Goal: Task Accomplishment & Management: Manage account settings

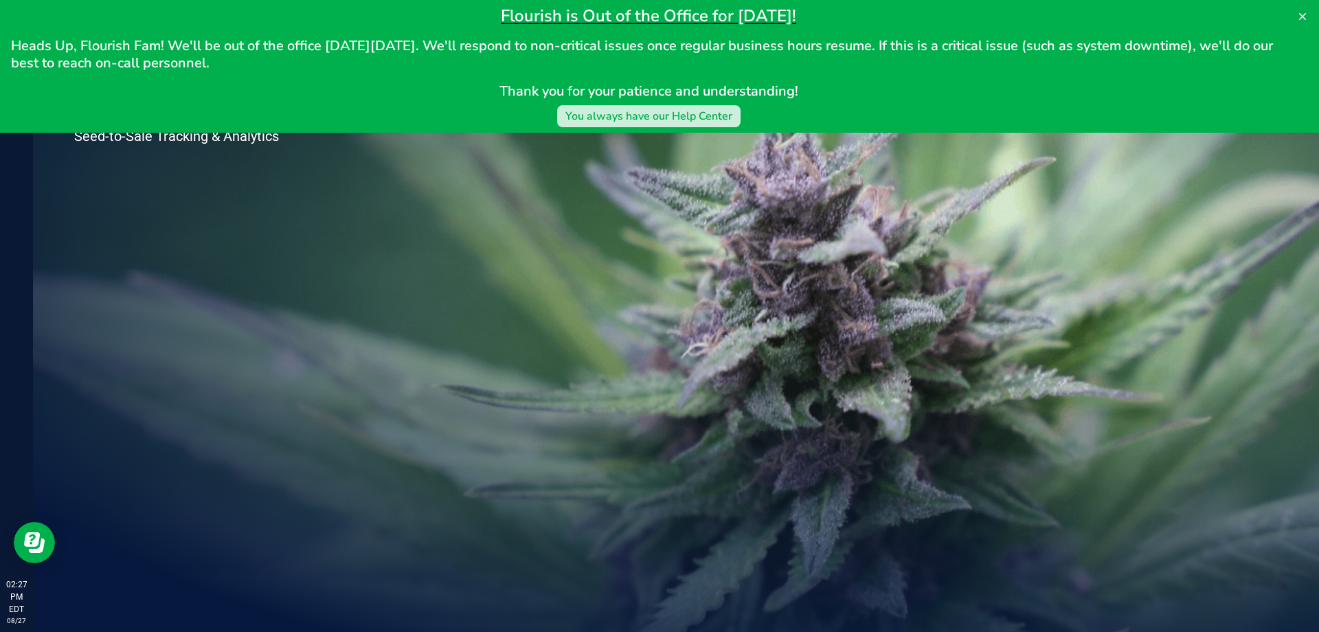
click at [629, 120] on div "You always have our Help Center" at bounding box center [649, 116] width 167 height 16
click at [1308, 10] on button at bounding box center [1303, 16] width 22 height 22
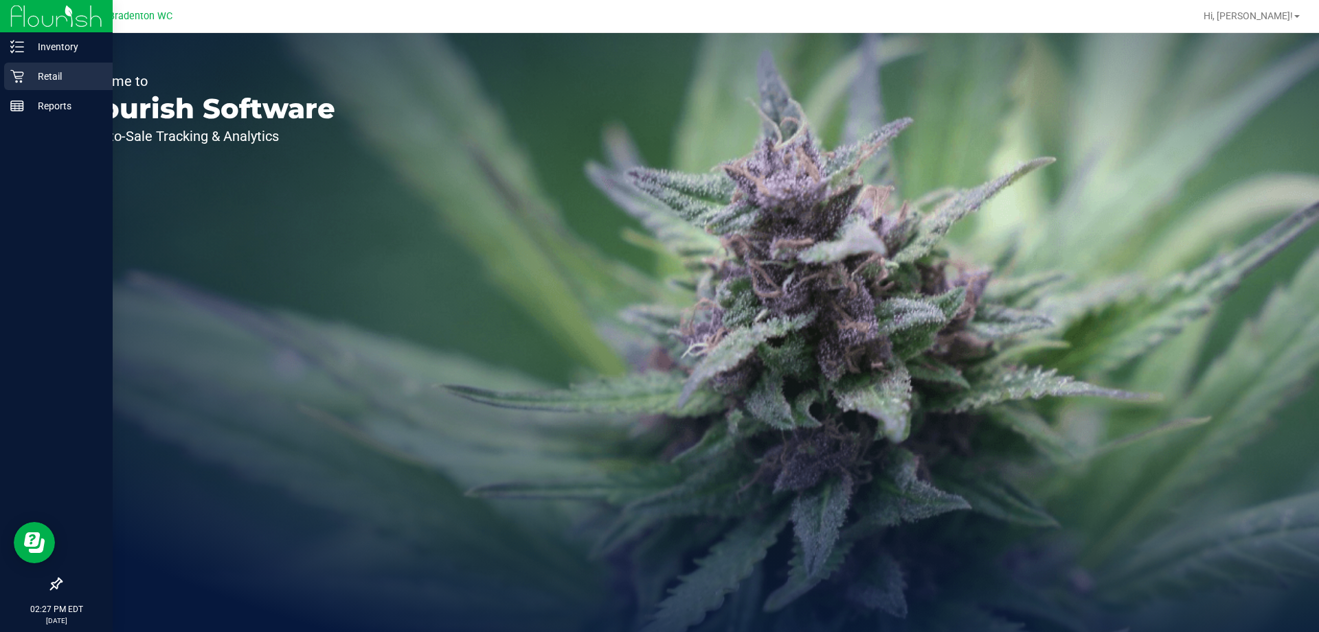
click at [52, 68] on p "Retail" at bounding box center [65, 76] width 82 height 16
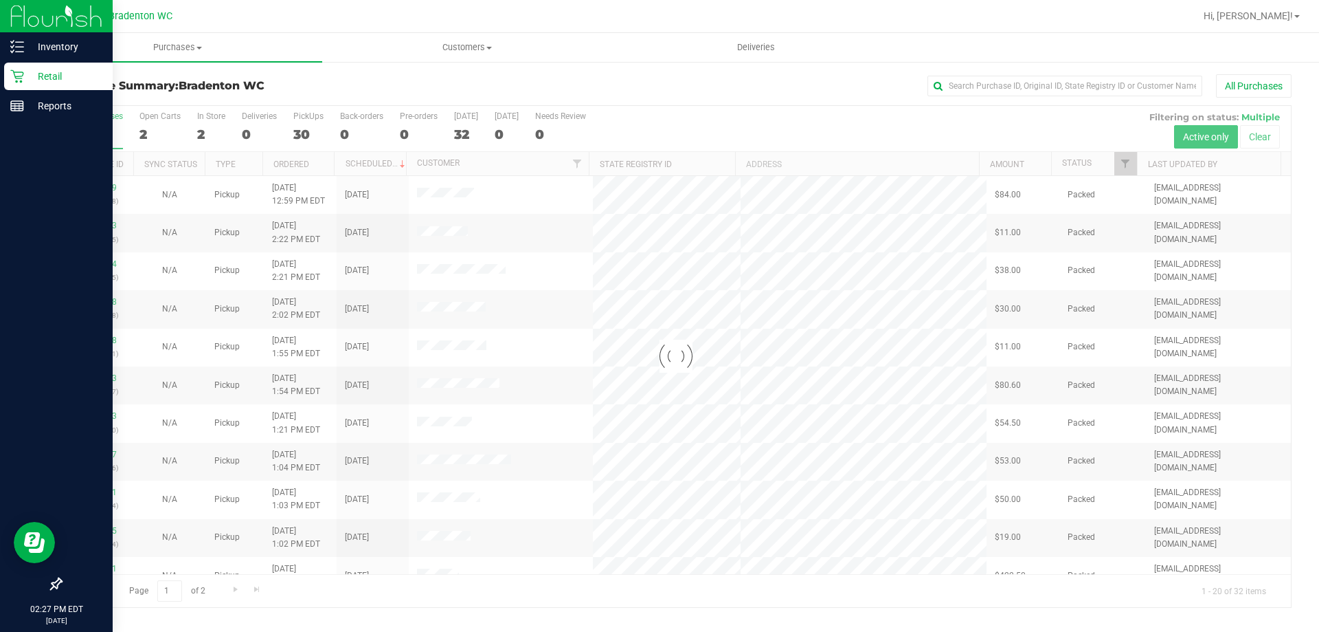
click at [54, 74] on p "Retail" at bounding box center [65, 76] width 82 height 16
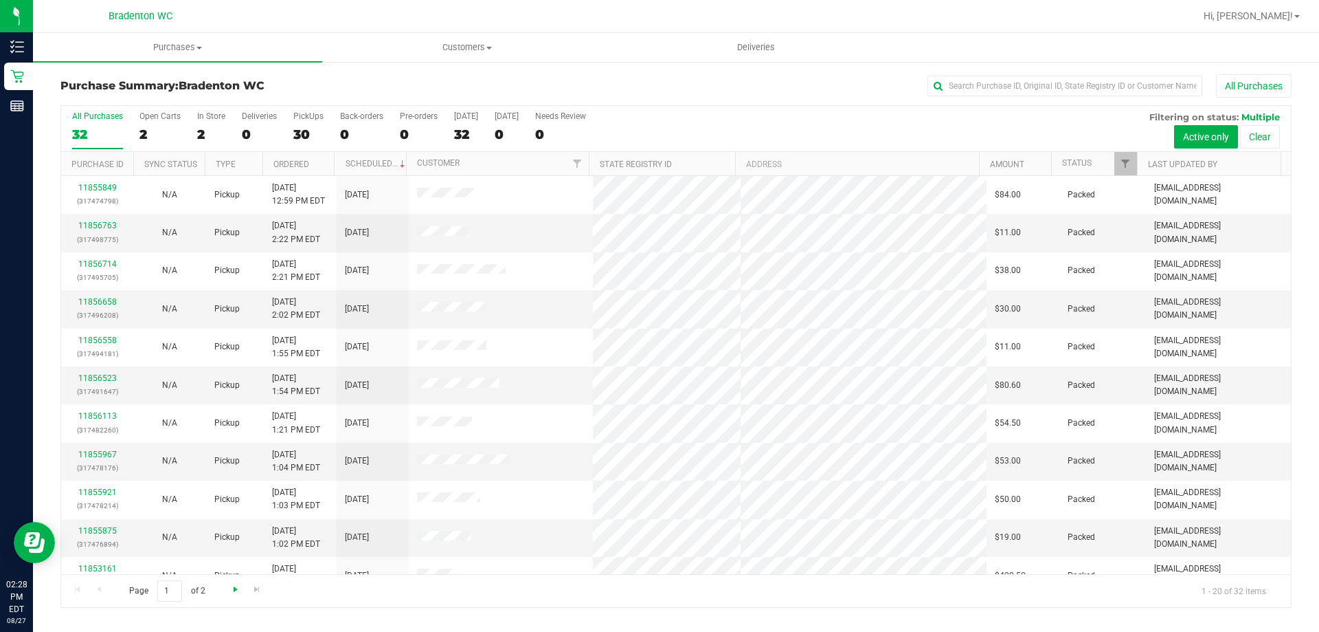
drag, startPoint x: 151, startPoint y: 517, endPoint x: 230, endPoint y: 590, distance: 107.4
drag, startPoint x: 230, startPoint y: 590, endPoint x: 484, endPoint y: 607, distance: 254.8
click at [484, 607] on div "Purchase Summary: Bradenton WC All Purchases All Purchases 32 Open Carts 2 In S…" at bounding box center [676, 340] width 1286 height 561
click at [233, 590] on span "Go to the next page" at bounding box center [235, 588] width 11 height 11
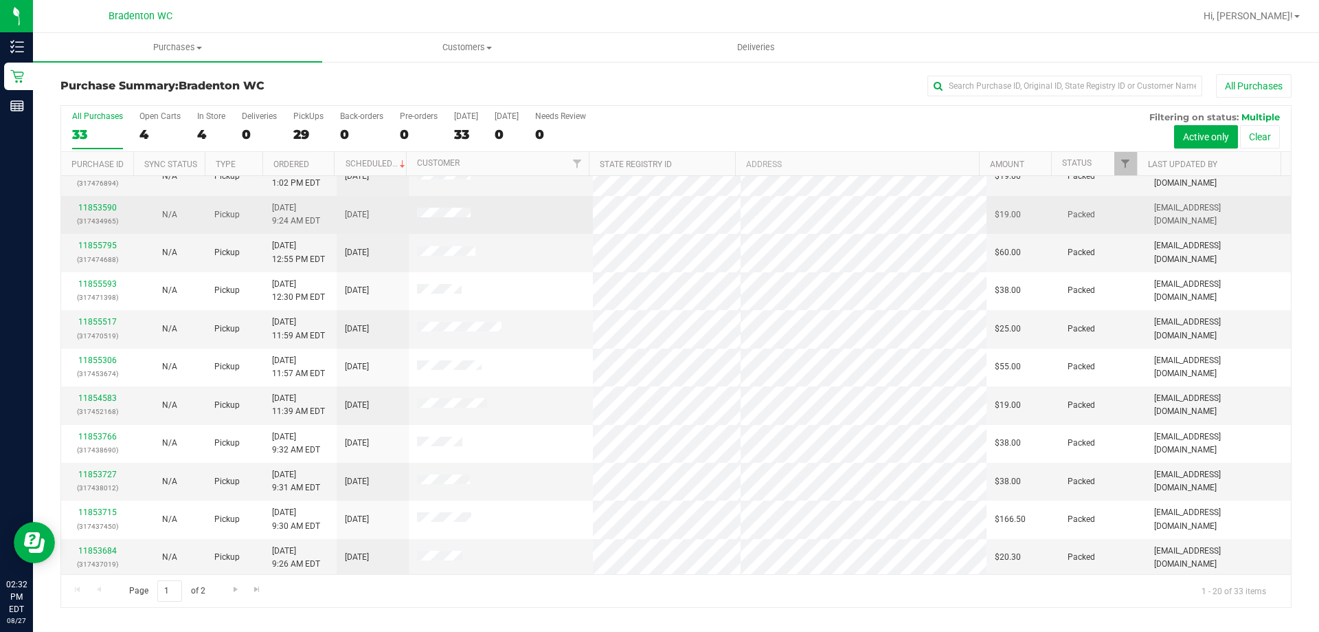
scroll to position [363, 0]
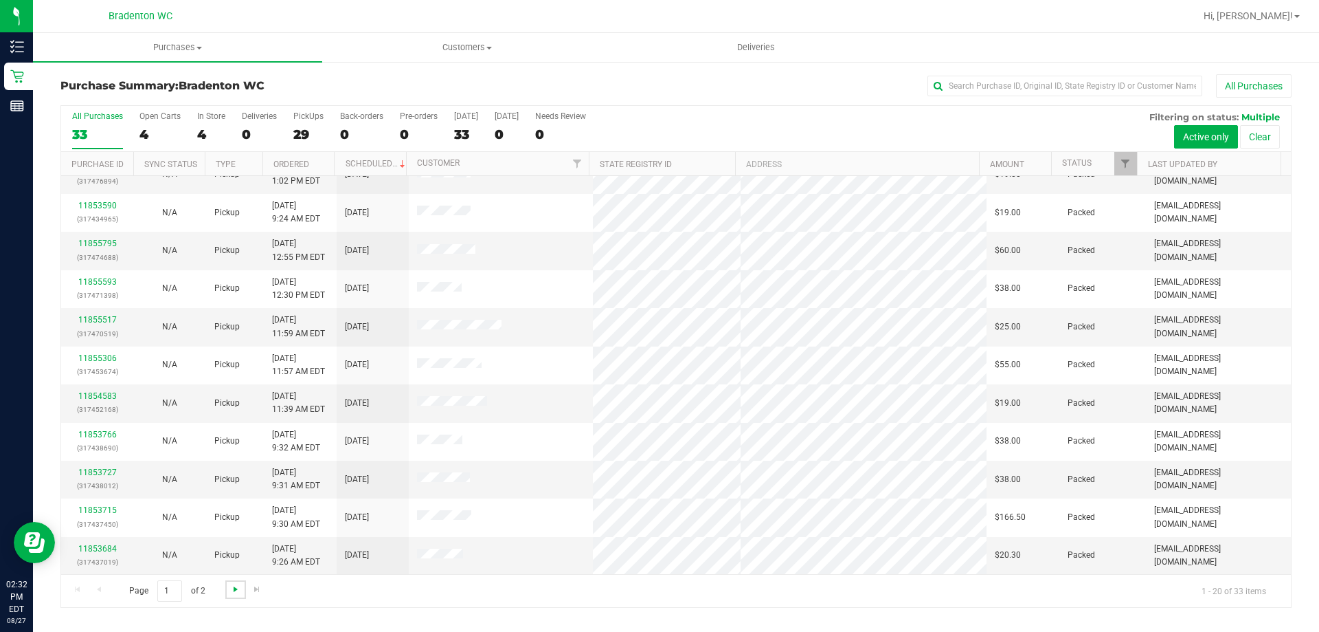
click at [232, 588] on span "Go to the next page" at bounding box center [235, 588] width 11 height 11
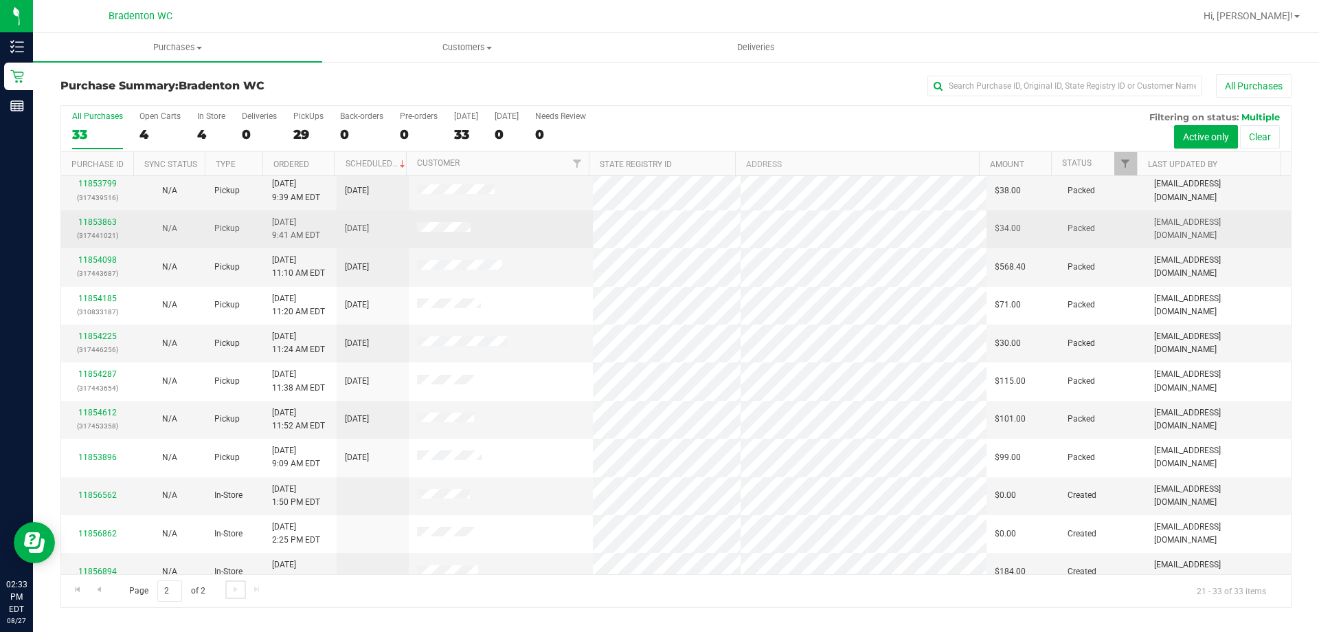
scroll to position [0, 0]
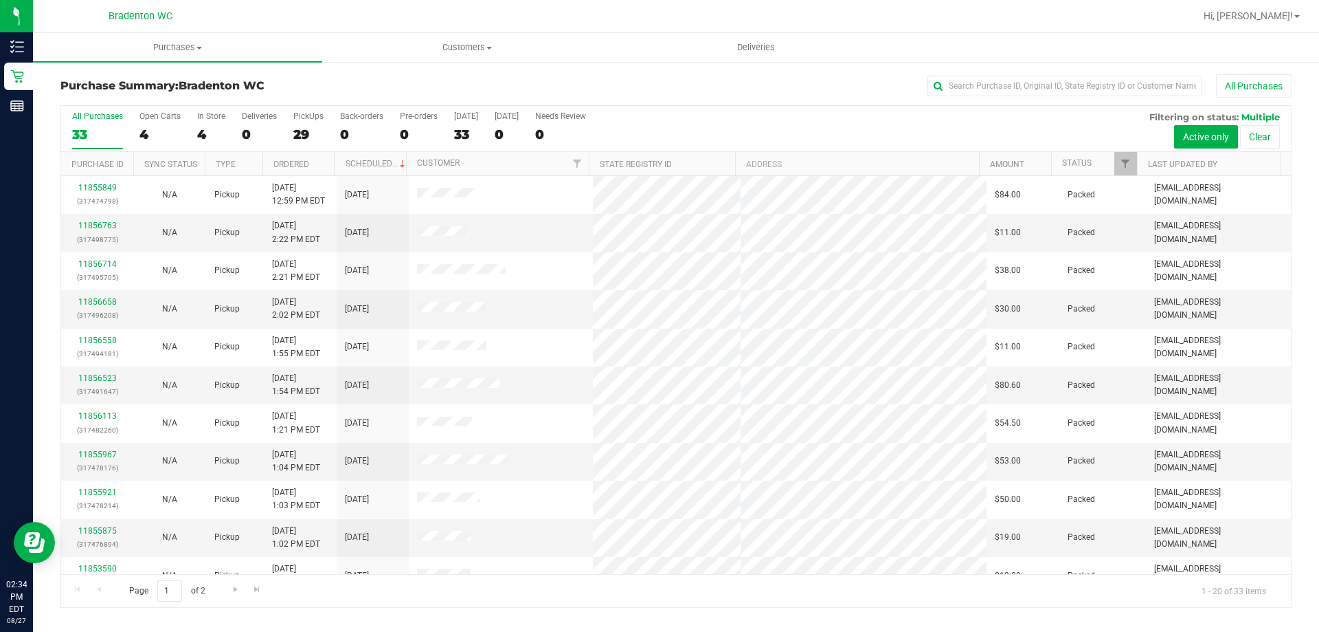
click at [619, 80] on div "All Purchases" at bounding box center [881, 85] width 821 height 23
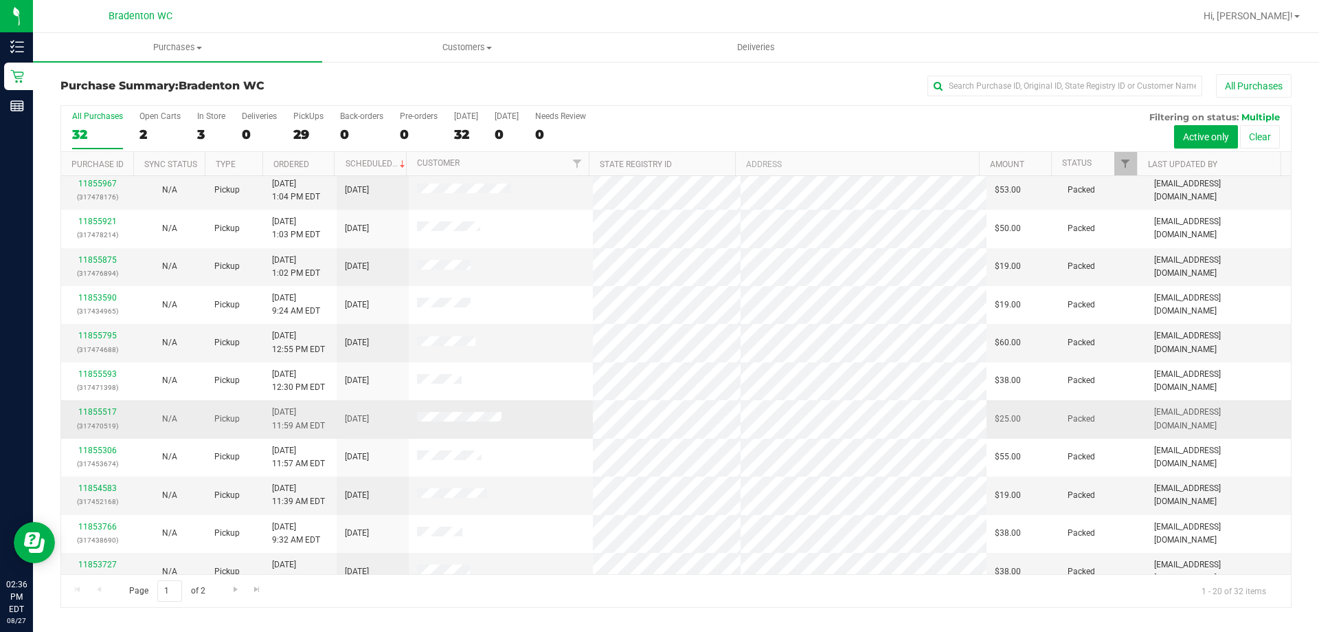
scroll to position [363, 0]
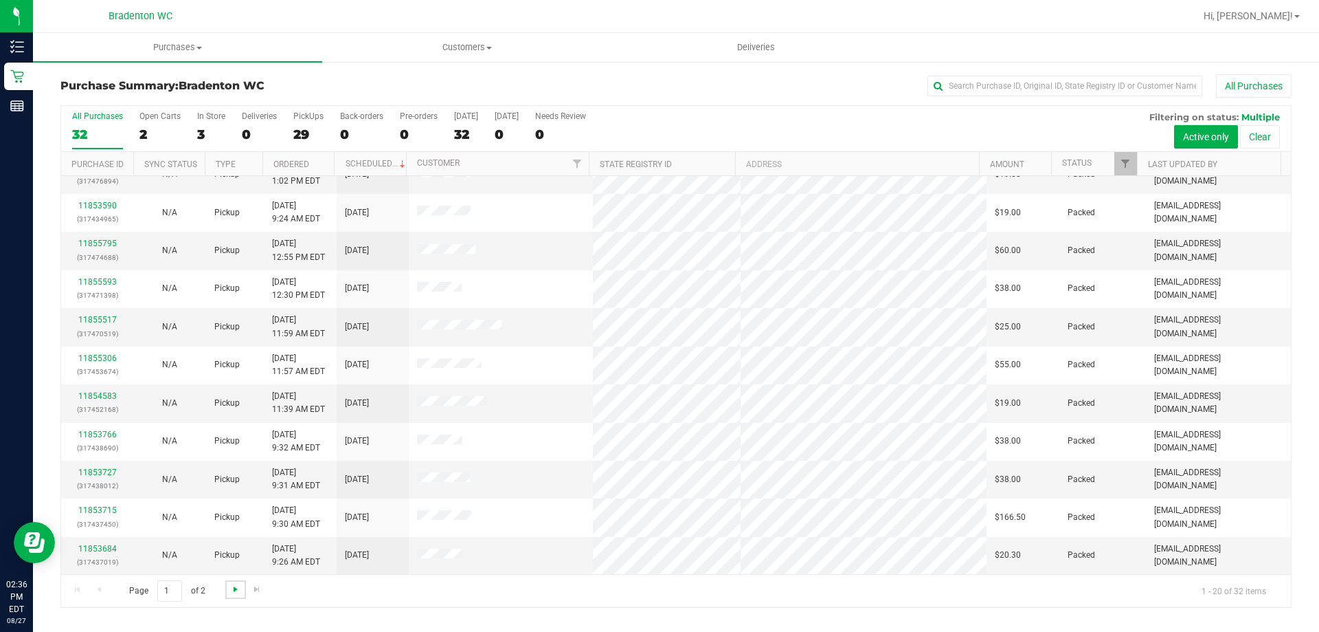
click at [234, 592] on span "Go to the next page" at bounding box center [235, 588] width 11 height 11
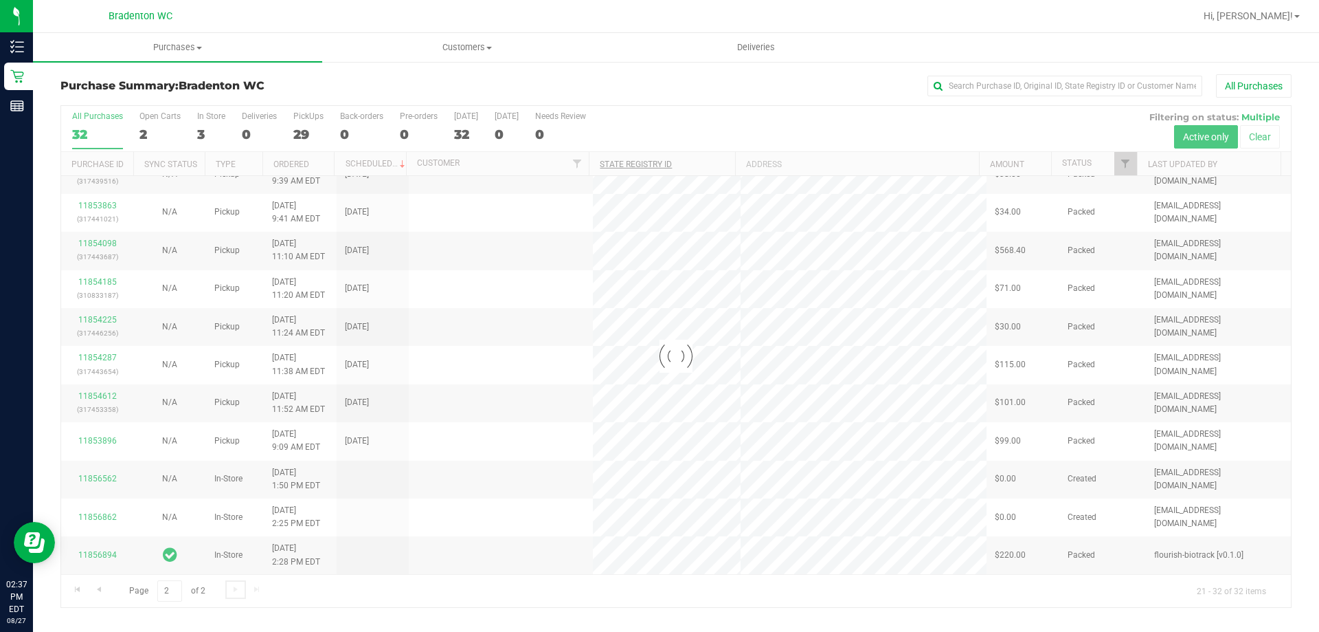
scroll to position [0, 0]
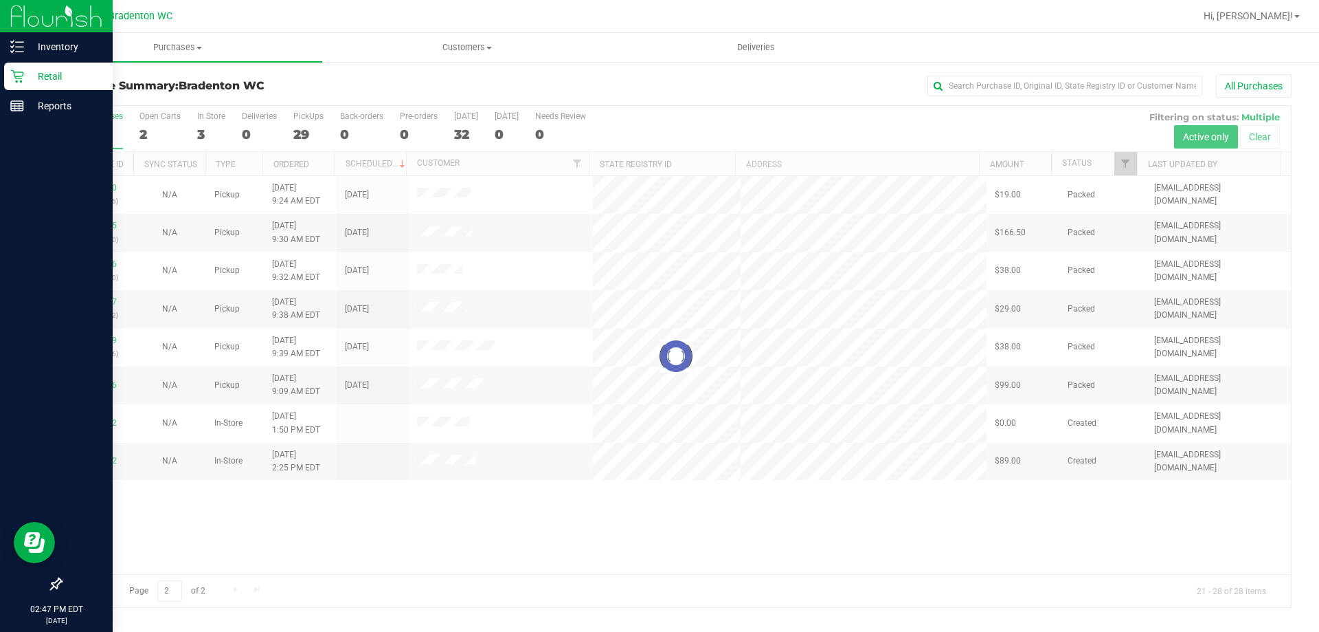
click at [44, 80] on p "Retail" at bounding box center [65, 76] width 82 height 16
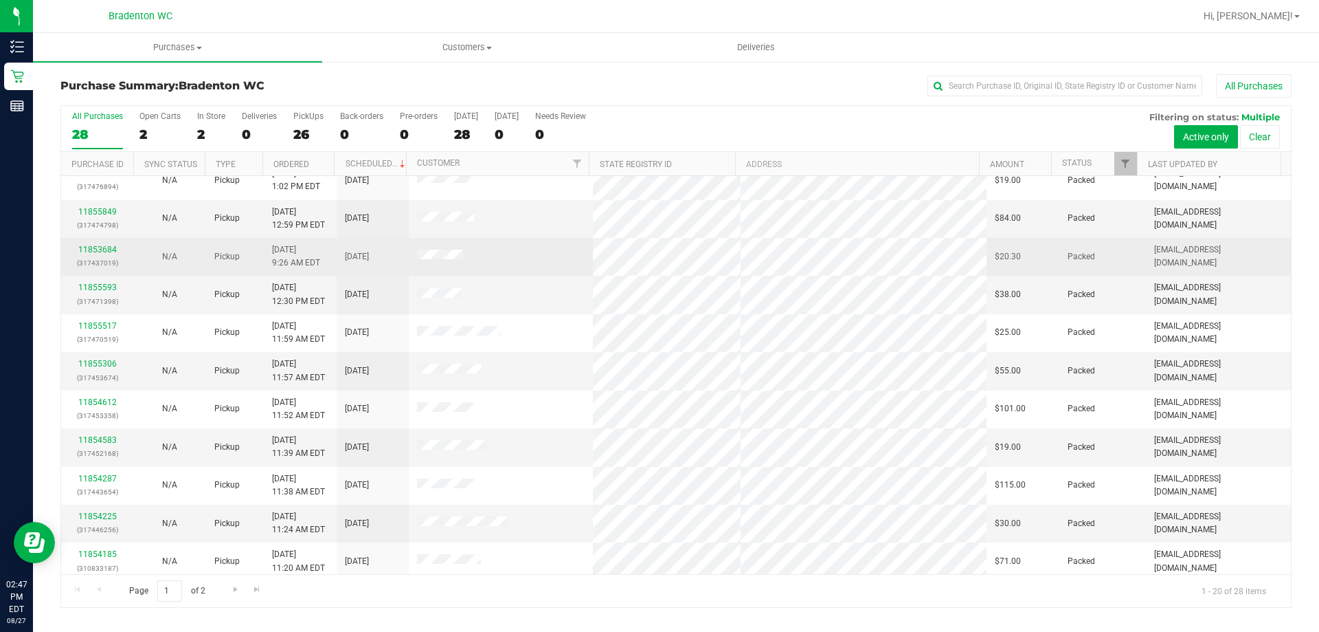
scroll to position [363, 0]
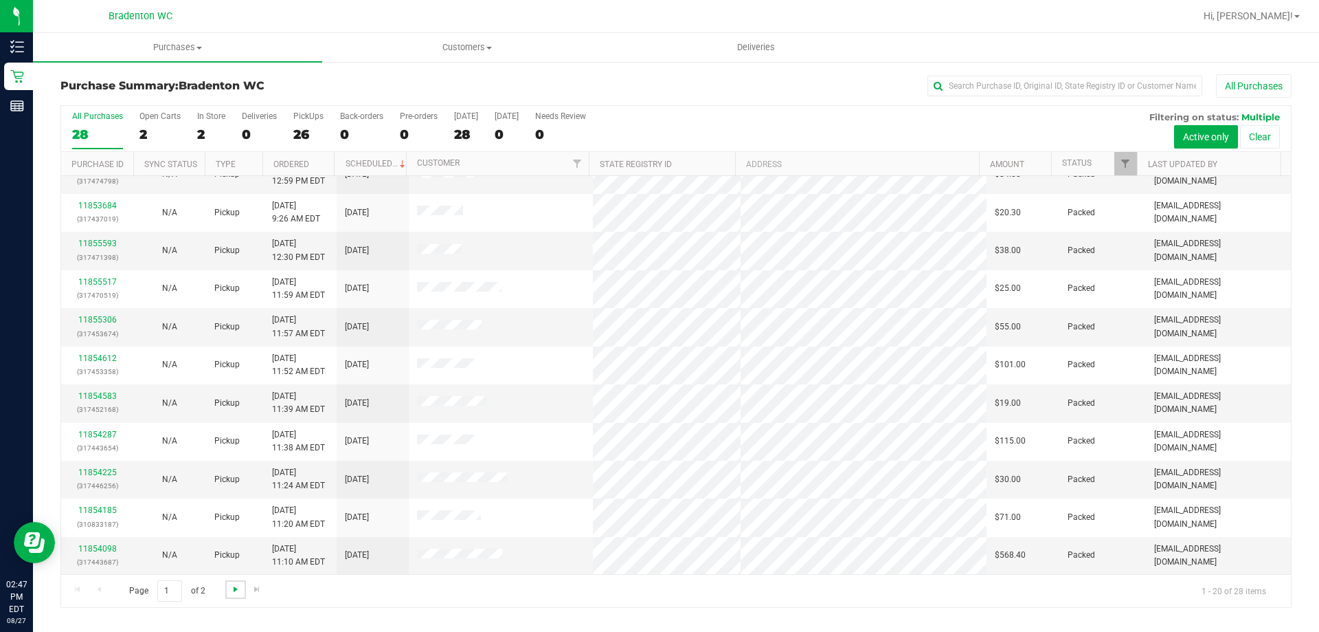
click at [230, 592] on span "Go to the next page" at bounding box center [235, 588] width 11 height 11
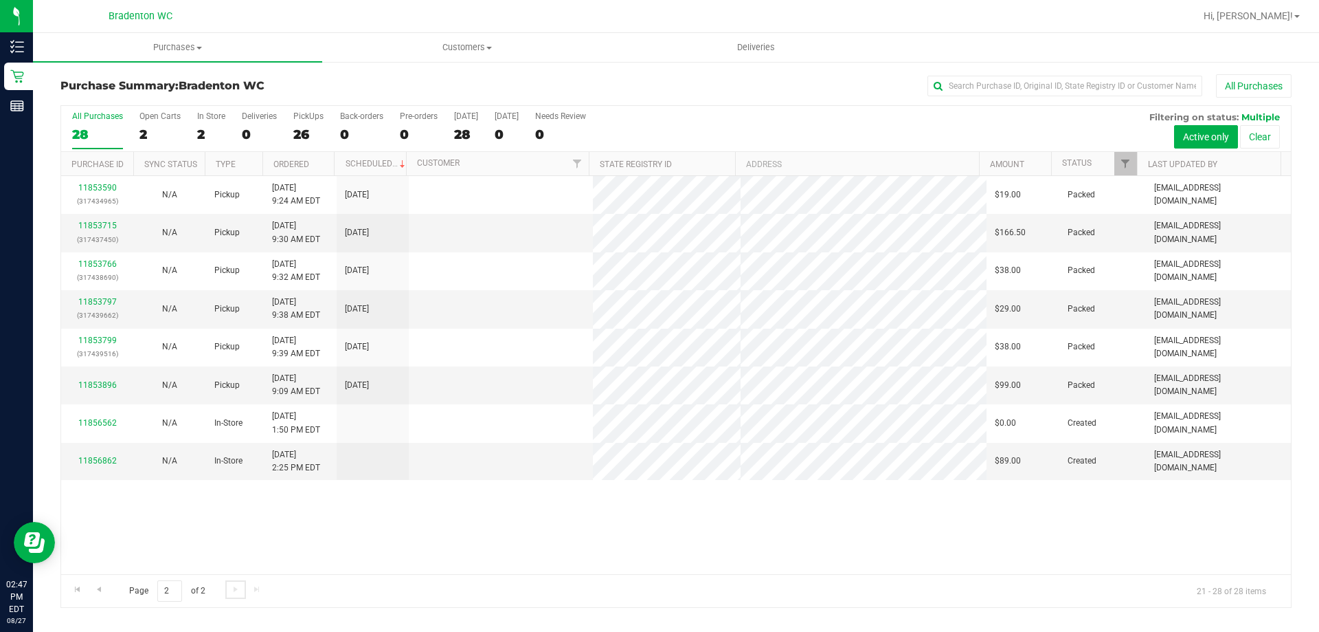
scroll to position [0, 0]
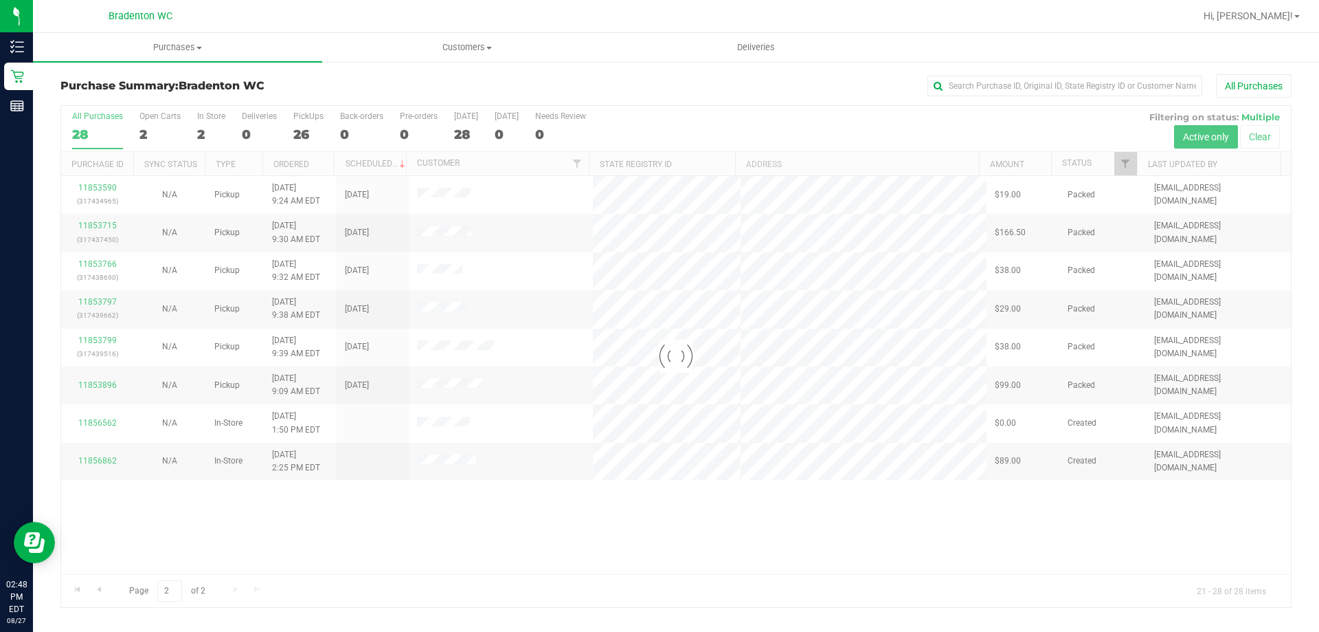
click at [78, 588] on div at bounding box center [676, 356] width 1230 height 501
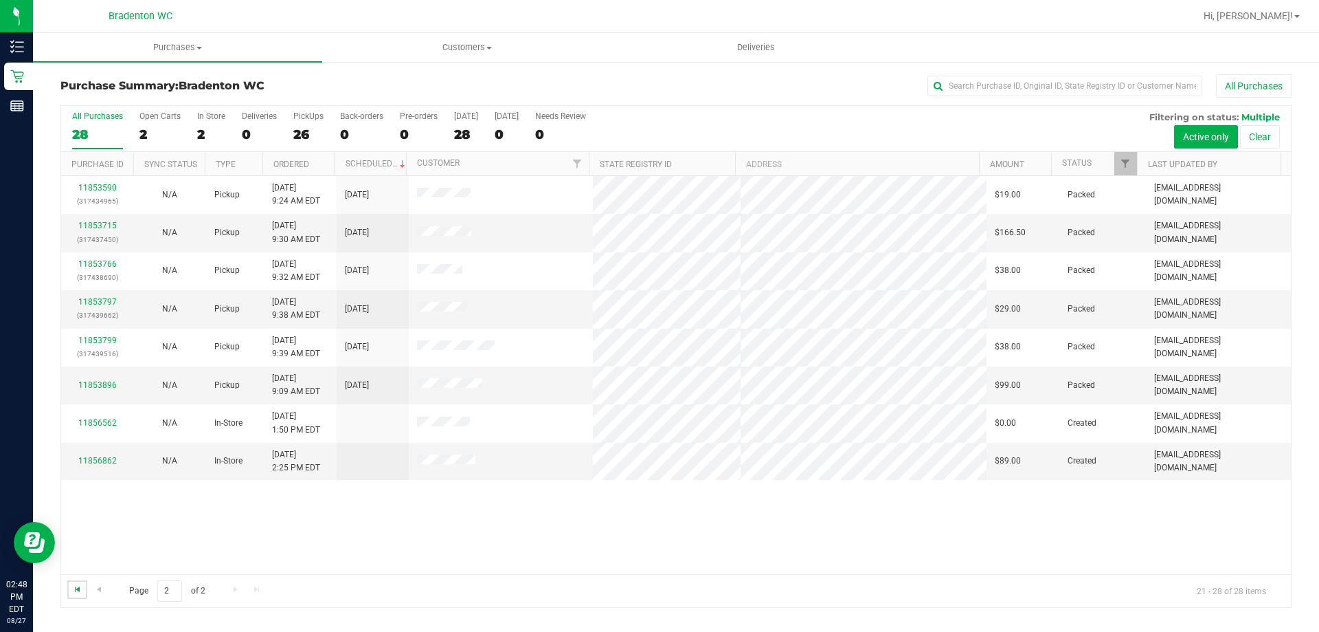
click at [74, 588] on span "Go to the first page" at bounding box center [77, 588] width 11 height 11
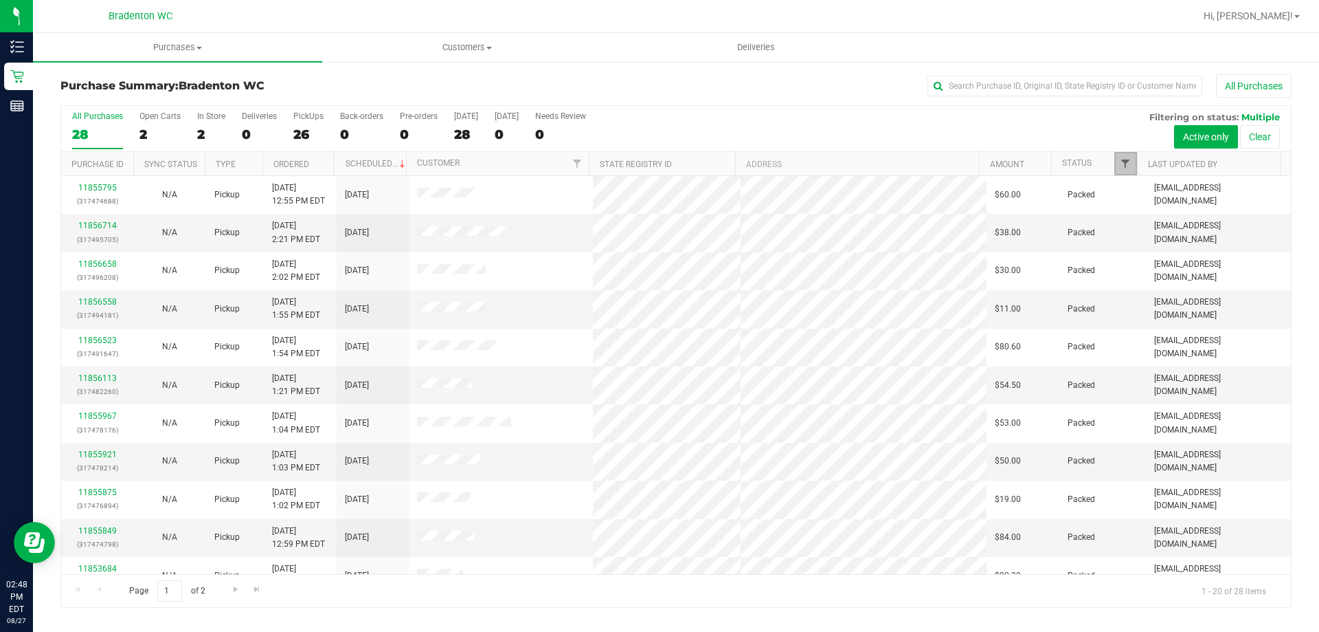
click at [1126, 164] on span "Filter" at bounding box center [1125, 163] width 11 height 11
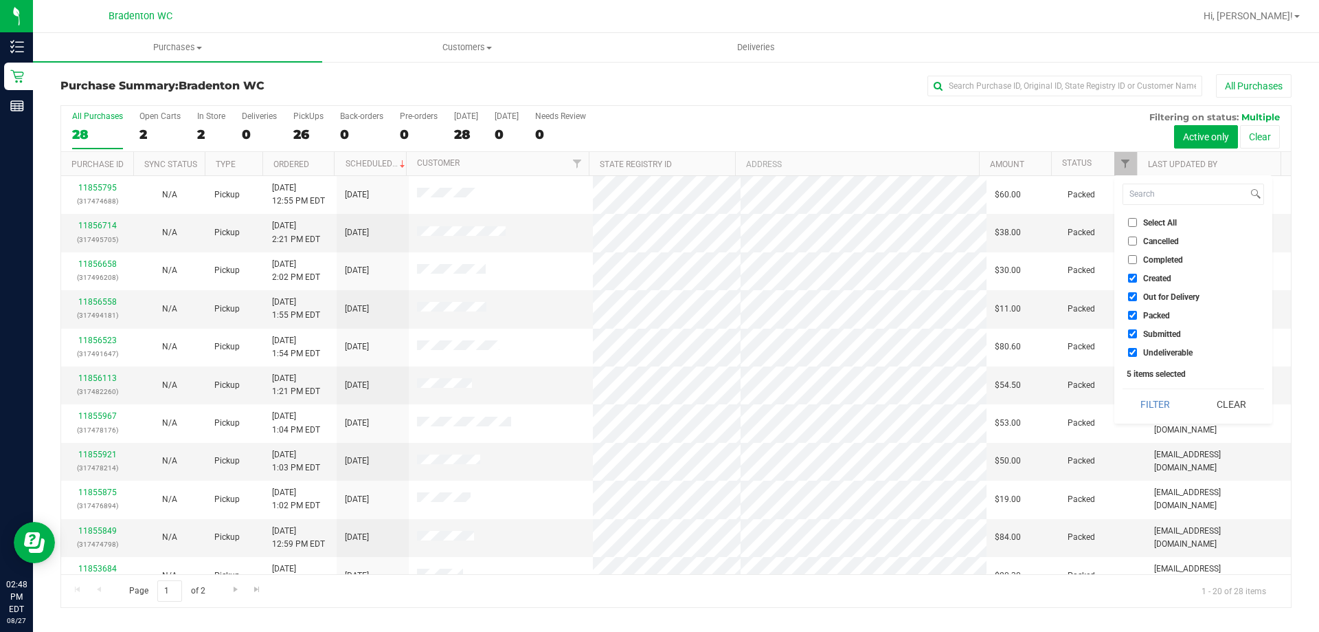
click at [1133, 315] on input "Packed" at bounding box center [1132, 315] width 9 height 9
checkbox input "false"
click at [1163, 407] on button "Filter" at bounding box center [1156, 404] width 66 height 30
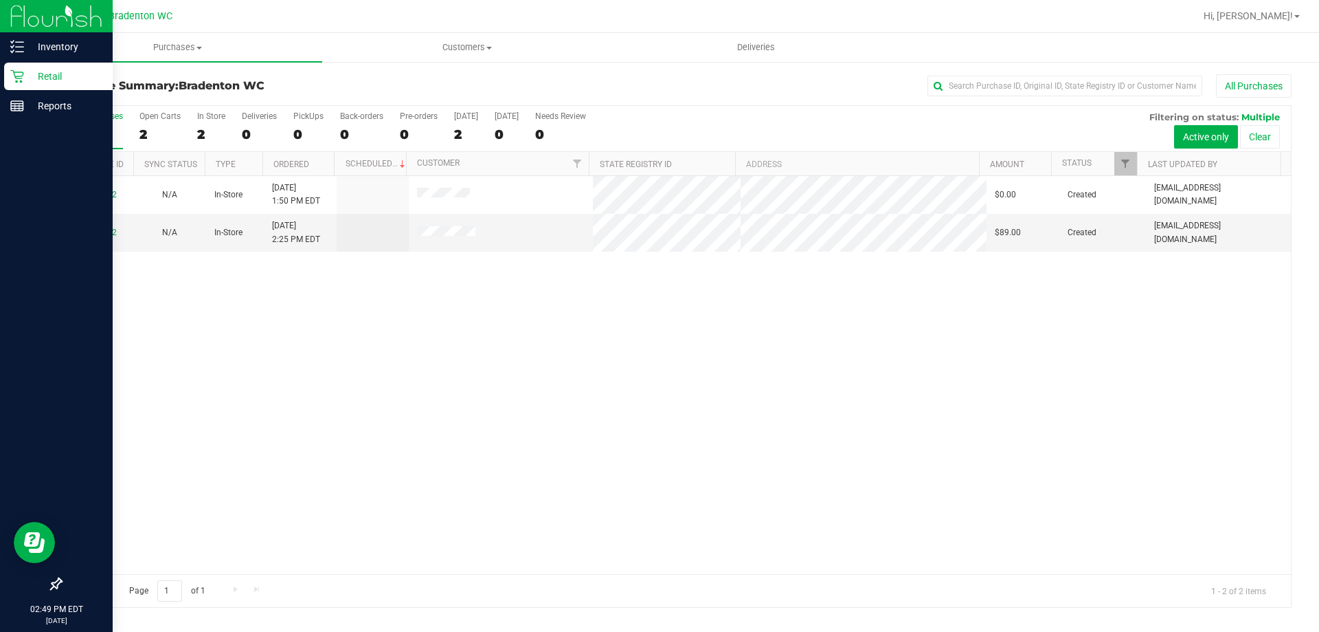
click at [49, 75] on p "Retail" at bounding box center [65, 76] width 82 height 16
click at [46, 76] on p "Retail" at bounding box center [65, 76] width 82 height 16
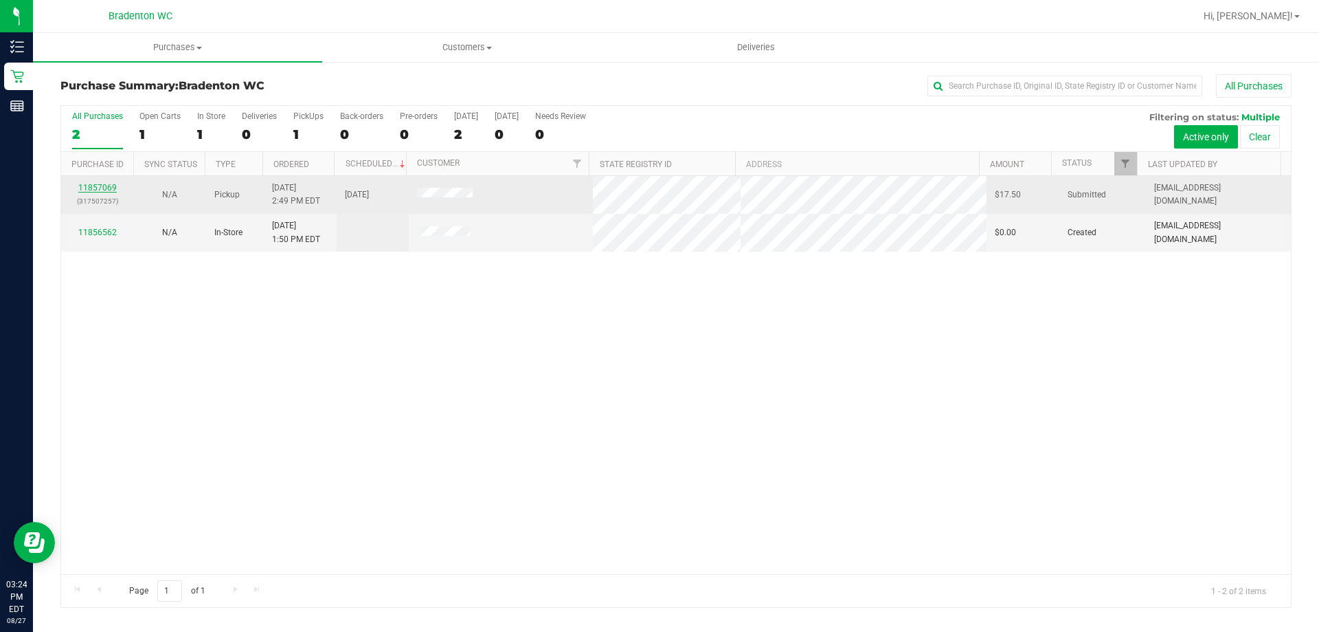
click at [107, 187] on link "11857069" at bounding box center [97, 188] width 38 height 10
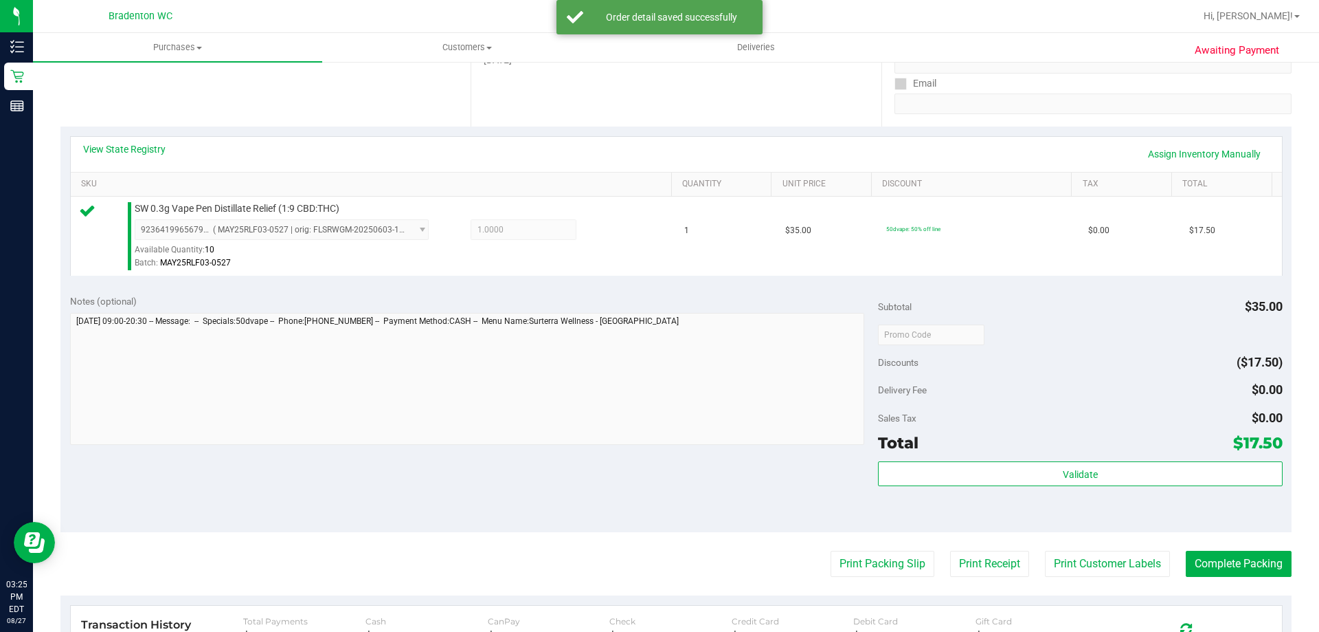
scroll to position [275, 0]
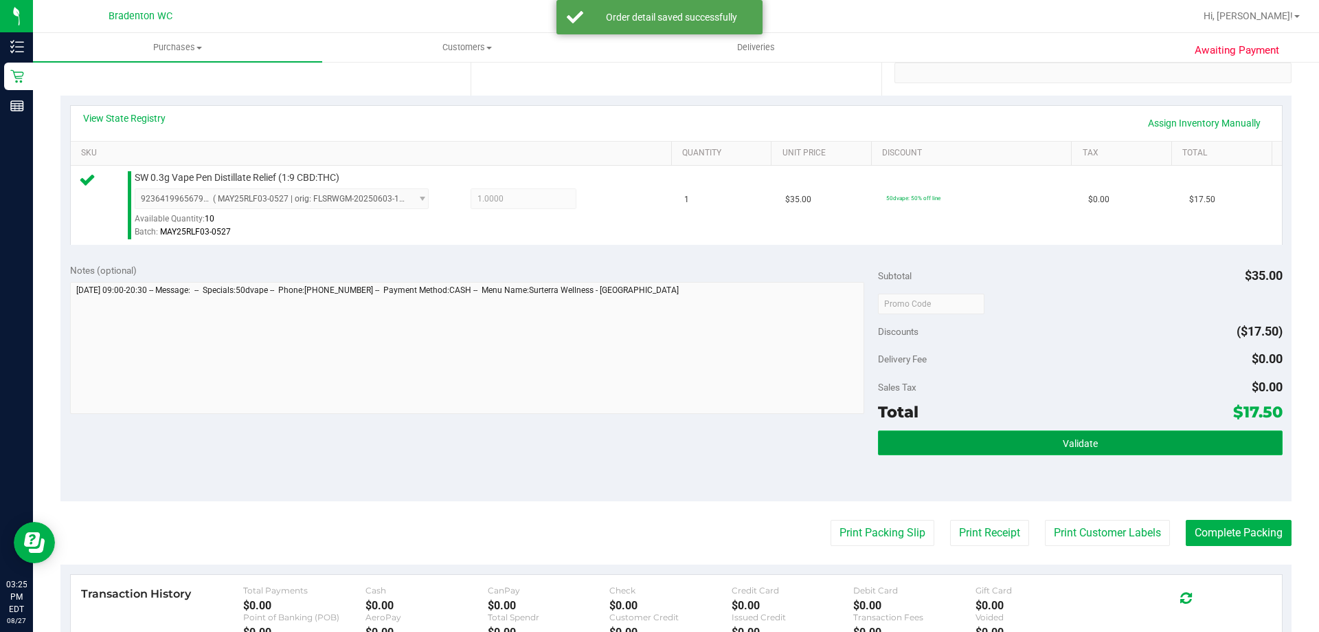
click at [914, 440] on button "Validate" at bounding box center [1080, 442] width 404 height 25
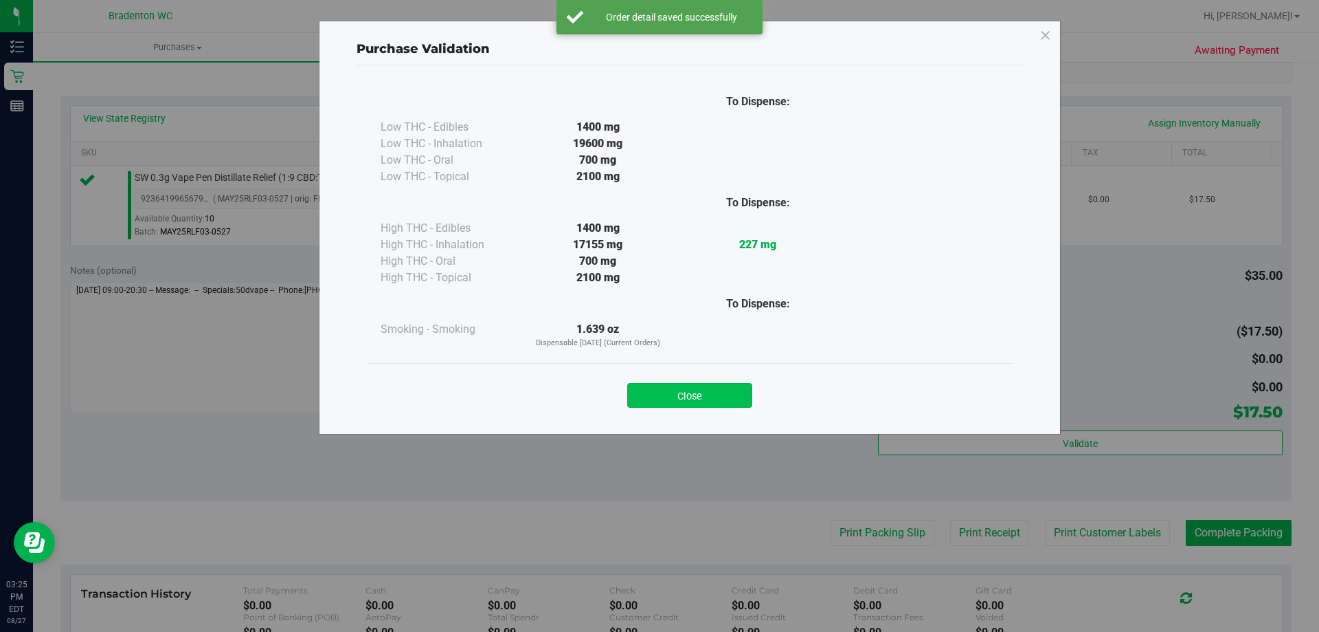
click at [665, 394] on button "Close" at bounding box center [689, 395] width 125 height 25
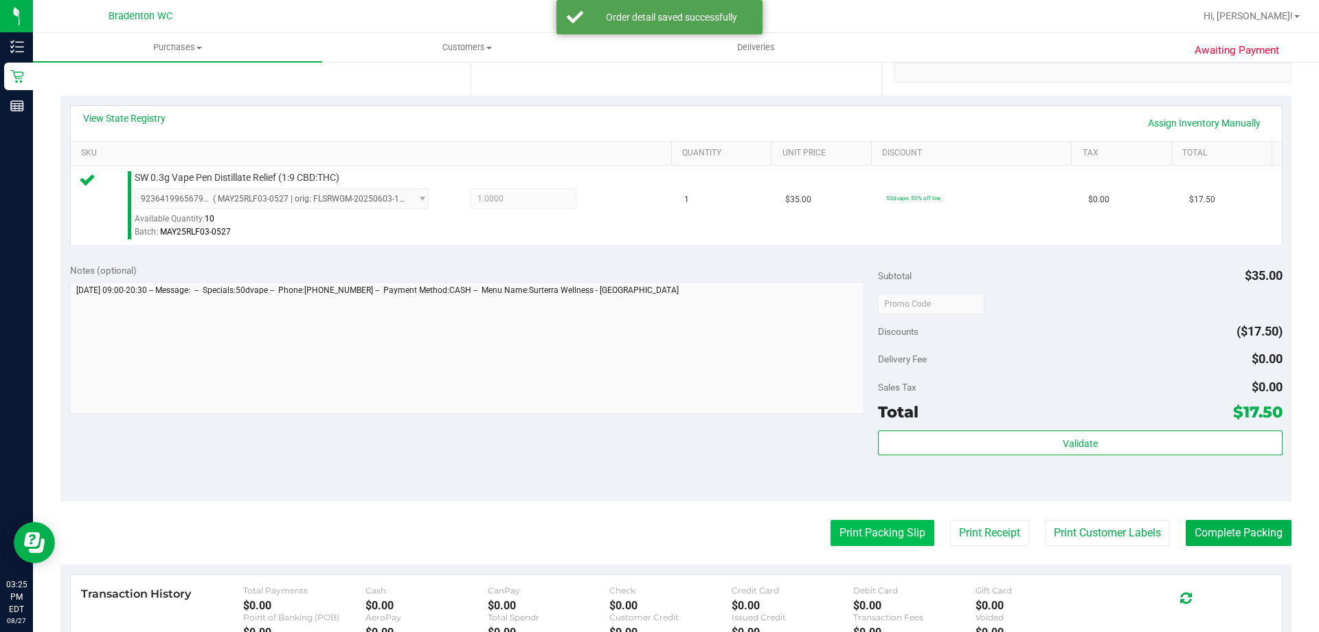
click at [865, 533] on button "Print Packing Slip" at bounding box center [883, 533] width 104 height 26
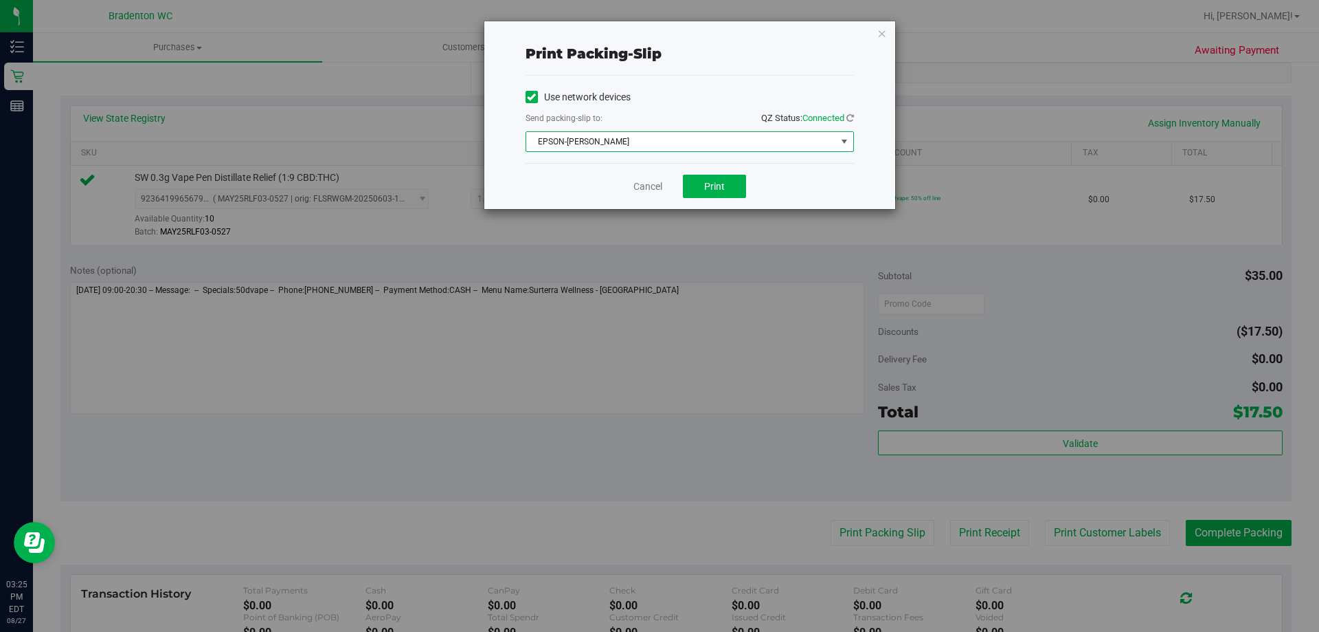
click at [843, 144] on span "select" at bounding box center [844, 141] width 11 height 11
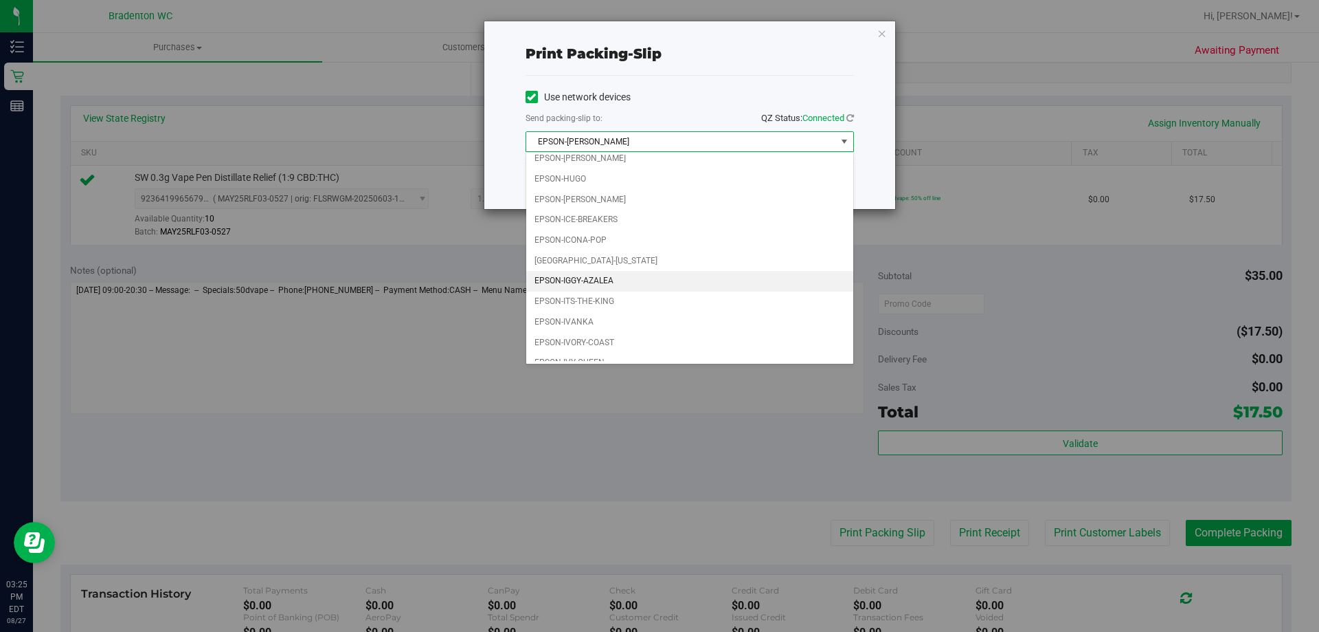
scroll to position [39, 0]
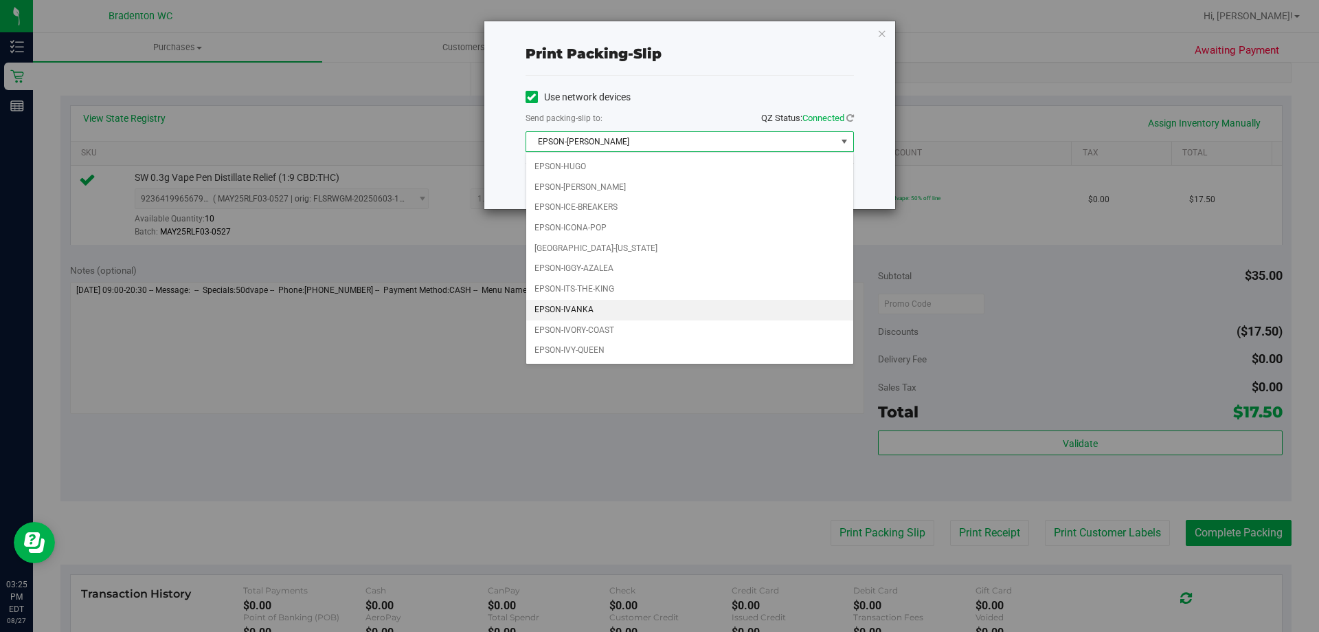
click at [610, 313] on li "EPSON-IVANKA" at bounding box center [689, 310] width 327 height 21
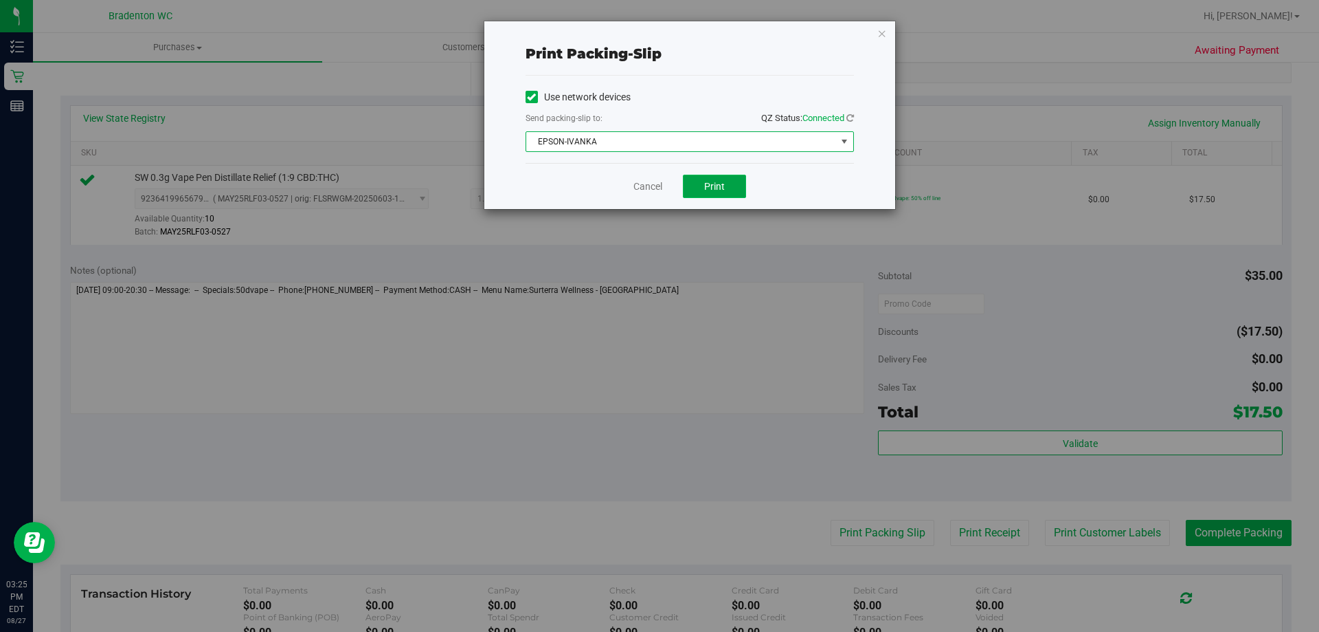
click at [708, 186] on span "Print" at bounding box center [714, 186] width 21 height 11
click at [884, 31] on icon "button" at bounding box center [883, 33] width 10 height 16
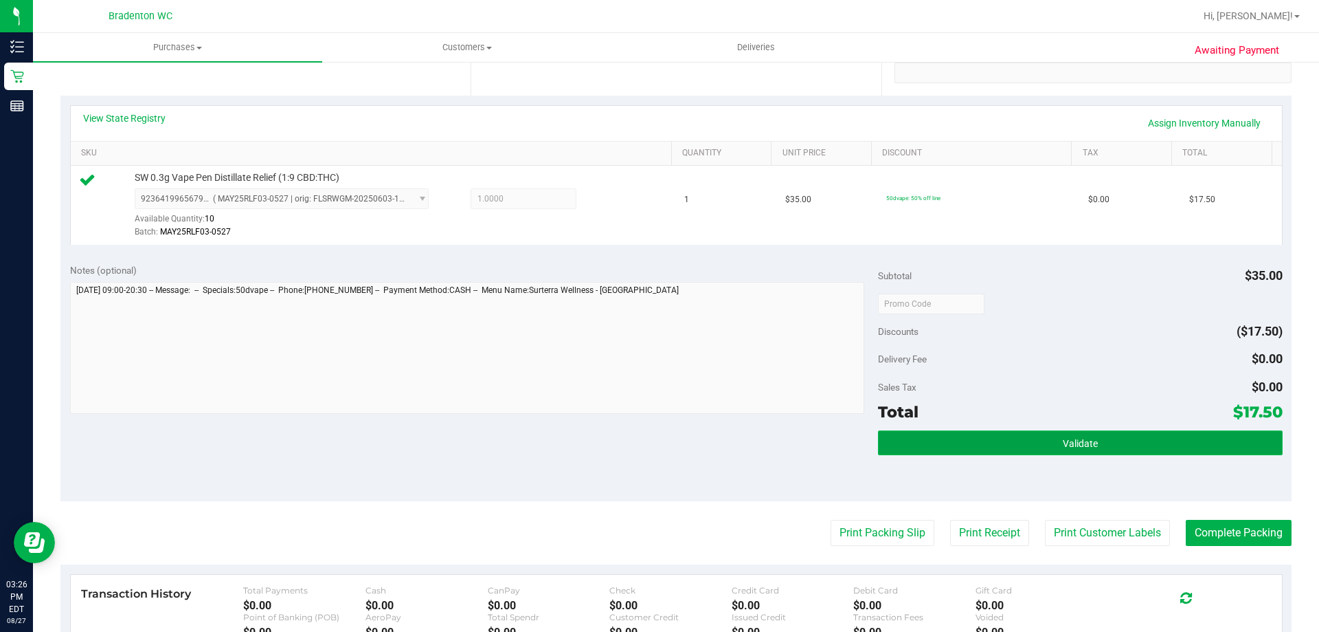
click at [972, 438] on button "Validate" at bounding box center [1080, 442] width 404 height 25
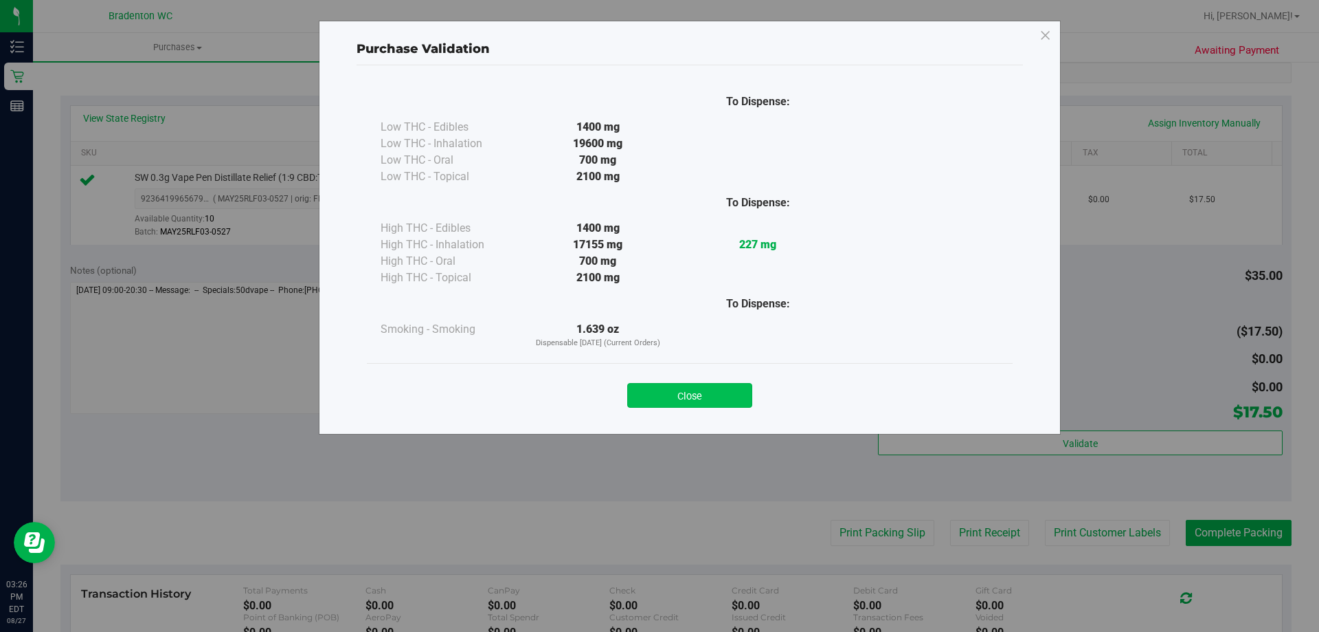
click at [687, 394] on button "Close" at bounding box center [689, 395] width 125 height 25
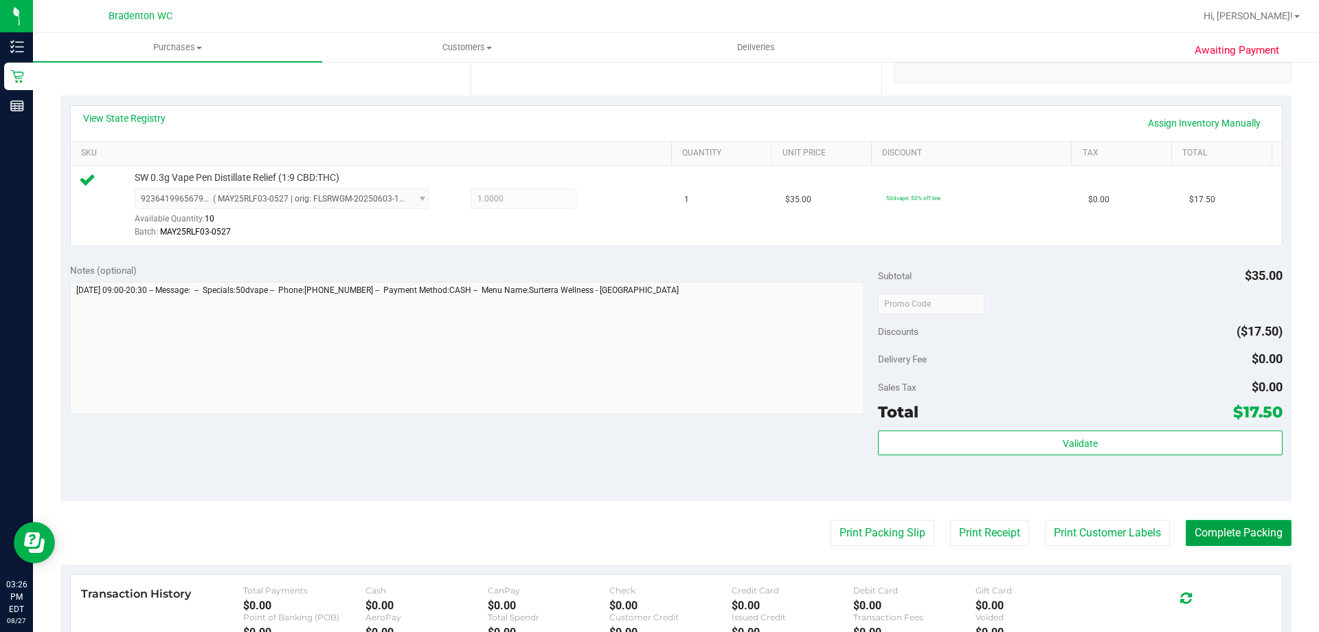
click at [1239, 536] on button "Complete Packing" at bounding box center [1239, 533] width 106 height 26
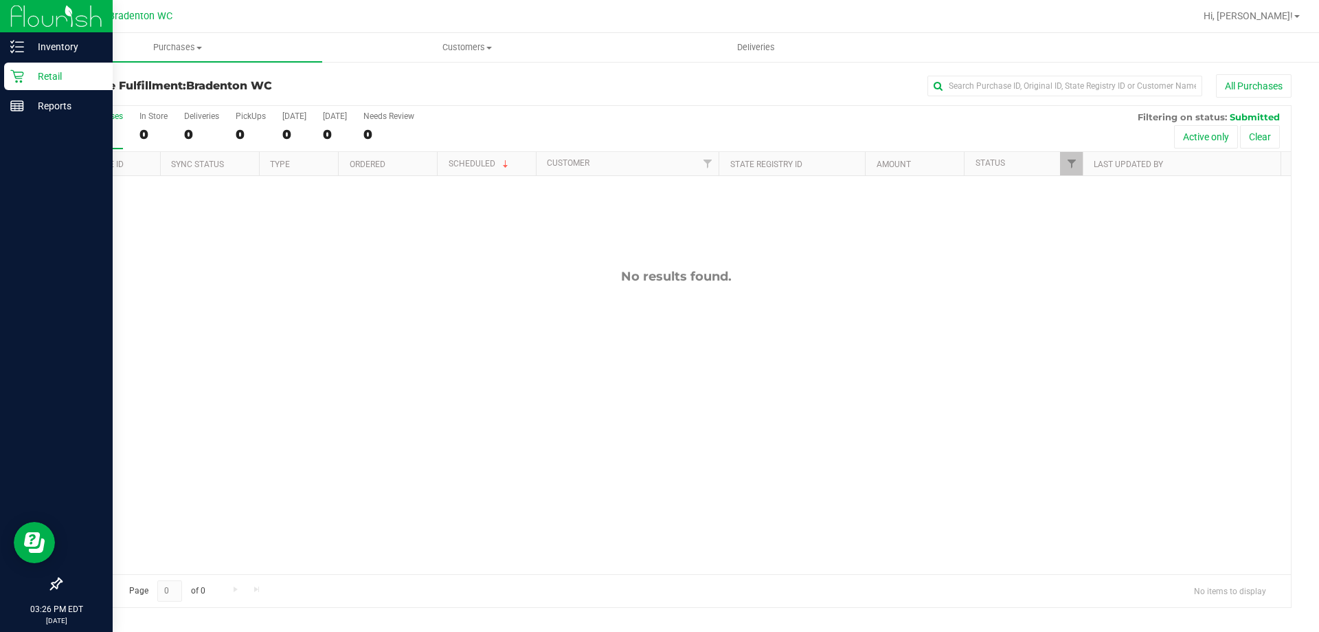
click at [54, 79] on p "Retail" at bounding box center [65, 76] width 82 height 16
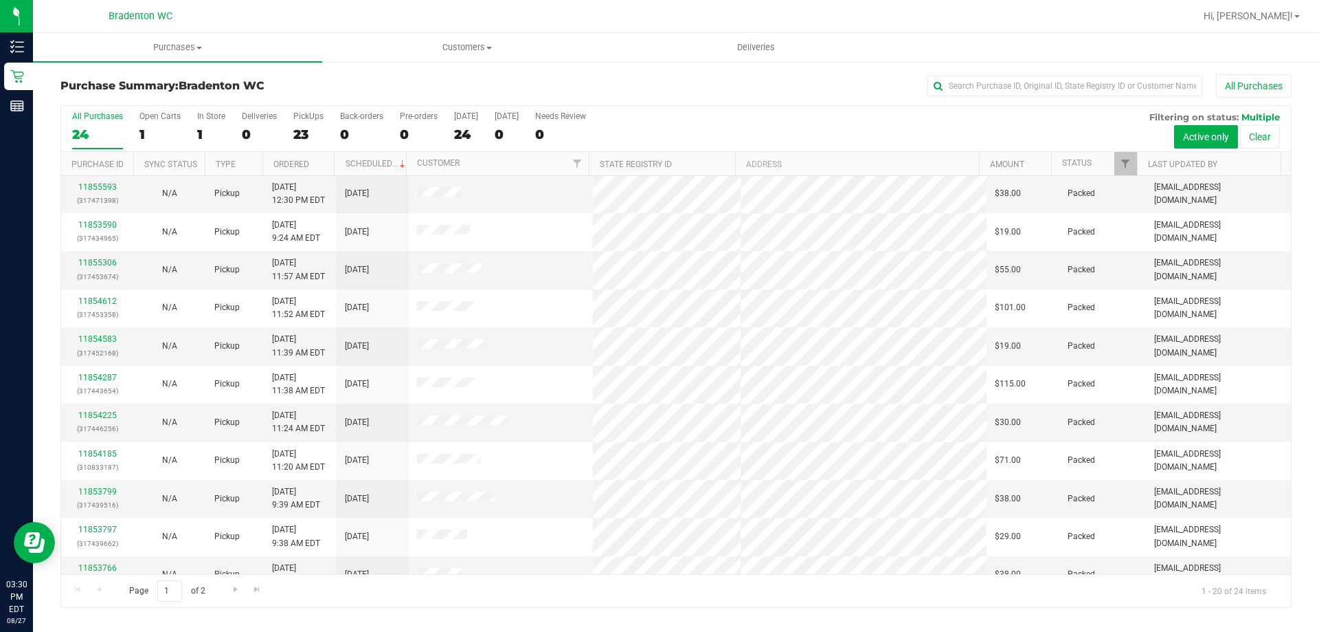
scroll to position [363, 0]
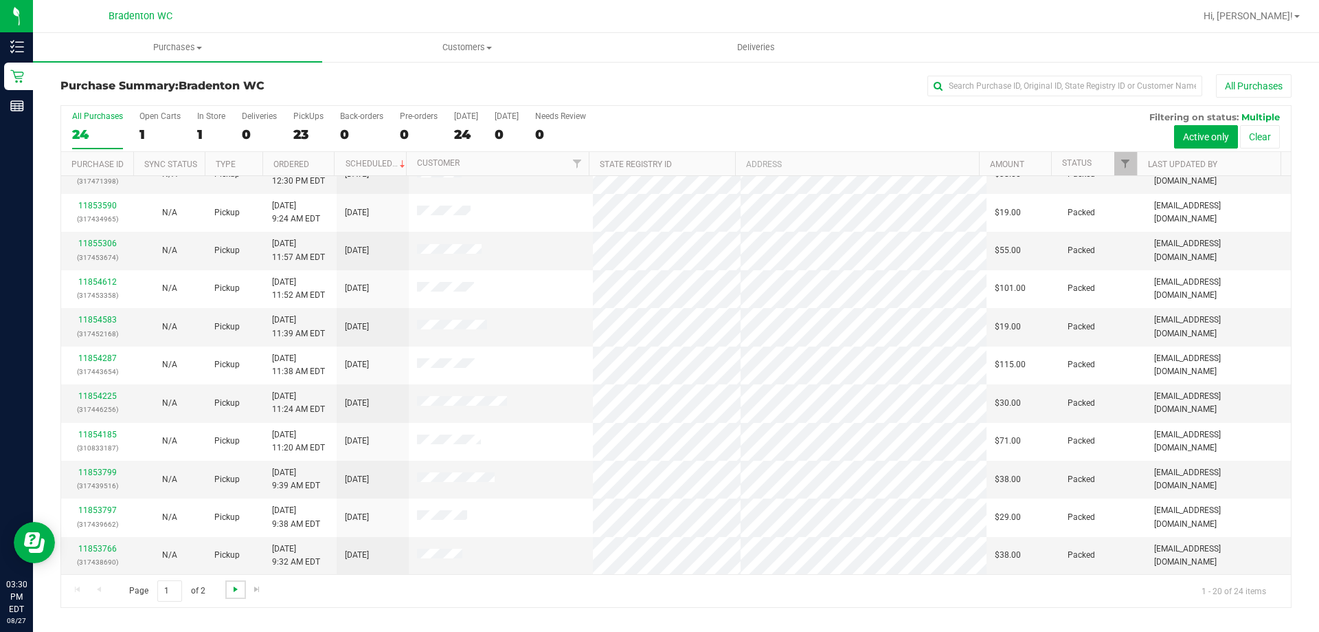
click at [234, 585] on span "Go to the next page" at bounding box center [235, 588] width 11 height 11
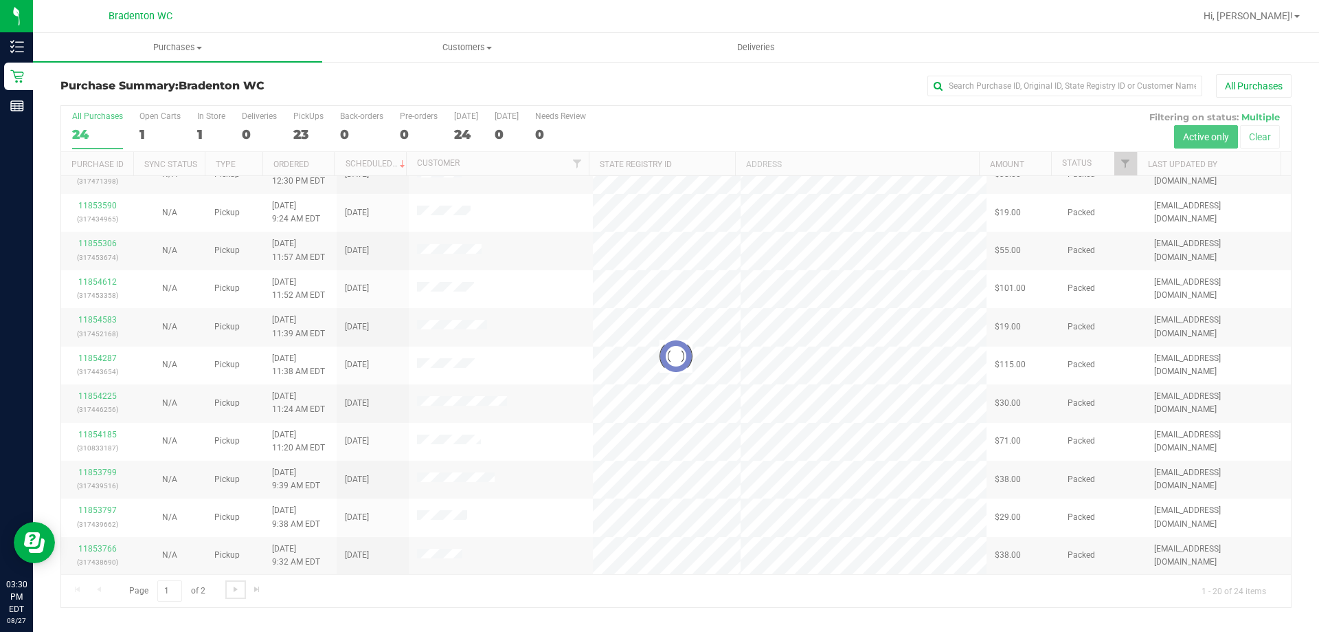
scroll to position [0, 0]
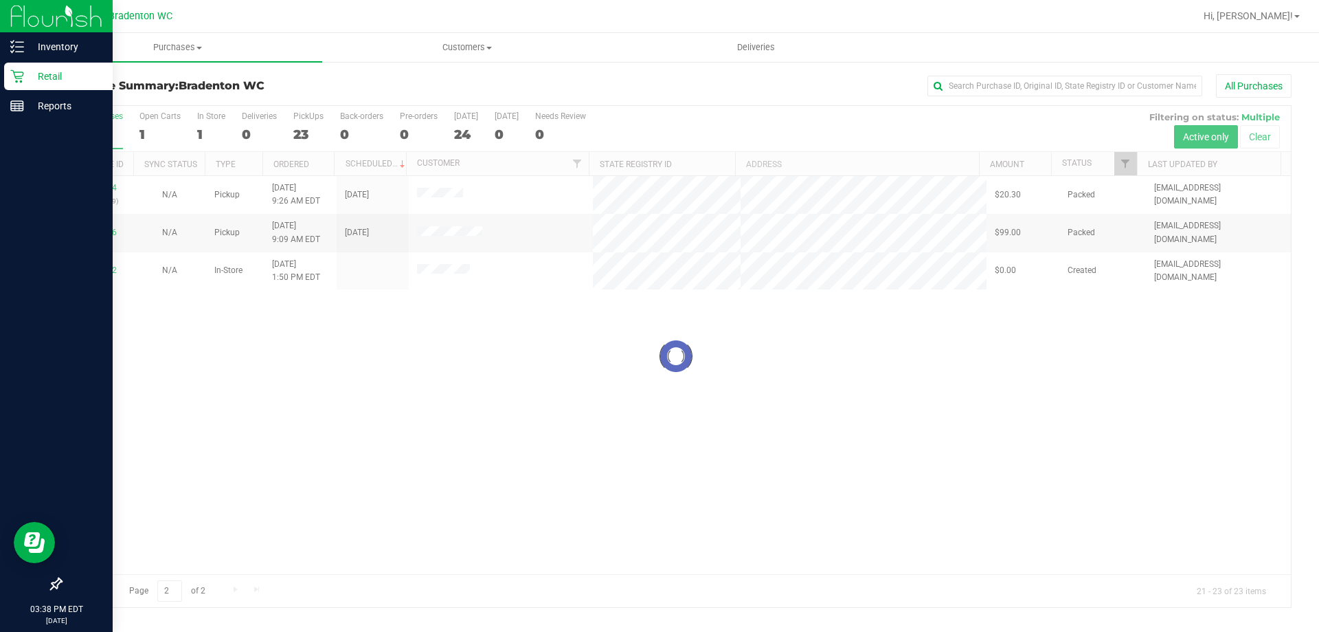
click at [44, 76] on p "Retail" at bounding box center [65, 76] width 82 height 16
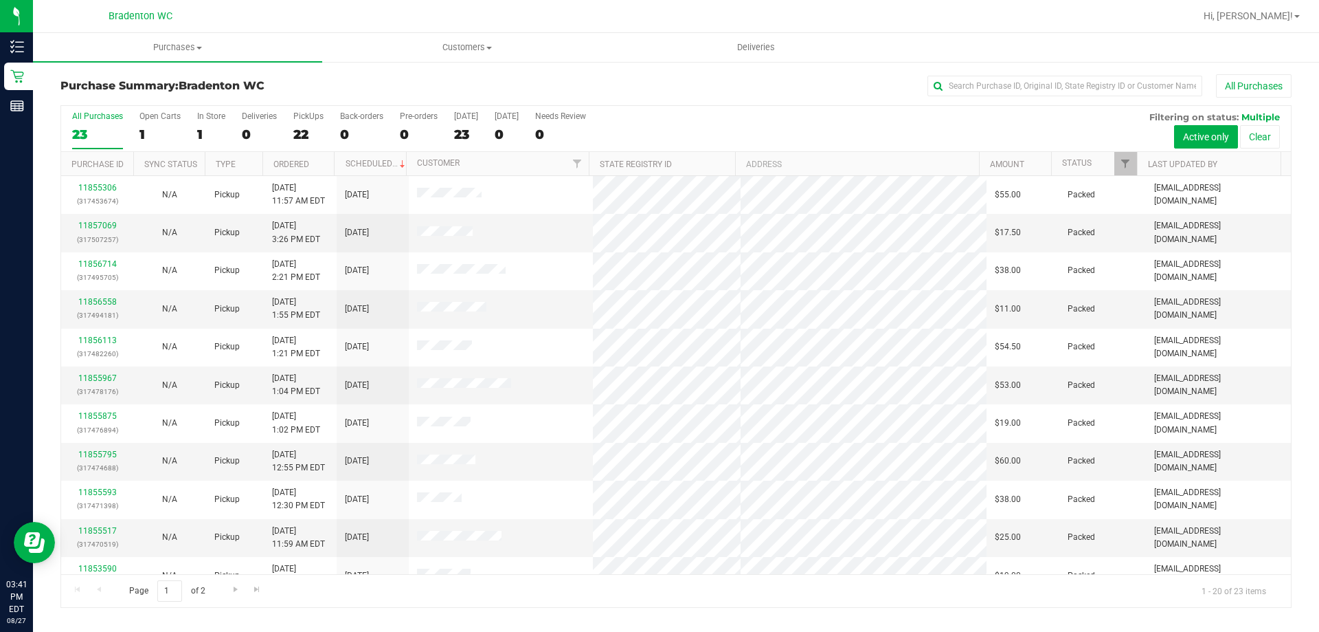
click at [669, 89] on div "All Purchases" at bounding box center [881, 85] width 821 height 23
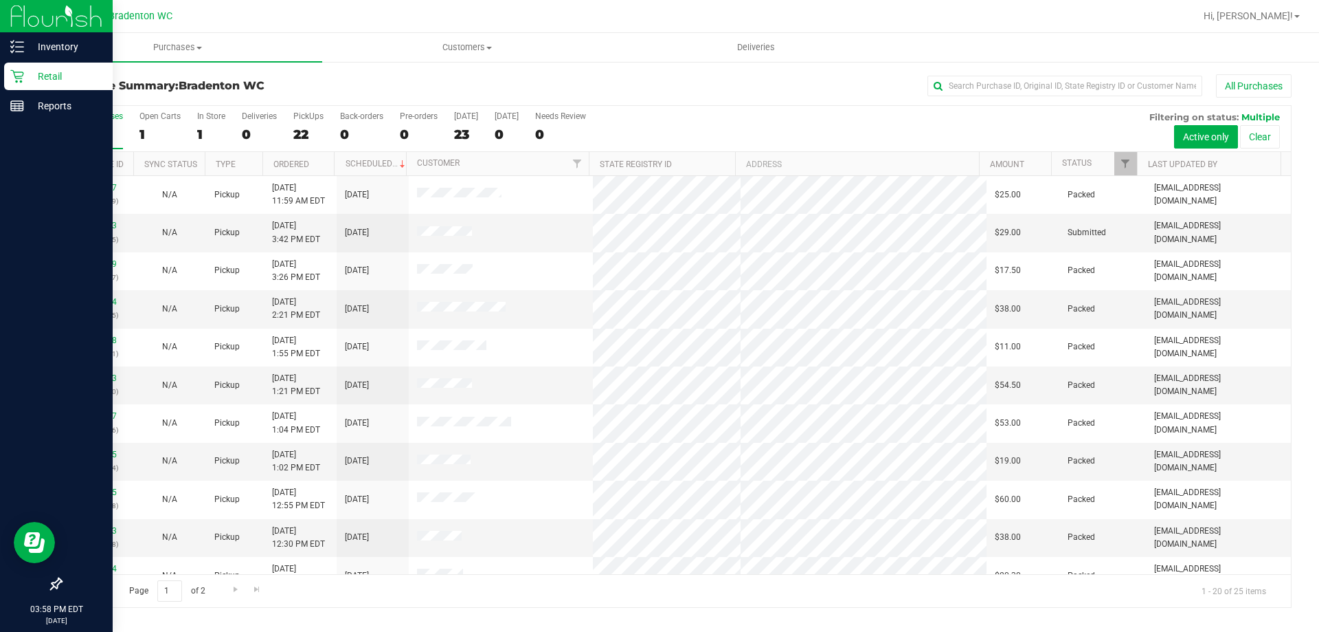
click at [46, 71] on p "Retail" at bounding box center [65, 76] width 82 height 16
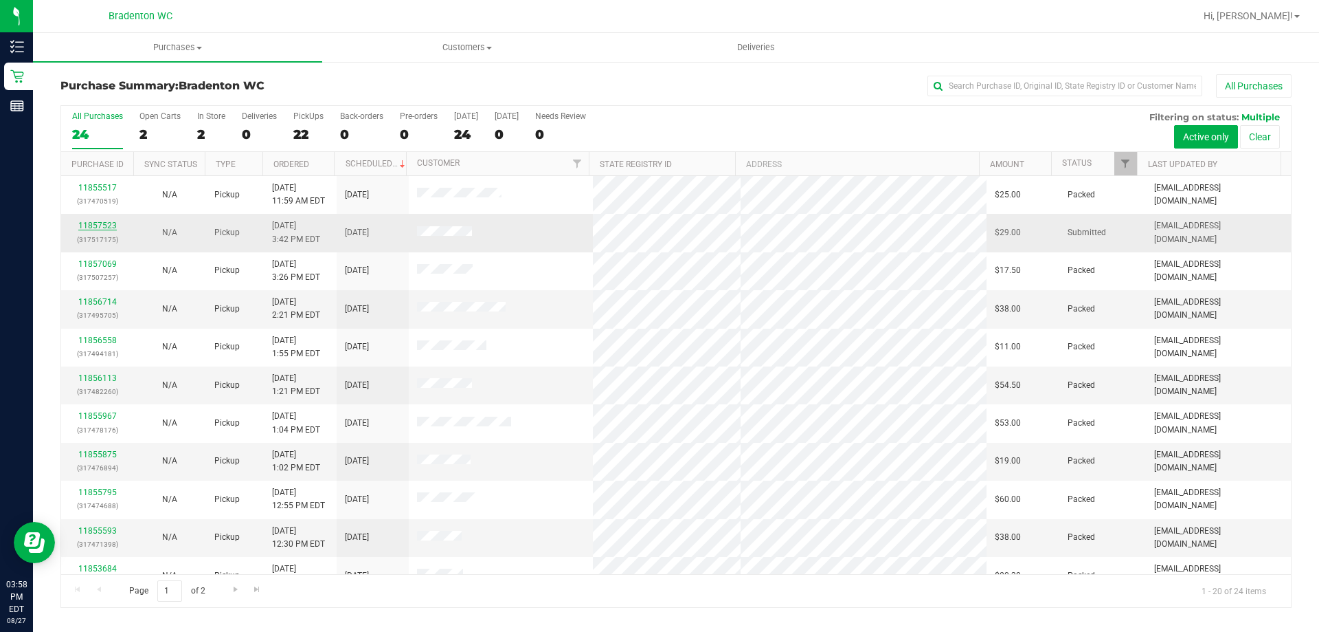
click at [94, 224] on link "11857523" at bounding box center [97, 226] width 38 height 10
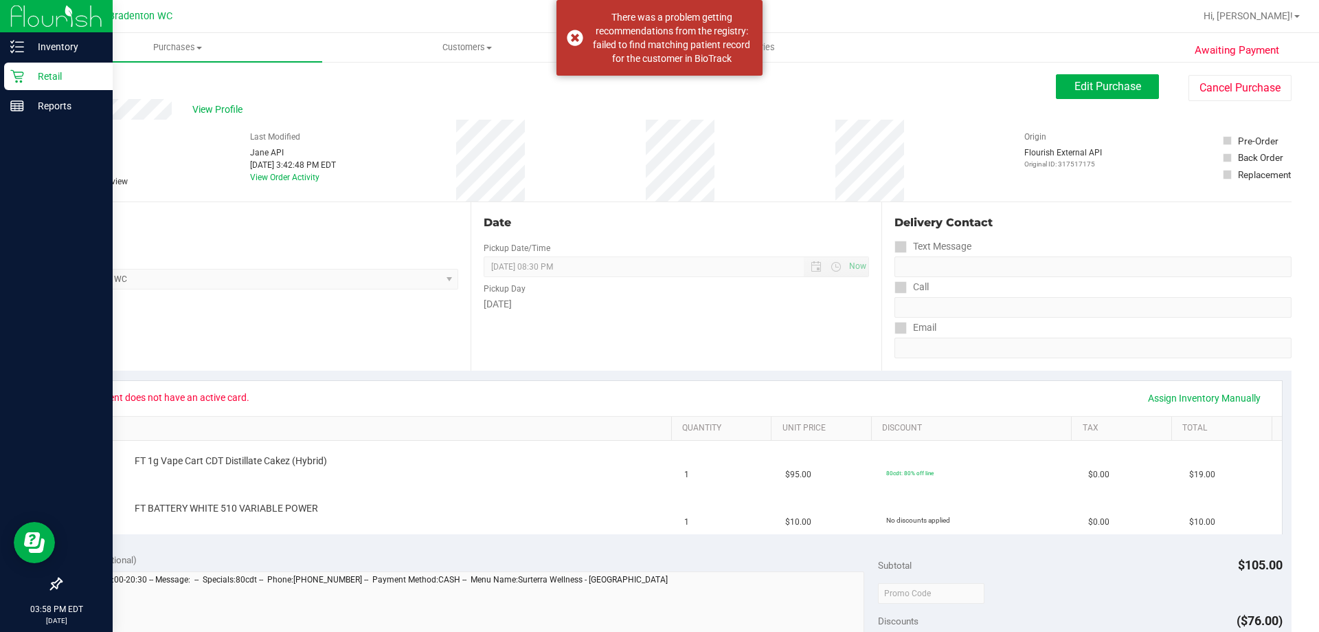
click at [40, 74] on p "Retail" at bounding box center [65, 76] width 82 height 16
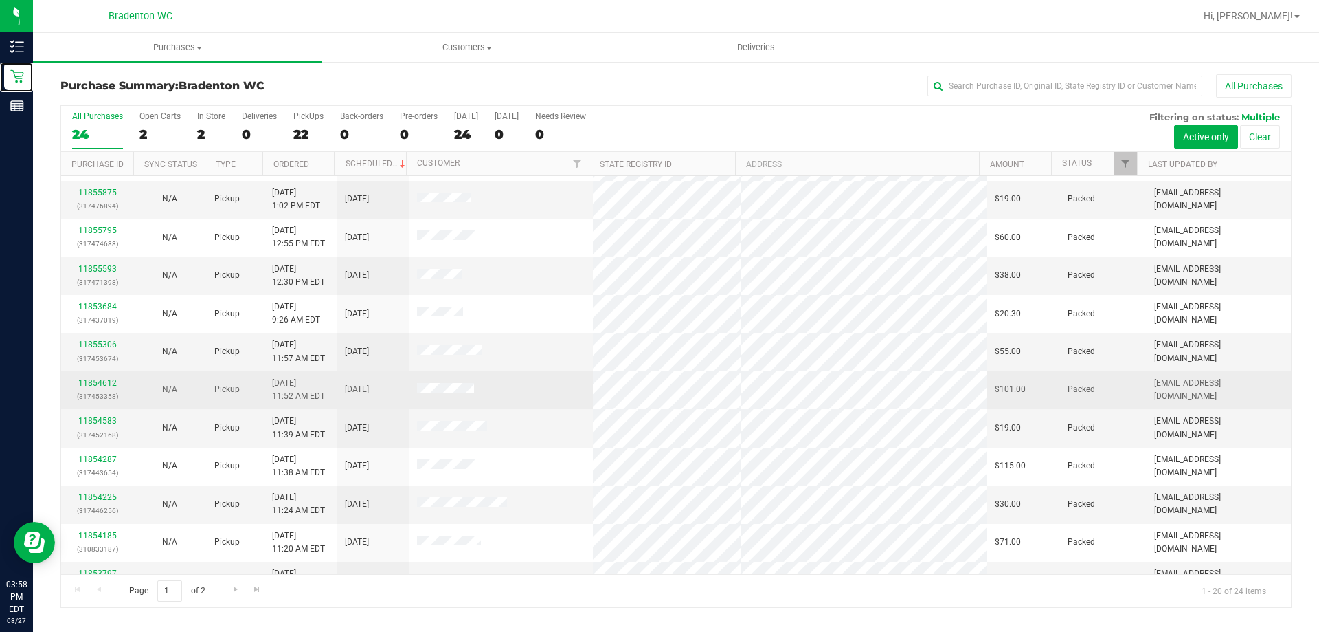
scroll to position [363, 0]
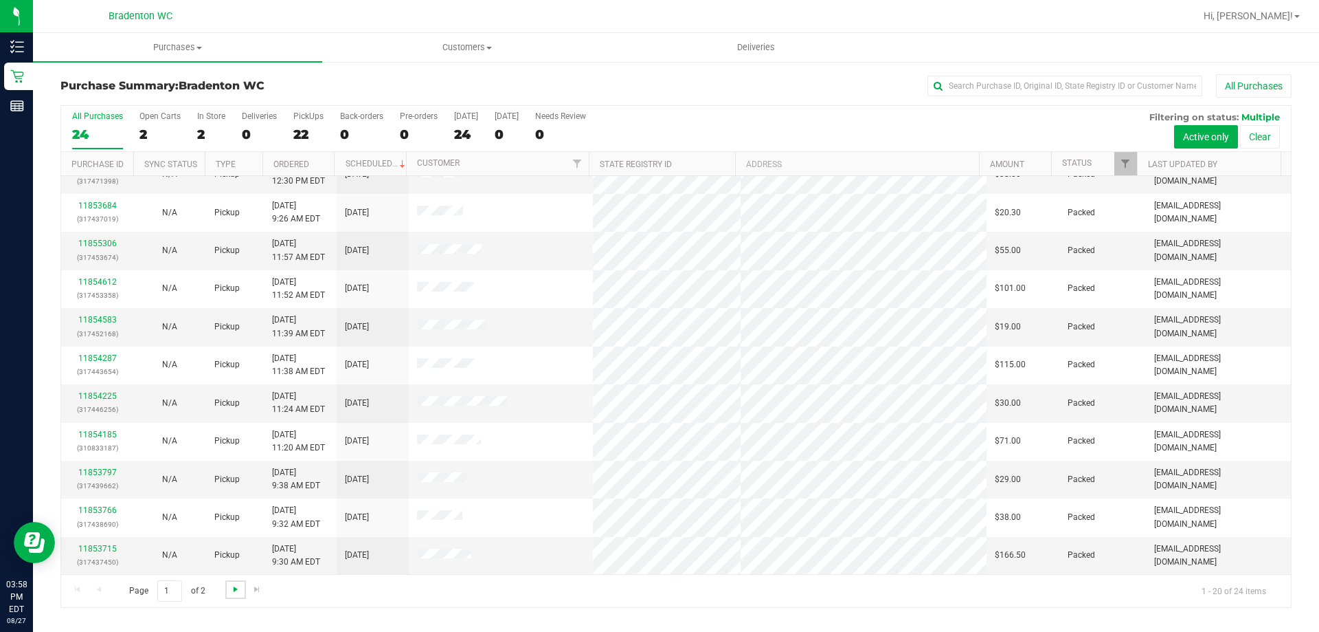
click at [230, 589] on span "Go to the next page" at bounding box center [235, 588] width 11 height 11
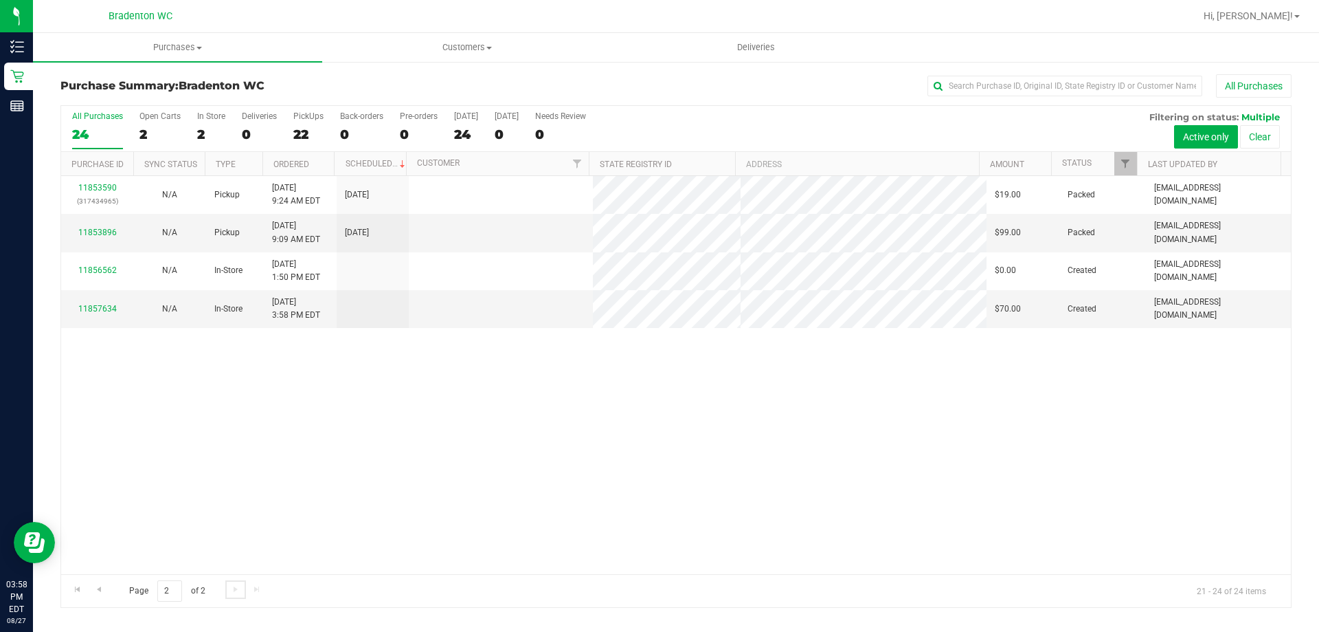
scroll to position [0, 0]
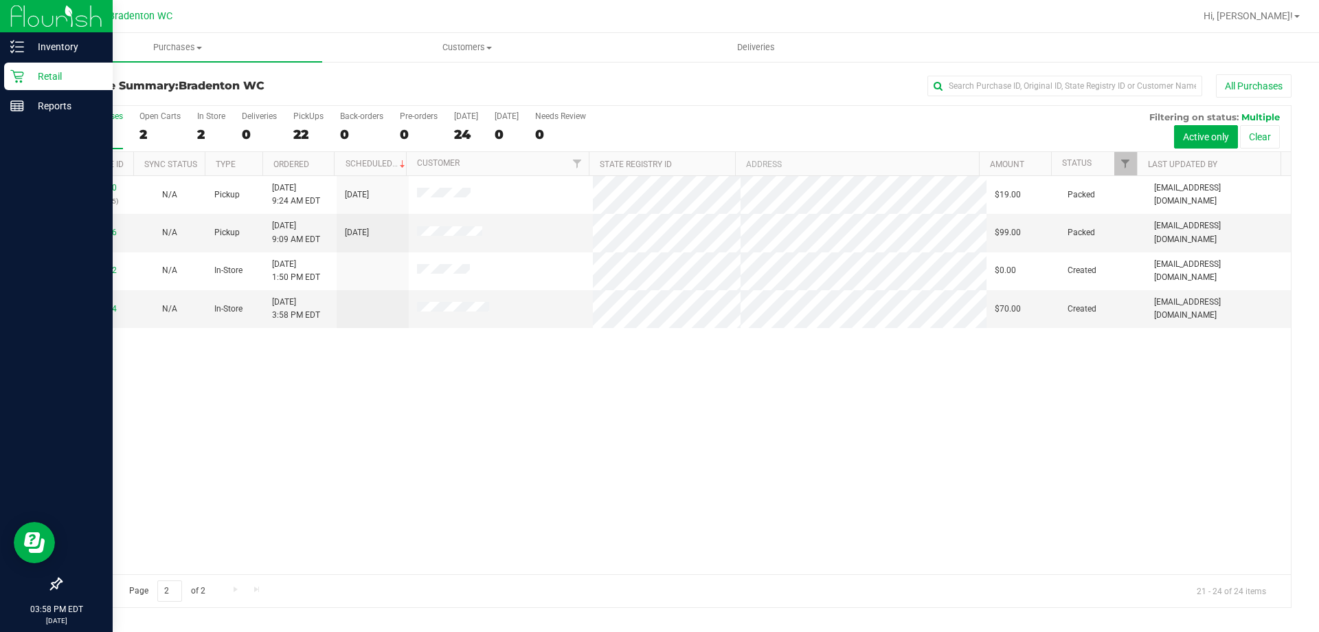
click at [37, 75] on p "Retail" at bounding box center [65, 76] width 82 height 16
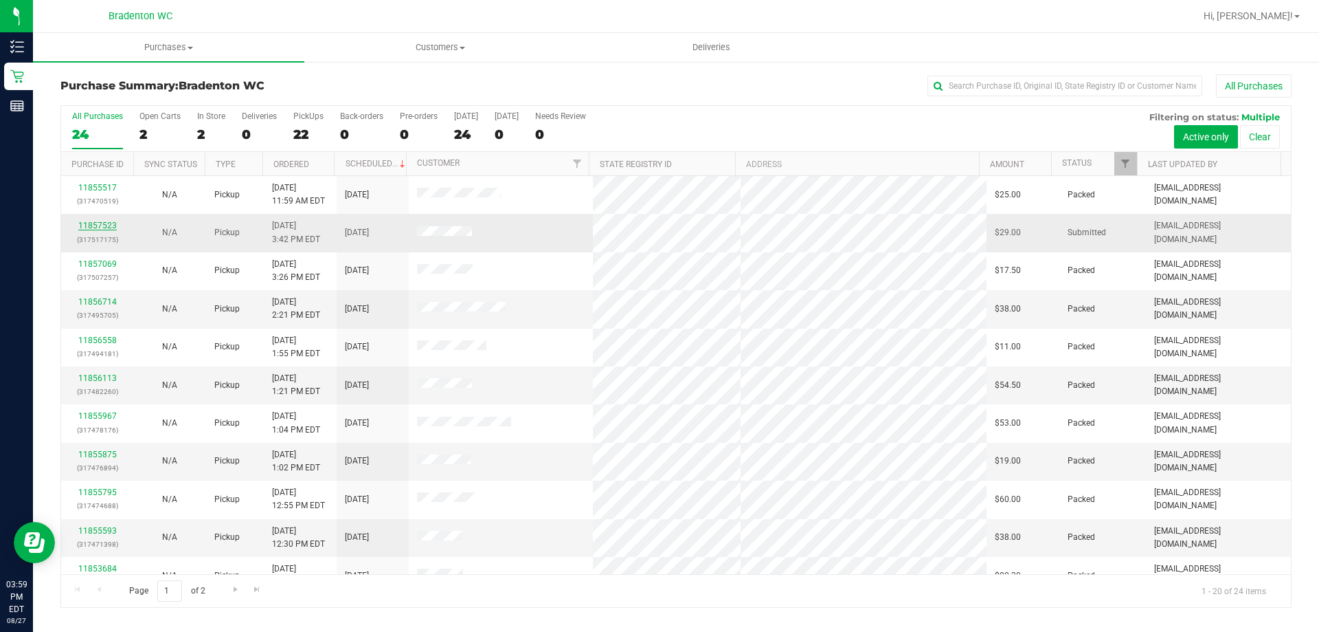
click at [89, 221] on link "11857523" at bounding box center [97, 226] width 38 height 10
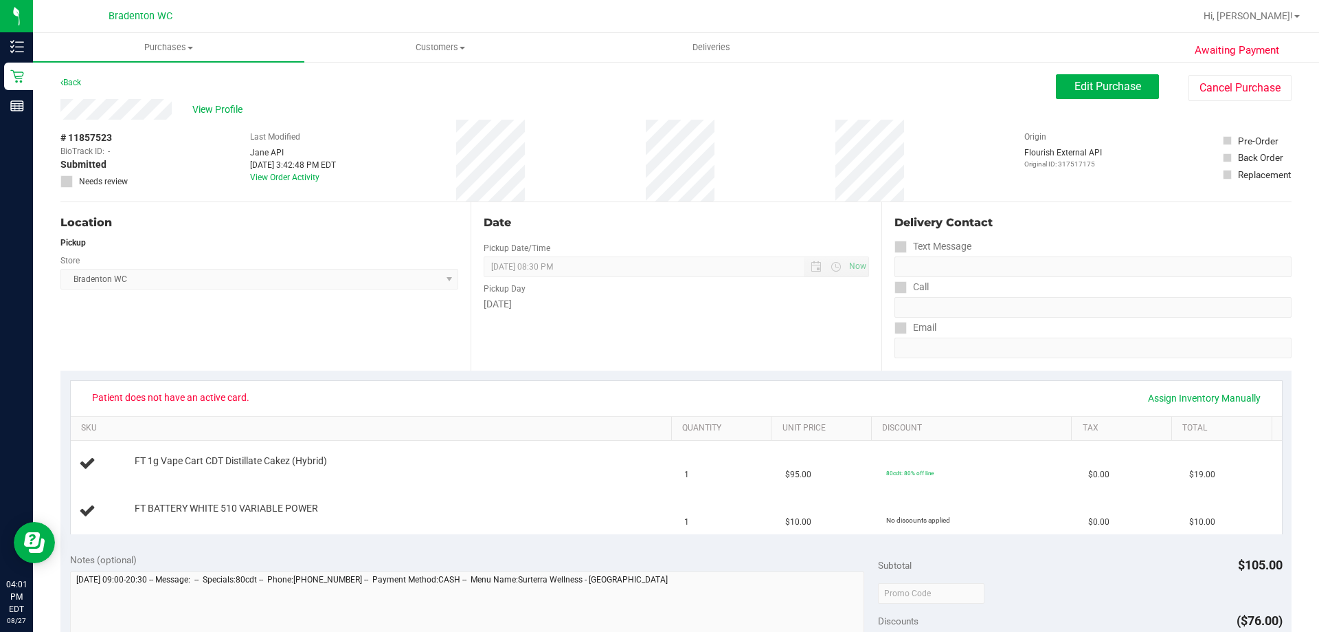
click at [569, 346] on div "Date Pickup Date/Time 08/27/2025 Now 08/27/2025 08:30 PM Now Pickup Day Wednesd…" at bounding box center [676, 286] width 410 height 168
click at [208, 107] on span "View Profile" at bounding box center [219, 109] width 55 height 14
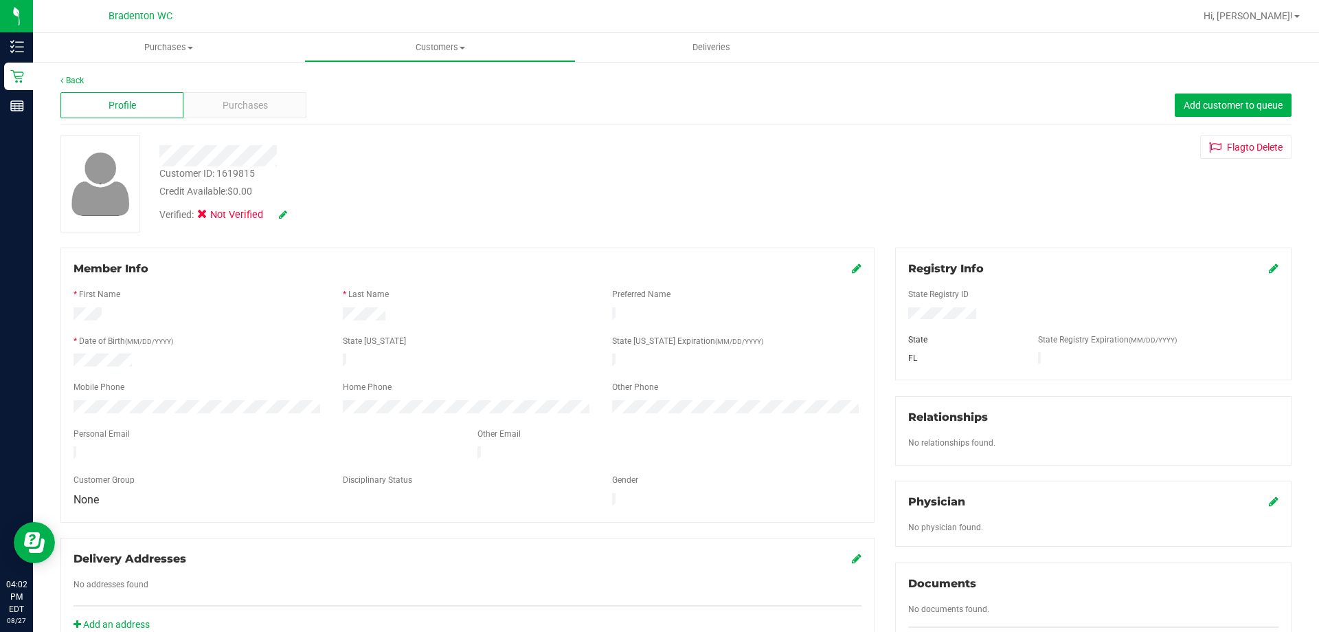
click at [1248, 262] on div "Registry Info" at bounding box center [1093, 268] width 370 height 16
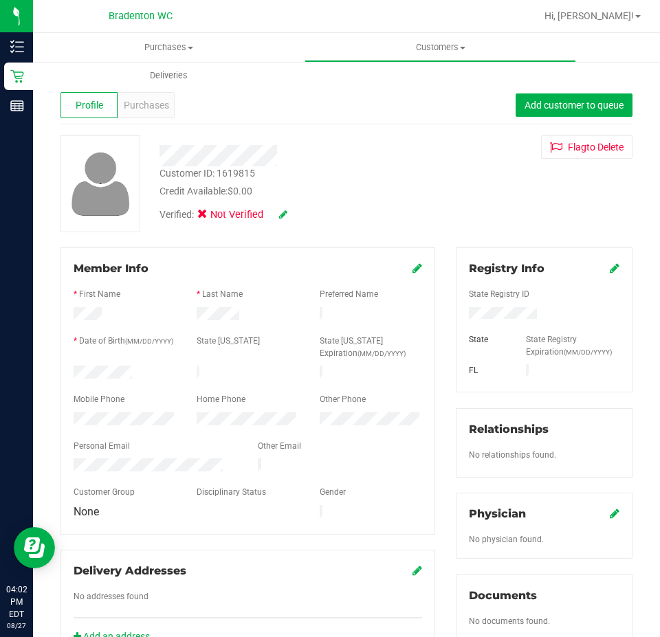
click at [558, 320] on div at bounding box center [543, 314] width 171 height 15
click at [610, 271] on icon at bounding box center [615, 268] width 10 height 11
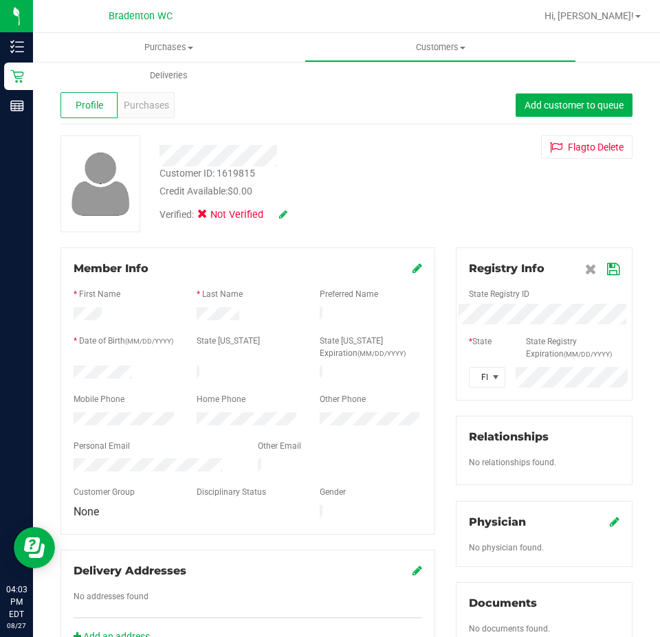
click at [607, 268] on icon at bounding box center [613, 269] width 12 height 11
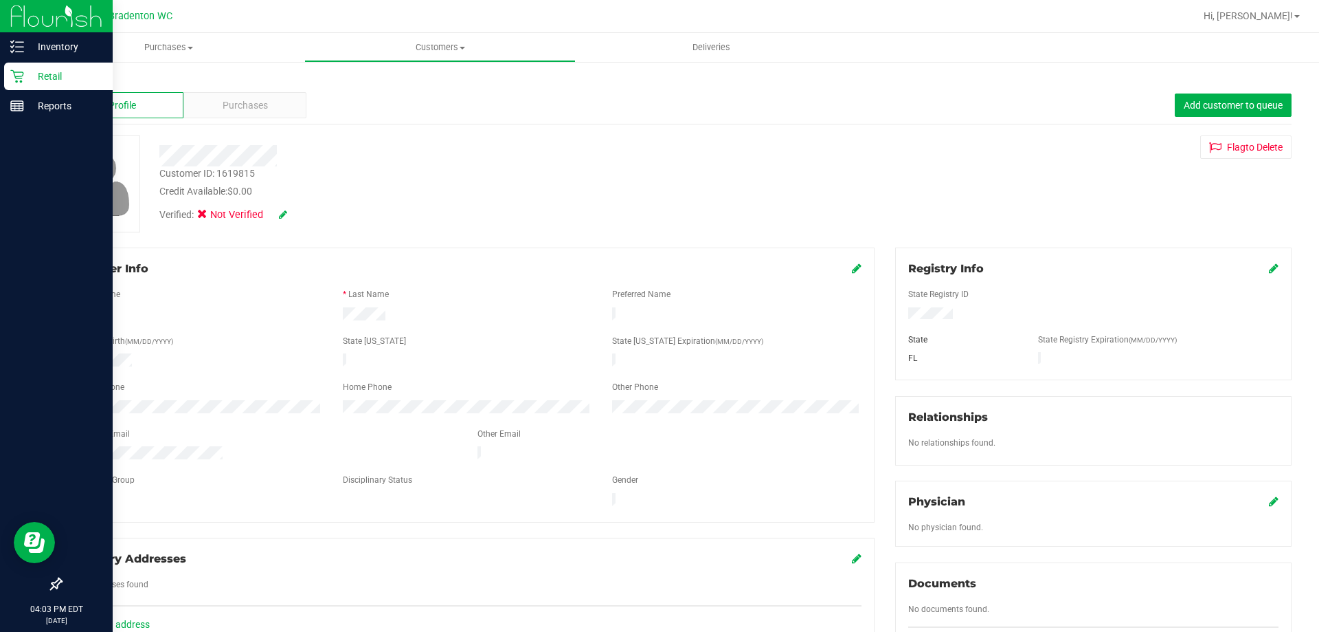
click at [38, 67] on div "Retail" at bounding box center [58, 76] width 109 height 27
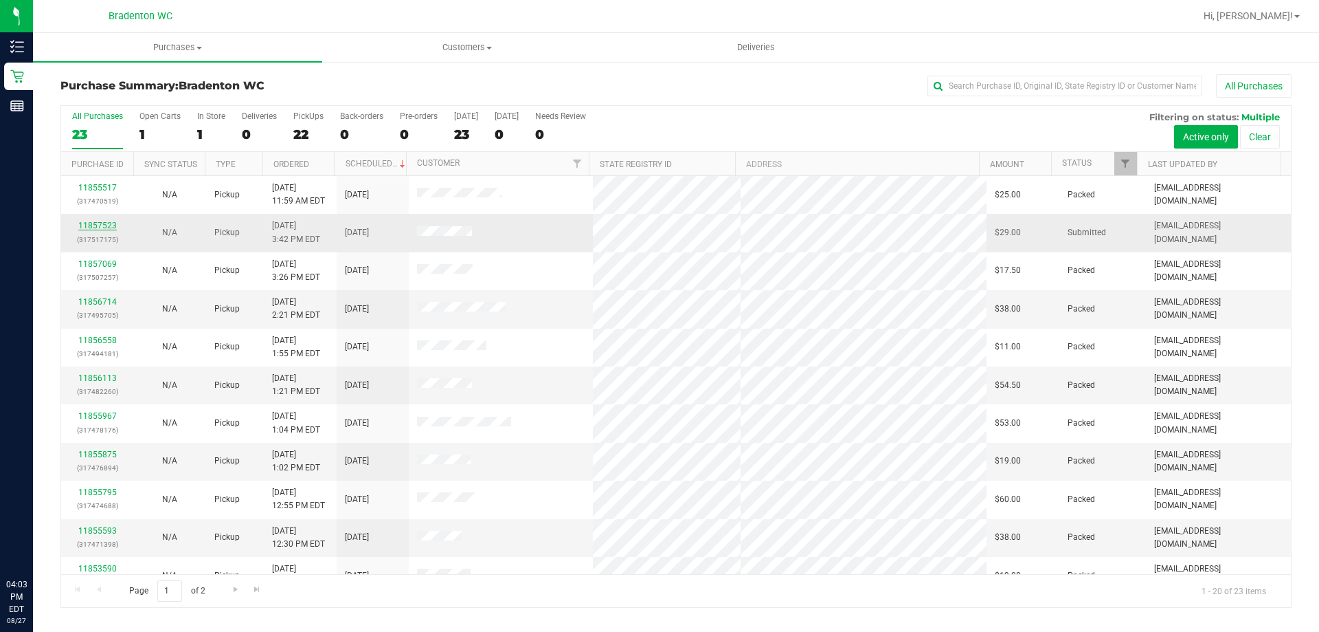
click at [92, 227] on link "11857523" at bounding box center [97, 226] width 38 height 10
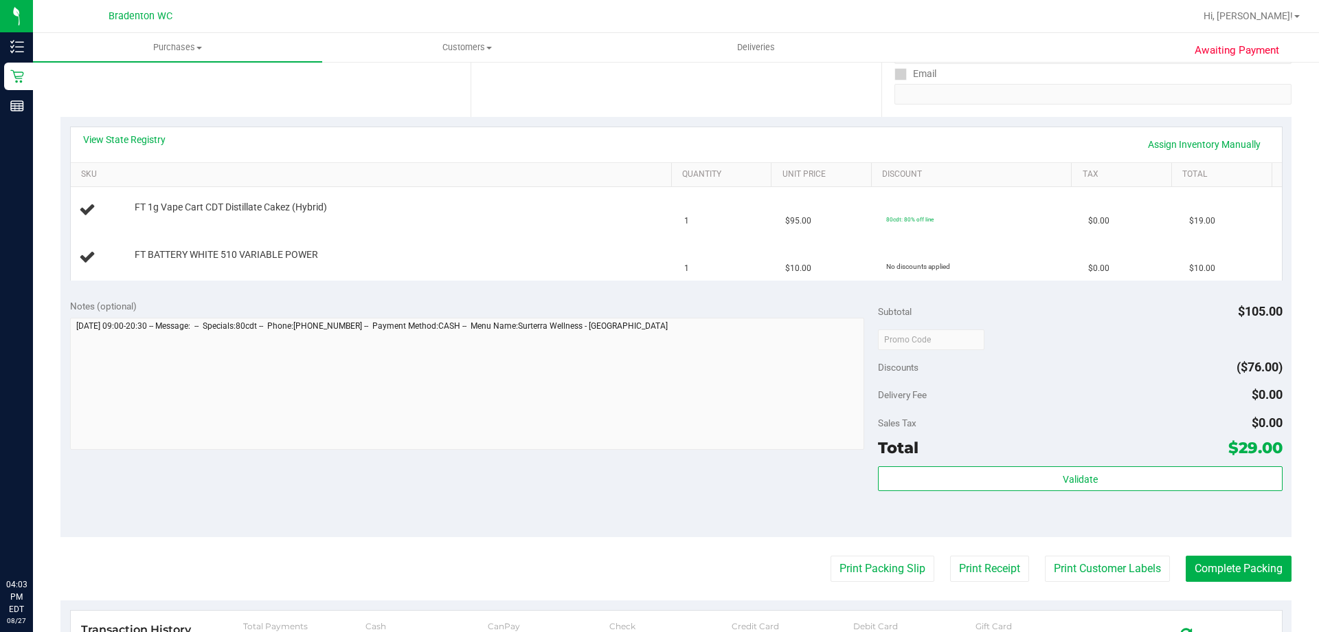
scroll to position [275, 0]
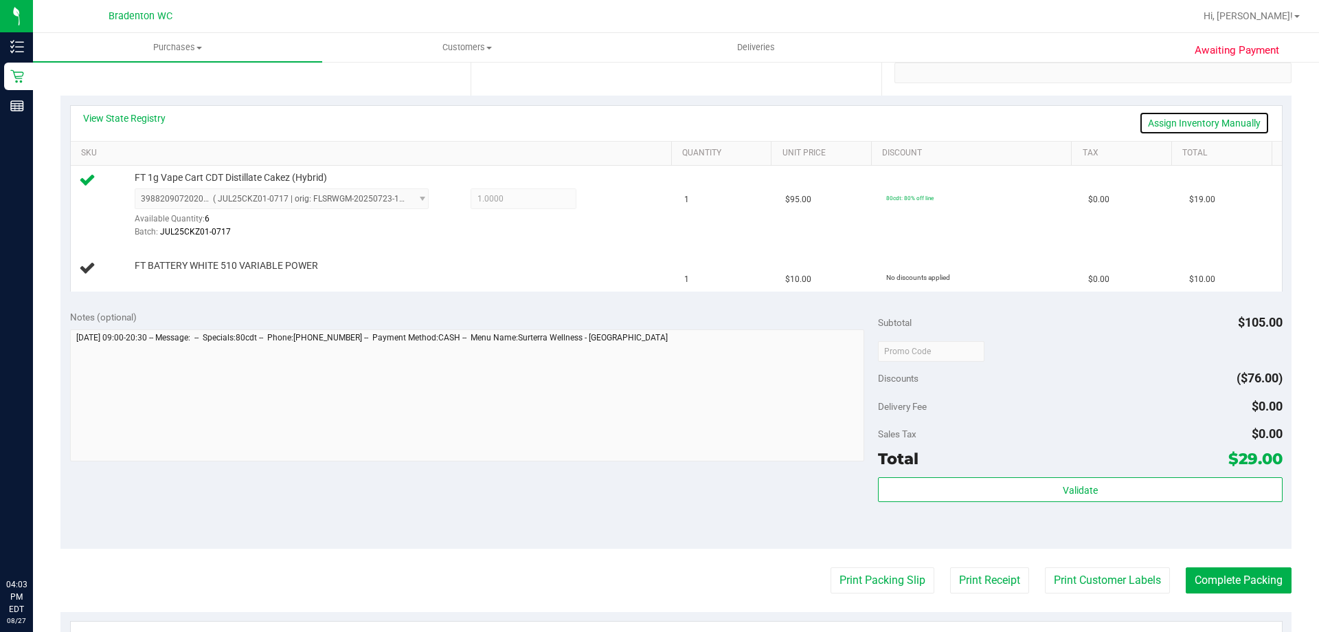
click at [1194, 117] on link "Assign Inventory Manually" at bounding box center [1204, 122] width 131 height 23
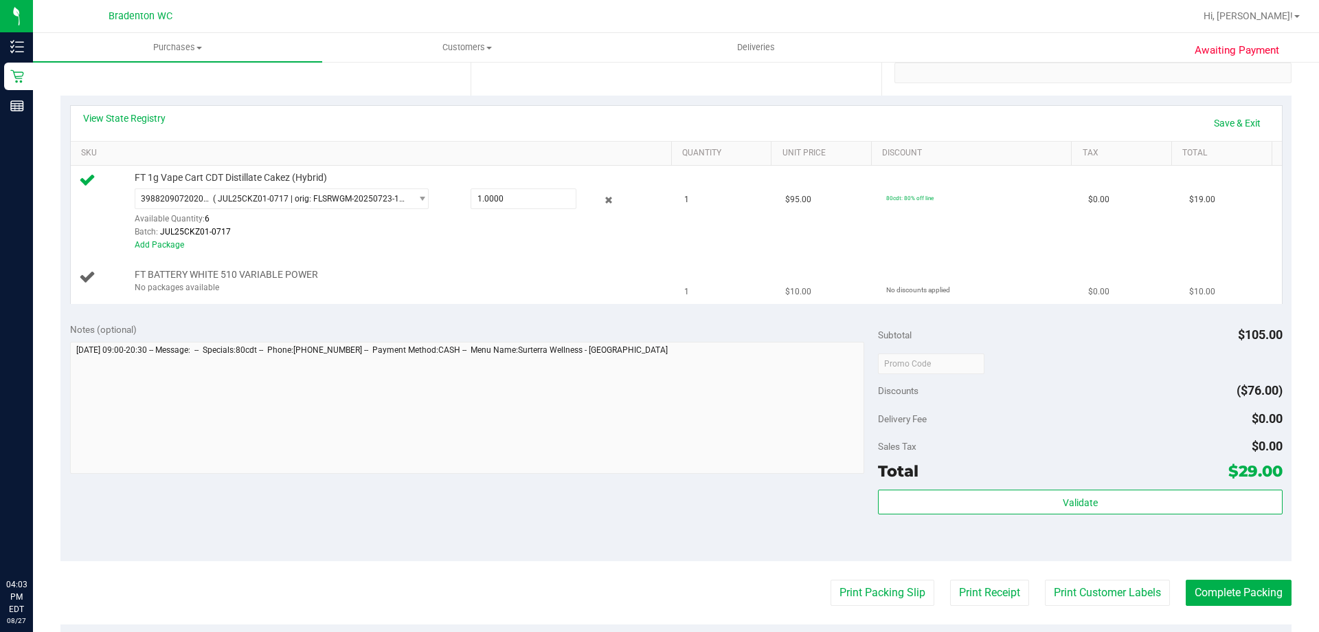
click at [203, 291] on div "No packages available" at bounding box center [400, 287] width 531 height 13
click at [206, 285] on div "No packages available" at bounding box center [400, 287] width 531 height 13
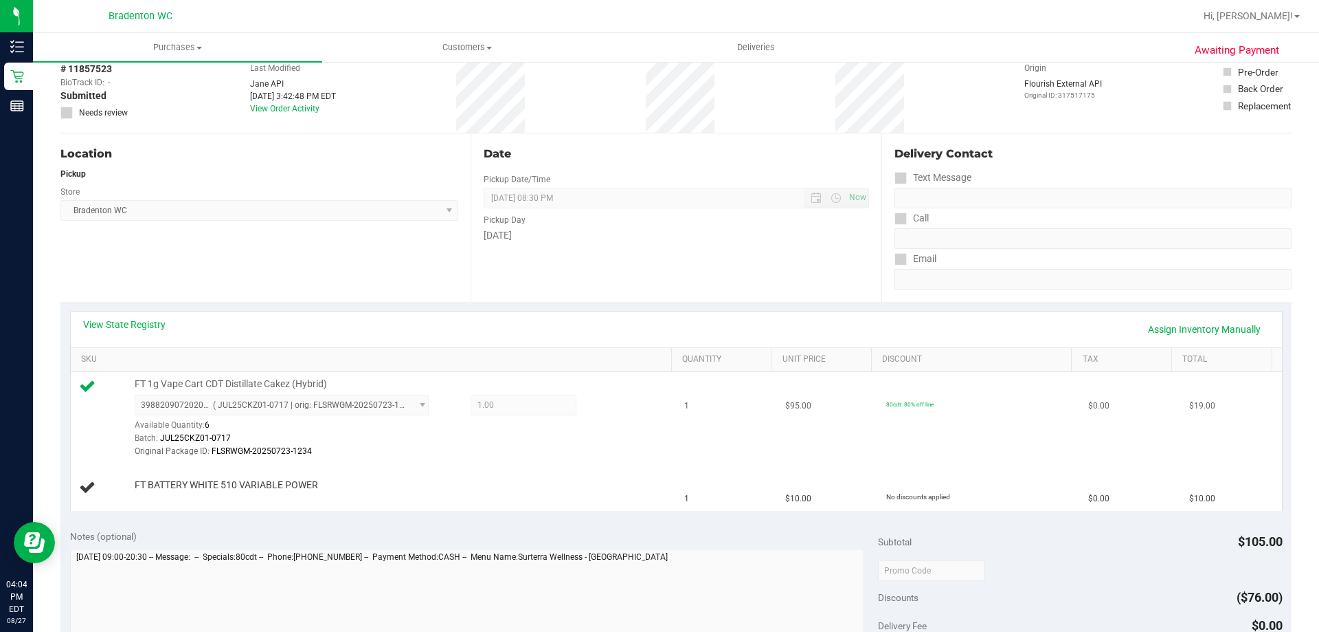
scroll to position [137, 0]
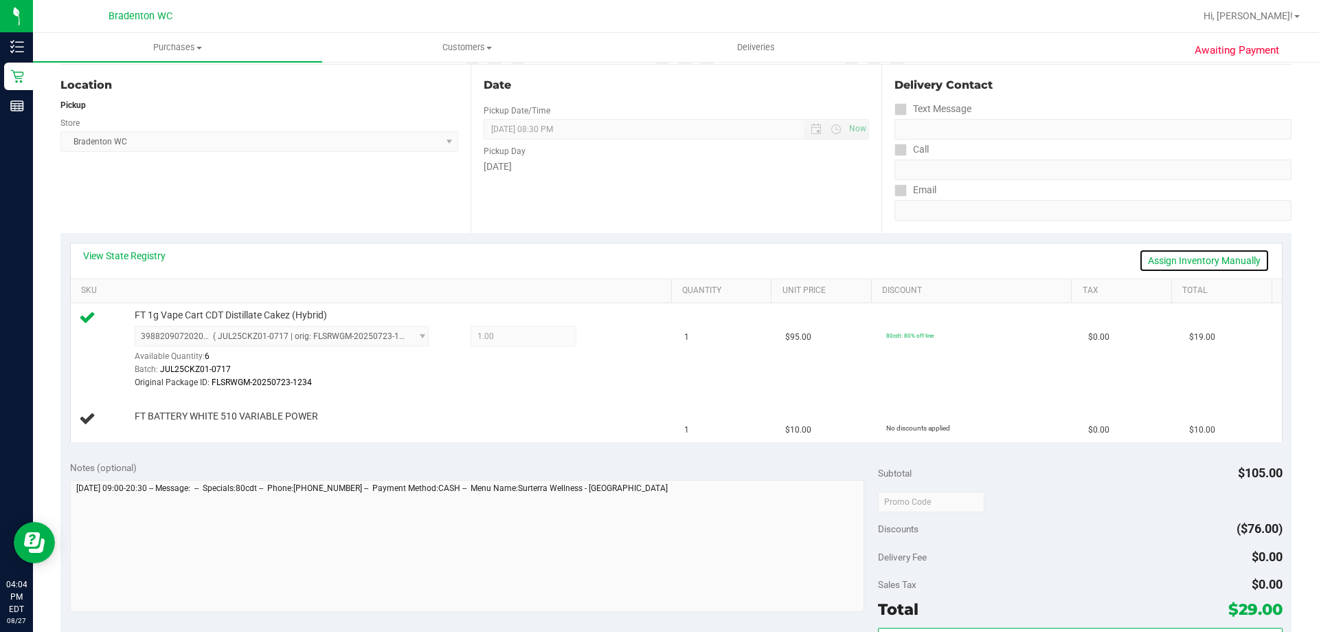
click at [1221, 261] on link "Assign Inventory Manually" at bounding box center [1204, 260] width 131 height 23
click at [192, 432] on td "FT BATTERY WHITE 510 VARIABLE POWER No packages available" at bounding box center [374, 419] width 606 height 46
click at [196, 423] on div "No packages available" at bounding box center [400, 425] width 531 height 13
click at [701, 430] on td "1" at bounding box center [726, 419] width 101 height 46
click at [197, 418] on span "FT BATTERY WHITE 510 VARIABLE POWER" at bounding box center [226, 412] width 183 height 13
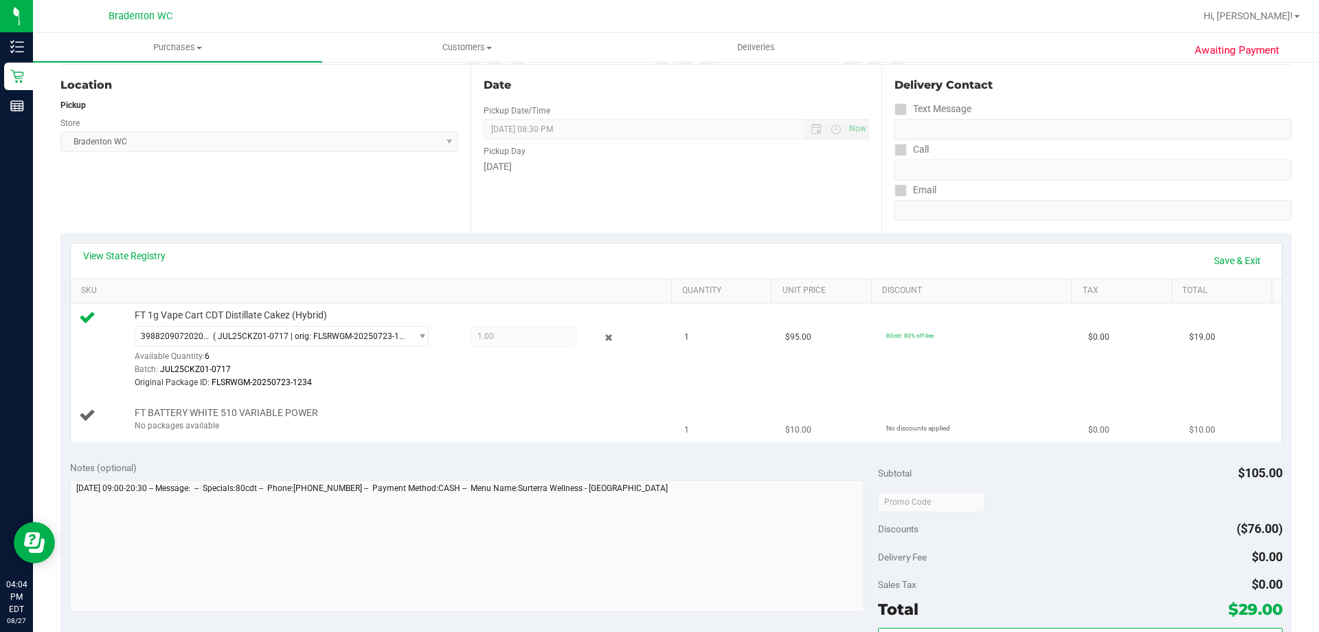
click at [198, 422] on div "No packages available" at bounding box center [400, 425] width 531 height 13
click at [203, 427] on div "No packages available" at bounding box center [400, 425] width 531 height 13
click at [229, 420] on div "No packages available" at bounding box center [400, 425] width 531 height 13
click at [218, 419] on div "No packages available" at bounding box center [400, 425] width 531 height 13
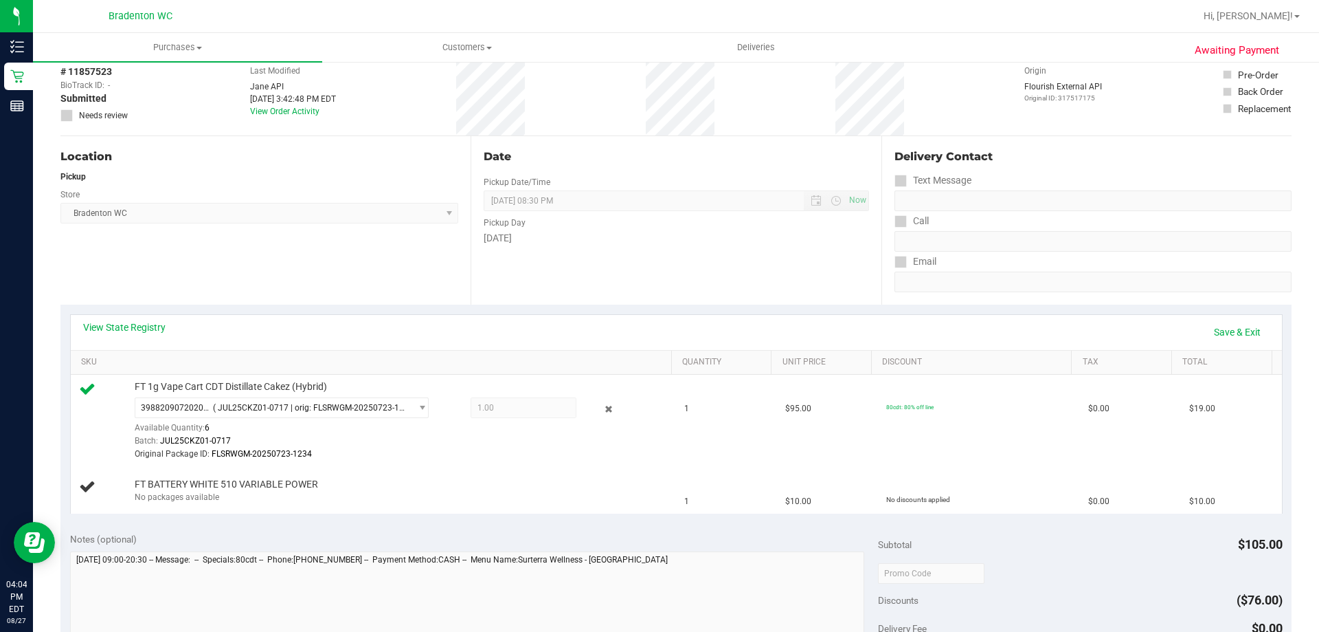
scroll to position [0, 0]
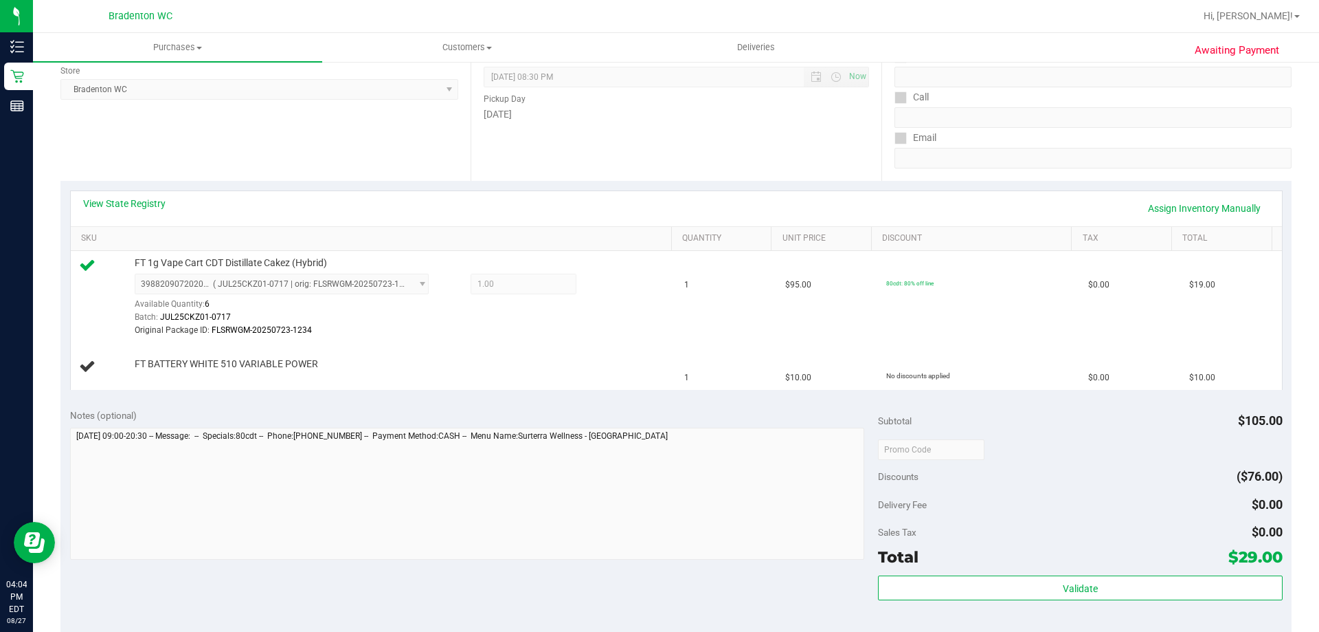
scroll to position [189, 0]
click at [1185, 204] on link "Assign Inventory Manually" at bounding box center [1204, 208] width 131 height 23
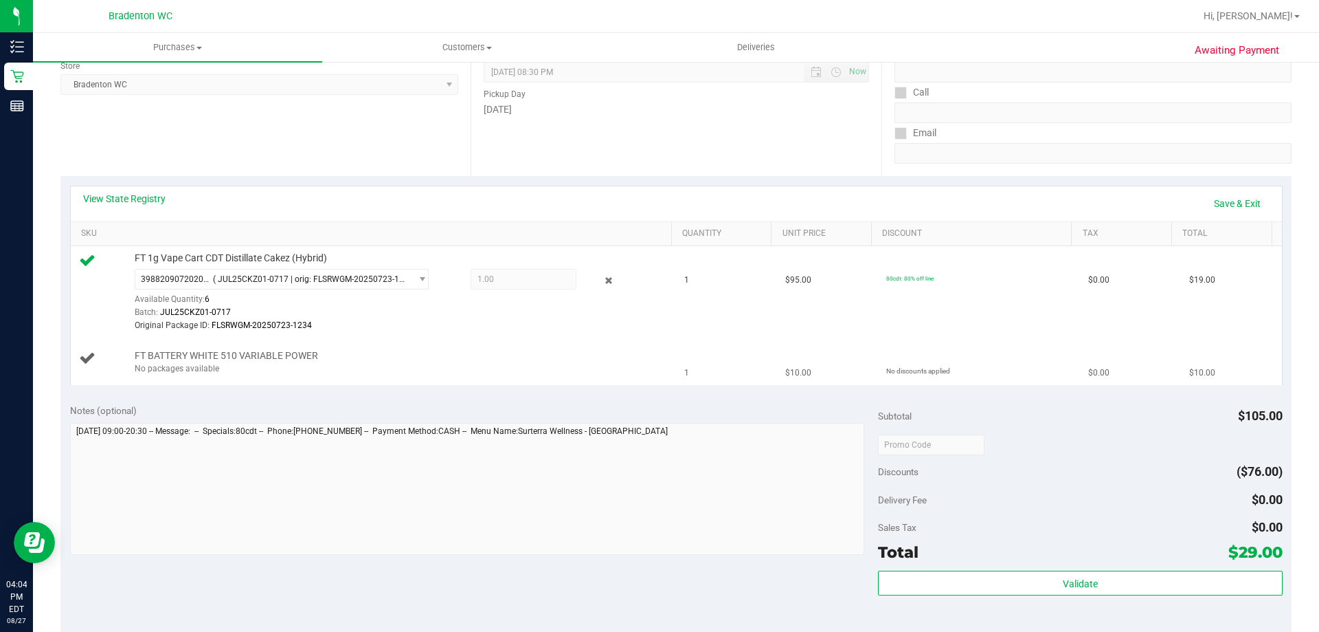
click at [208, 382] on td "FT BATTERY WHITE 510 VARIABLE POWER No packages available" at bounding box center [374, 362] width 606 height 46
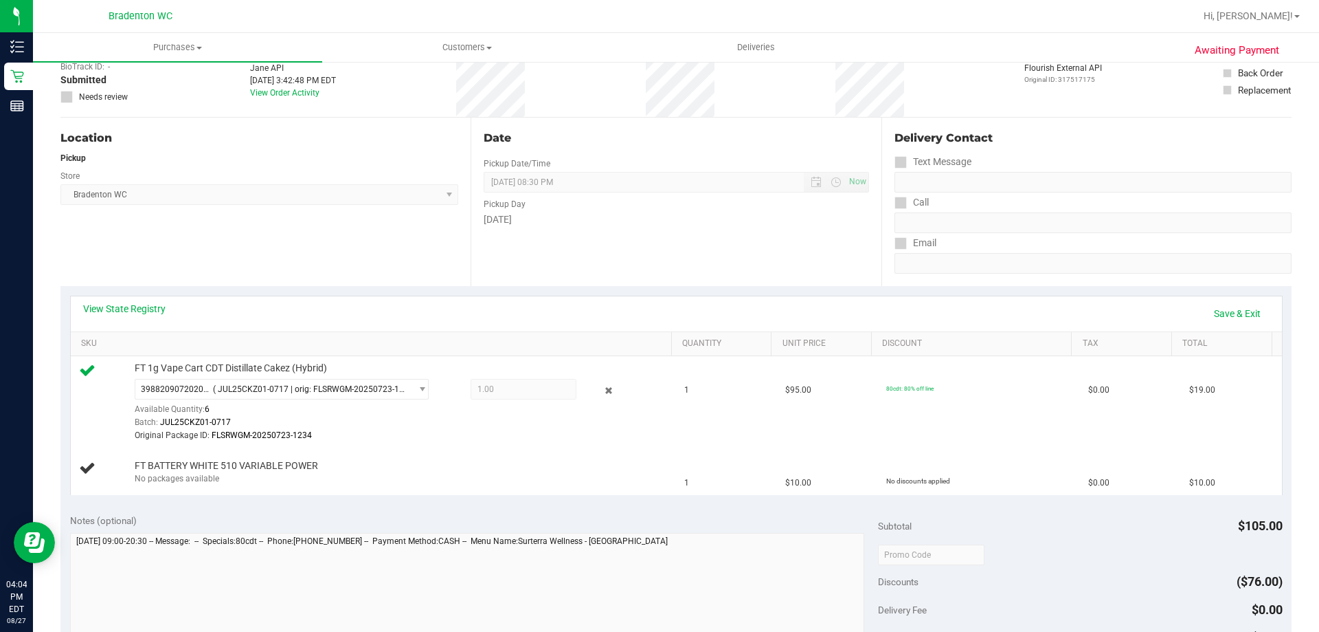
scroll to position [0, 0]
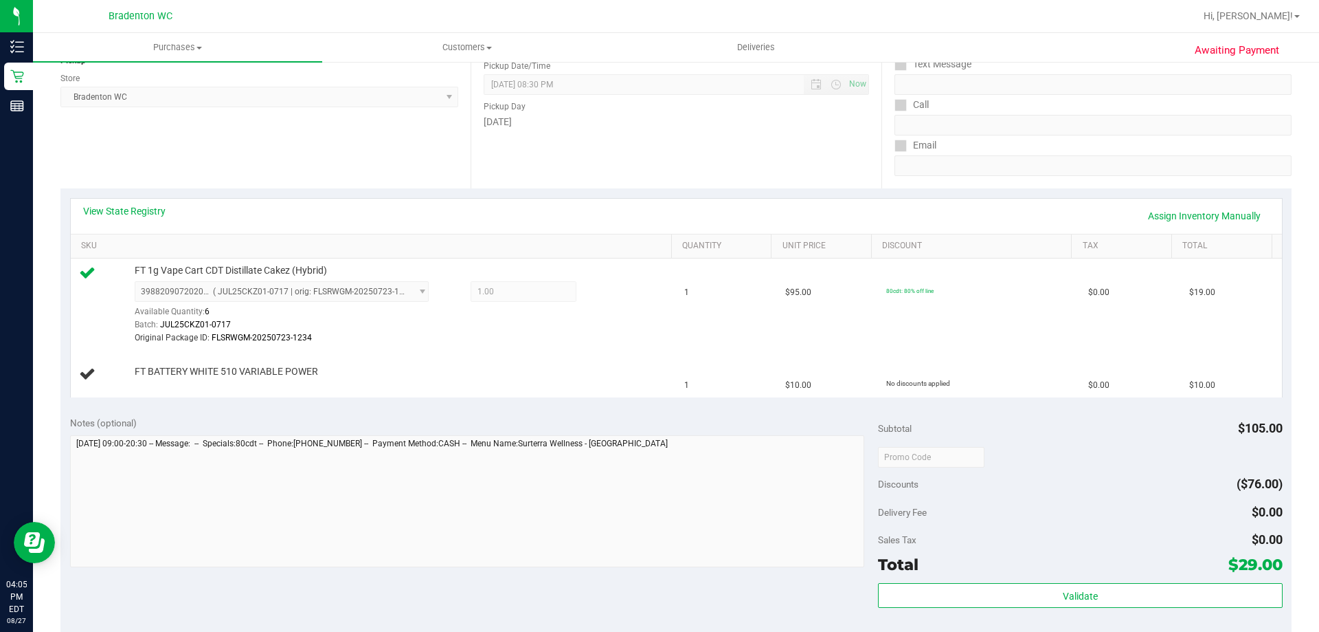
scroll to position [206, 0]
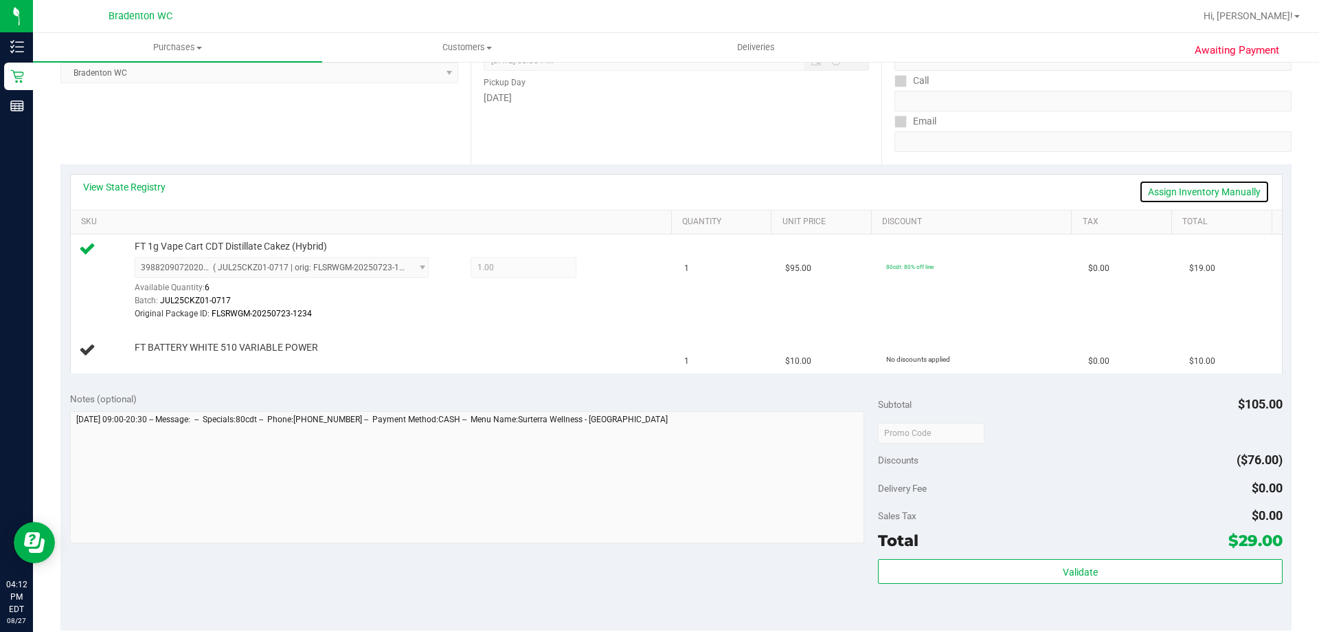
click at [1170, 192] on link "Assign Inventory Manually" at bounding box center [1204, 191] width 131 height 23
click at [175, 321] on div at bounding box center [400, 320] width 531 height 1
click at [166, 357] on link "Add Package" at bounding box center [159, 357] width 49 height 10
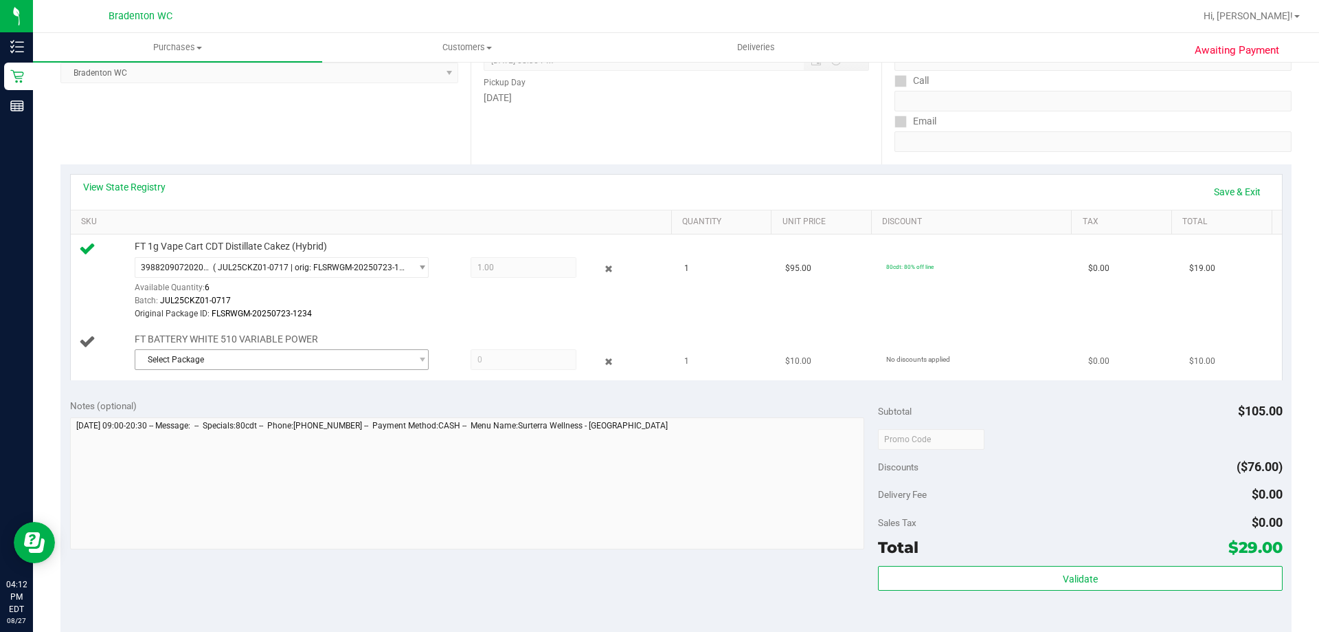
click at [247, 361] on span "Select Package" at bounding box center [273, 359] width 276 height 19
click at [288, 416] on span "( 1992285-072025 | orig: FLSRWLX-20250825-004 )" at bounding box center [318, 417] width 192 height 10
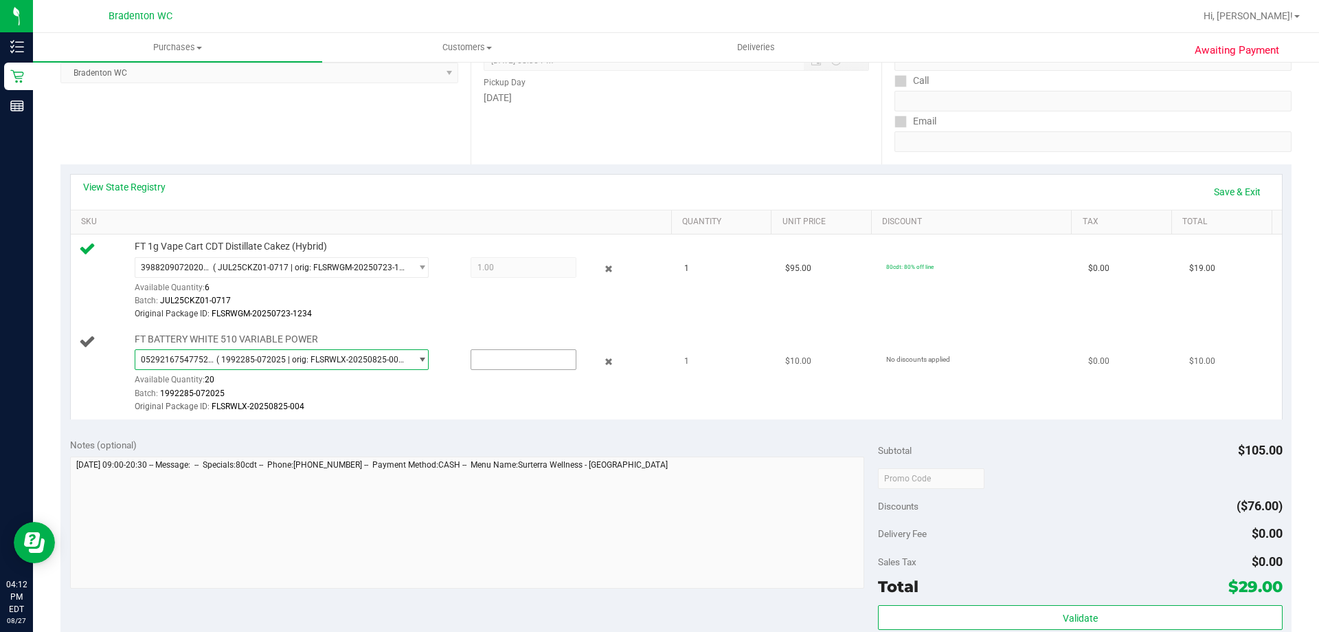
click at [519, 360] on input "text" at bounding box center [523, 359] width 104 height 19
type input "1"
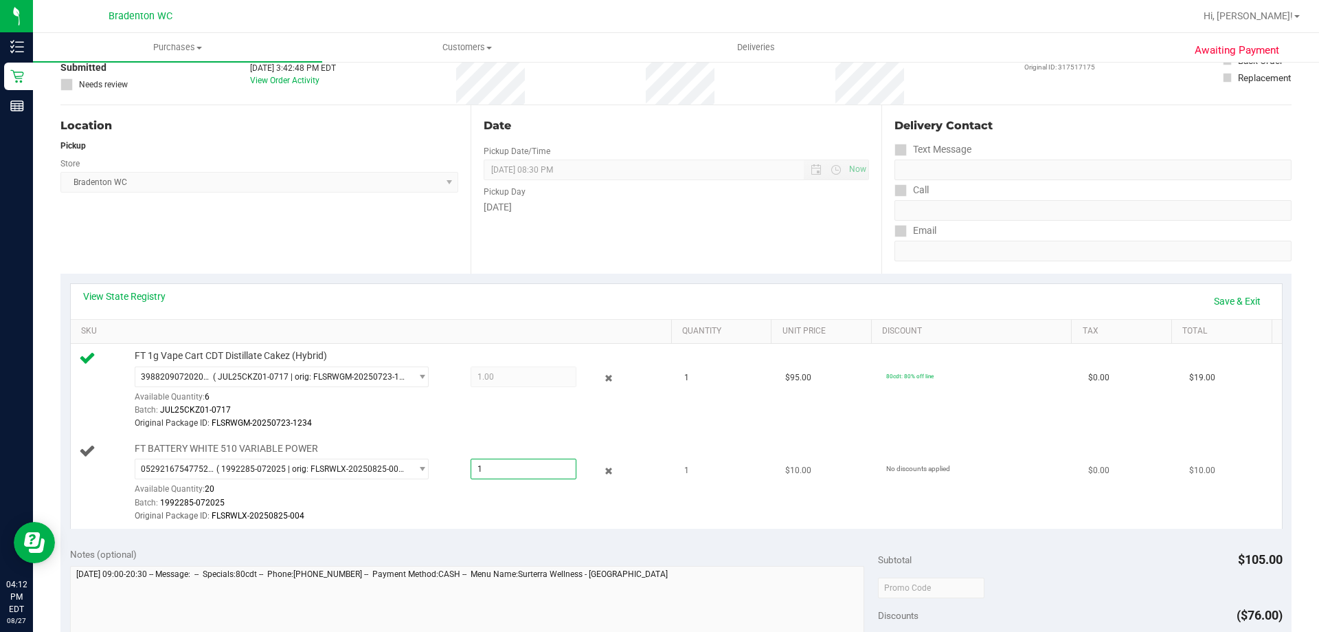
scroll to position [89, 0]
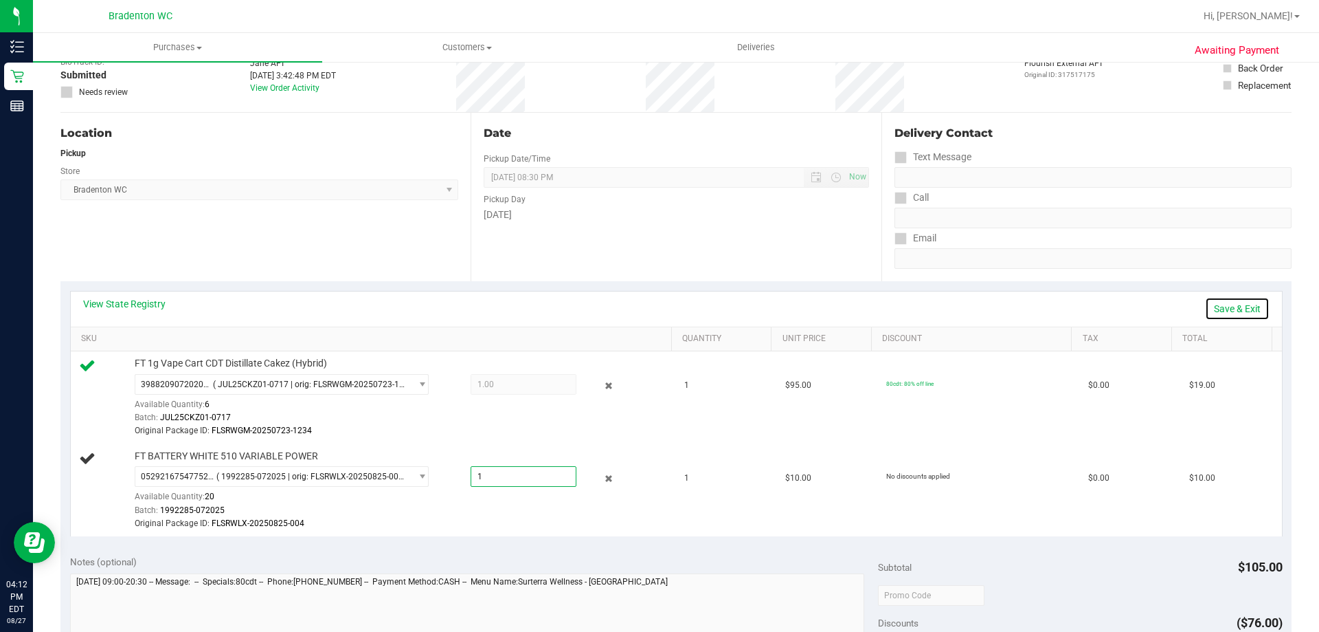
click at [1234, 304] on link "Save & Exit" at bounding box center [1237, 308] width 65 height 23
type input "1.0000"
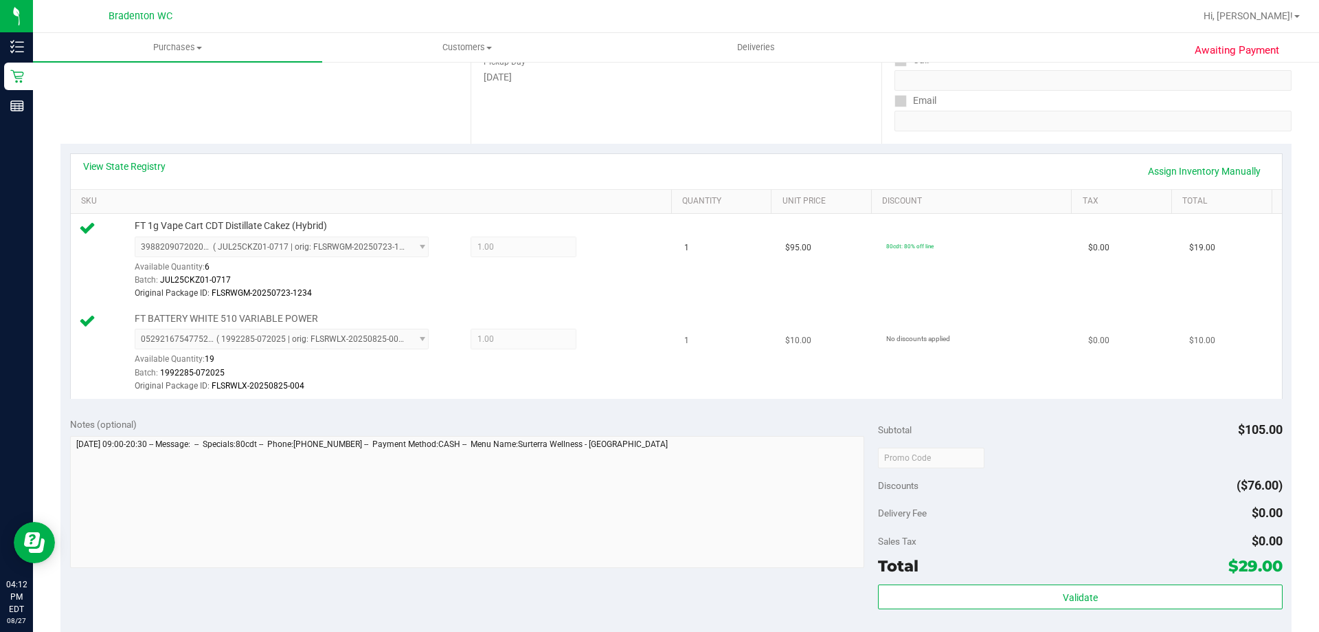
scroll to position [433, 0]
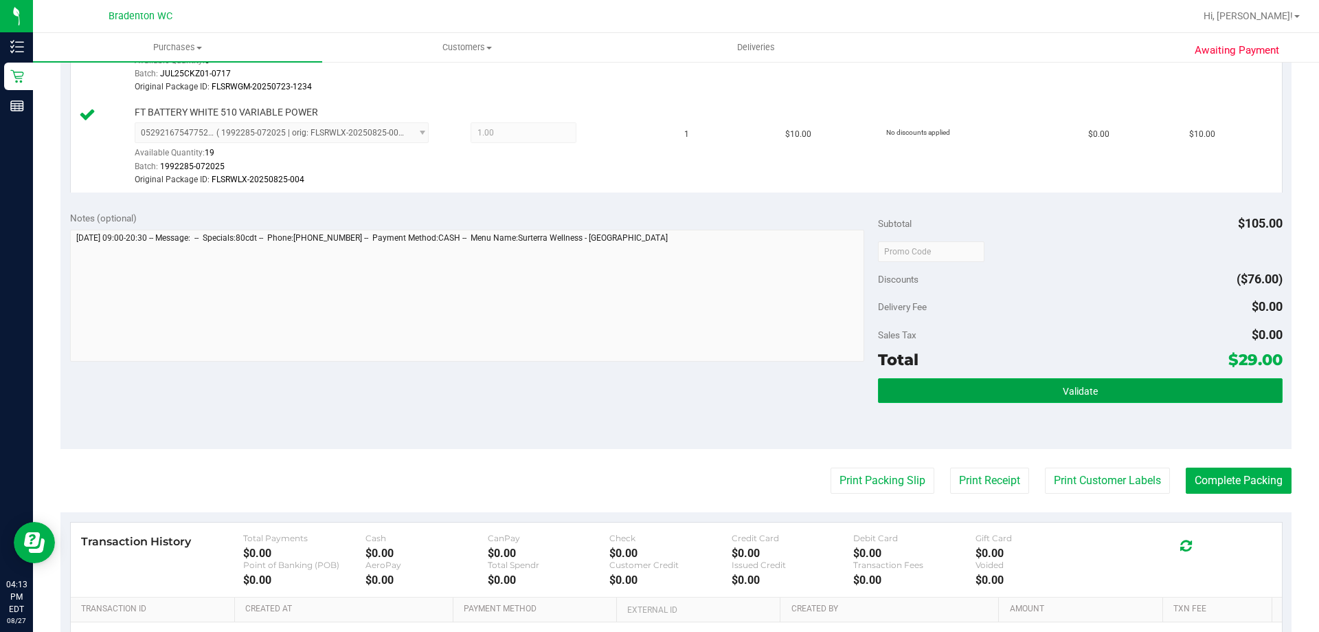
click at [1004, 390] on button "Validate" at bounding box center [1080, 390] width 404 height 25
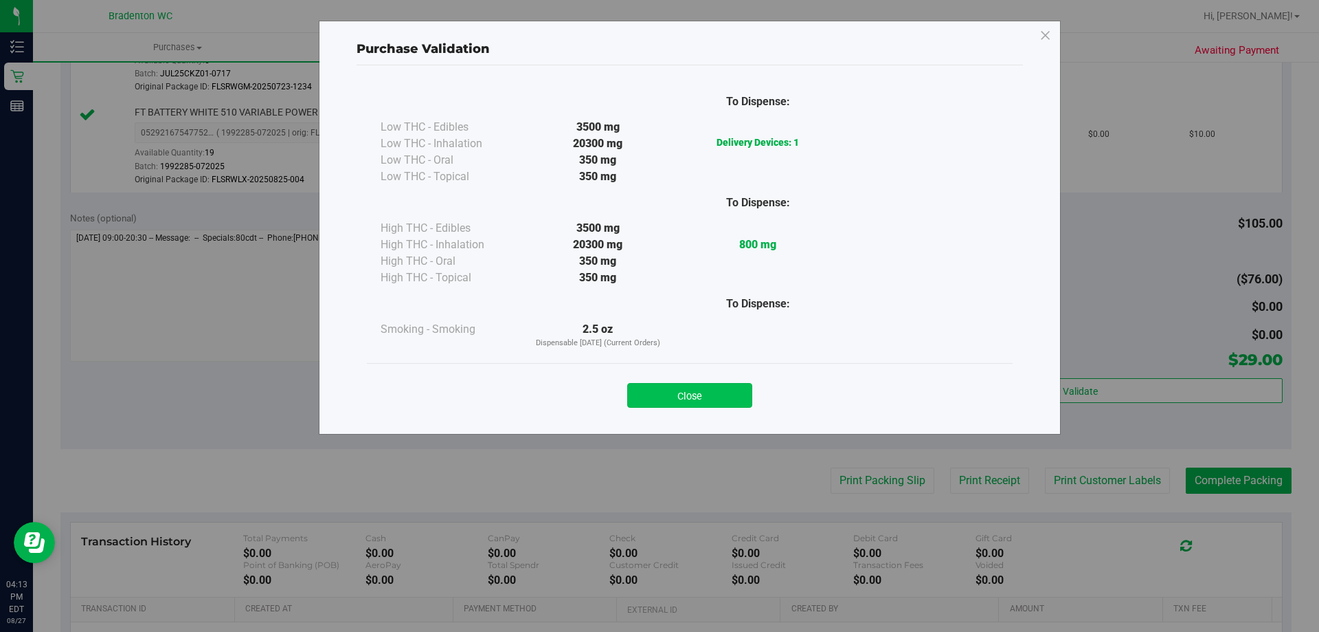
click at [731, 396] on button "Close" at bounding box center [689, 395] width 125 height 25
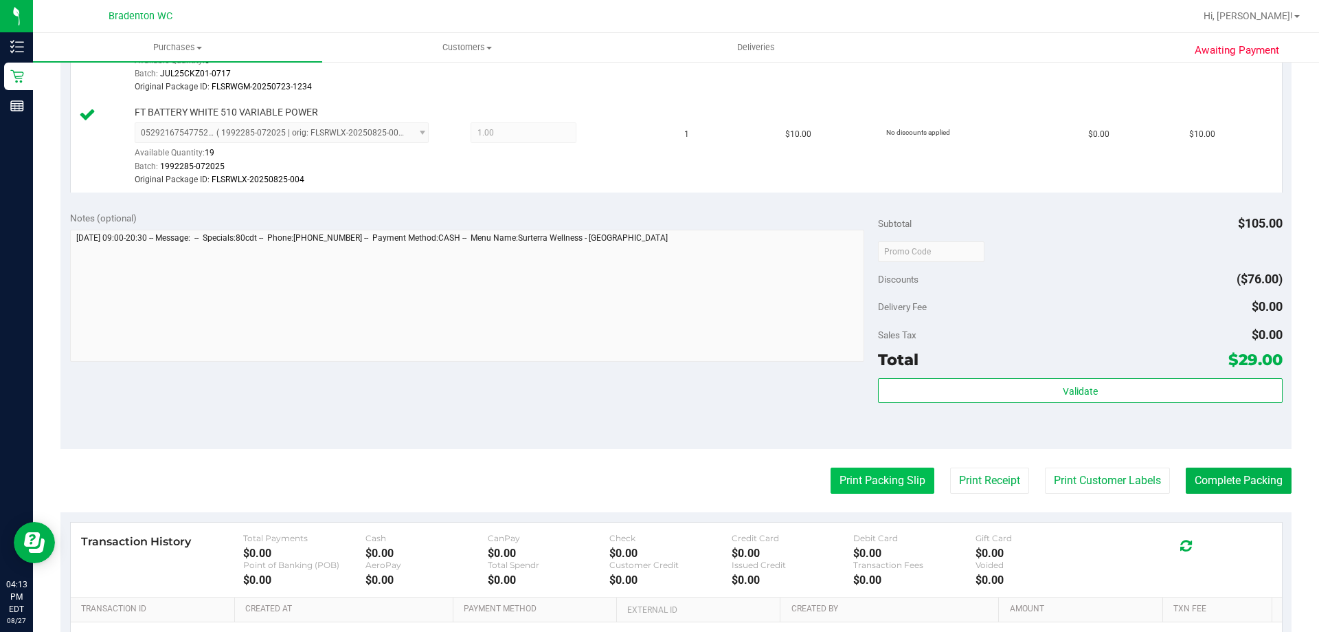
click at [856, 473] on button "Print Packing Slip" at bounding box center [883, 480] width 104 height 26
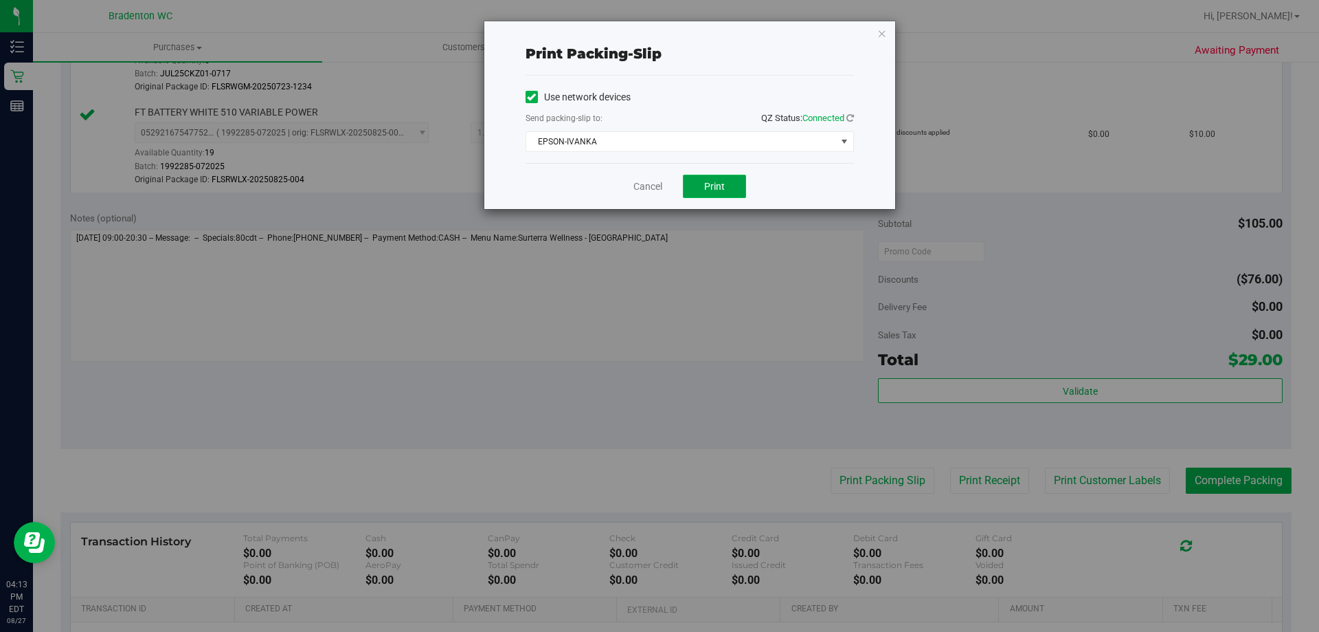
click at [688, 178] on button "Print" at bounding box center [714, 186] width 63 height 23
click at [881, 34] on icon "button" at bounding box center [883, 33] width 10 height 16
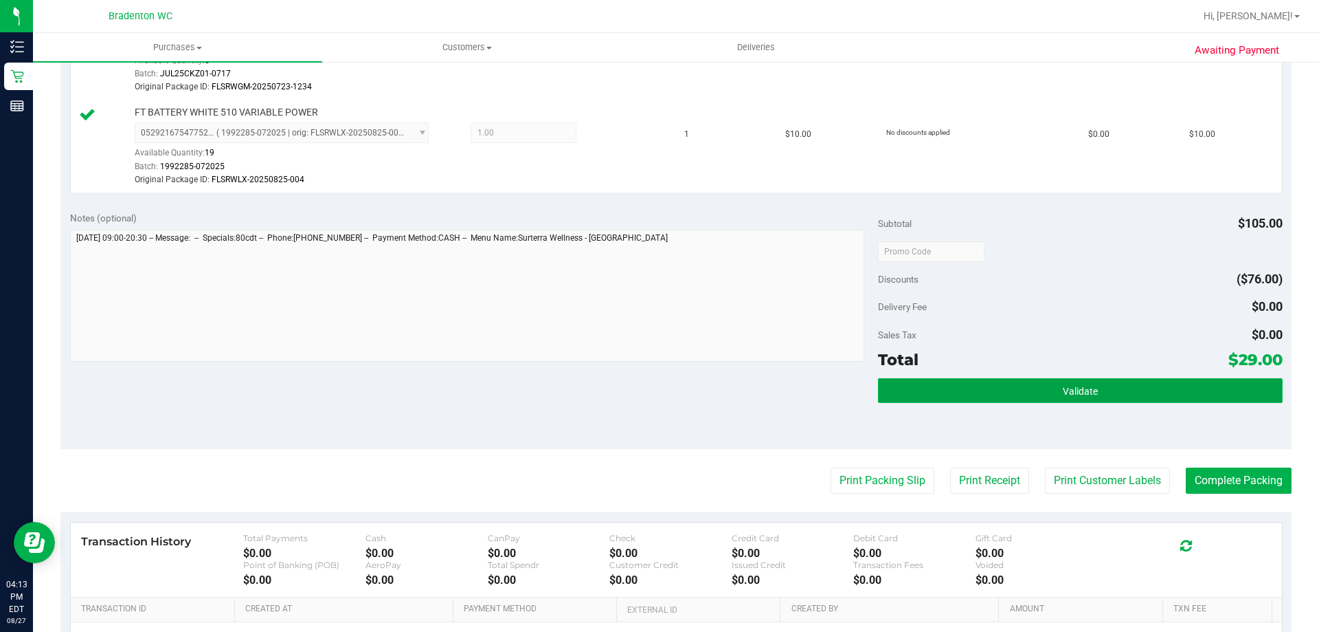
click at [915, 395] on button "Validate" at bounding box center [1080, 390] width 404 height 25
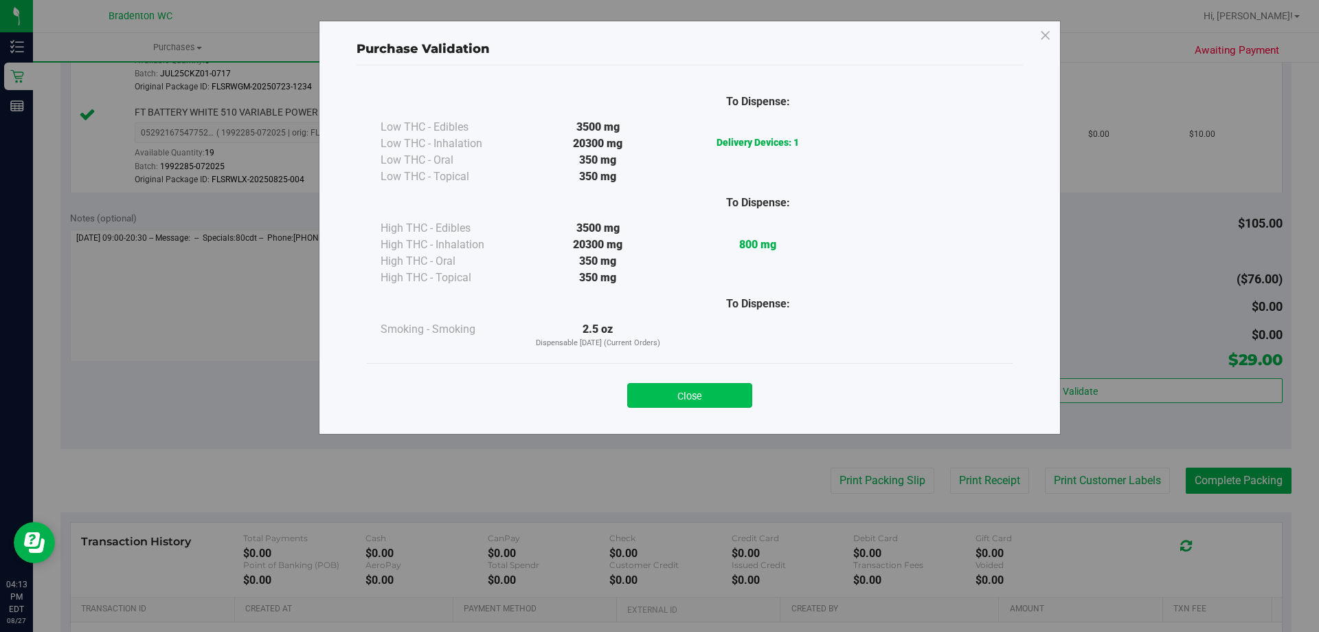
click at [673, 394] on button "Close" at bounding box center [689, 395] width 125 height 25
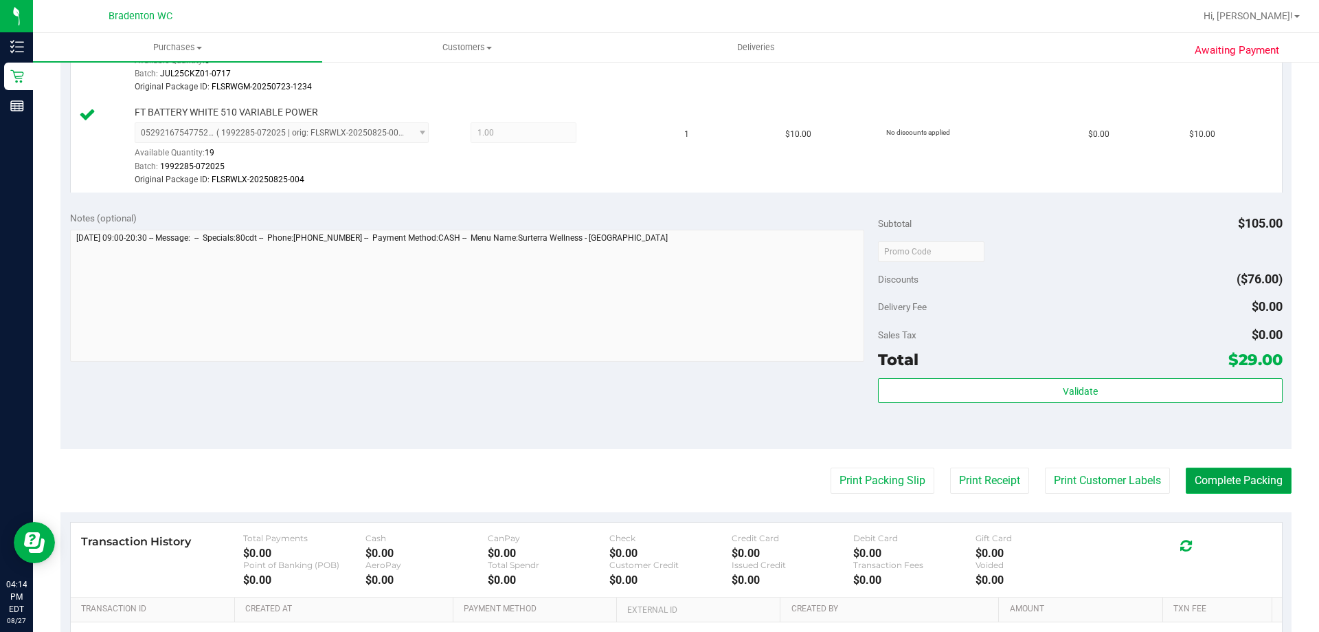
click at [1232, 484] on button "Complete Packing" at bounding box center [1239, 480] width 106 height 26
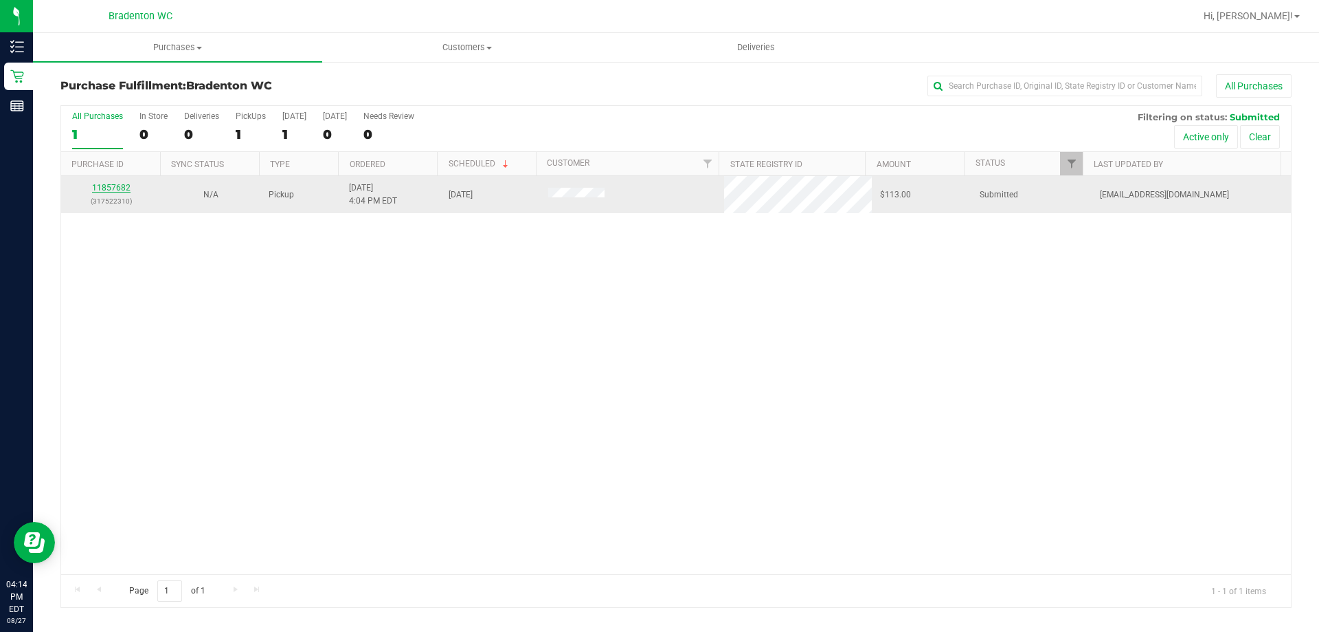
click at [125, 185] on link "11857682" at bounding box center [111, 188] width 38 height 10
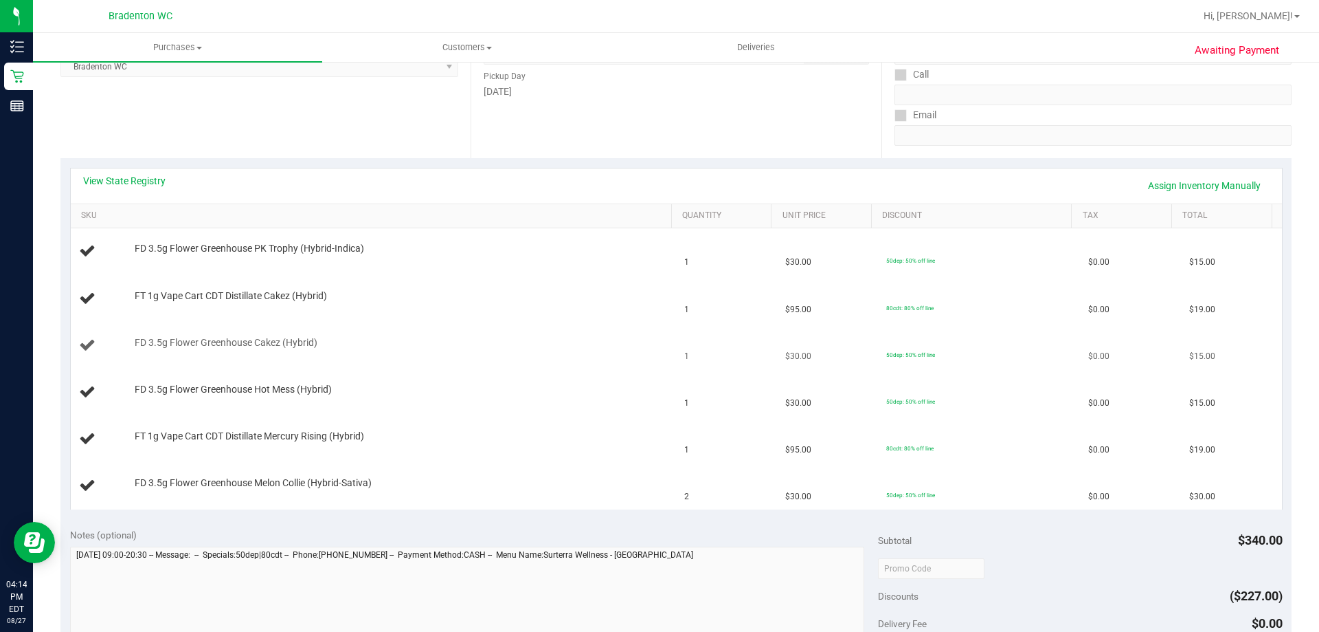
scroll to position [275, 0]
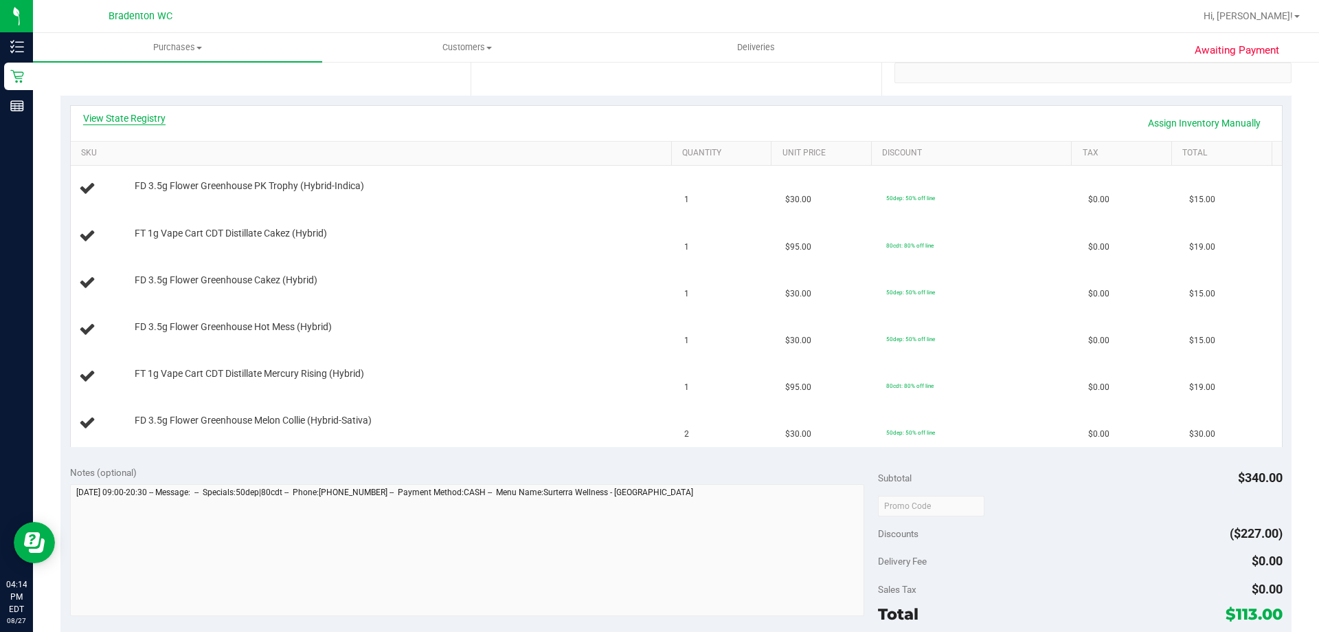
click at [147, 118] on link "View State Registry" at bounding box center [124, 118] width 82 height 14
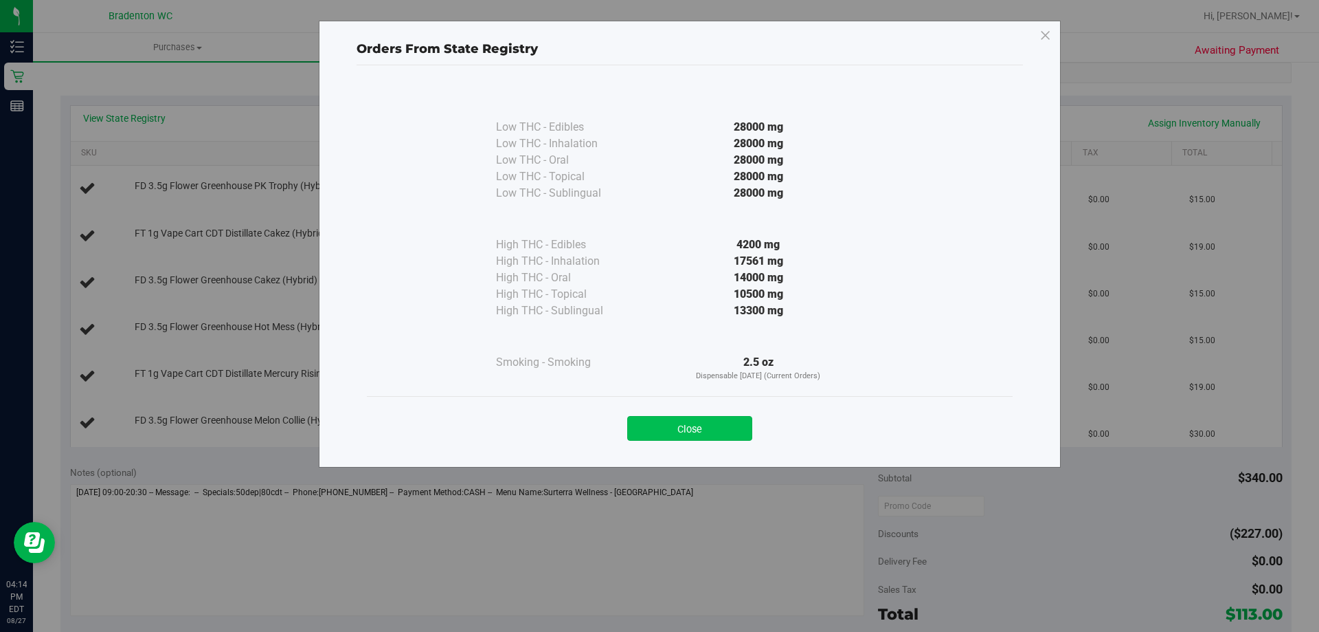
click at [673, 417] on button "Close" at bounding box center [689, 428] width 125 height 25
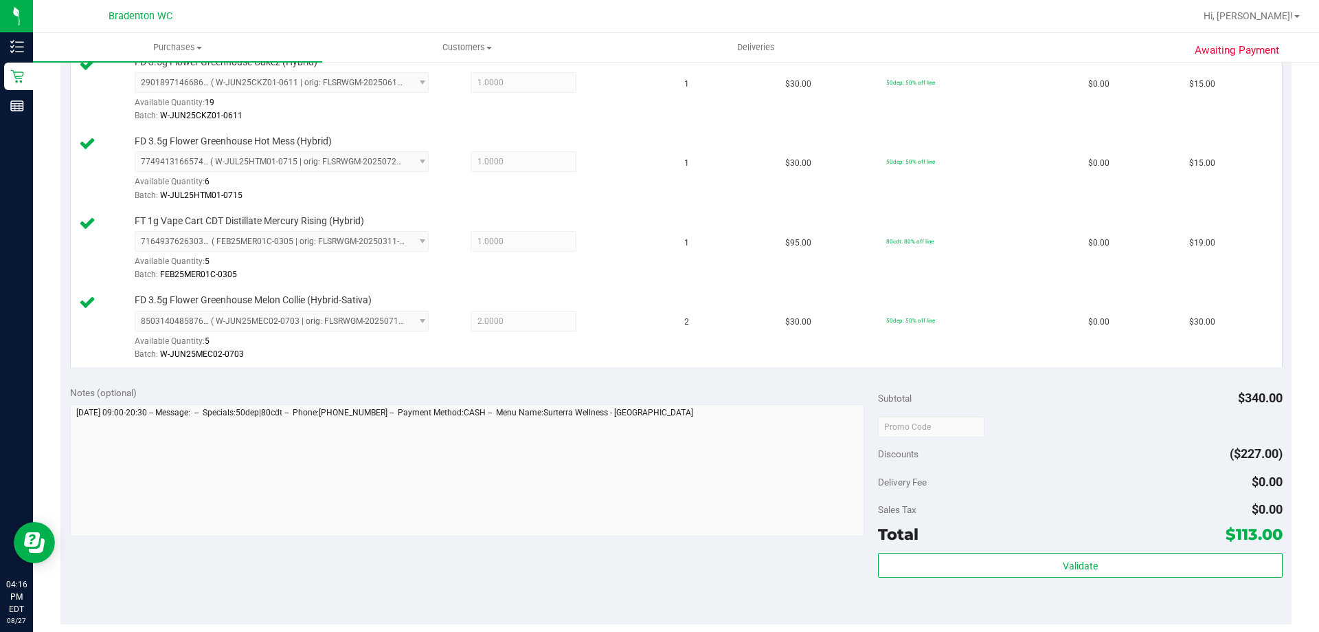
scroll to position [687, 0]
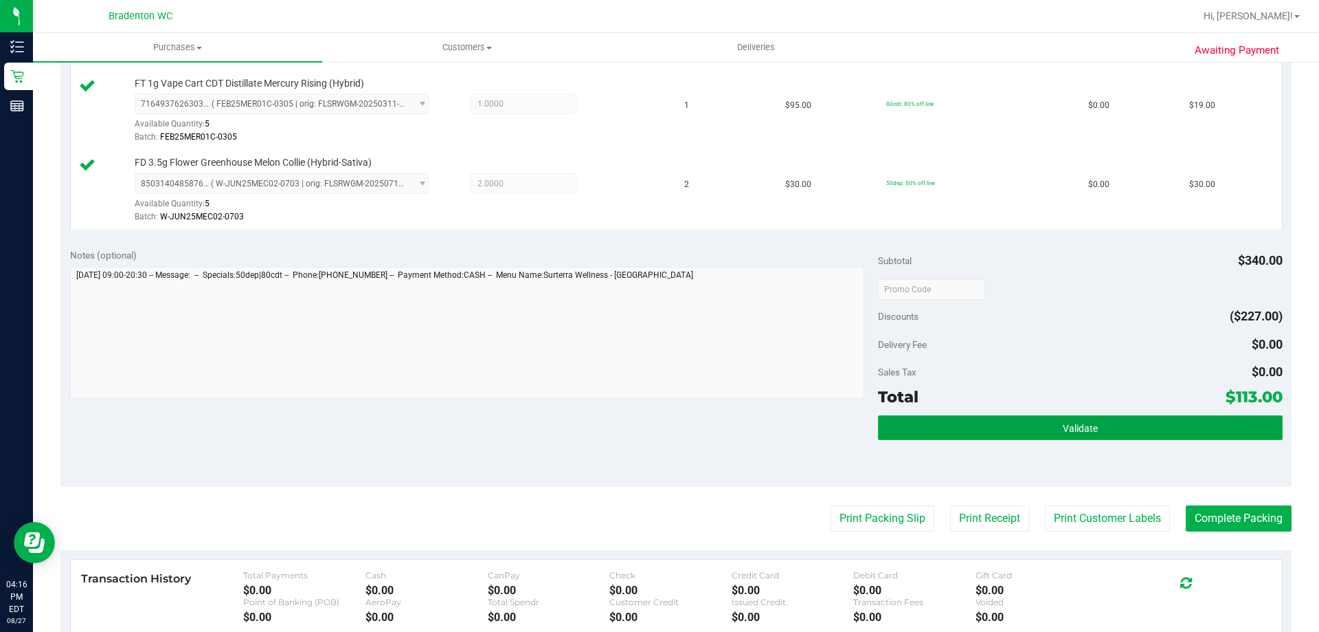
click at [972, 421] on button "Validate" at bounding box center [1080, 427] width 404 height 25
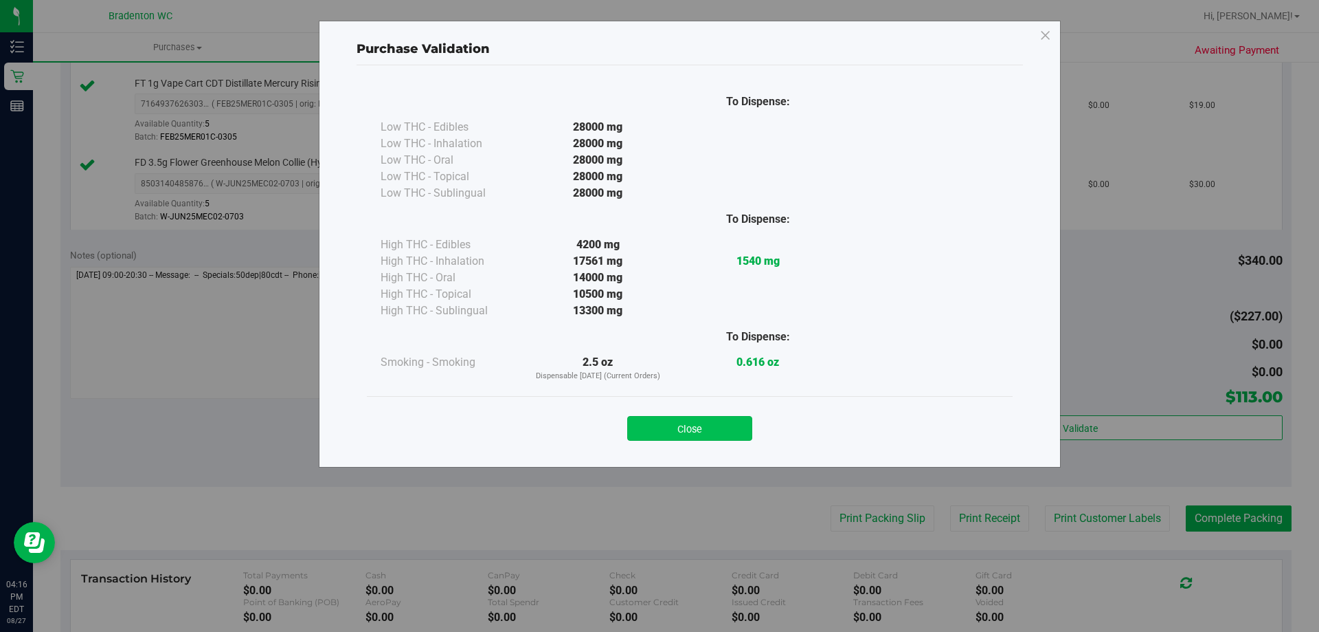
click at [664, 423] on button "Close" at bounding box center [689, 428] width 125 height 25
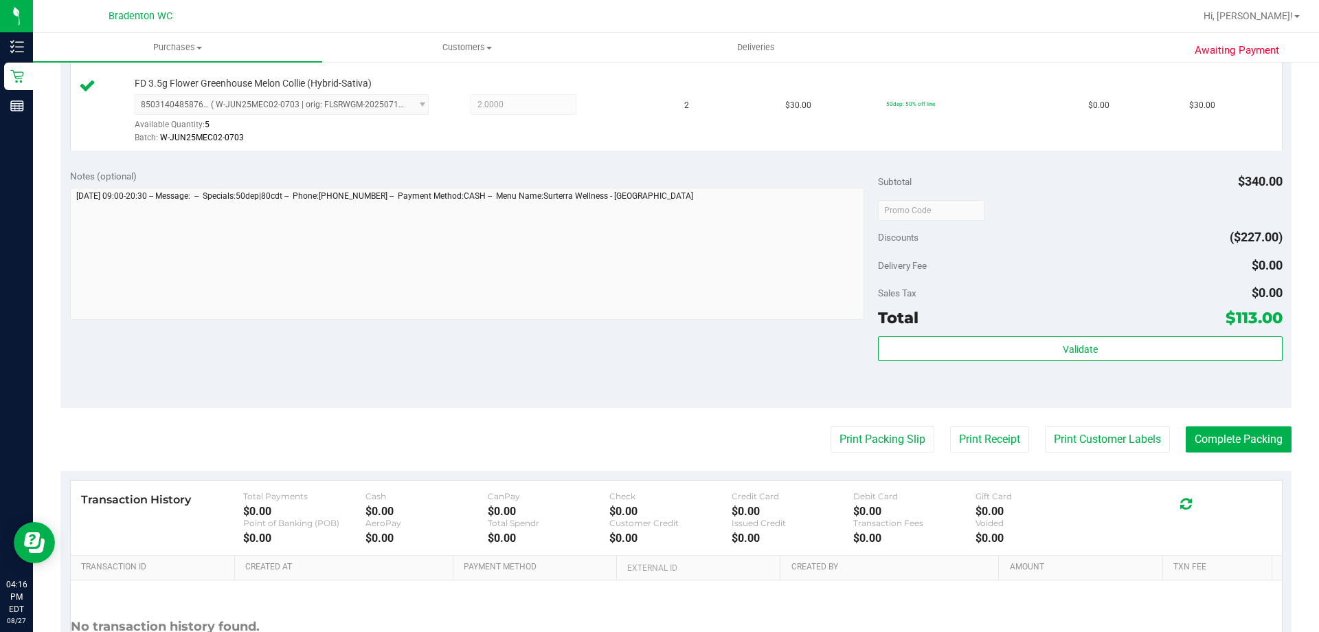
scroll to position [825, 0]
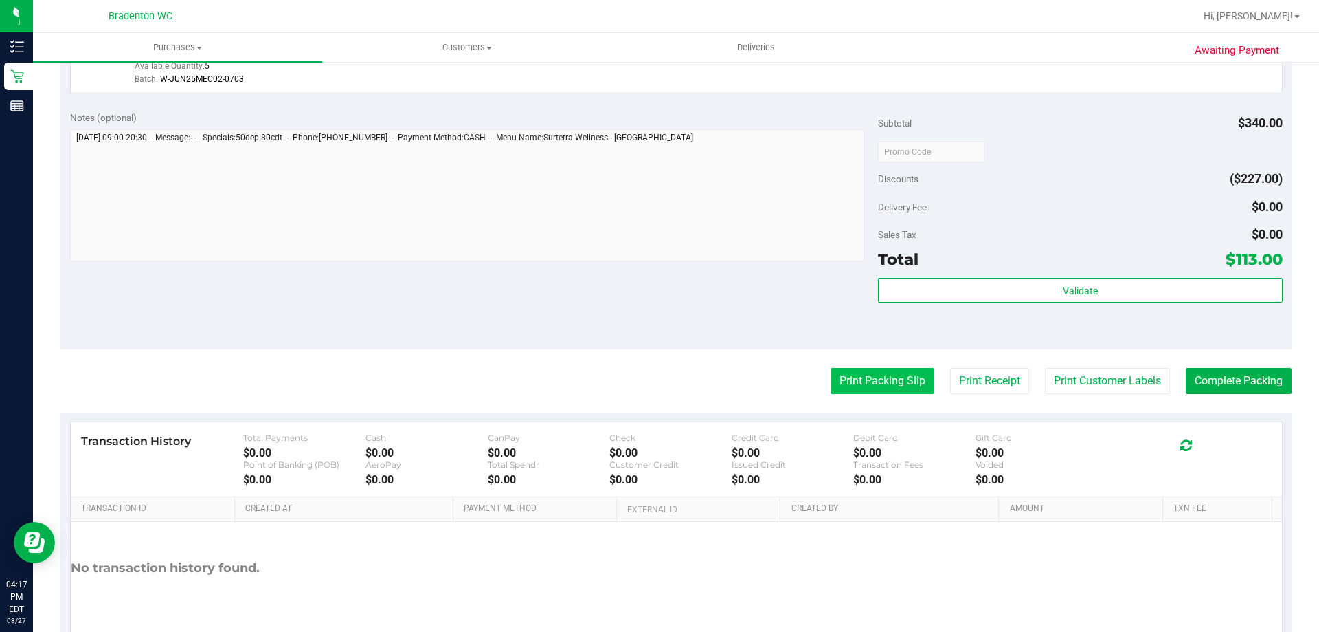
click at [835, 376] on button "Print Packing Slip" at bounding box center [883, 381] width 104 height 26
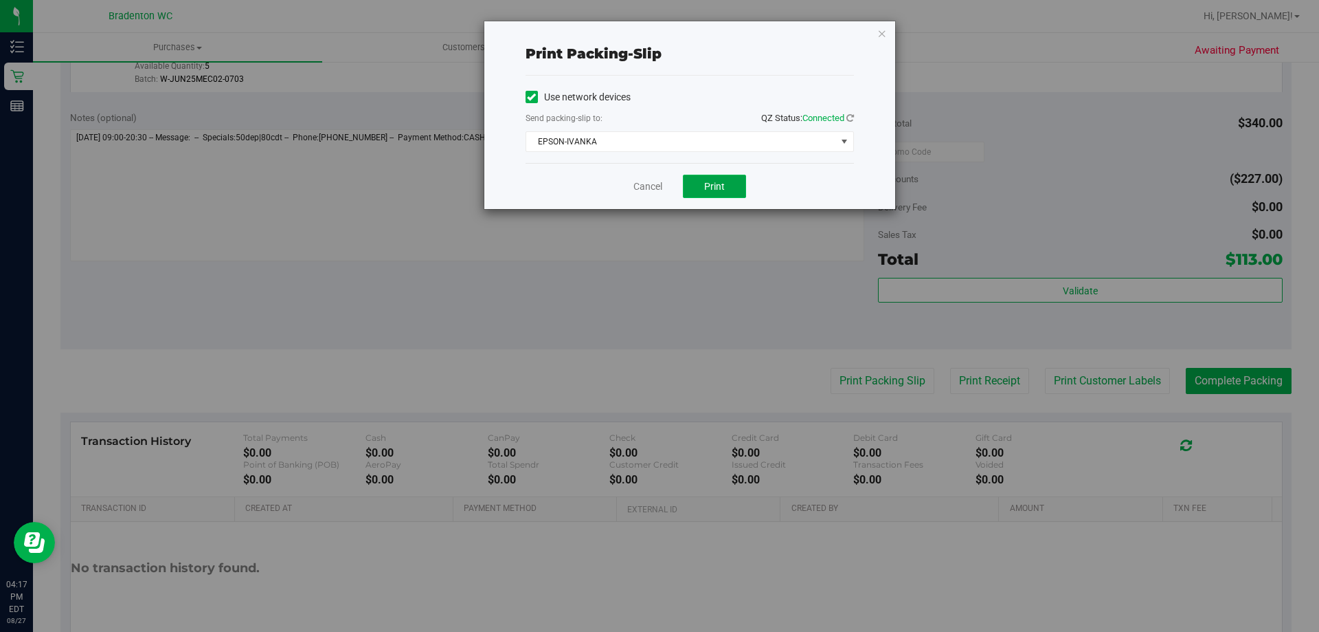
click at [707, 190] on span "Print" at bounding box center [714, 186] width 21 height 11
click at [880, 35] on icon "button" at bounding box center [883, 33] width 10 height 16
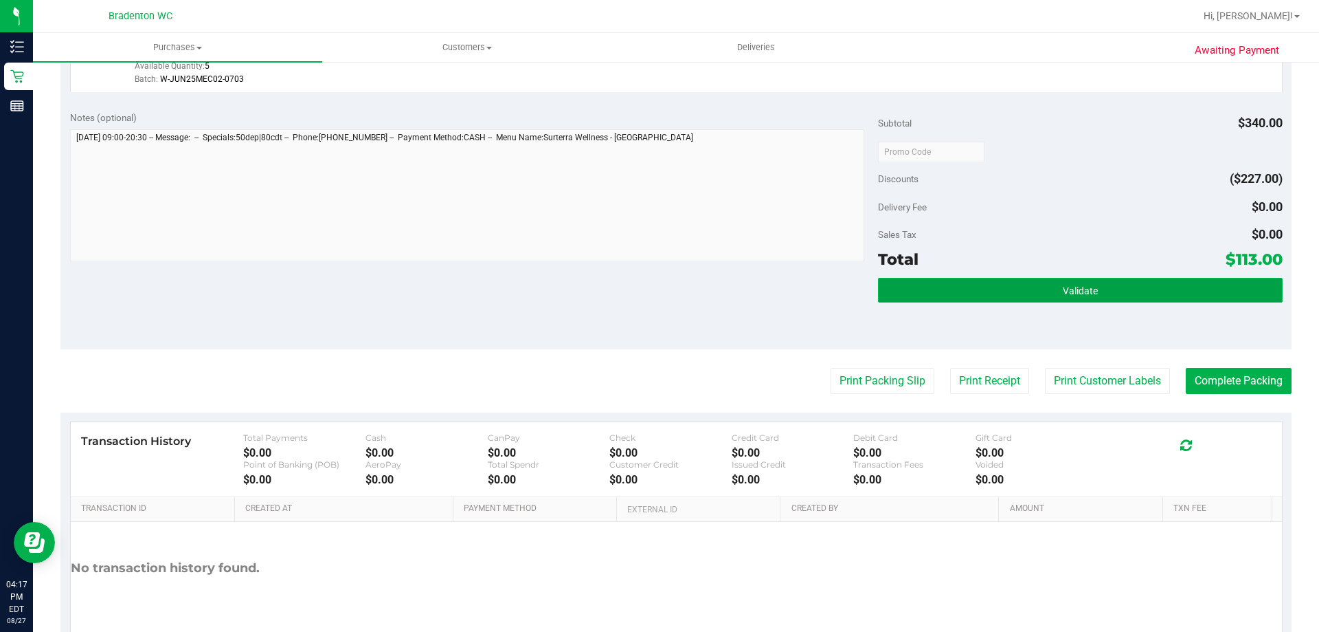
click at [950, 285] on button "Validate" at bounding box center [1080, 290] width 404 height 25
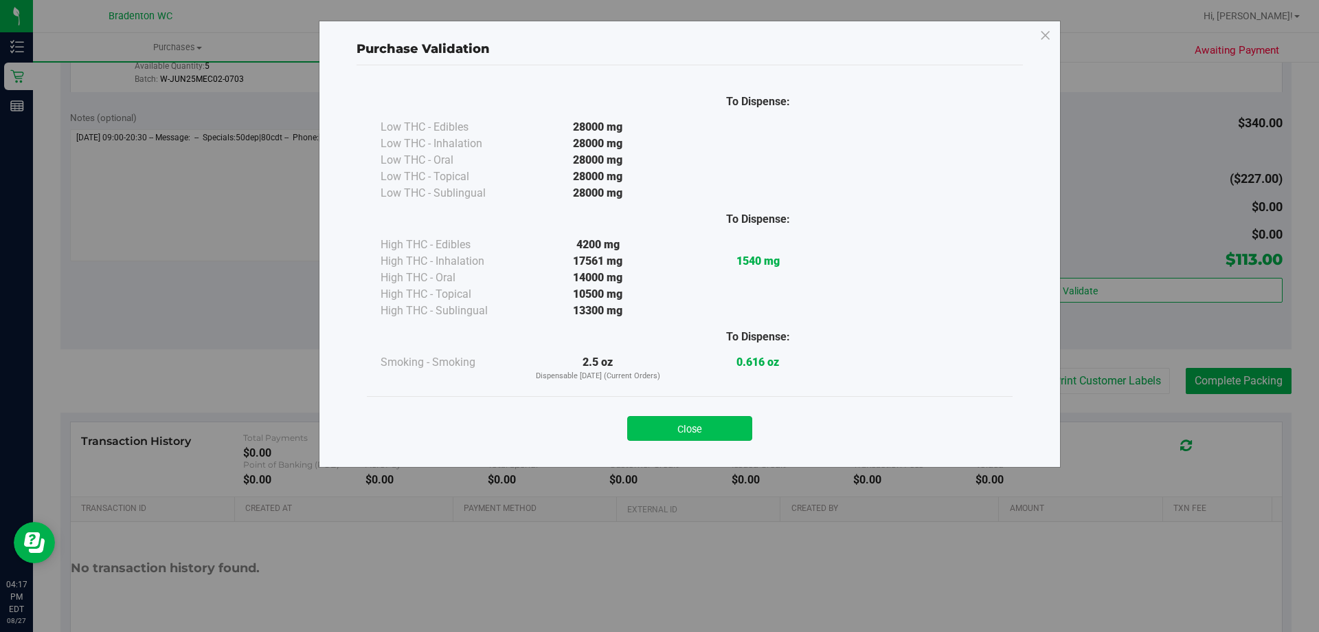
click at [676, 430] on button "Close" at bounding box center [689, 428] width 125 height 25
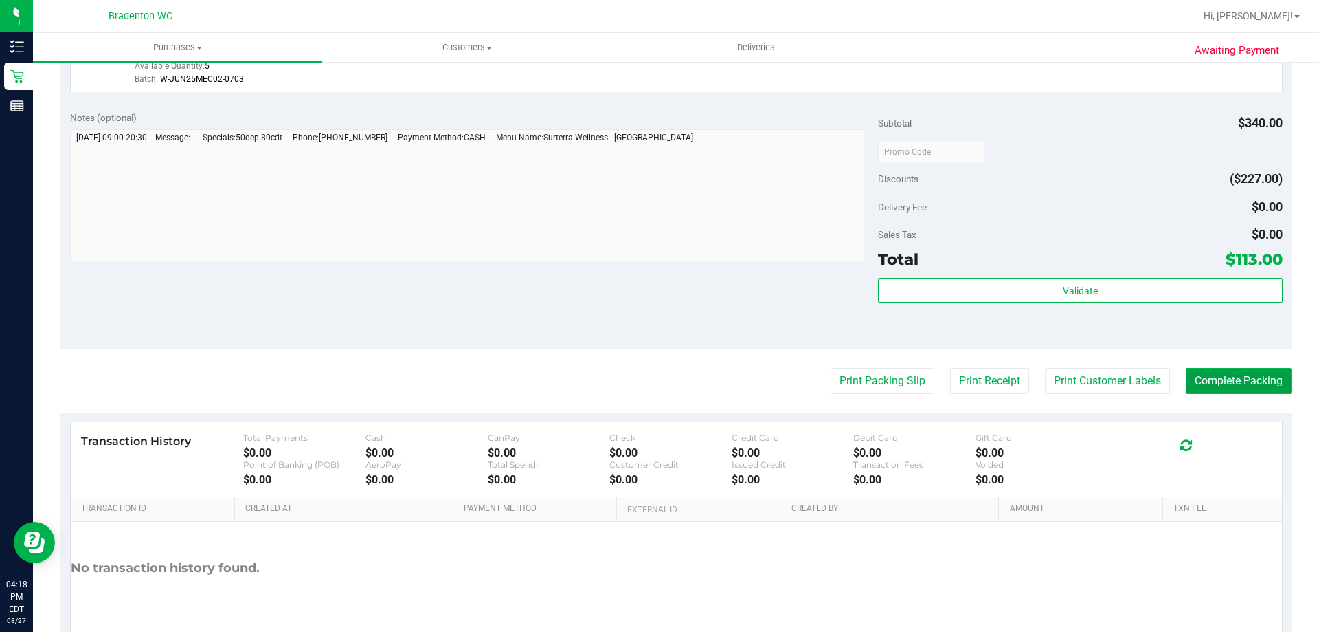
click at [1231, 386] on button "Complete Packing" at bounding box center [1239, 381] width 106 height 26
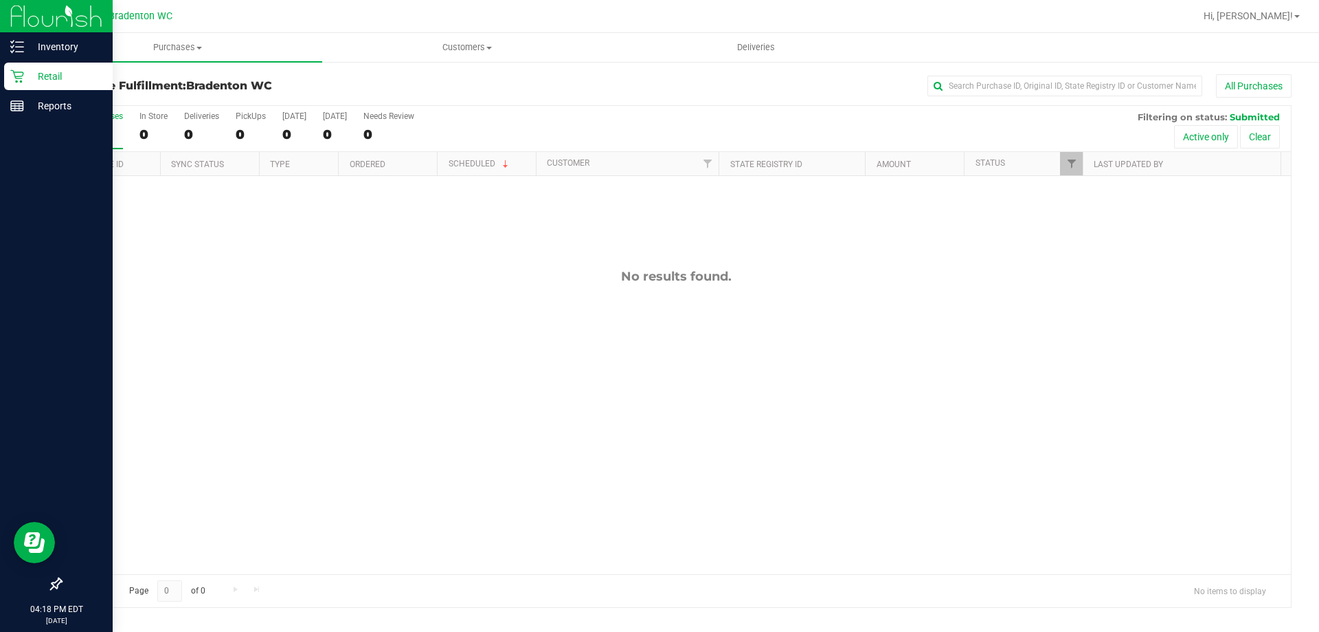
click at [43, 69] on p "Retail" at bounding box center [65, 76] width 82 height 16
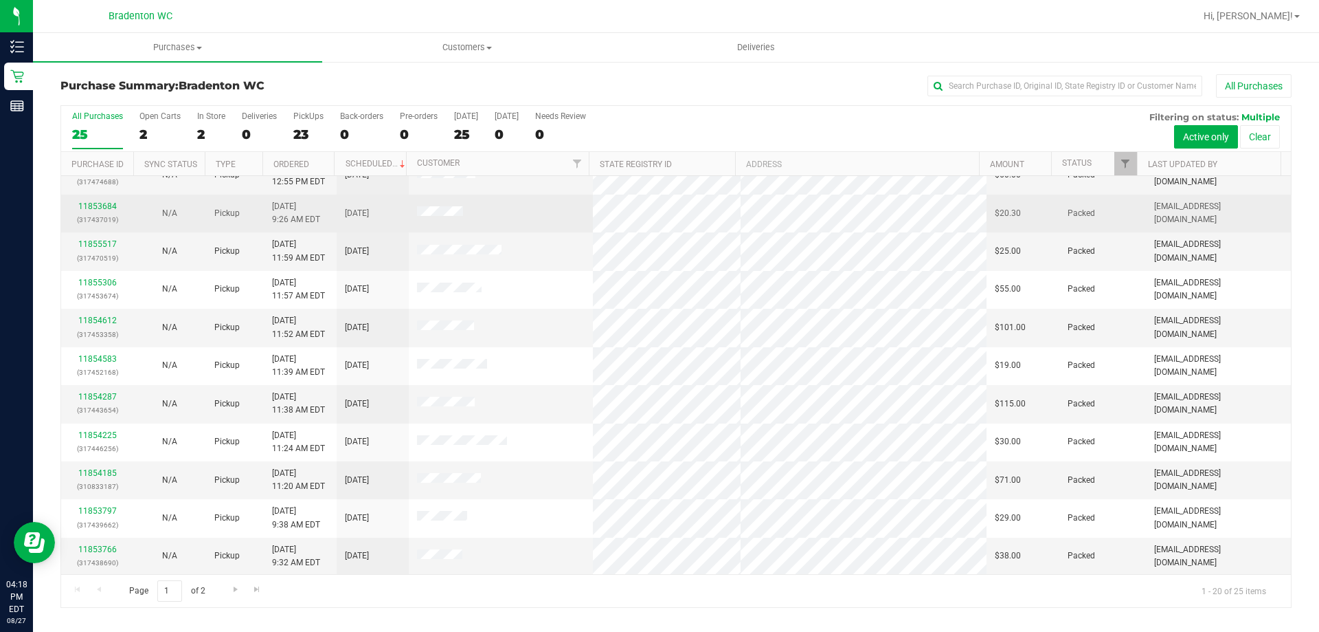
scroll to position [363, 0]
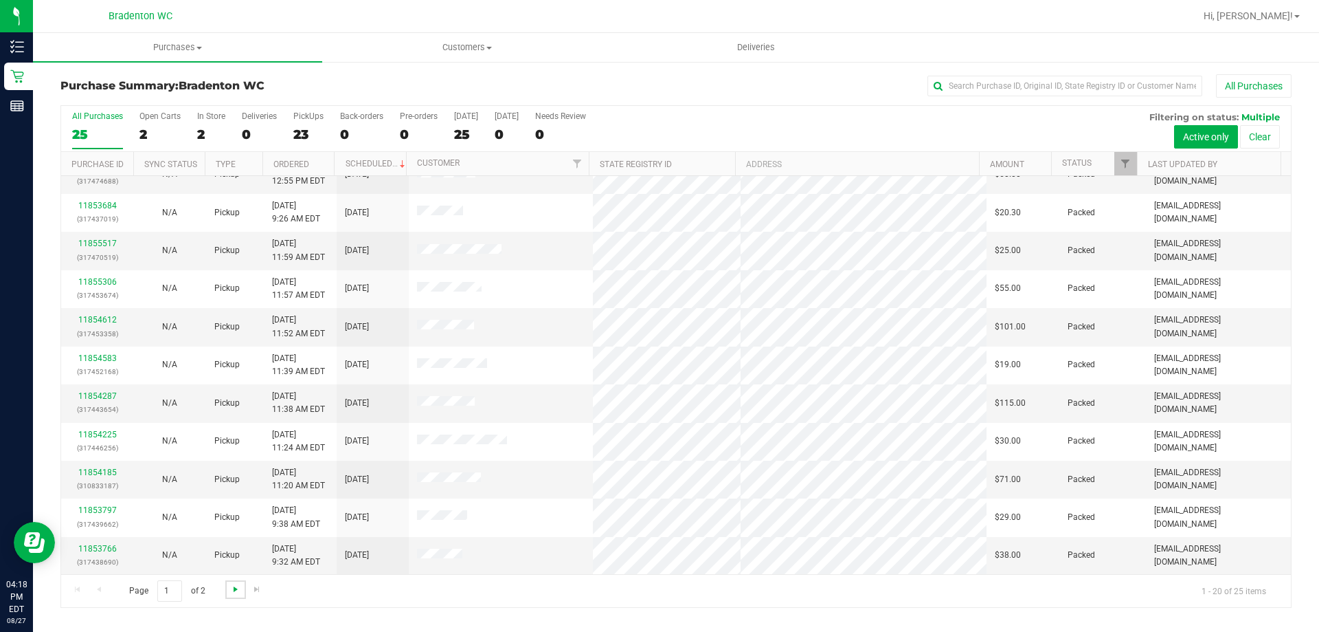
click at [232, 588] on span "Go to the next page" at bounding box center [235, 588] width 11 height 11
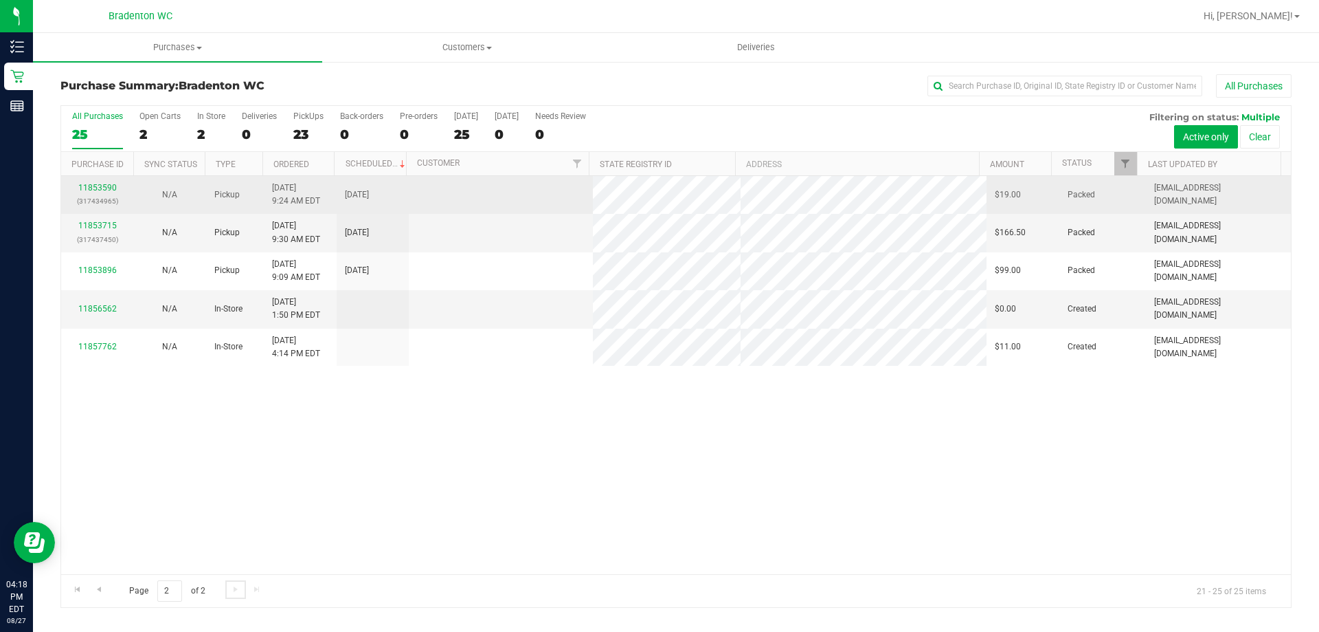
scroll to position [0, 0]
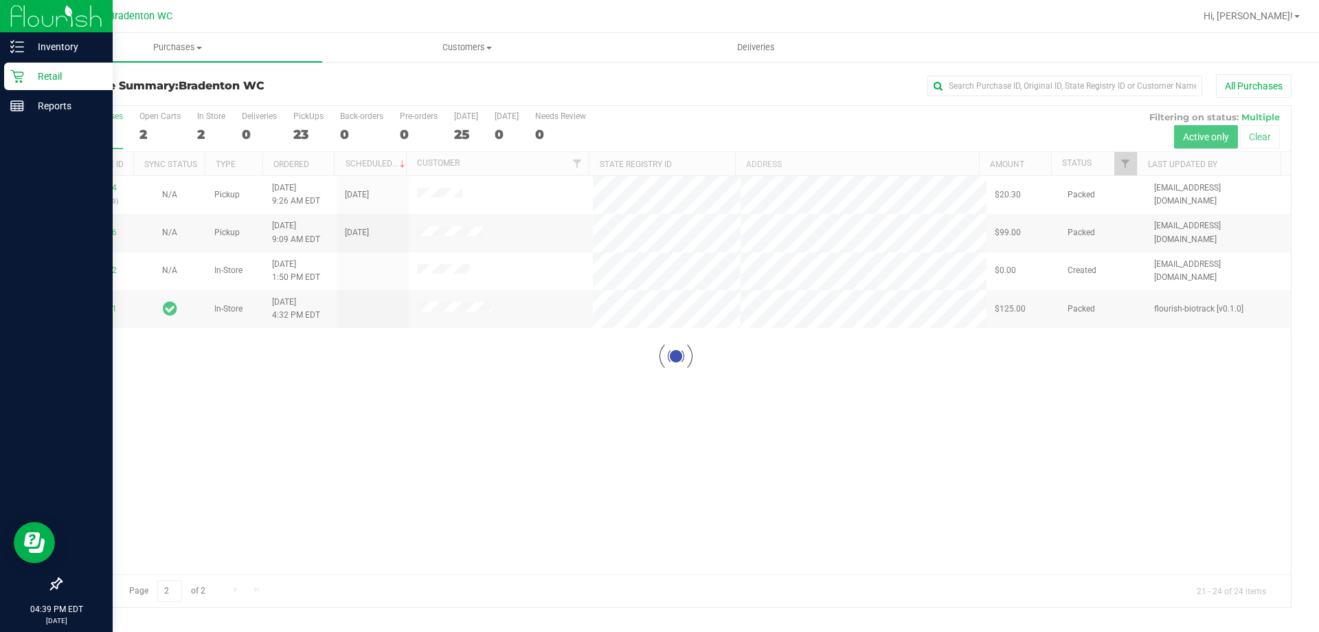
click at [47, 74] on p "Retail" at bounding box center [65, 76] width 82 height 16
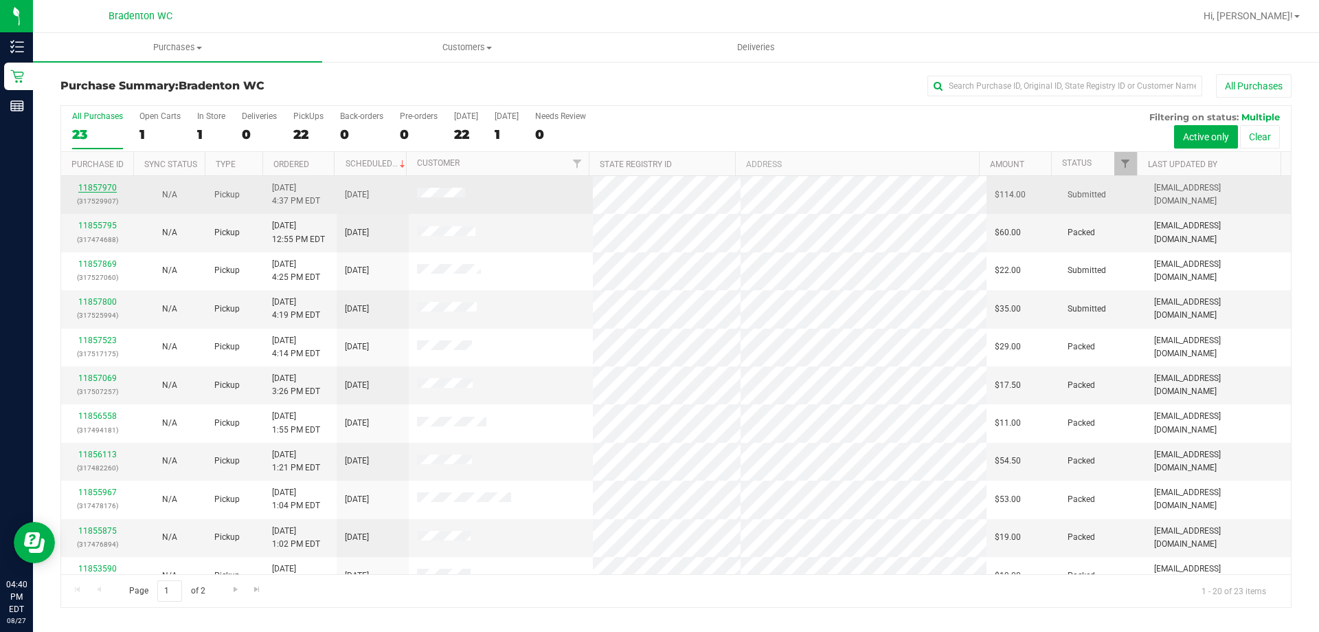
click at [104, 186] on link "11857970" at bounding box center [97, 188] width 38 height 10
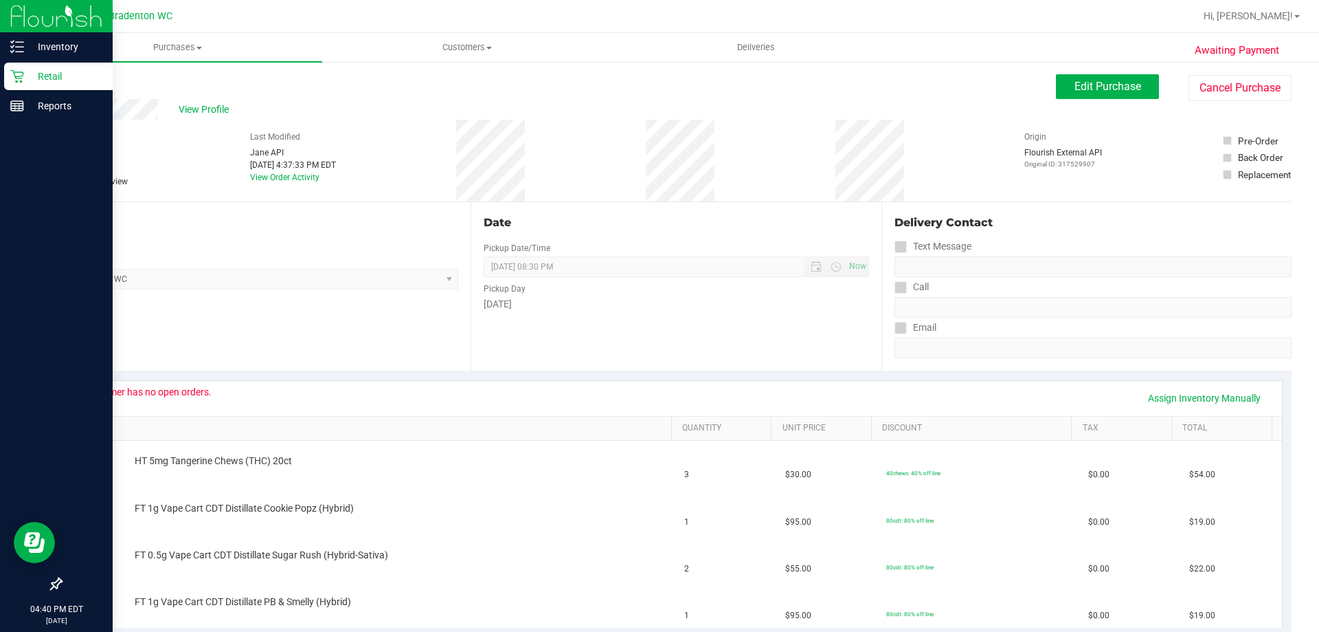
click at [52, 78] on p "Retail" at bounding box center [65, 76] width 82 height 16
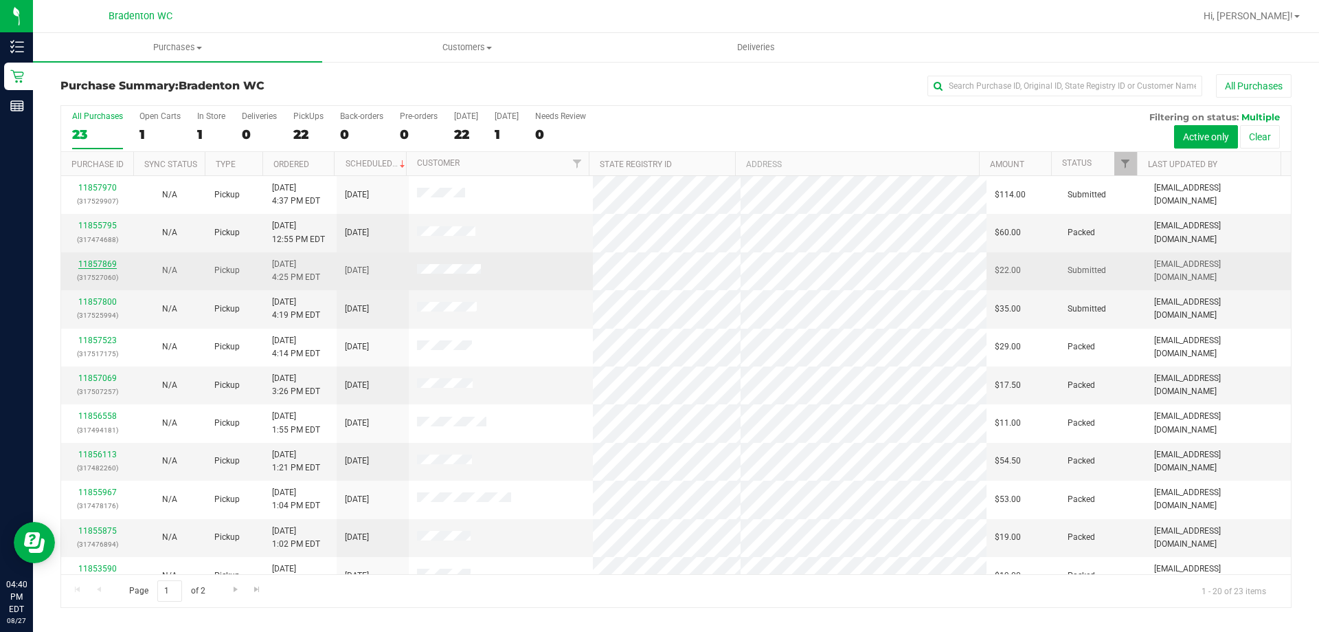
click at [103, 262] on link "11857869" at bounding box center [97, 264] width 38 height 10
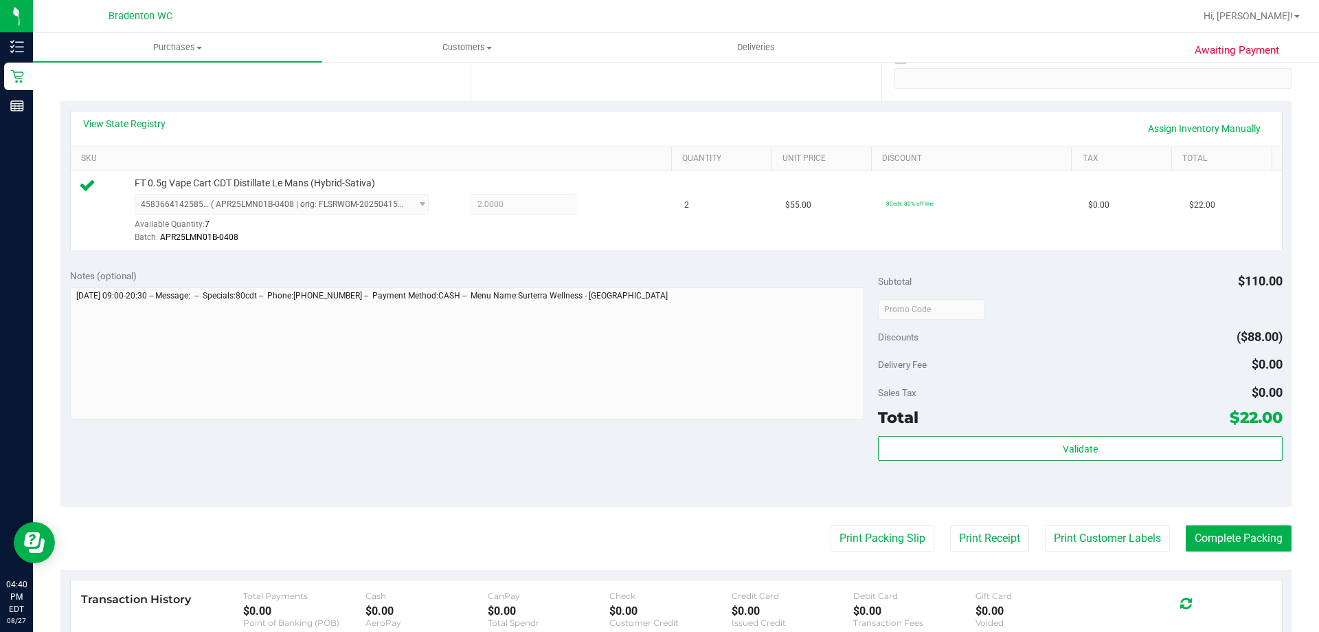
scroll to position [275, 0]
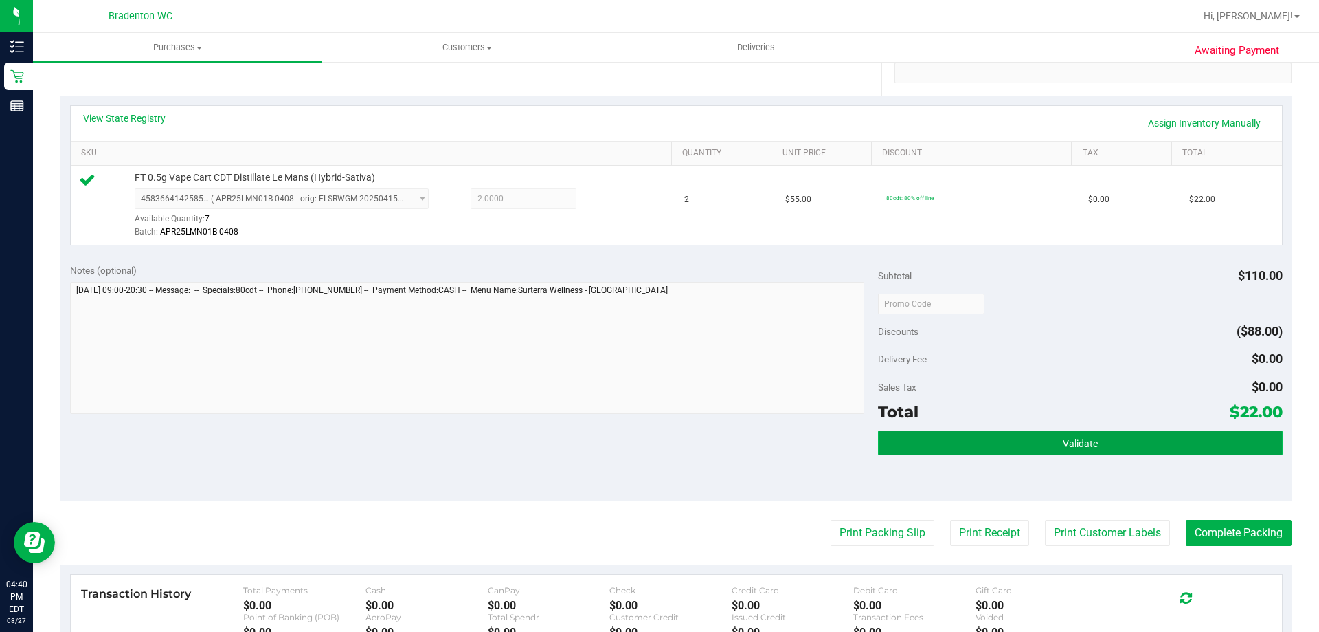
click at [1023, 440] on button "Validate" at bounding box center [1080, 442] width 404 height 25
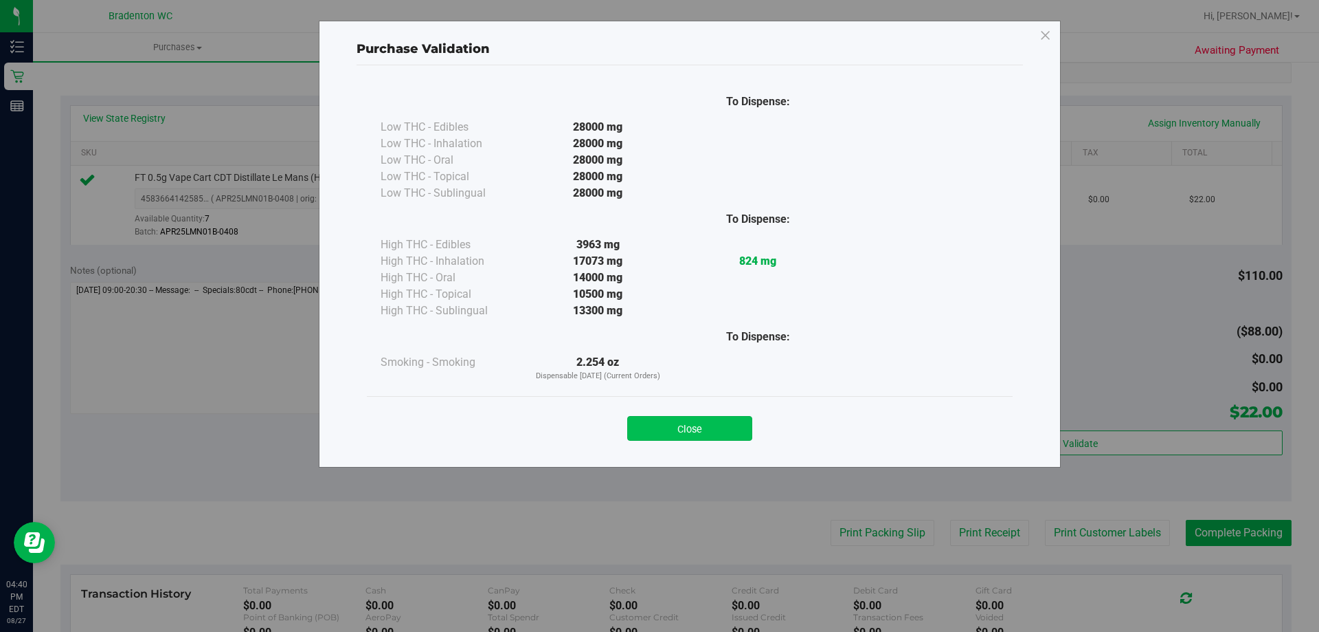
click at [682, 425] on button "Close" at bounding box center [689, 428] width 125 height 25
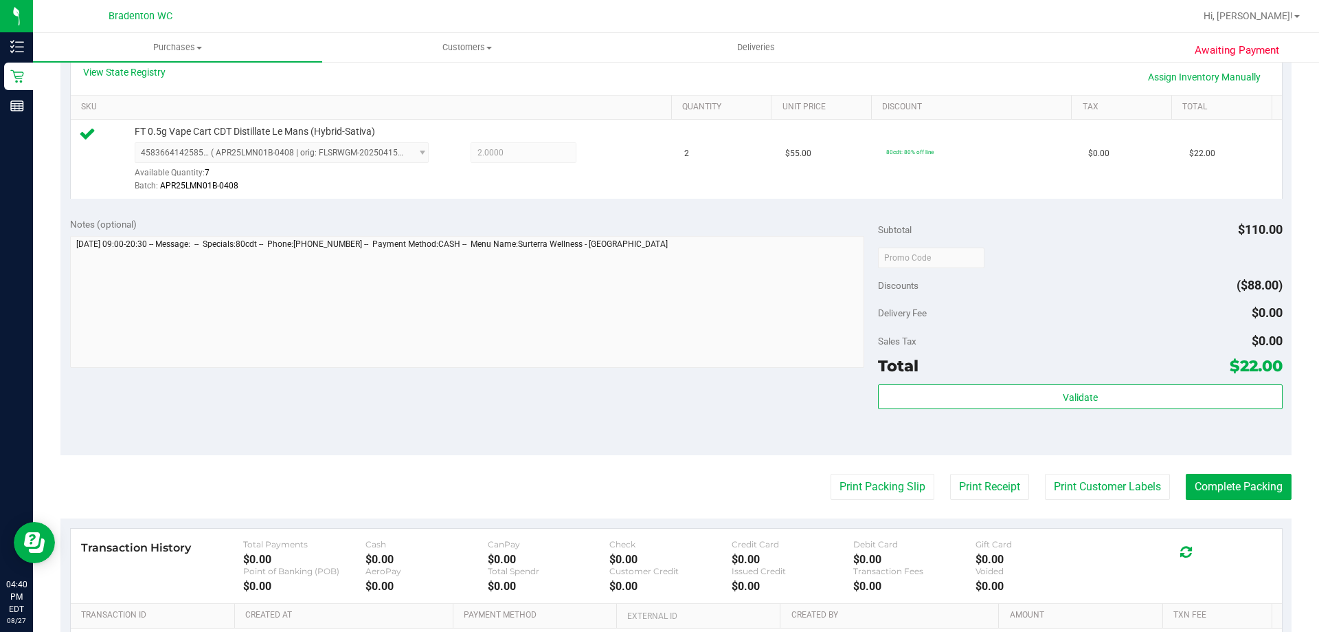
scroll to position [344, 0]
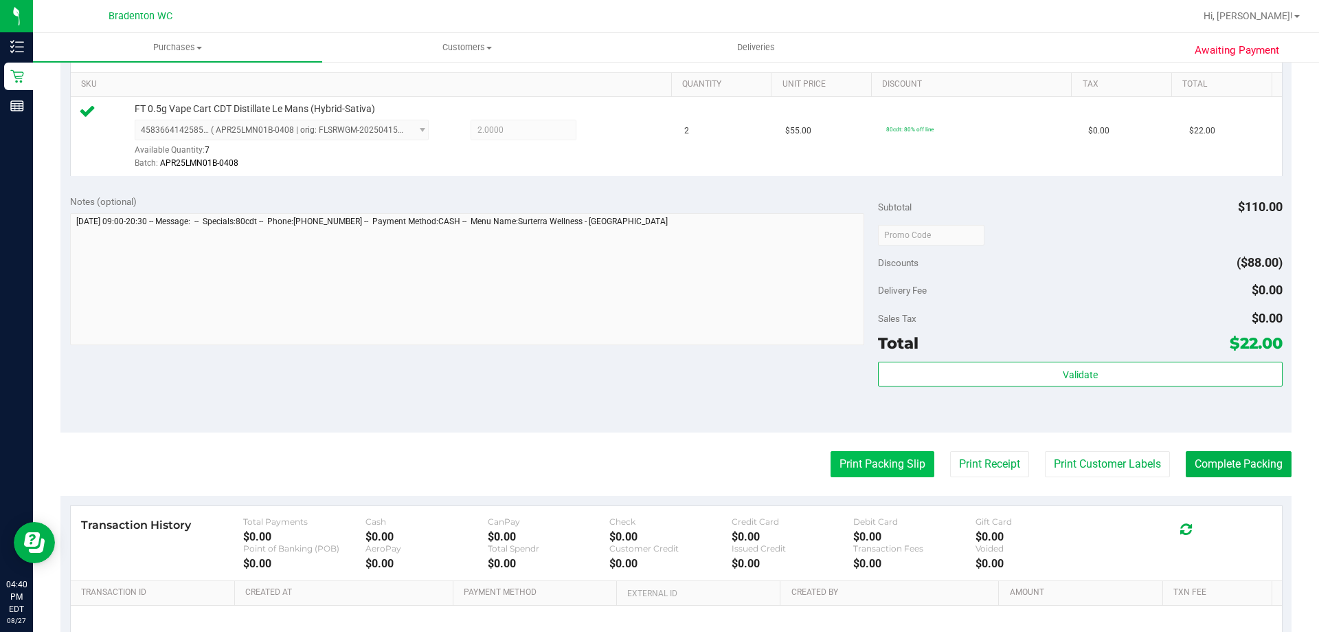
click at [854, 471] on button "Print Packing Slip" at bounding box center [883, 464] width 104 height 26
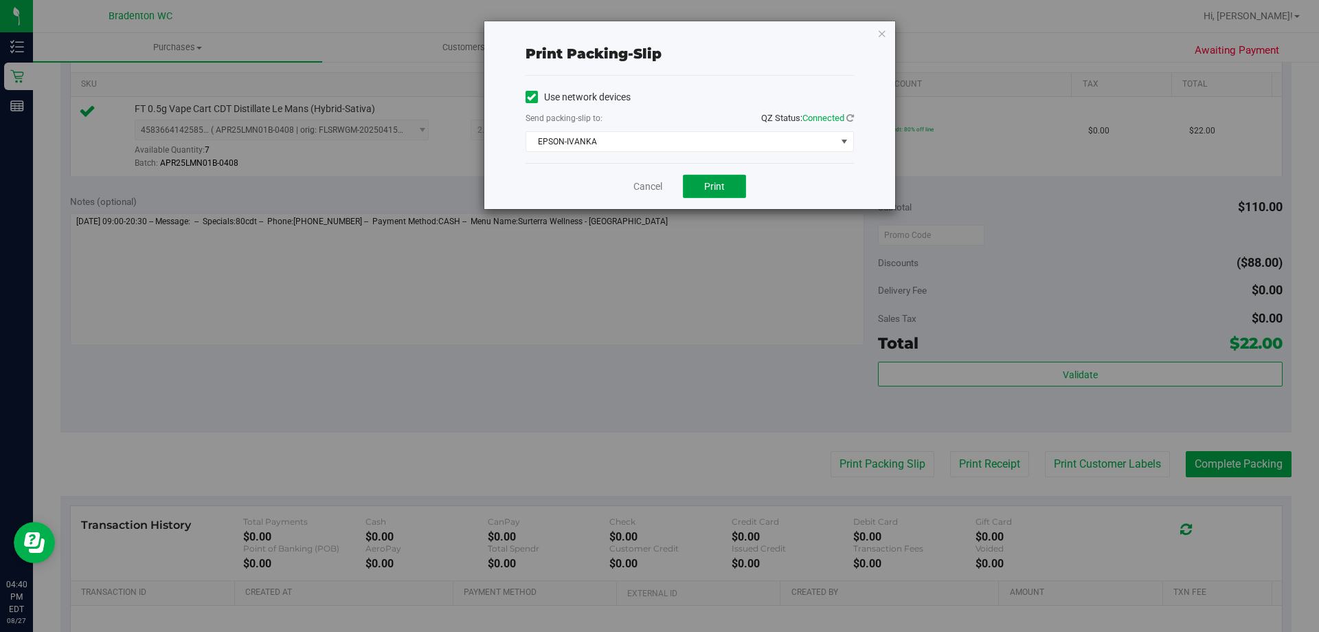
click at [719, 196] on button "Print" at bounding box center [714, 186] width 63 height 23
click at [880, 35] on icon "button" at bounding box center [883, 33] width 10 height 16
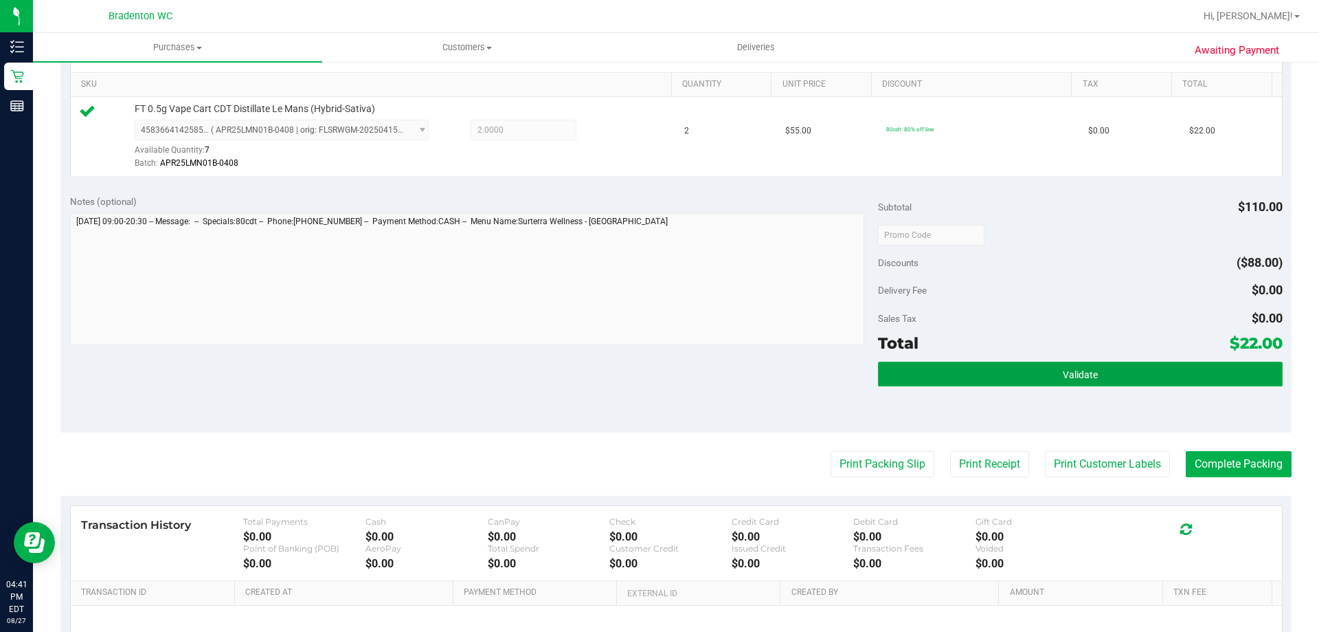
click at [999, 368] on button "Validate" at bounding box center [1080, 373] width 404 height 25
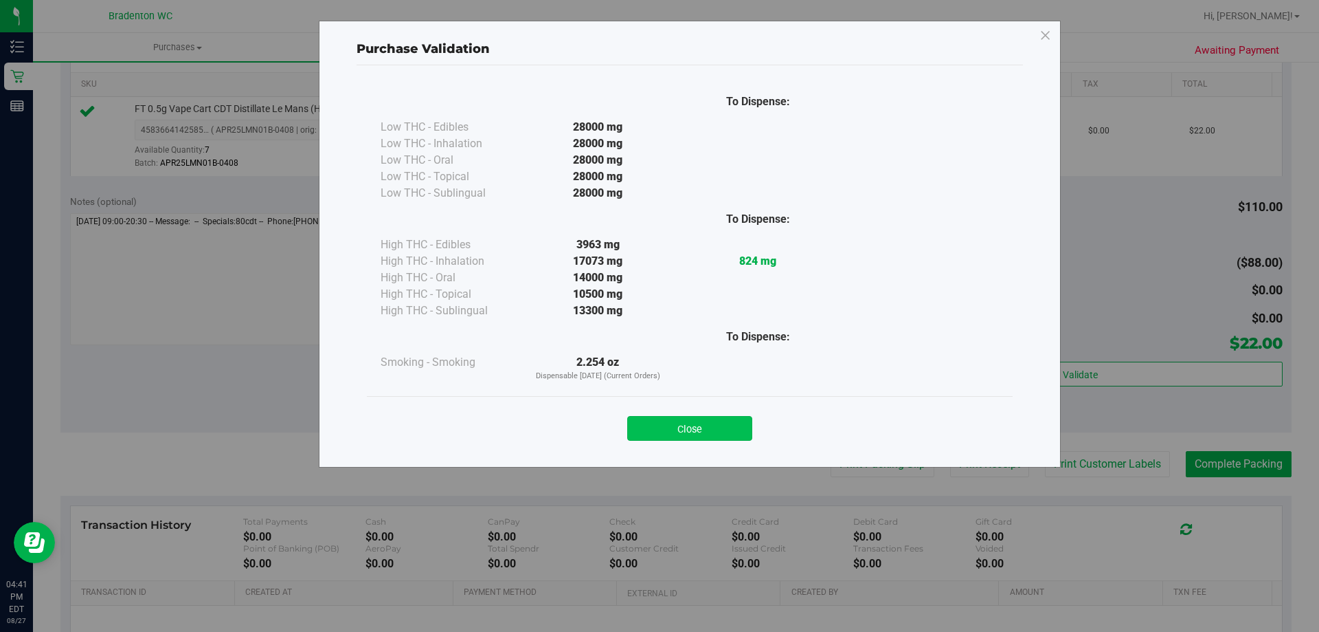
click at [643, 427] on button "Close" at bounding box center [689, 428] width 125 height 25
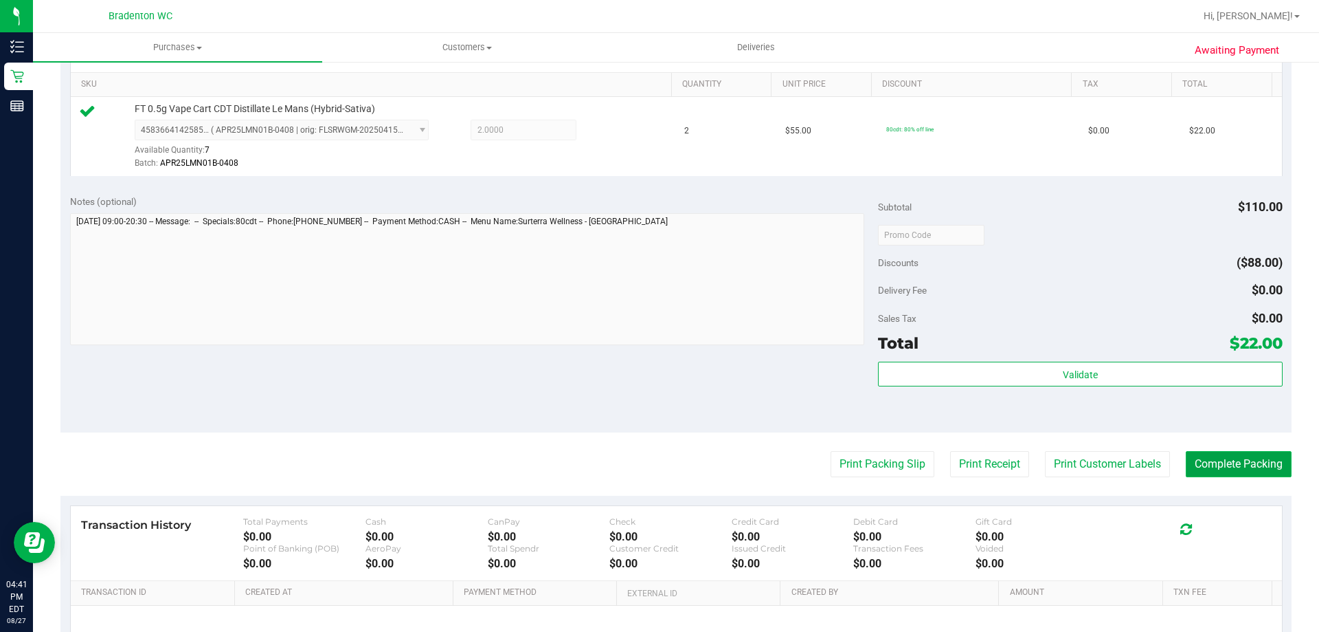
click at [1222, 476] on button "Complete Packing" at bounding box center [1239, 464] width 106 height 26
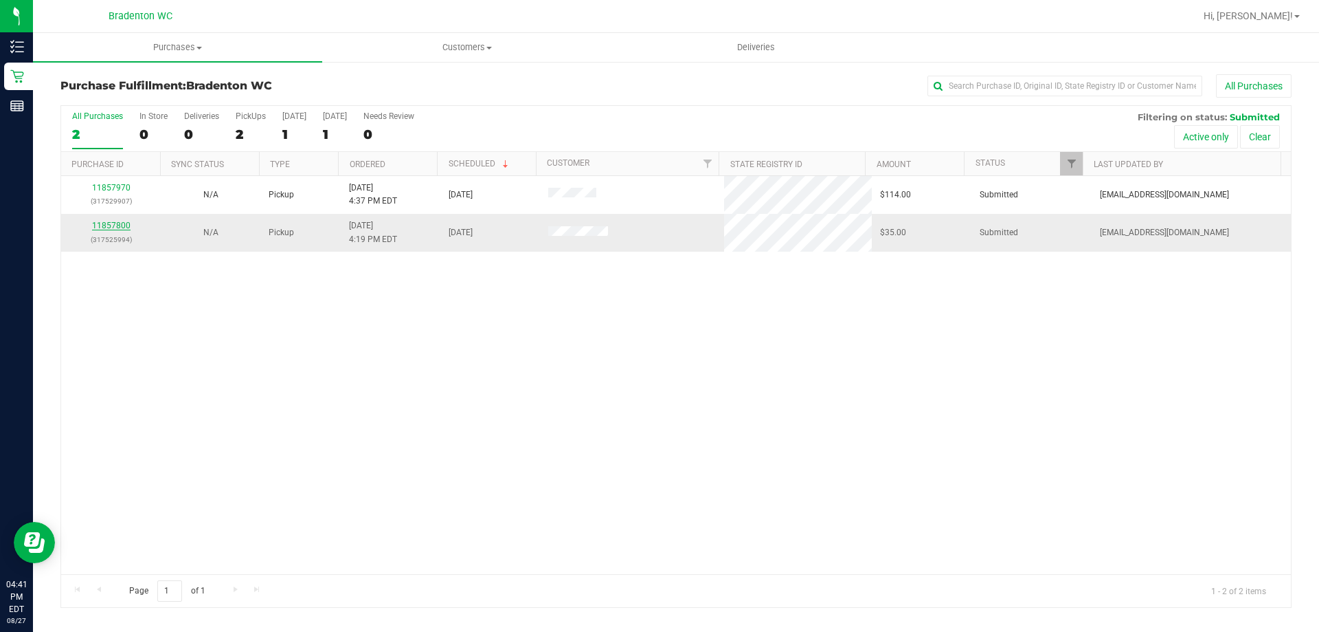
click at [114, 228] on link "11857800" at bounding box center [111, 226] width 38 height 10
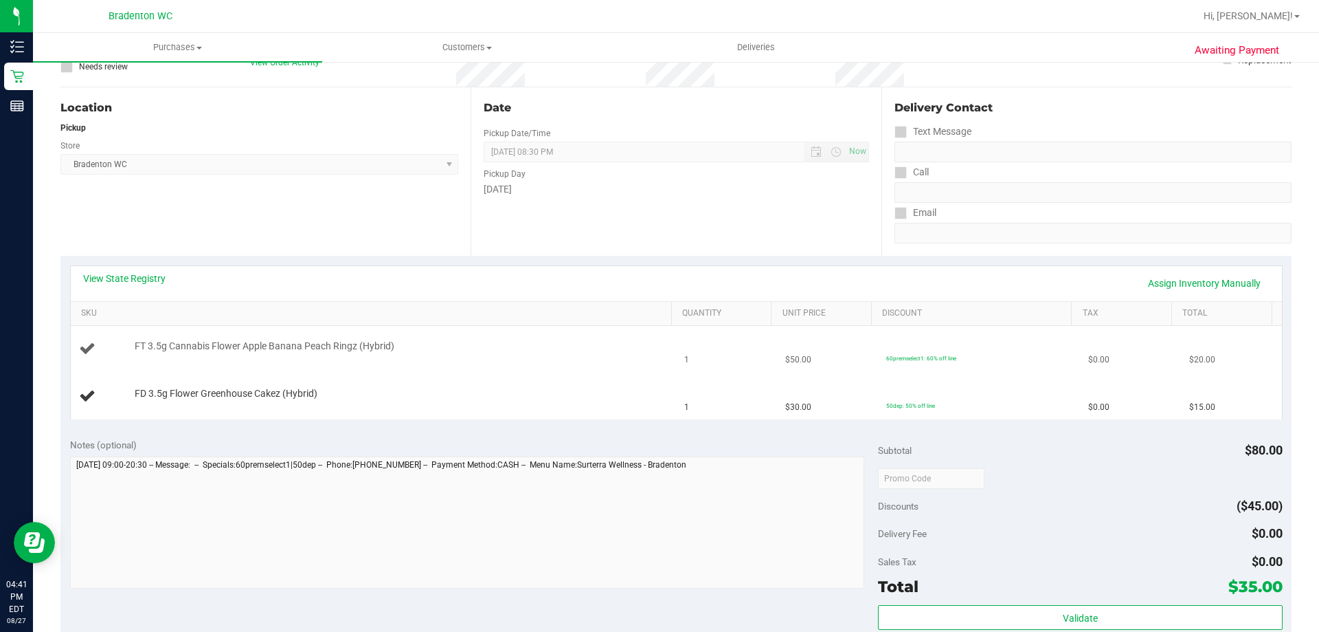
scroll to position [137, 0]
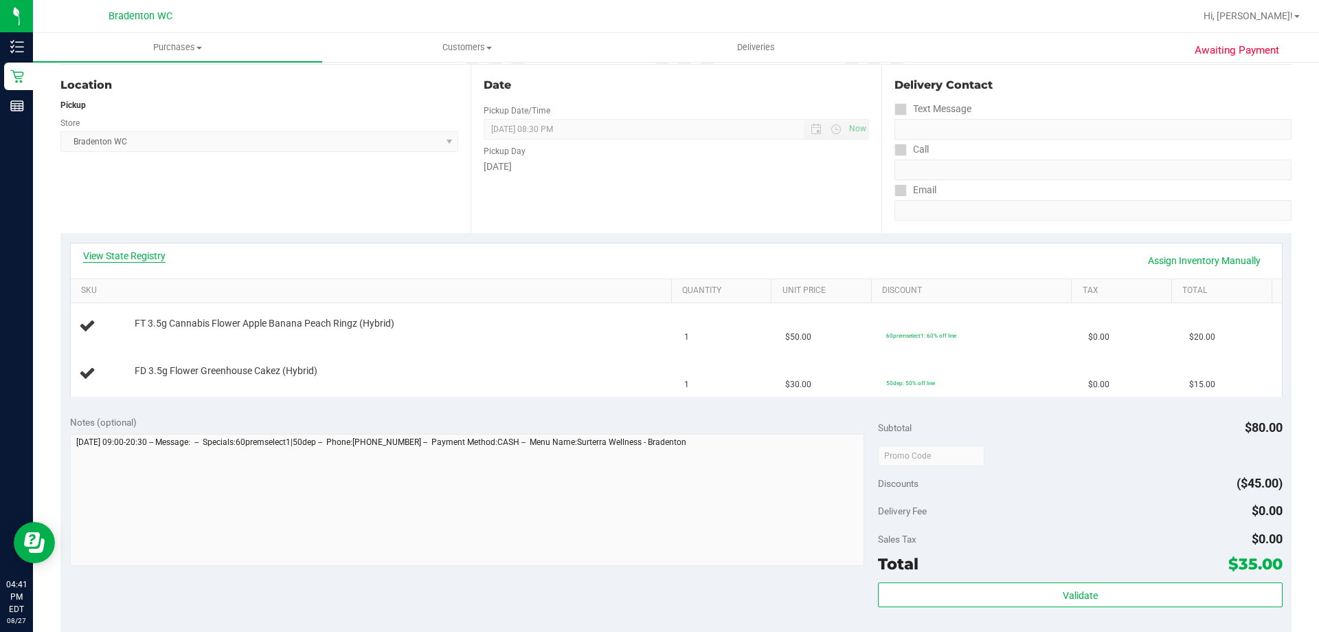
click at [141, 252] on link "View State Registry" at bounding box center [124, 256] width 82 height 14
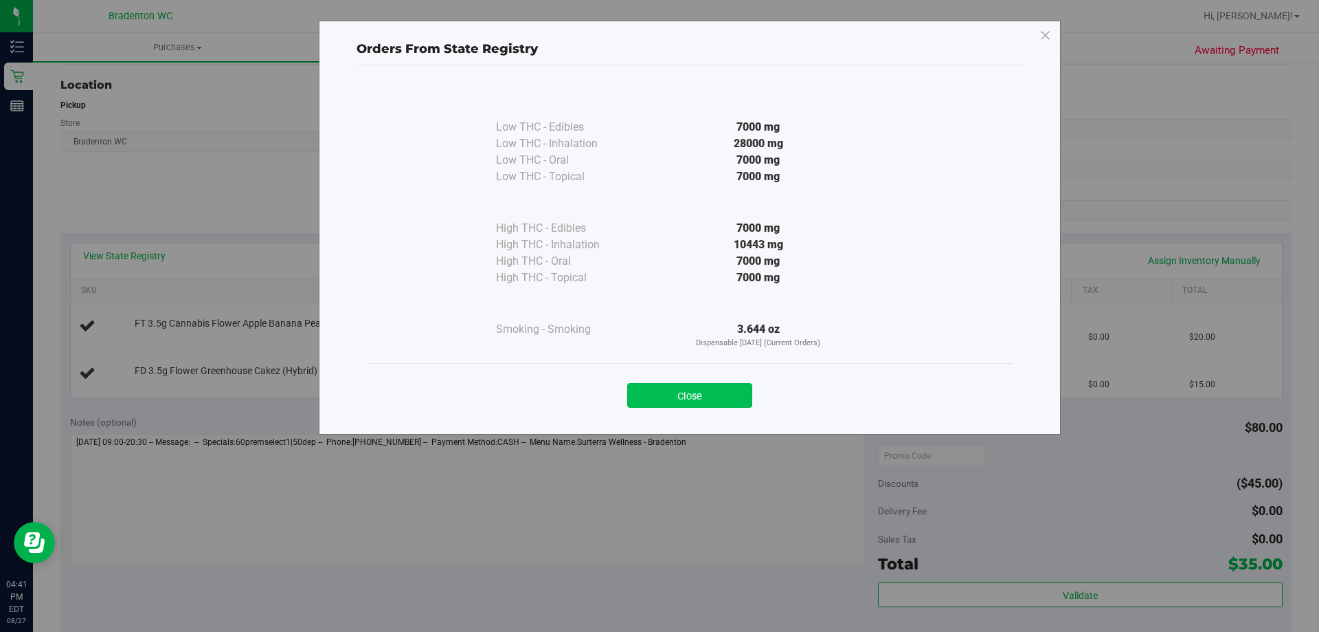
click at [676, 401] on button "Close" at bounding box center [689, 395] width 125 height 25
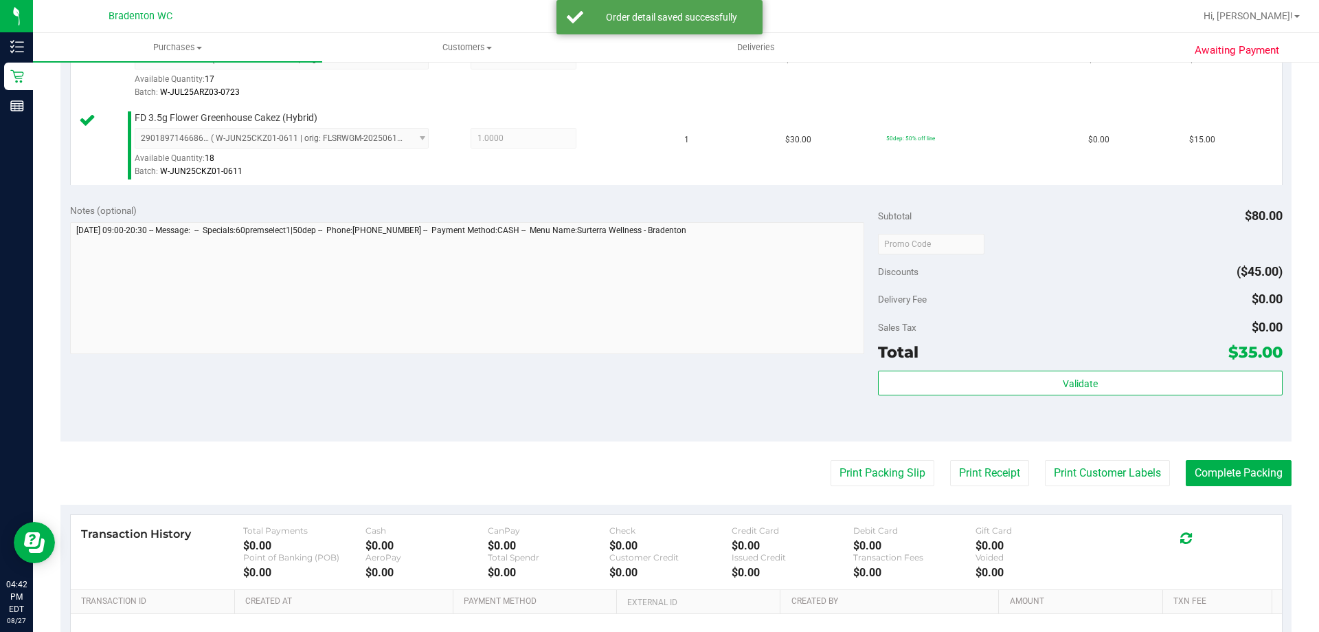
scroll to position [481, 0]
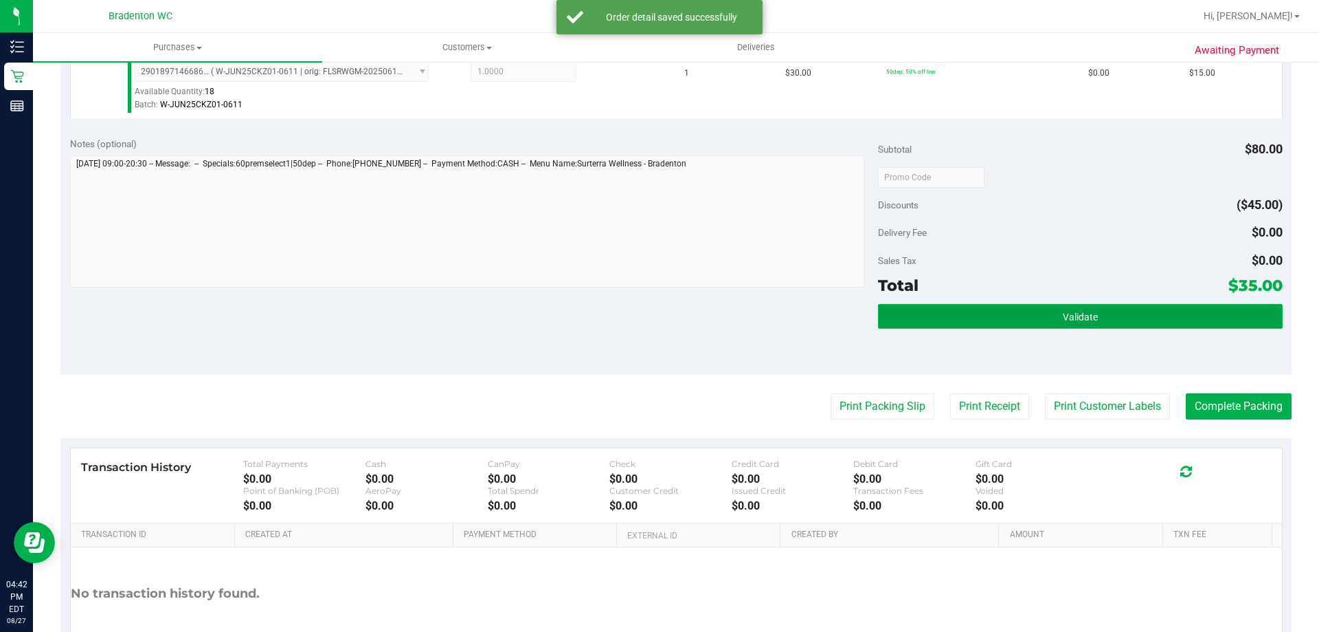
click at [973, 313] on button "Validate" at bounding box center [1080, 316] width 404 height 25
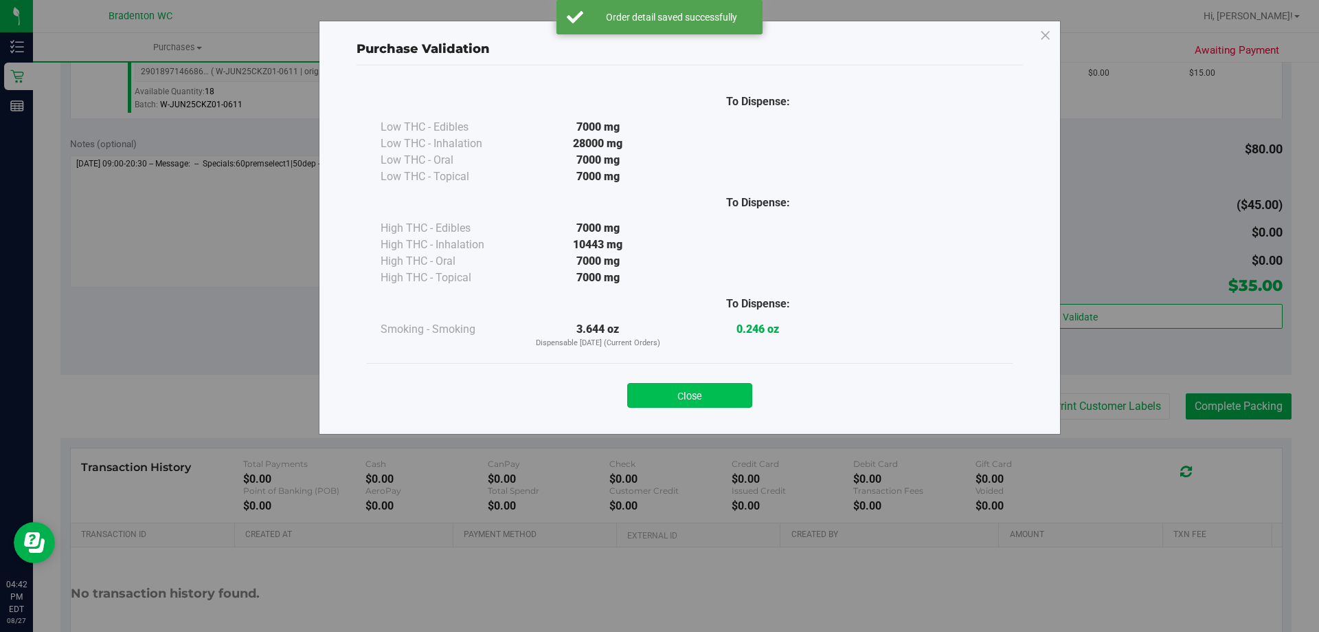
click at [679, 400] on button "Close" at bounding box center [689, 395] width 125 height 25
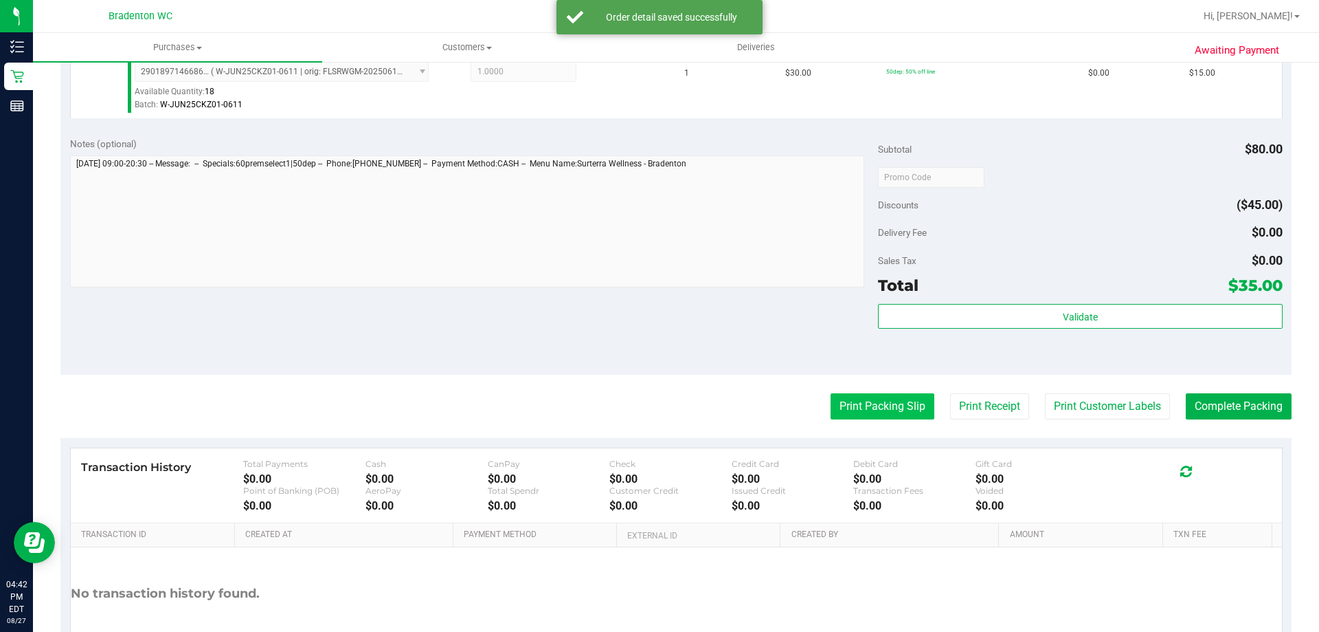
click at [851, 412] on button "Print Packing Slip" at bounding box center [883, 406] width 104 height 26
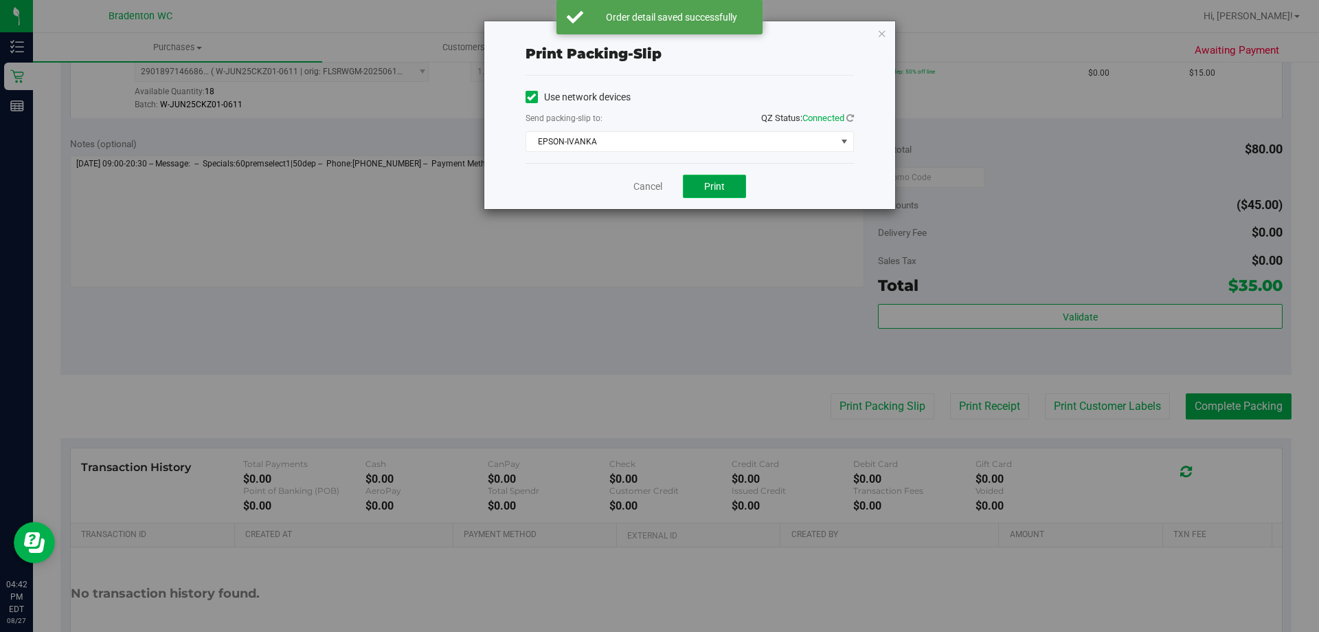
click at [700, 192] on button "Print" at bounding box center [714, 186] width 63 height 23
click at [878, 31] on icon "button" at bounding box center [883, 33] width 10 height 16
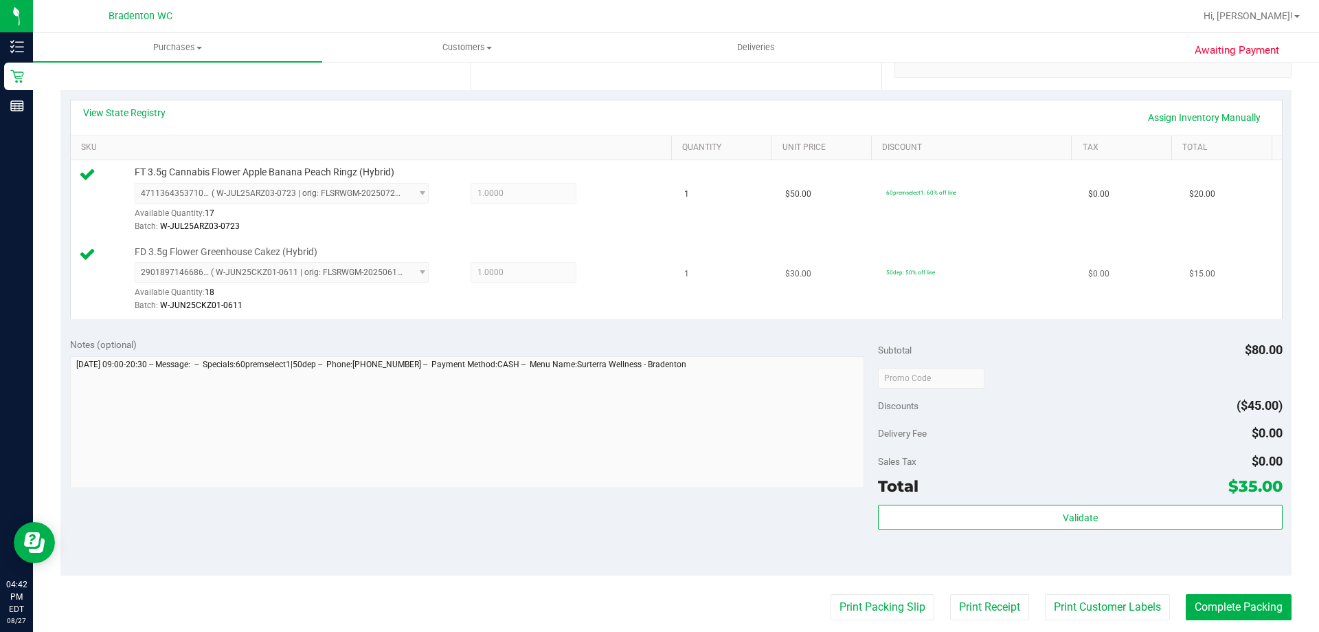
scroll to position [412, 0]
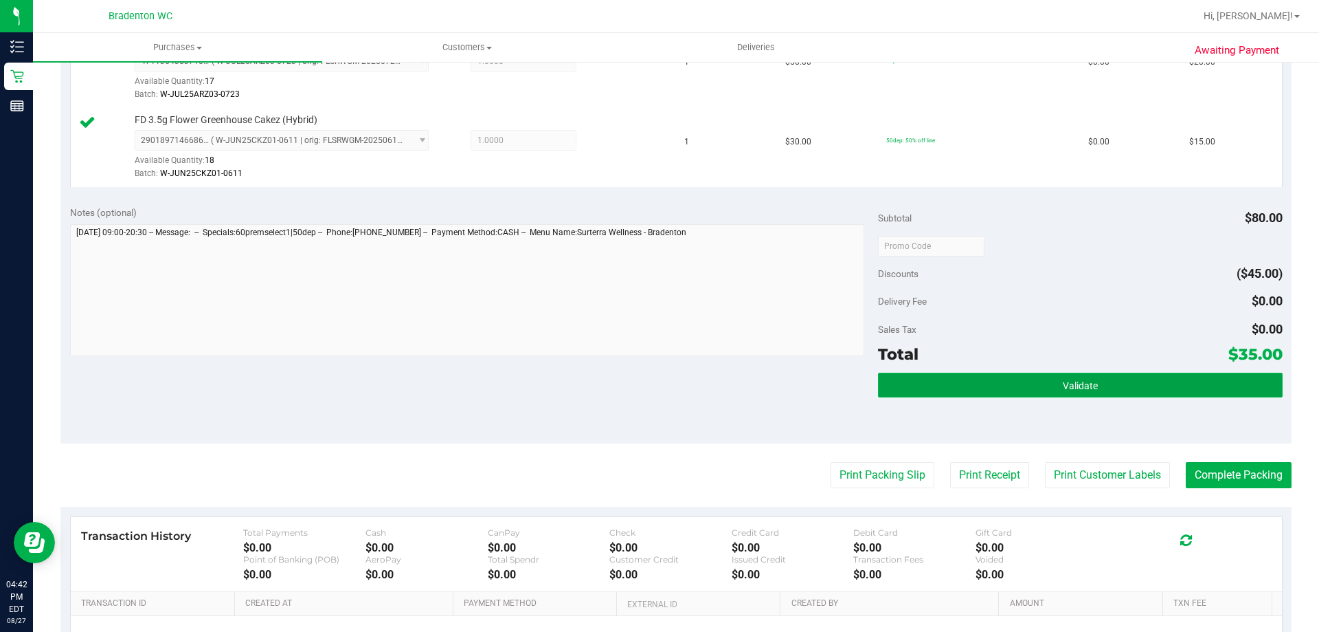
click at [912, 384] on button "Validate" at bounding box center [1080, 384] width 404 height 25
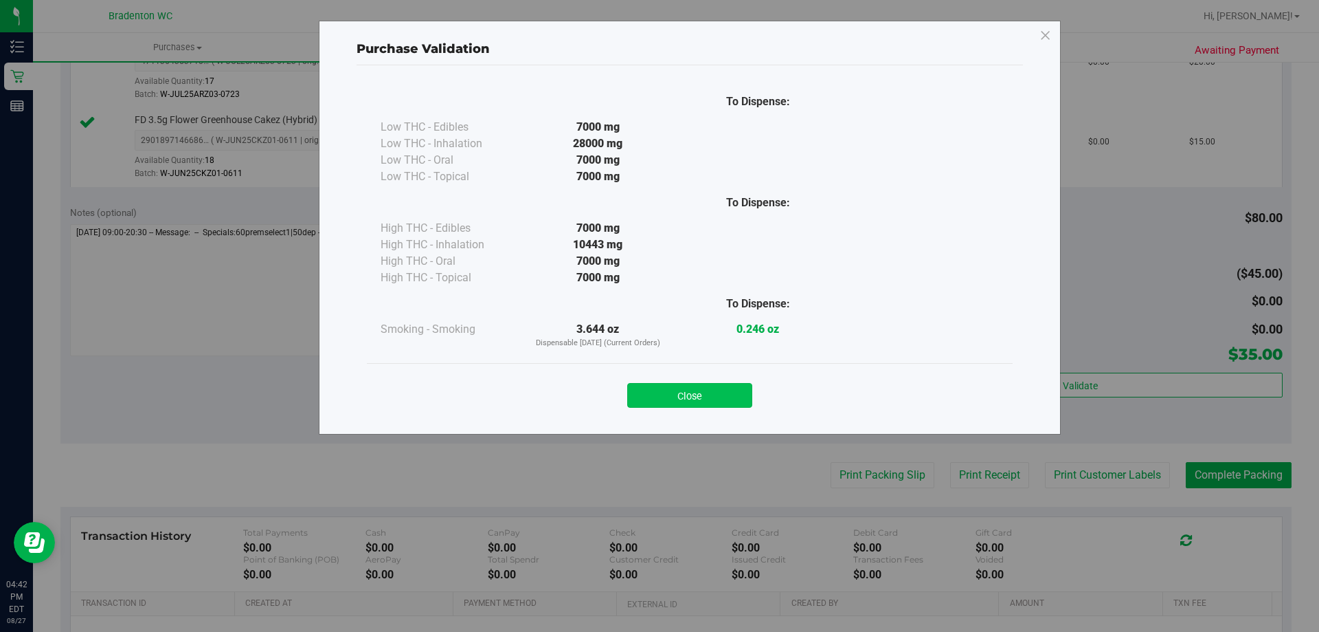
click at [687, 403] on button "Close" at bounding box center [689, 395] width 125 height 25
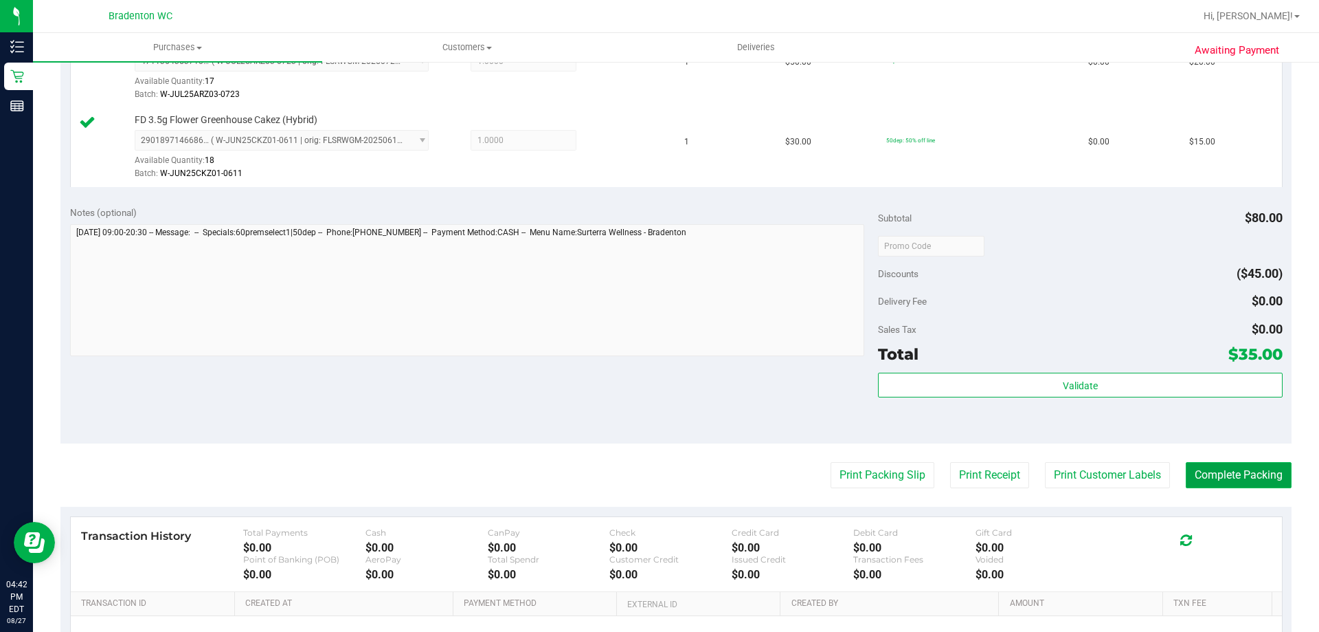
click at [1250, 475] on button "Complete Packing" at bounding box center [1239, 475] width 106 height 26
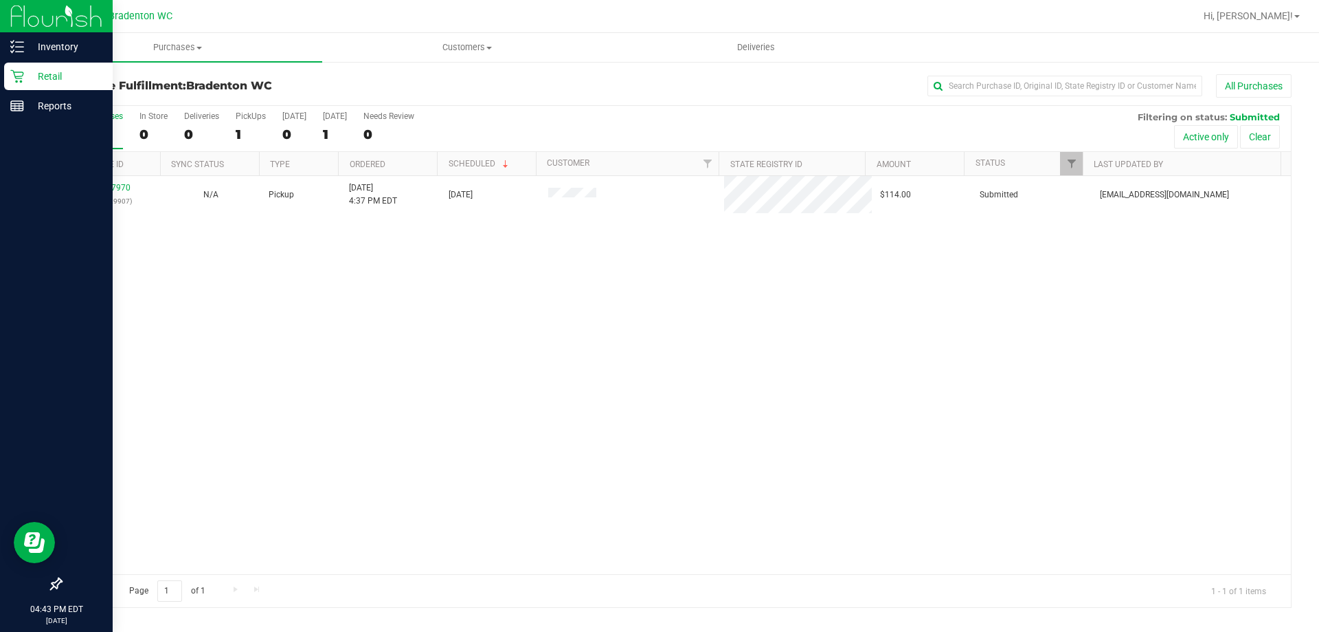
click at [62, 73] on p "Retail" at bounding box center [65, 76] width 82 height 16
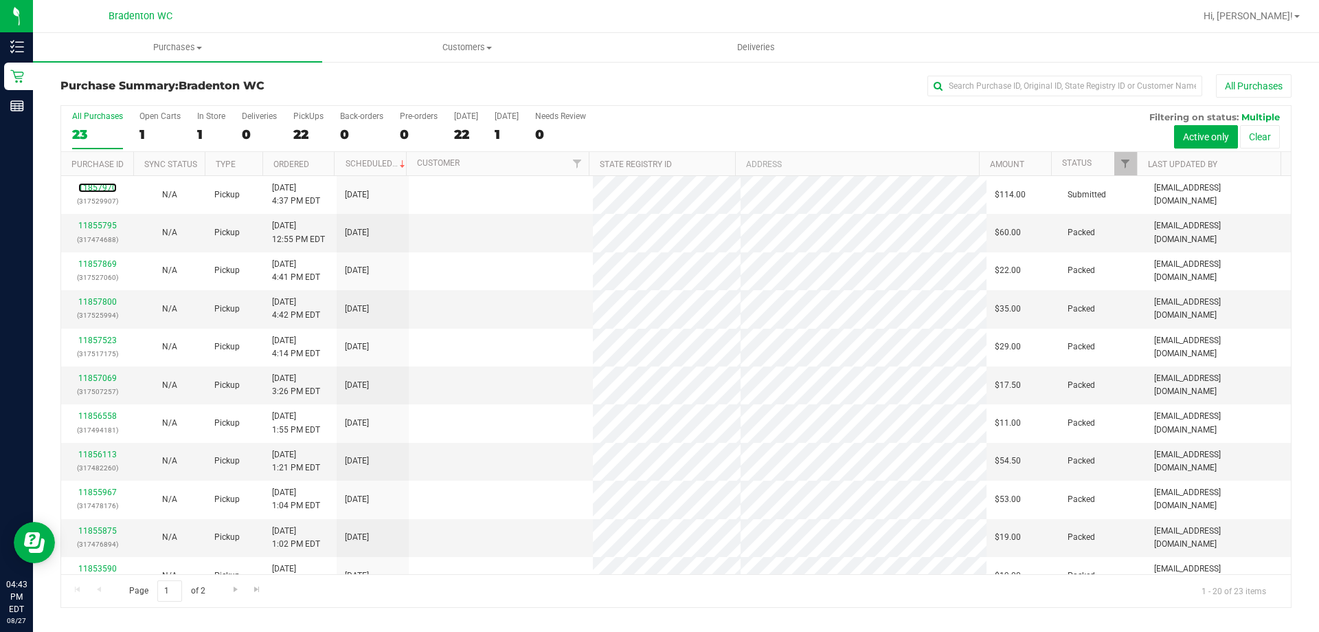
click at [102, 186] on link "11857970" at bounding box center [97, 188] width 38 height 10
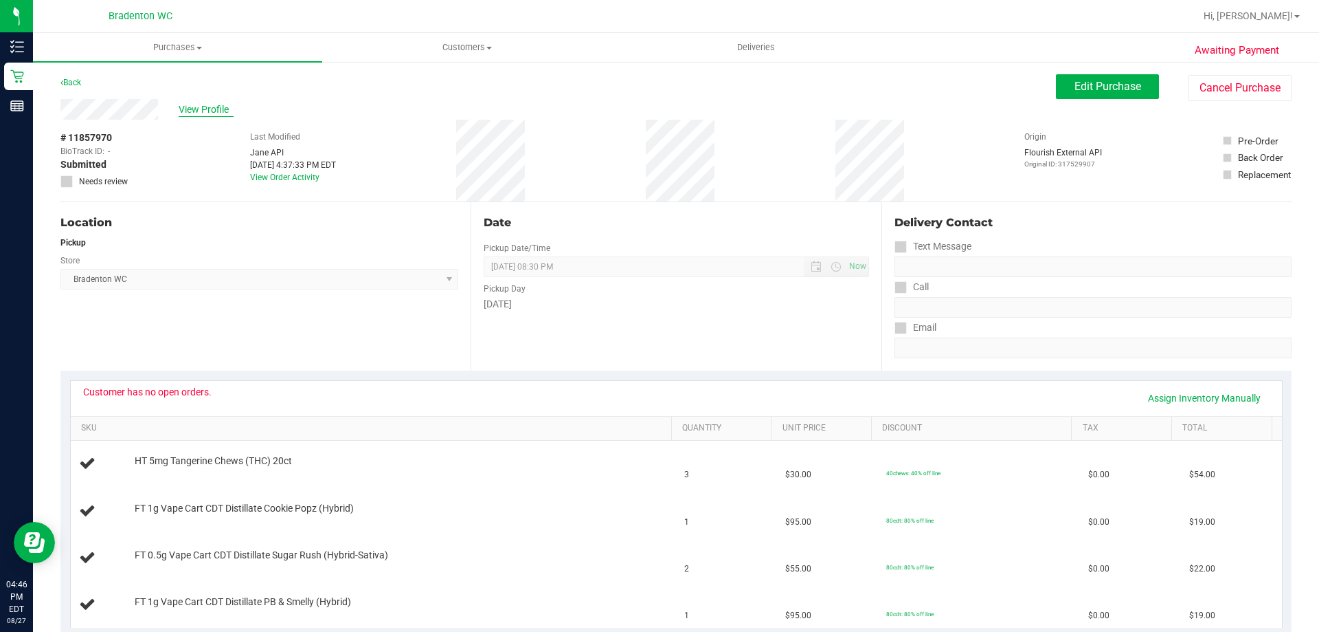
click at [216, 109] on span "View Profile" at bounding box center [206, 109] width 55 height 14
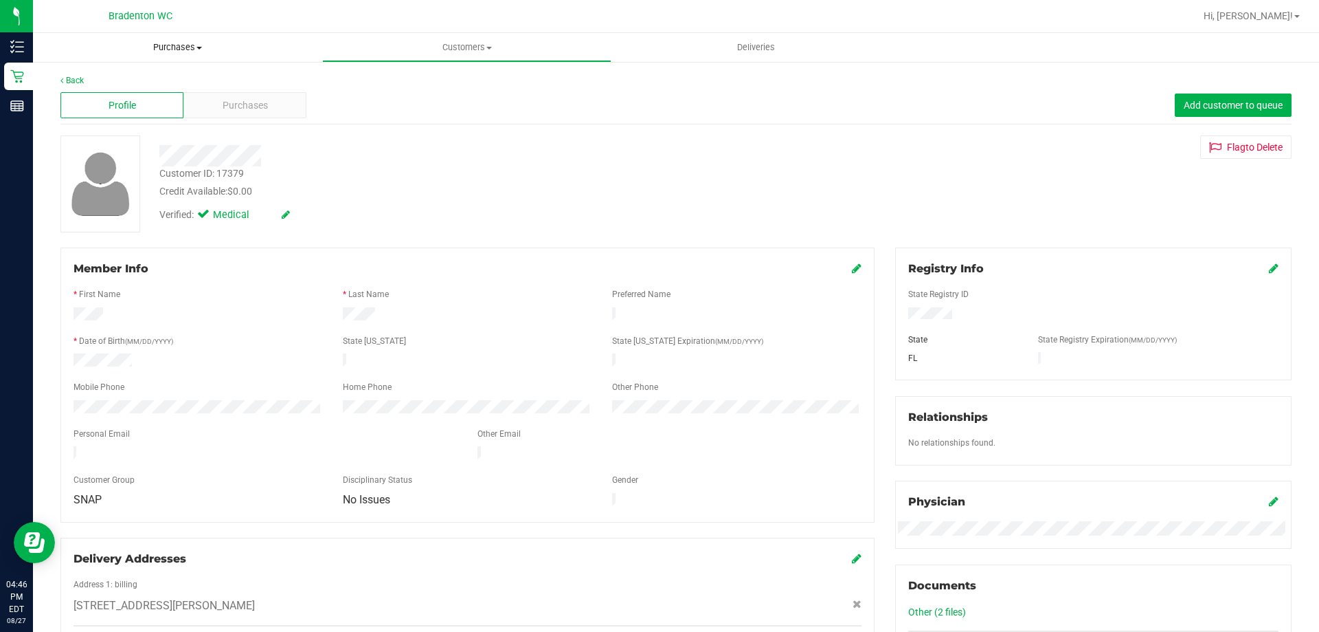
click at [84, 51] on span "Purchases" at bounding box center [177, 47] width 289 height 12
drag, startPoint x: 155, startPoint y: 169, endPoint x: 254, endPoint y: 179, distance: 98.7
click at [254, 179] on div "Customer ID: 17379 Credit Available: $0.00" at bounding box center [462, 182] width 626 height 32
copy div "Customer ID: 17379"
click at [86, 36] on uib-tab-heading "Purchases Summary of purchases Fulfillment All purchases" at bounding box center [177, 47] width 289 height 29
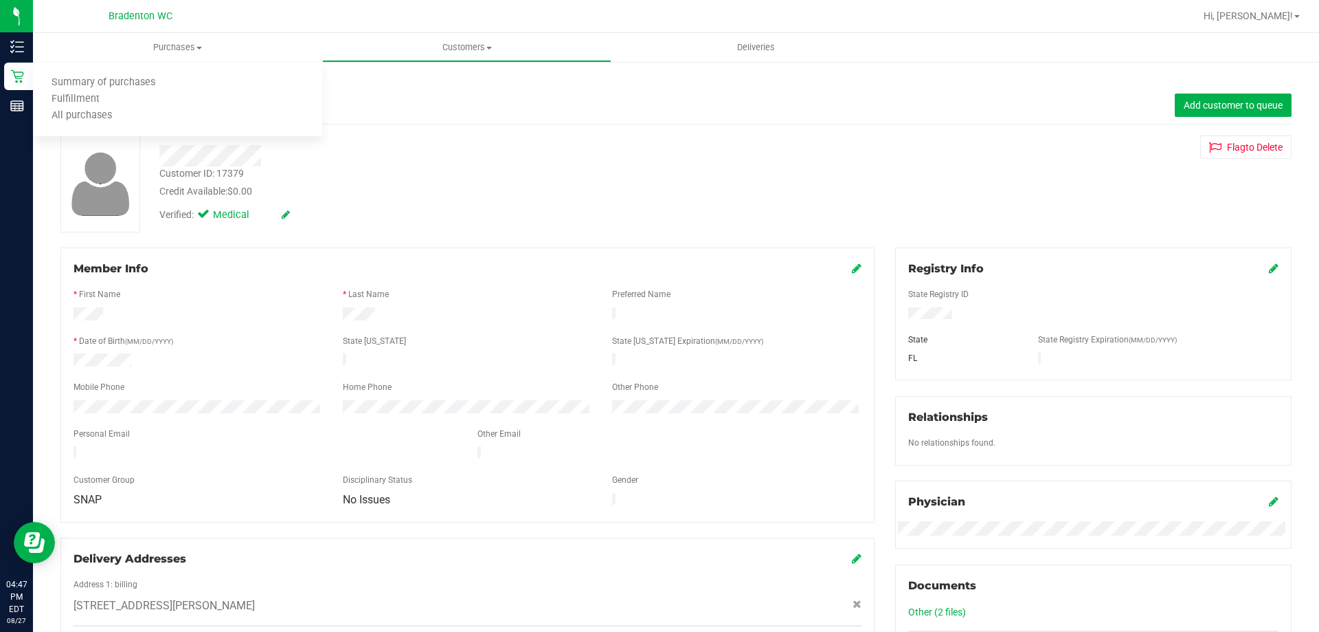
click at [464, 151] on div at bounding box center [462, 155] width 626 height 21
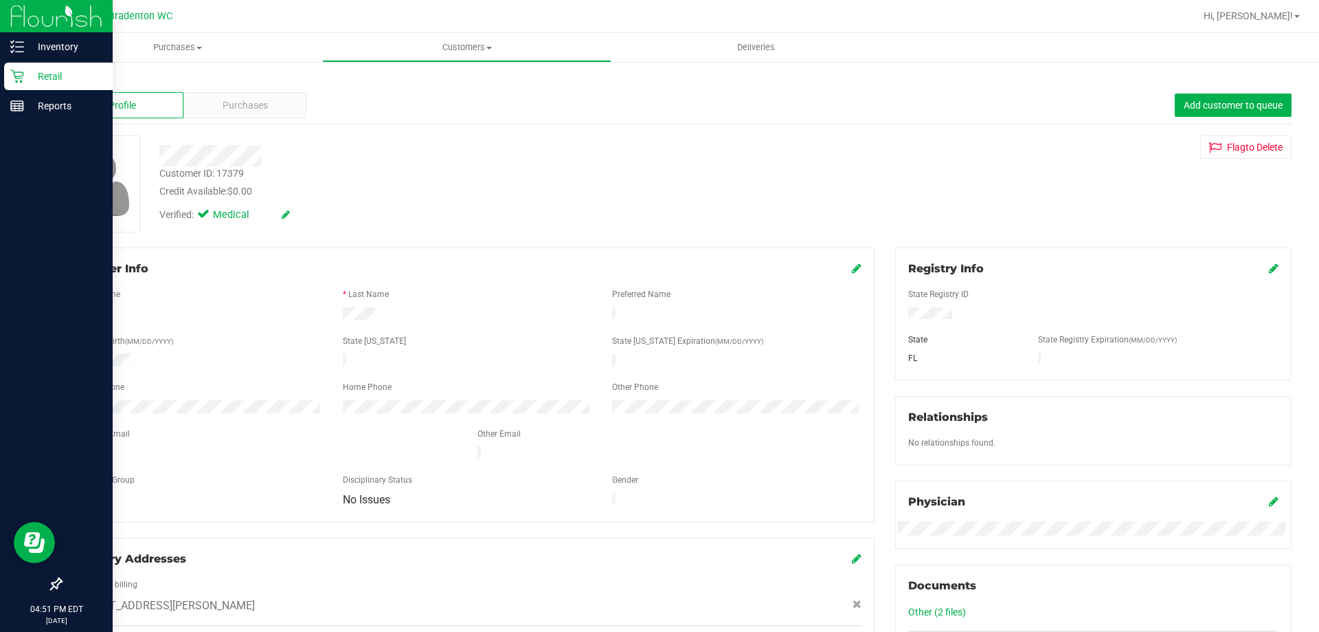
click at [46, 78] on p "Retail" at bounding box center [65, 76] width 82 height 16
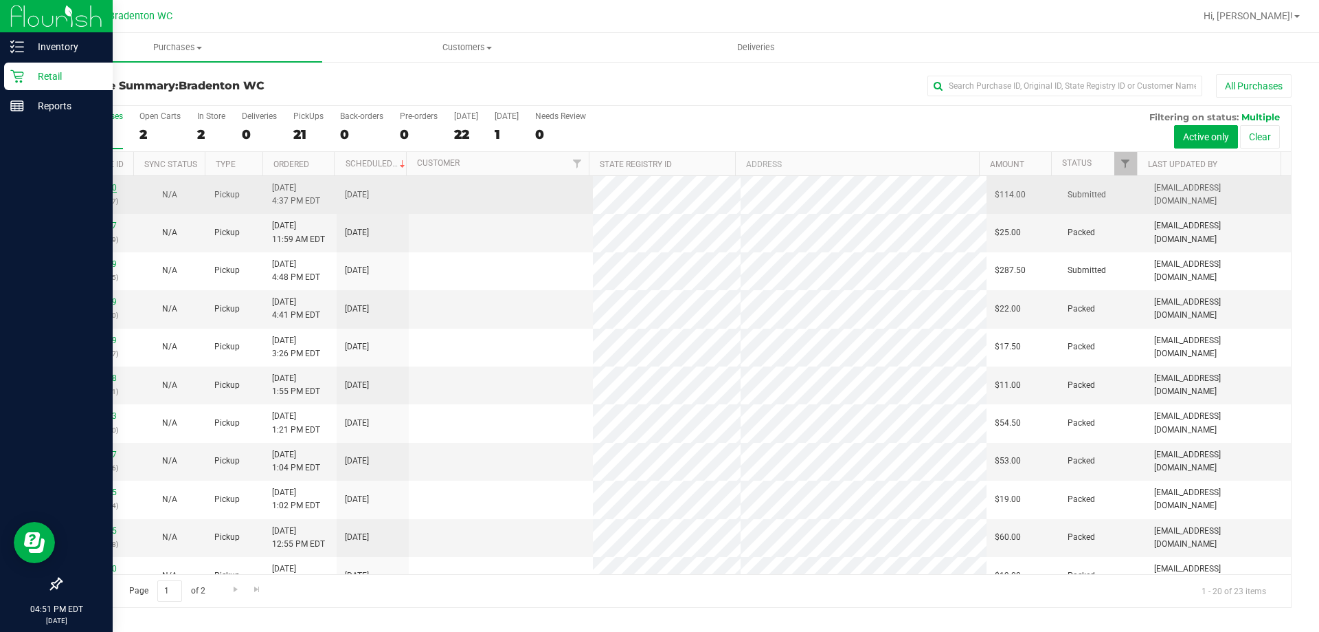
click at [92, 188] on link "11857970" at bounding box center [97, 188] width 38 height 10
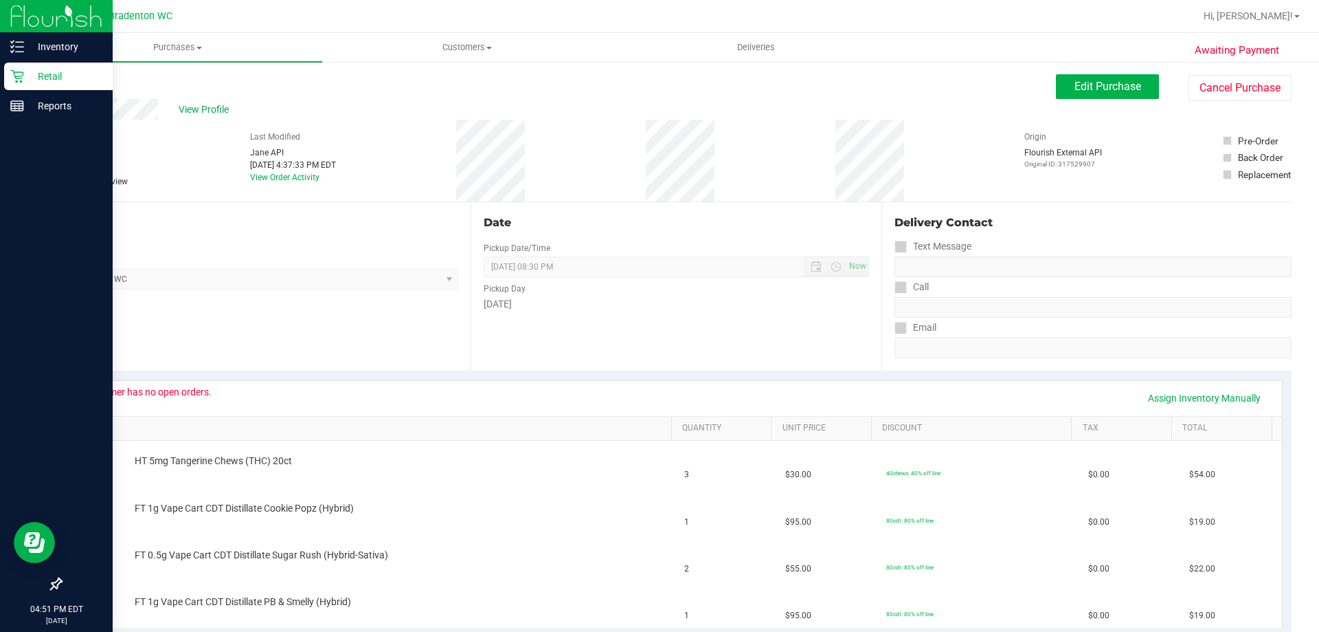
click at [70, 181] on icon at bounding box center [67, 181] width 9 height 0
click at [66, 181] on icon at bounding box center [67, 181] width 9 height 0
click at [1111, 83] on span "Edit Purchase" at bounding box center [1108, 86] width 67 height 13
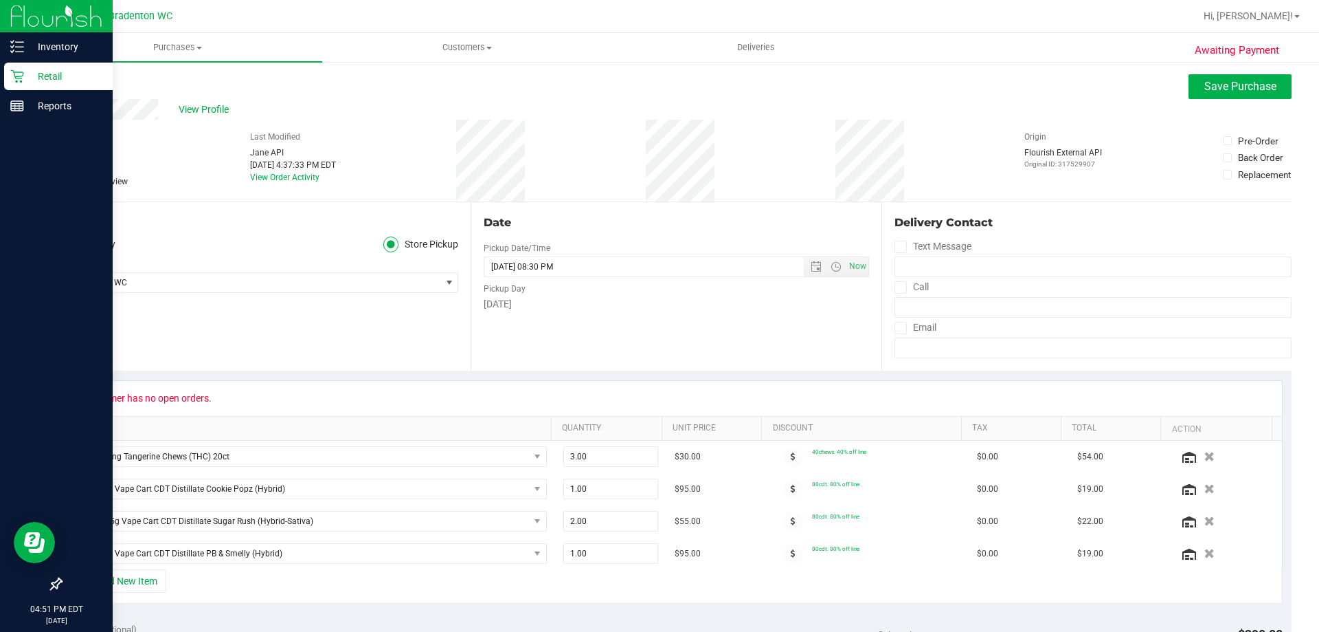
click at [67, 175] on span at bounding box center [66, 181] width 12 height 12
click at [0, 0] on input "Needs review" at bounding box center [0, 0] width 0 height 0
click at [1211, 82] on span "Save Purchase" at bounding box center [1241, 86] width 72 height 13
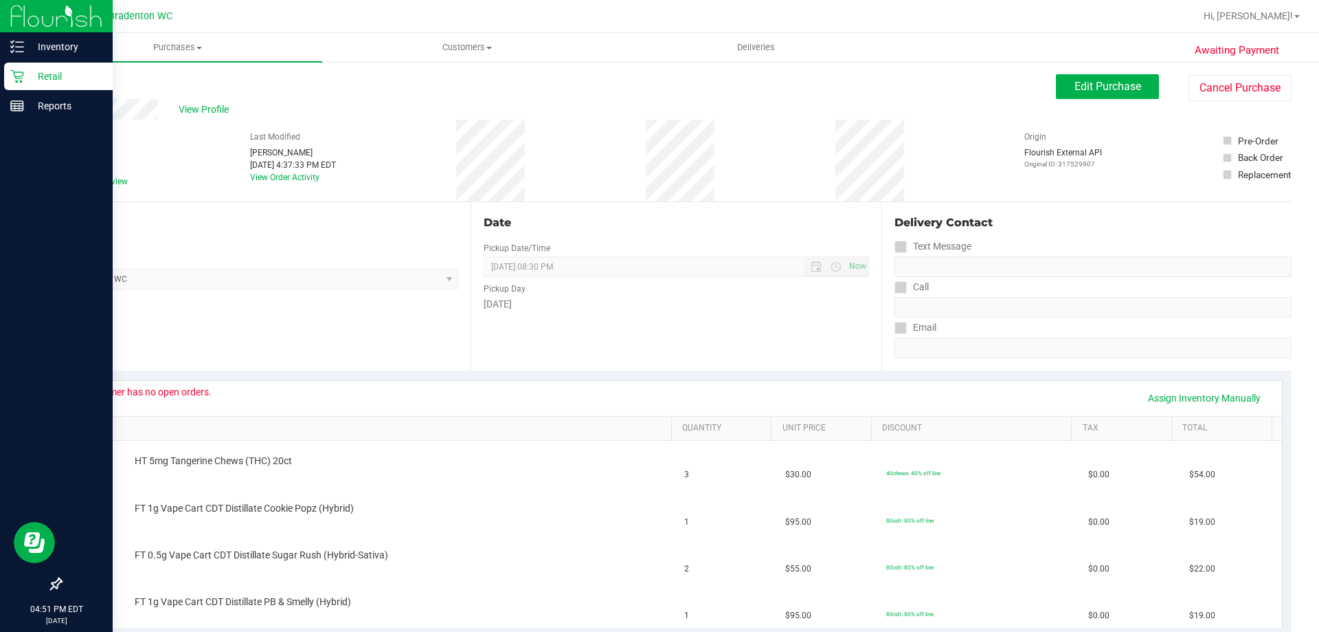
click at [37, 76] on p "Retail" at bounding box center [65, 76] width 82 height 16
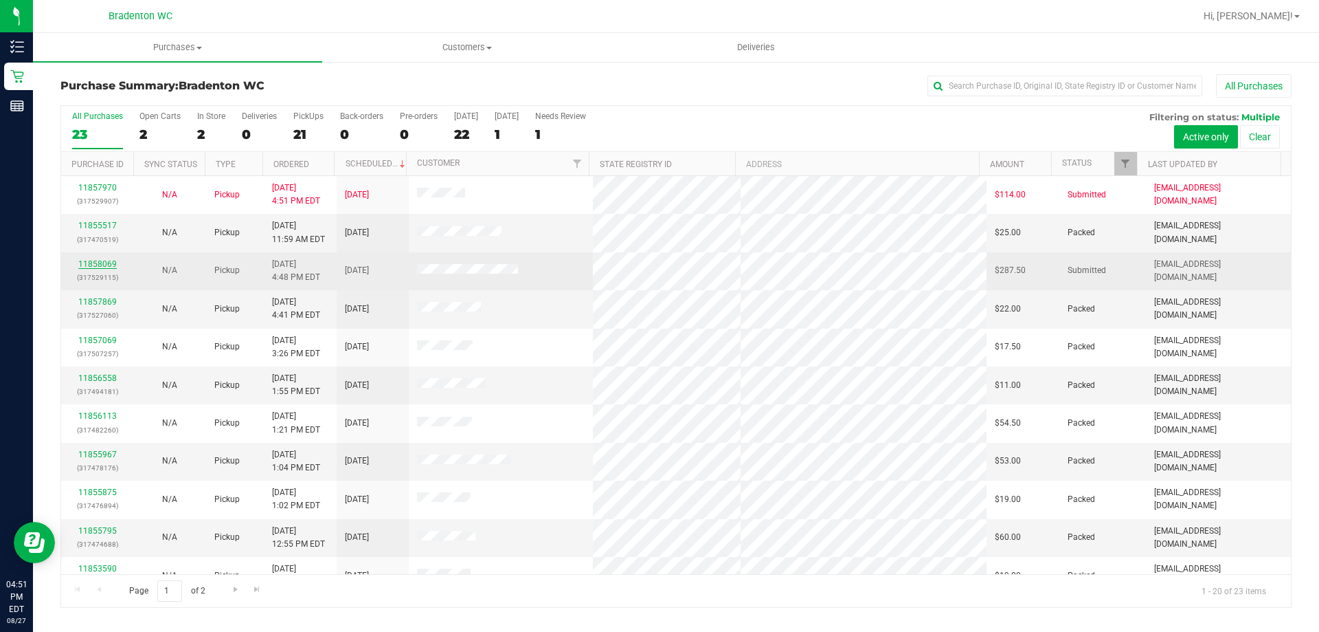
click at [97, 267] on link "11858069" at bounding box center [97, 264] width 38 height 10
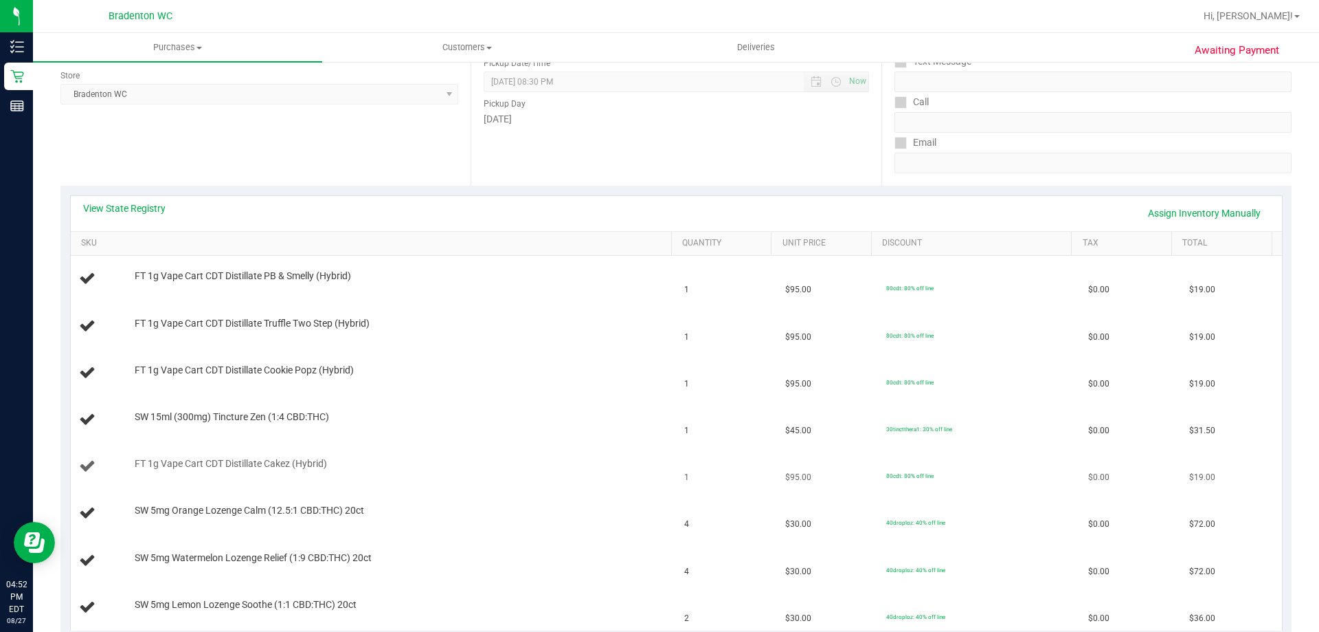
scroll to position [206, 0]
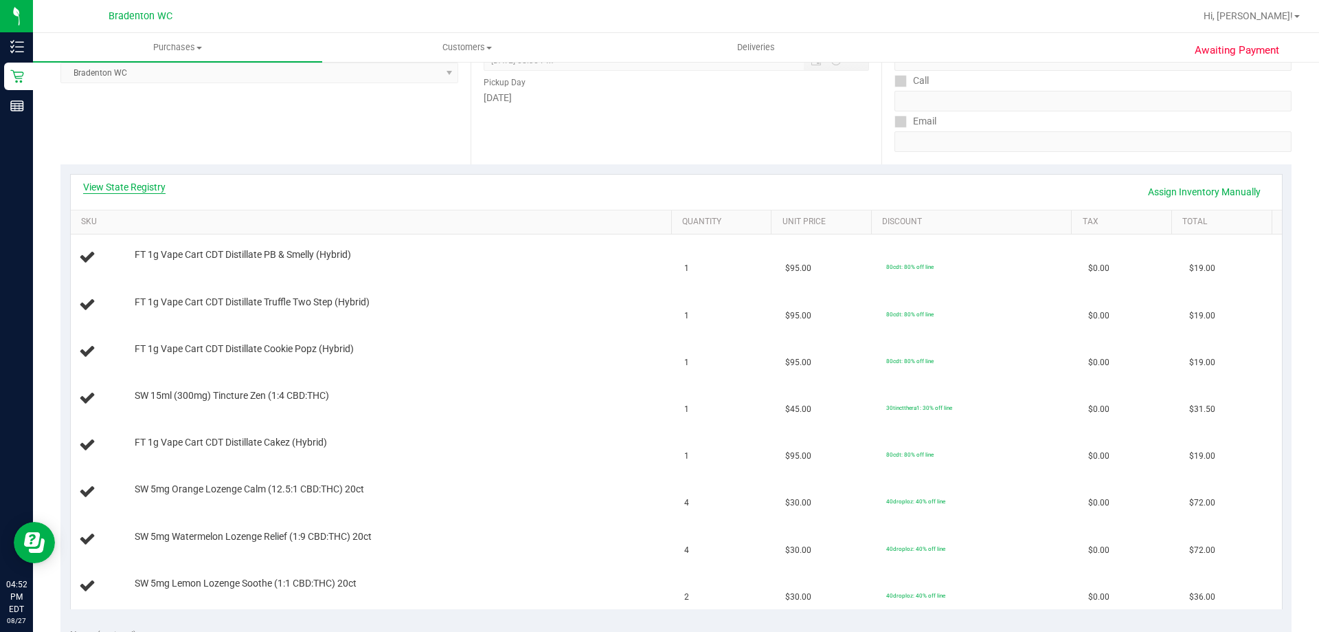
click at [160, 188] on link "View State Registry" at bounding box center [124, 187] width 82 height 14
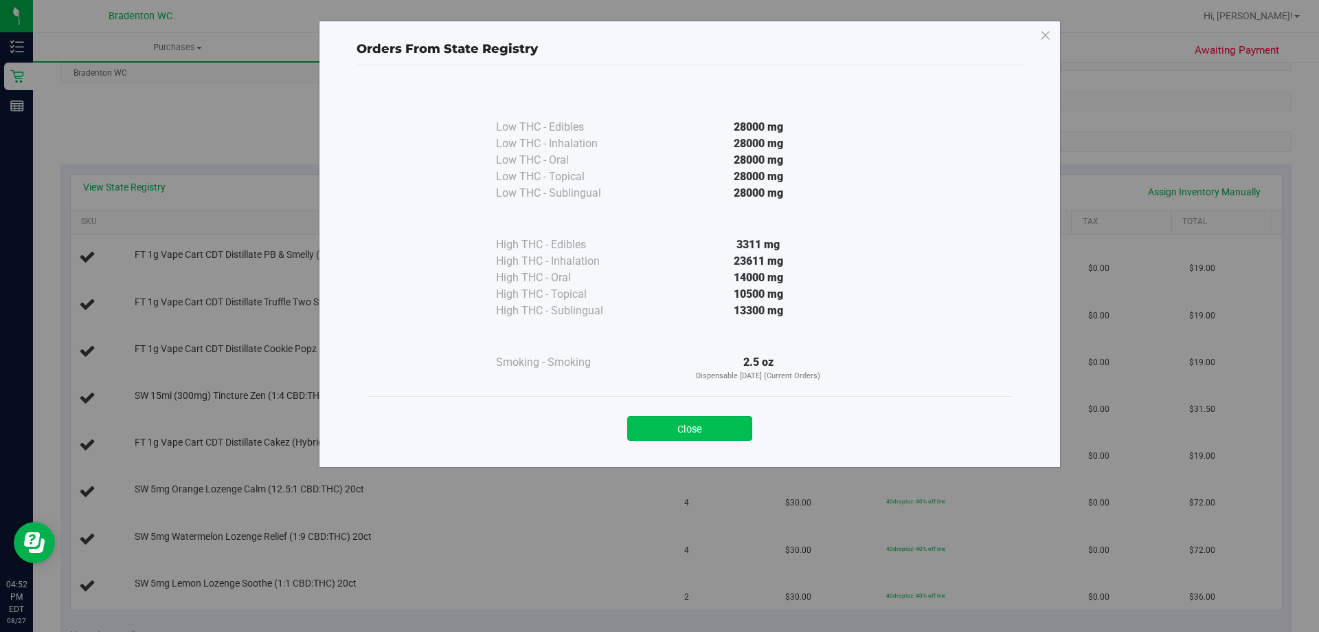
click at [662, 429] on button "Close" at bounding box center [689, 428] width 125 height 25
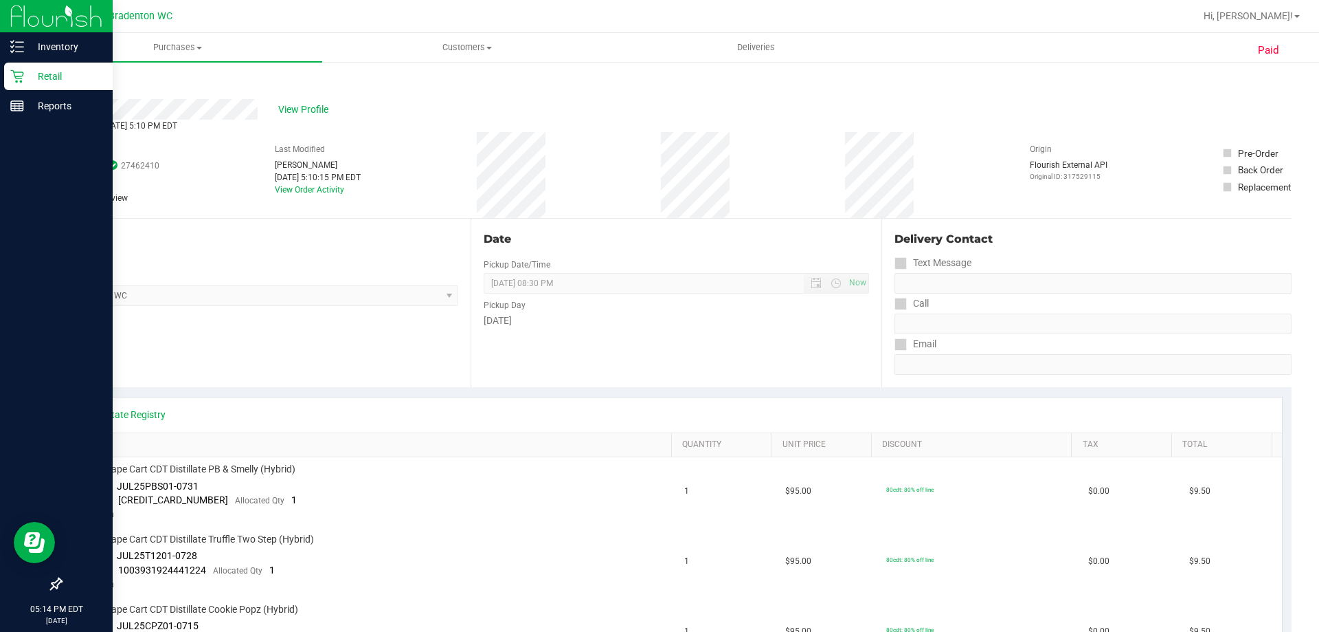
click at [10, 80] on icon at bounding box center [17, 76] width 14 height 14
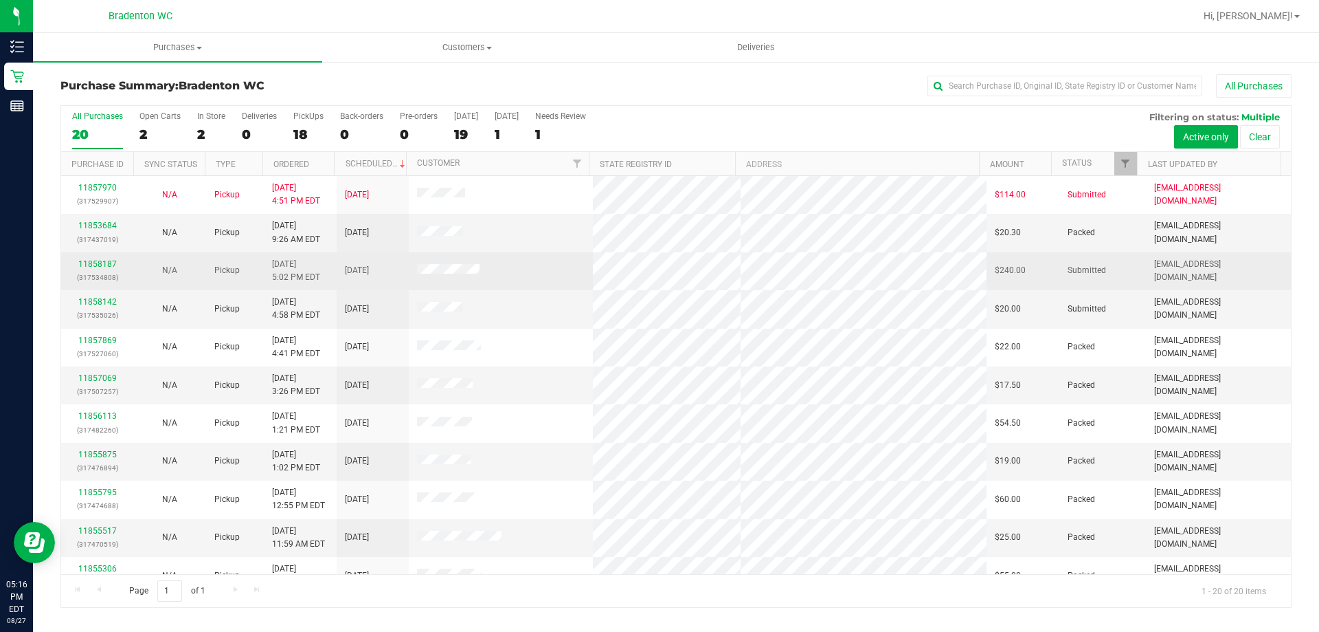
click at [140, 273] on td "N/A" at bounding box center [169, 271] width 72 height 38
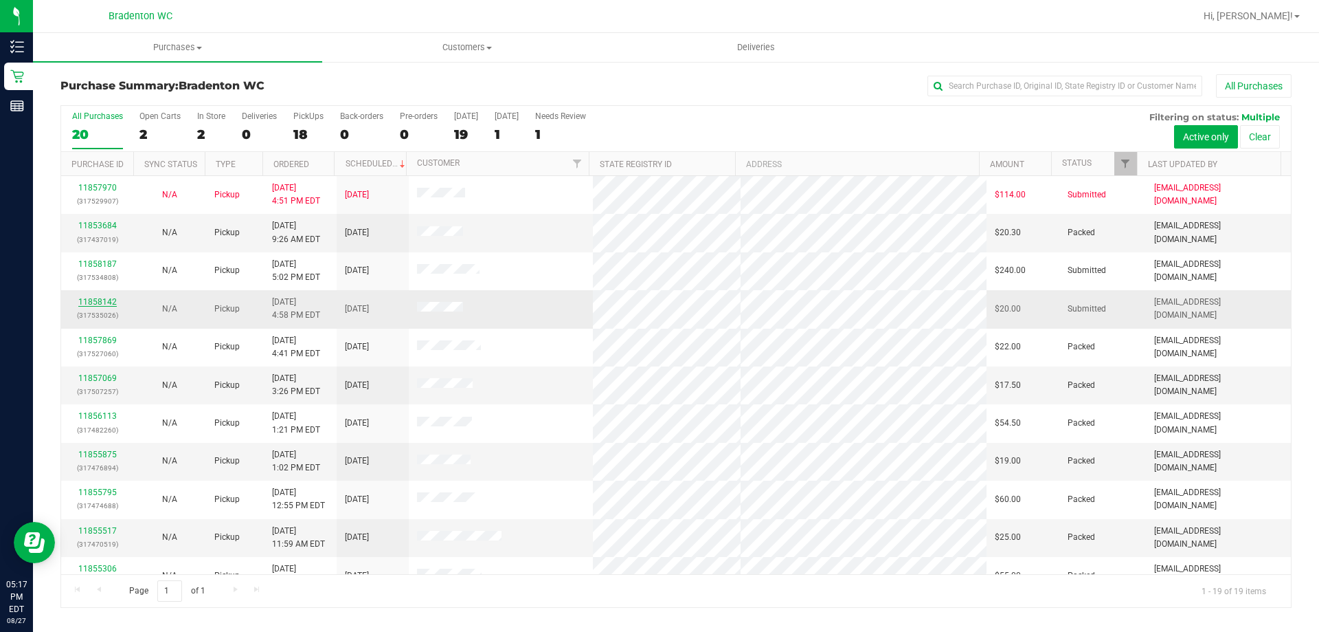
click at [87, 299] on link "11858142" at bounding box center [97, 302] width 38 height 10
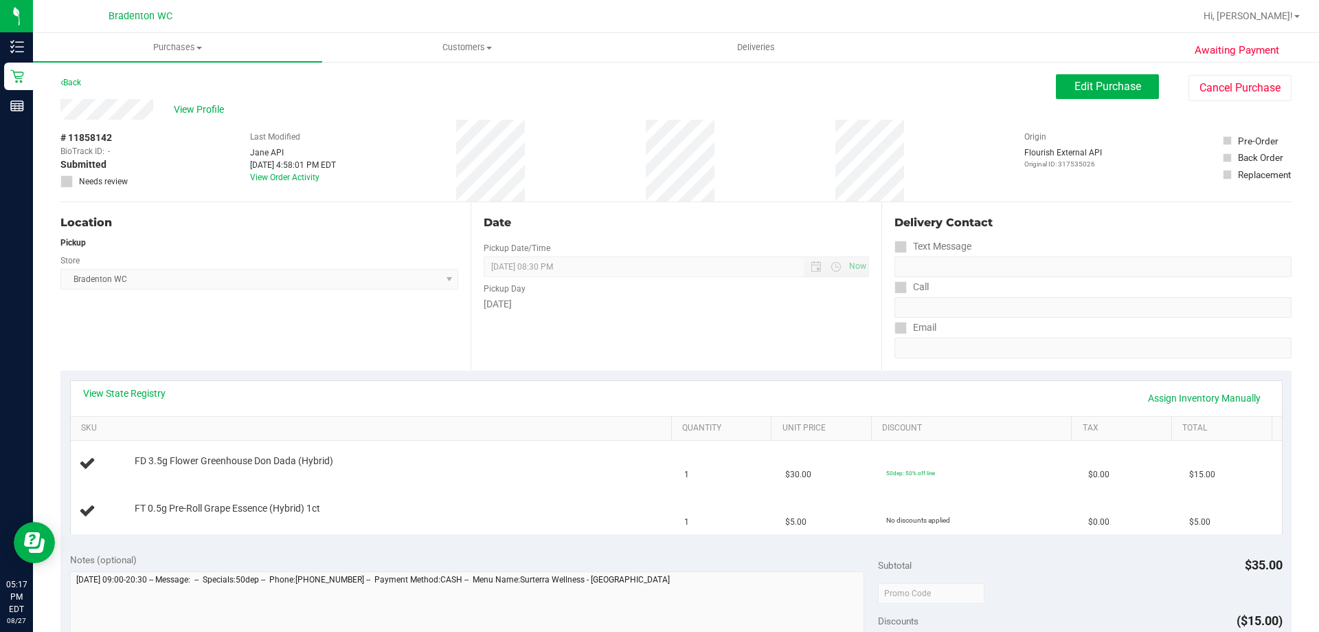
scroll to position [69, 0]
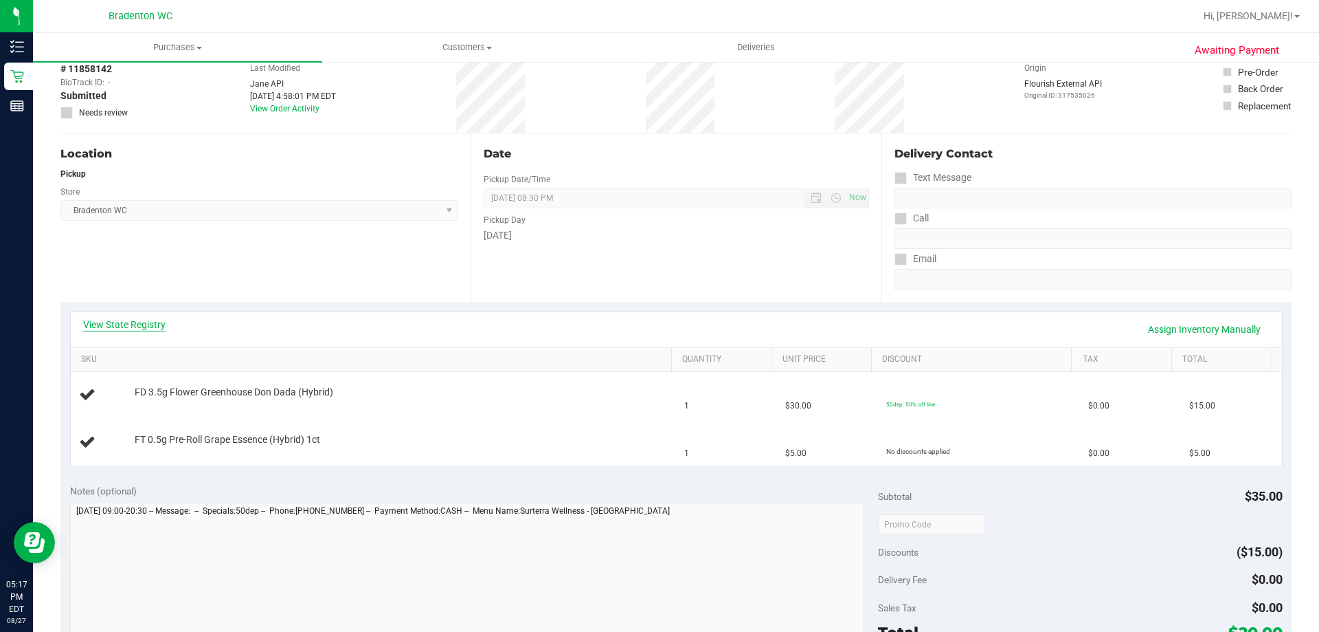
click at [134, 320] on link "View State Registry" at bounding box center [124, 324] width 82 height 14
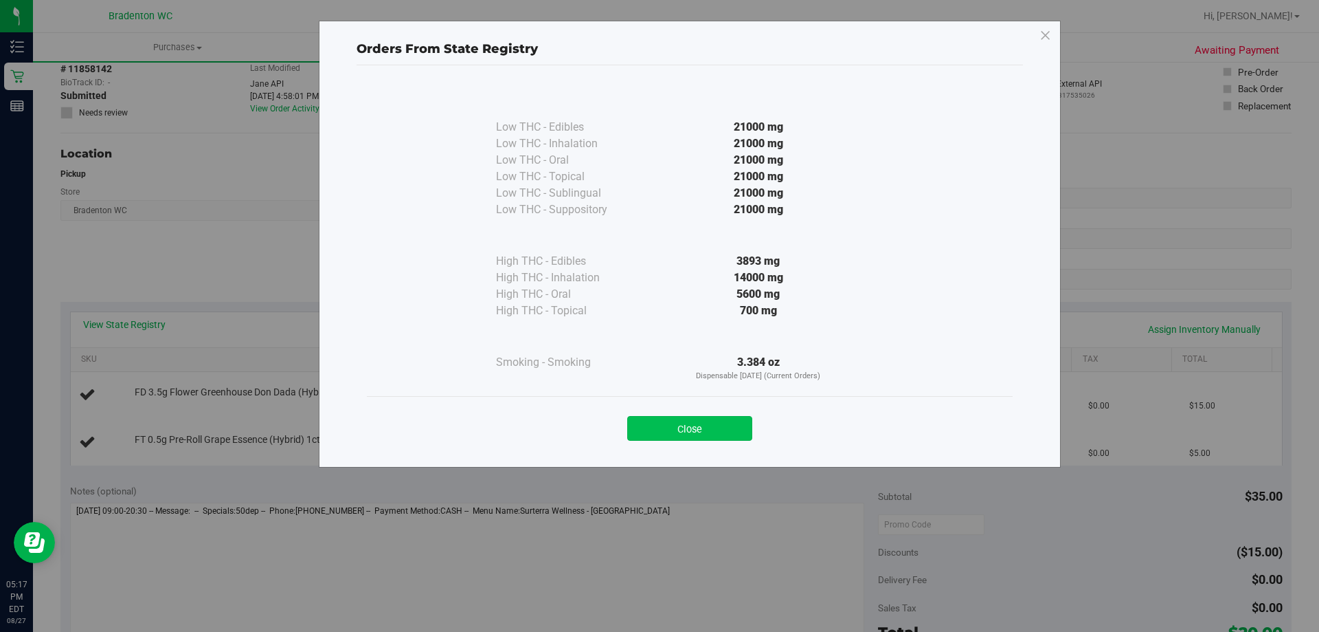
click at [698, 424] on button "Close" at bounding box center [689, 428] width 125 height 25
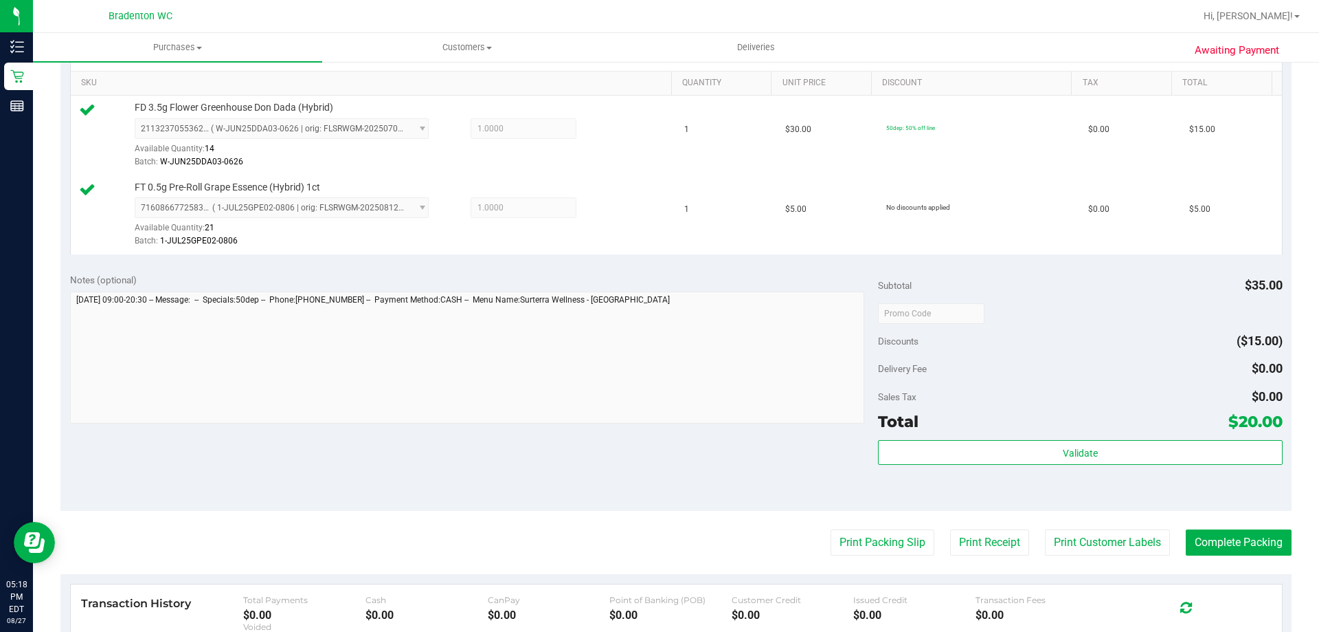
scroll to position [412, 0]
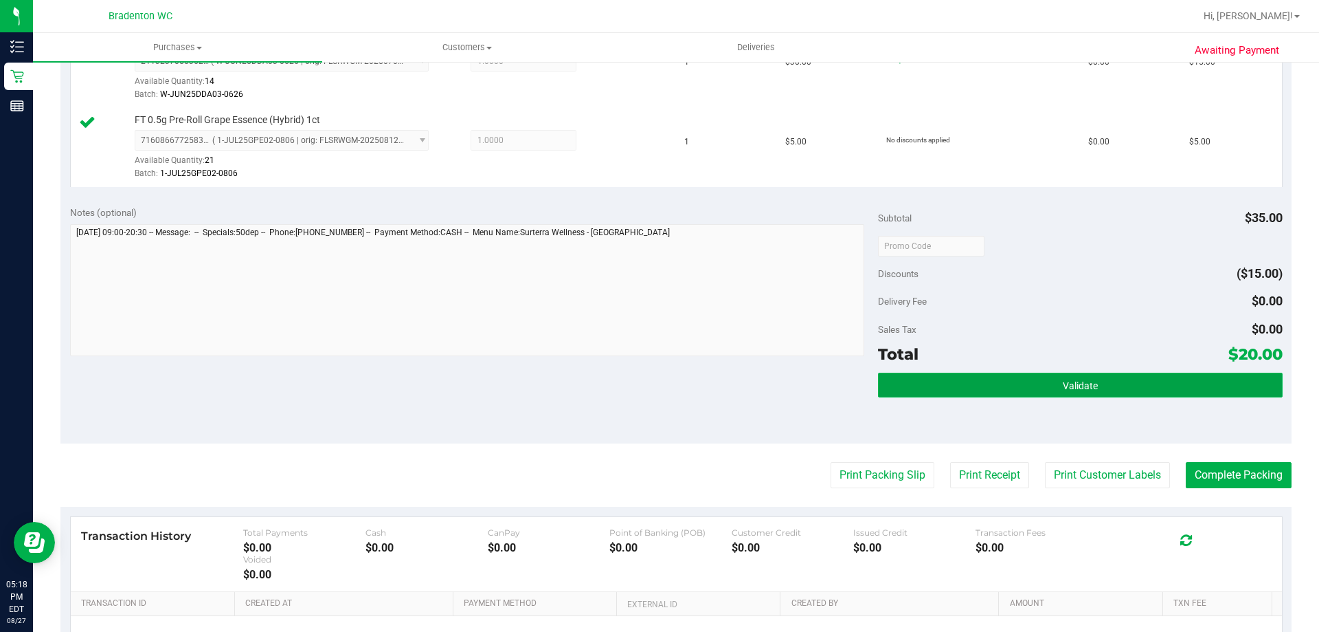
click at [1005, 376] on button "Validate" at bounding box center [1080, 384] width 404 height 25
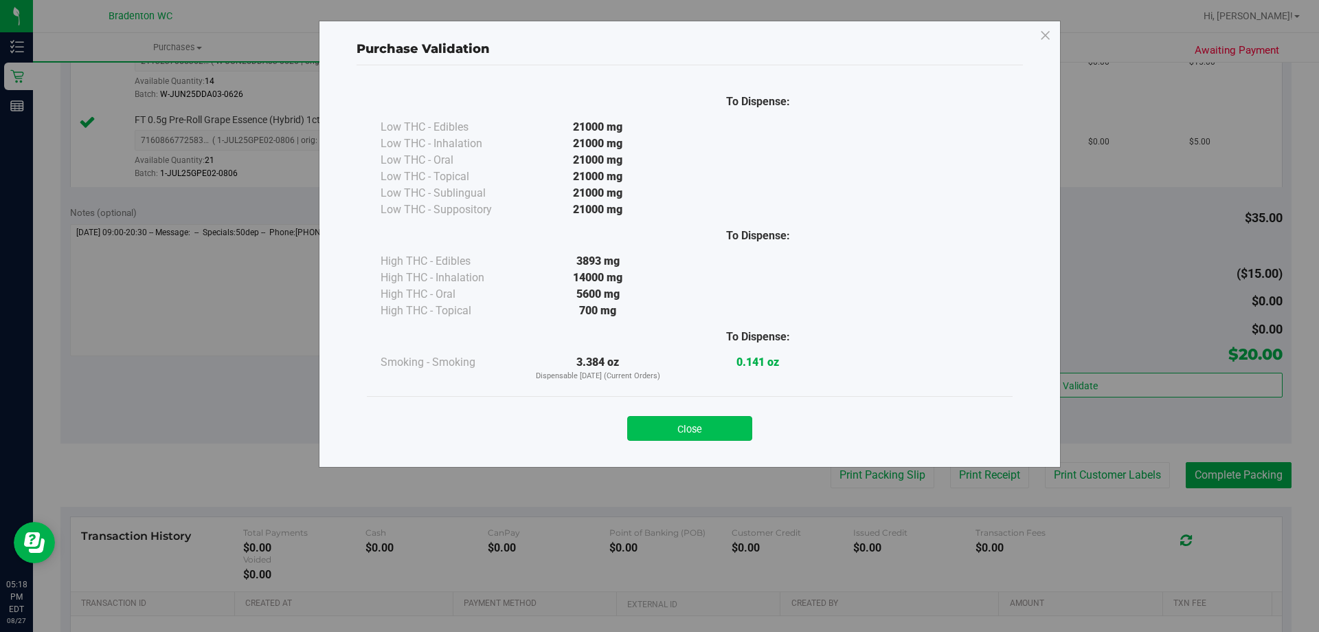
click at [682, 423] on button "Close" at bounding box center [689, 428] width 125 height 25
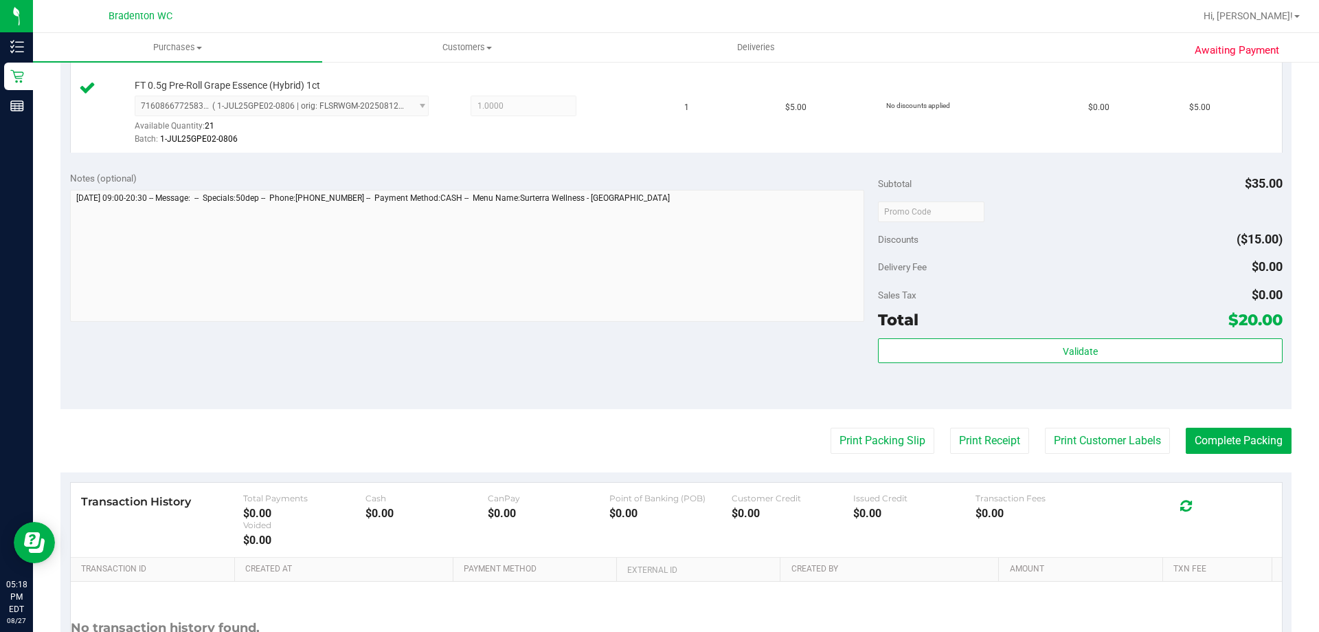
scroll to position [481, 0]
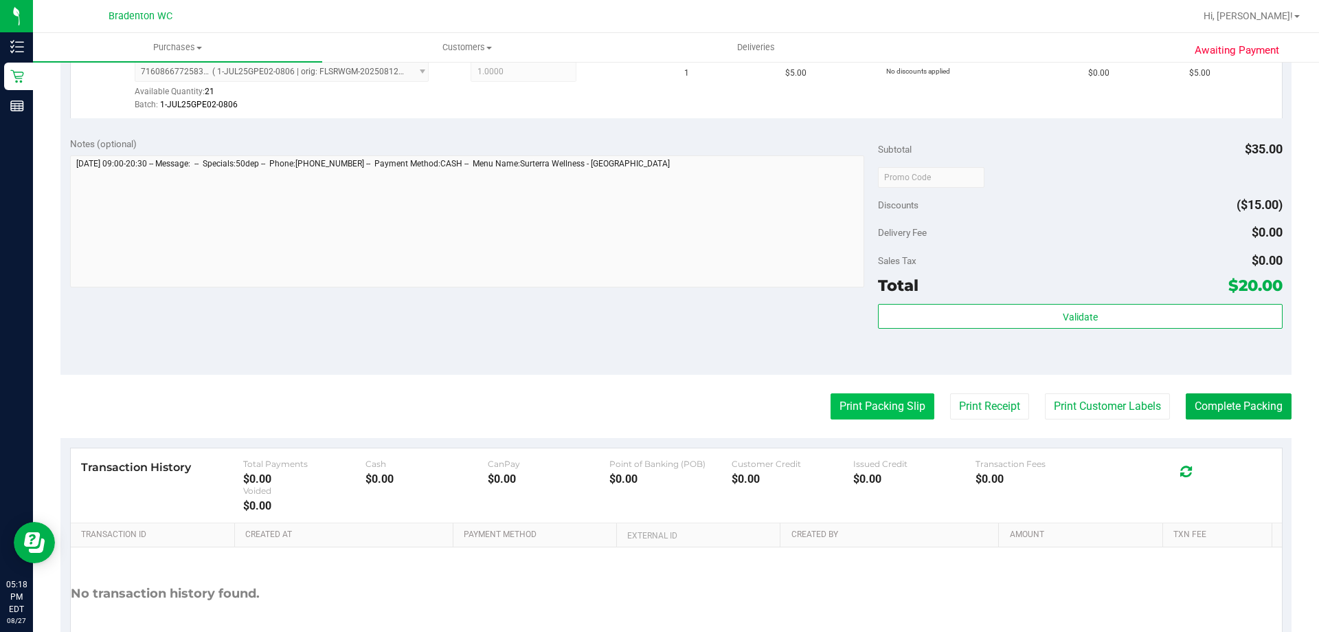
click at [831, 404] on button "Print Packing Slip" at bounding box center [883, 406] width 104 height 26
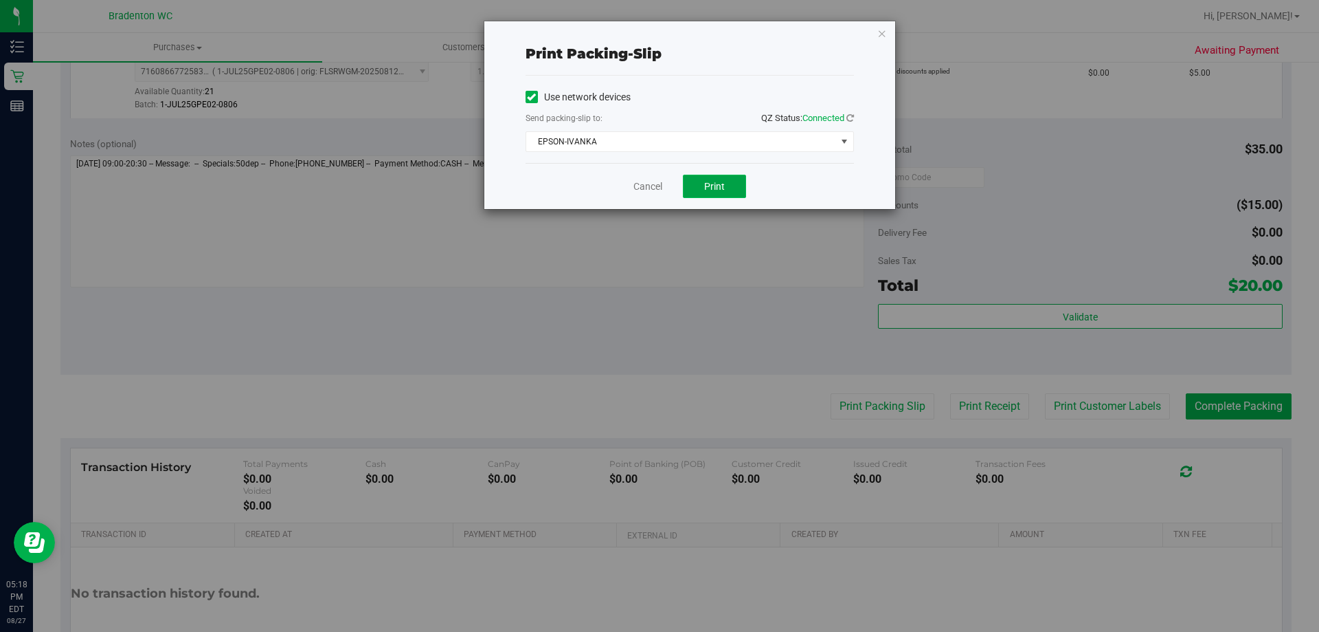
click at [712, 177] on button "Print" at bounding box center [714, 186] width 63 height 23
click at [880, 36] on icon "button" at bounding box center [883, 33] width 10 height 16
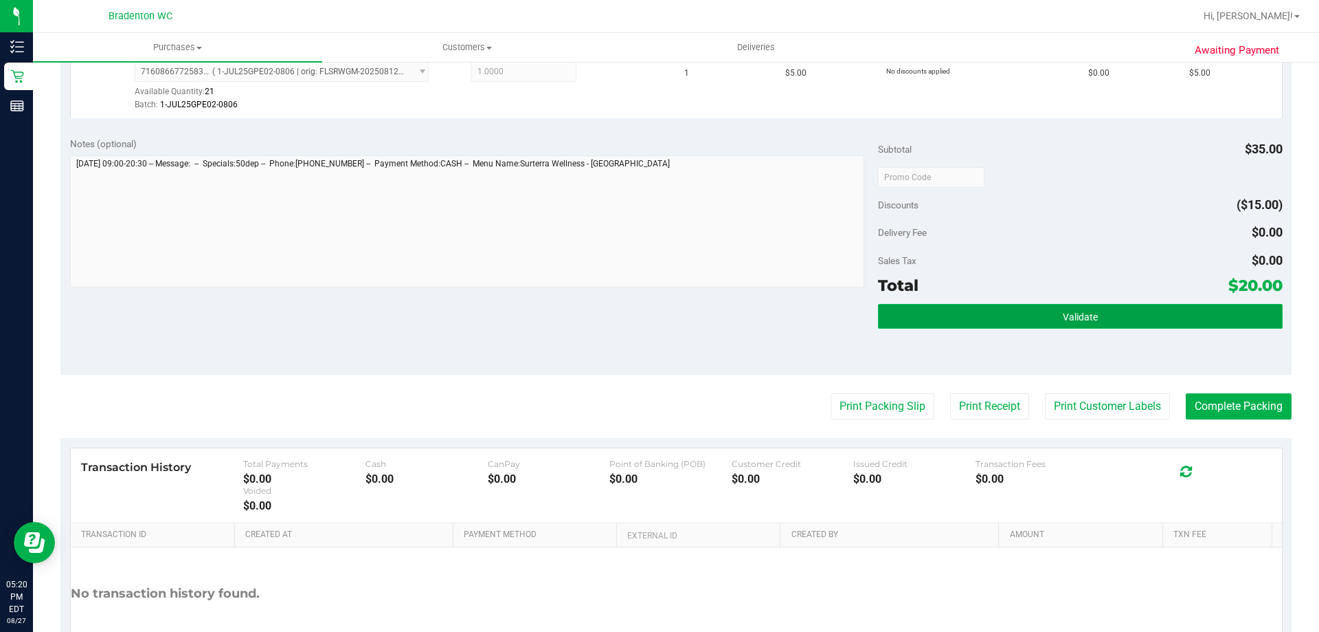
click at [979, 310] on button "Validate" at bounding box center [1080, 316] width 404 height 25
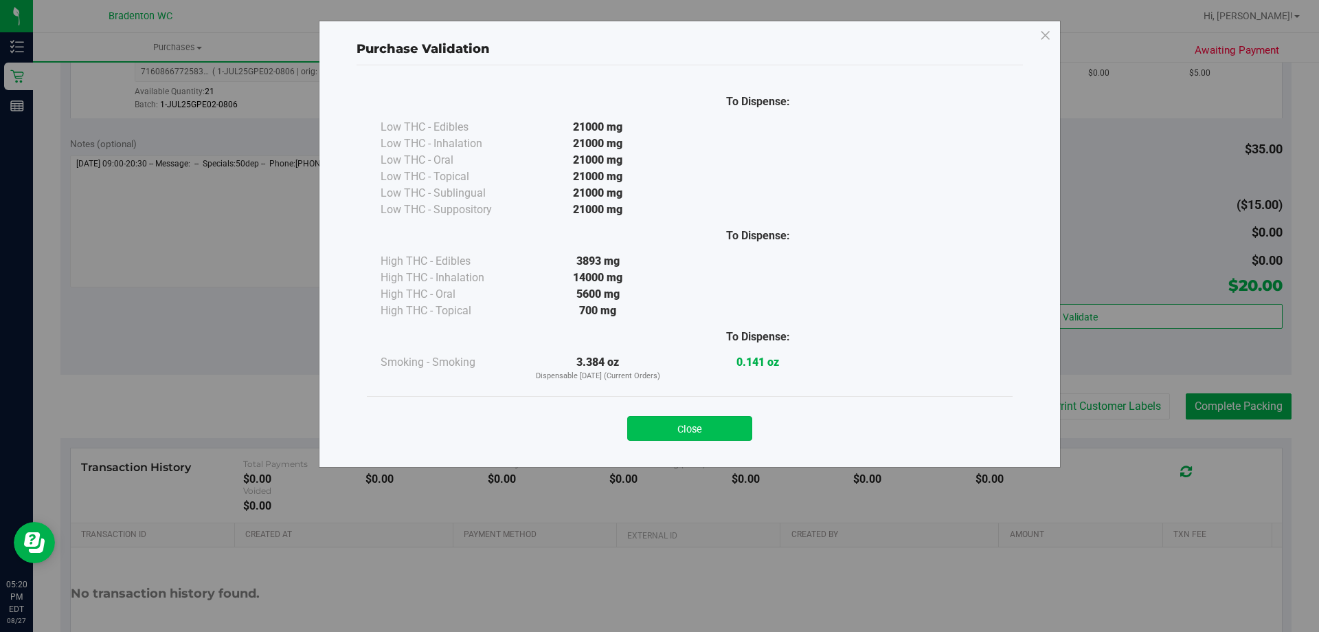
click at [650, 432] on button "Close" at bounding box center [689, 428] width 125 height 25
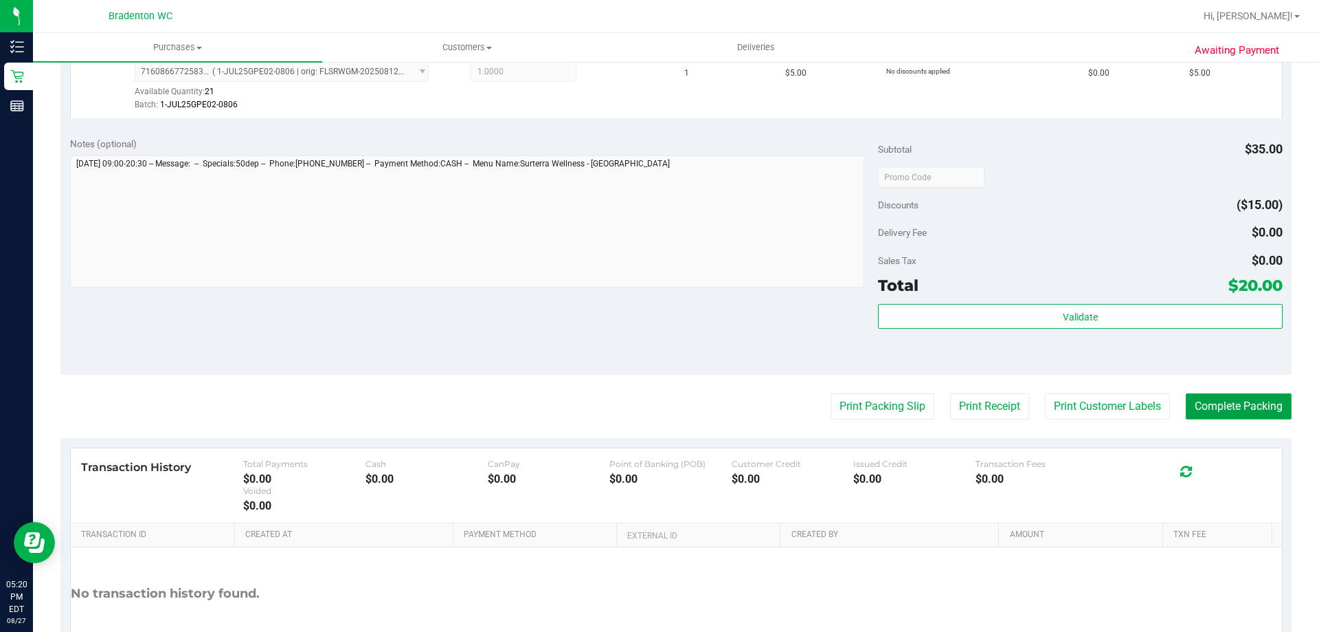
click at [1244, 411] on button "Complete Packing" at bounding box center [1239, 406] width 106 height 26
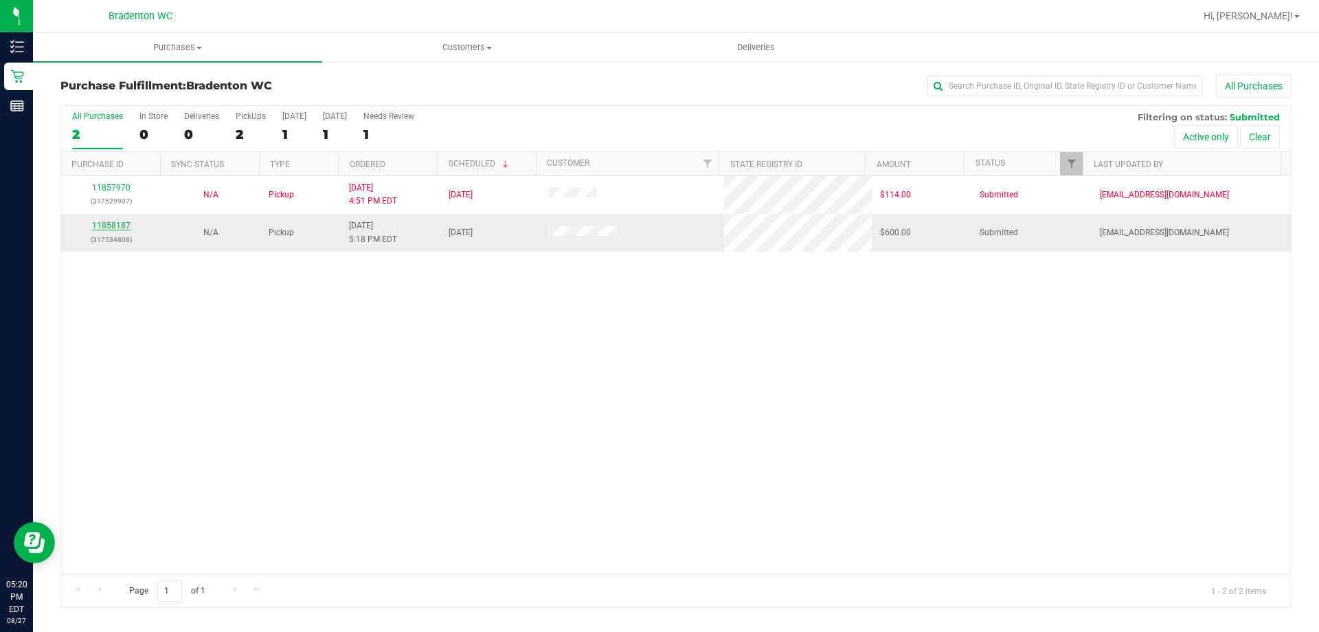
click at [118, 223] on link "11858187" at bounding box center [111, 226] width 38 height 10
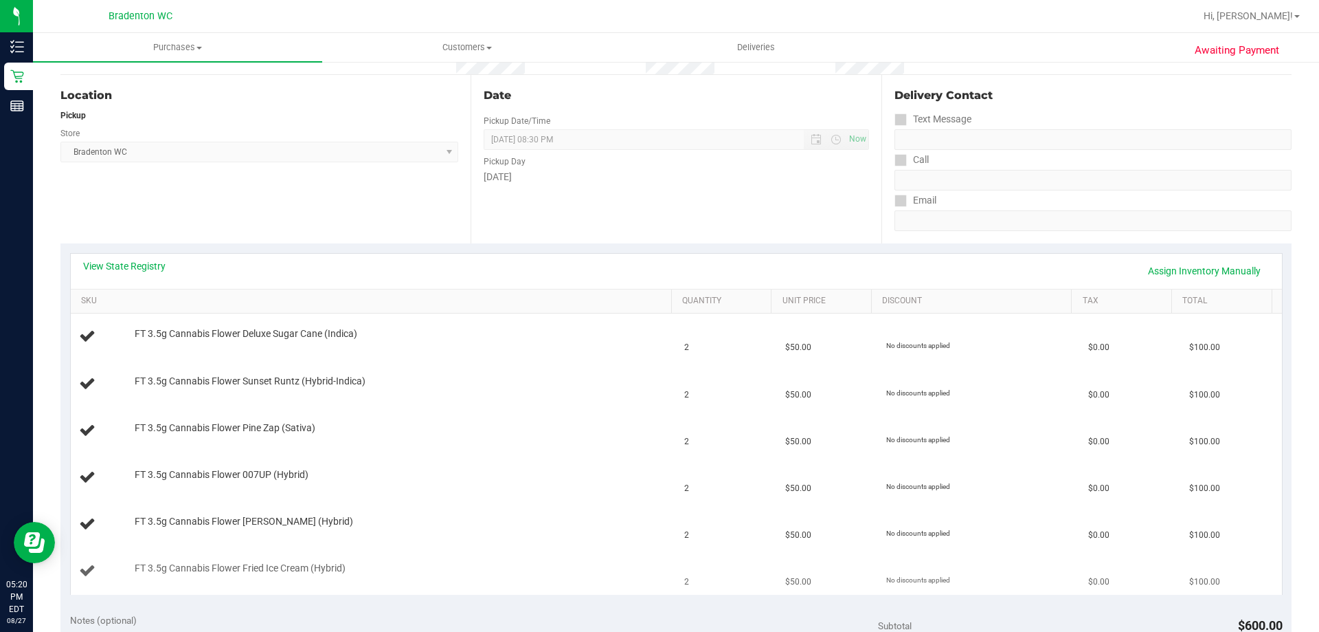
scroll to position [206, 0]
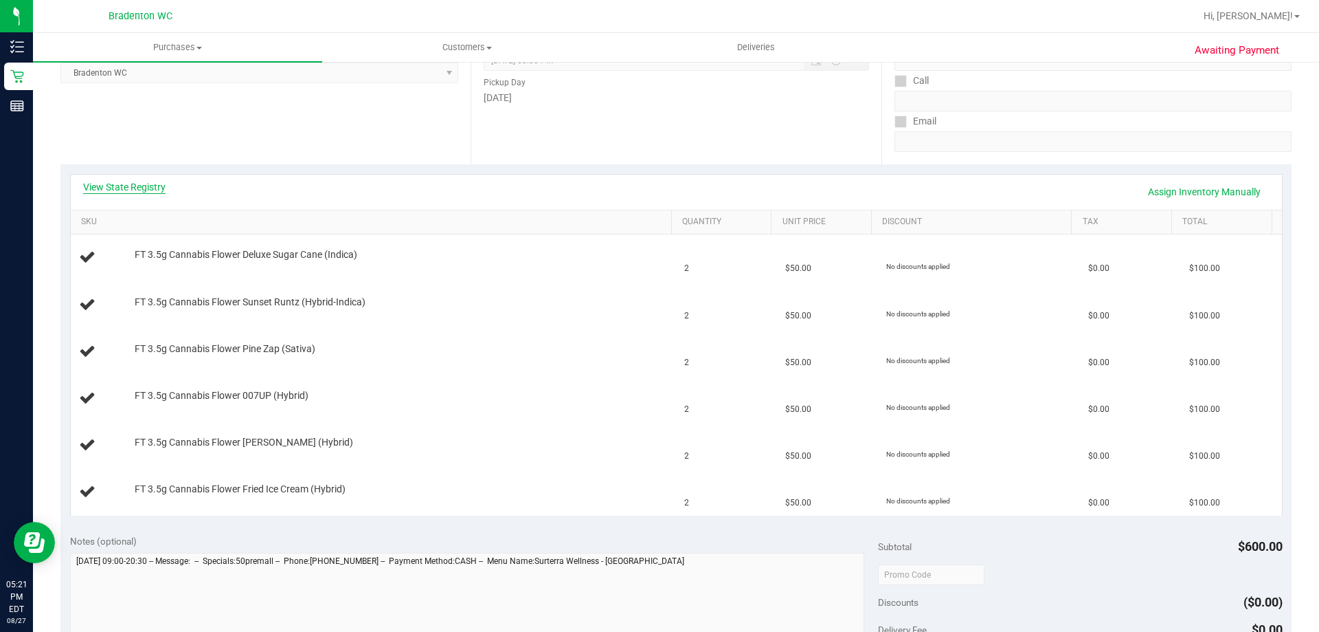
click at [113, 187] on link "View State Registry" at bounding box center [124, 187] width 82 height 14
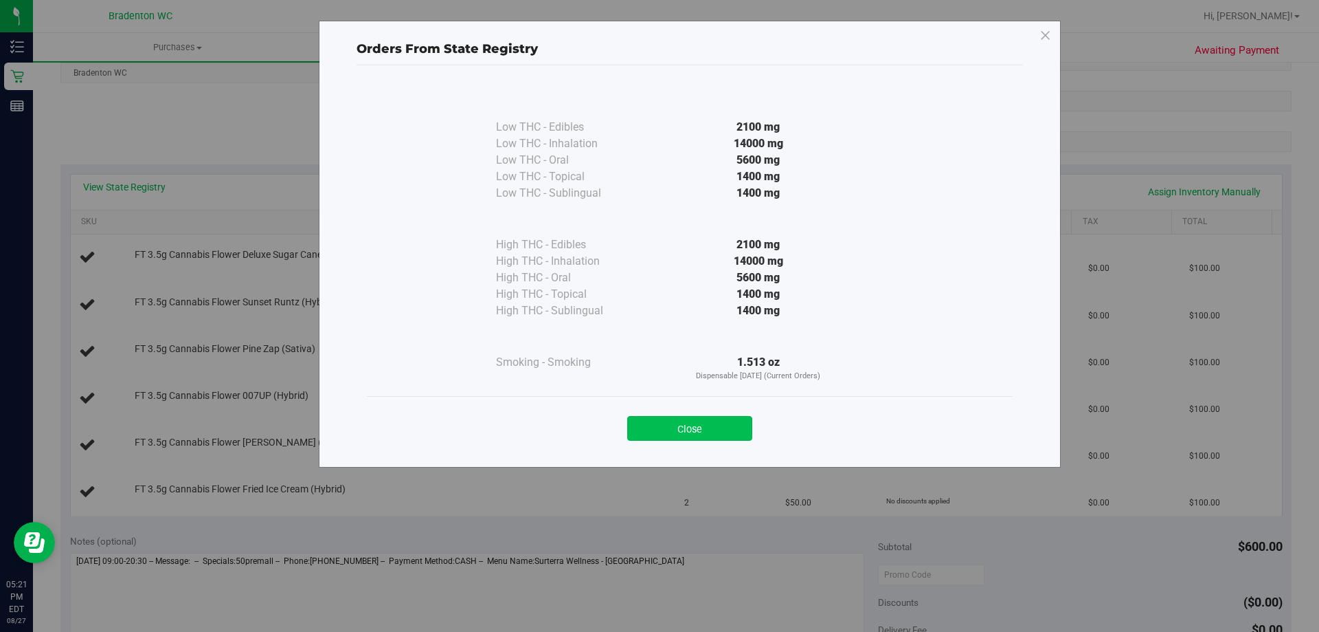
click at [673, 431] on button "Close" at bounding box center [689, 428] width 125 height 25
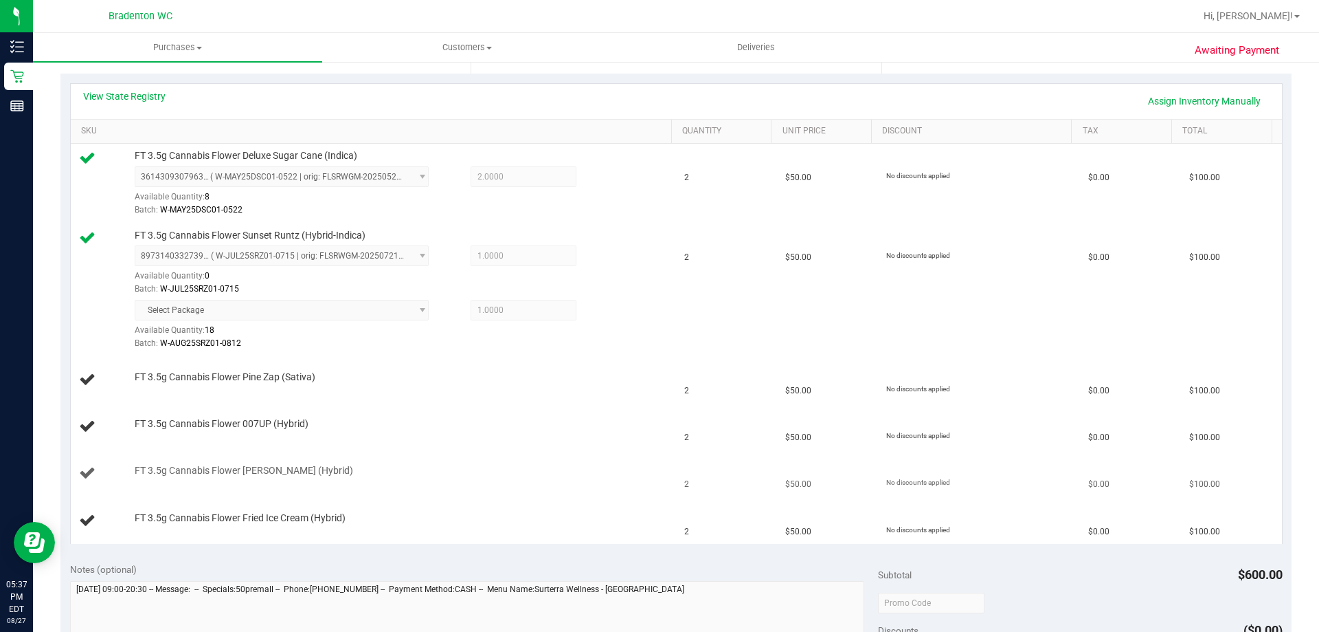
scroll to position [300, 0]
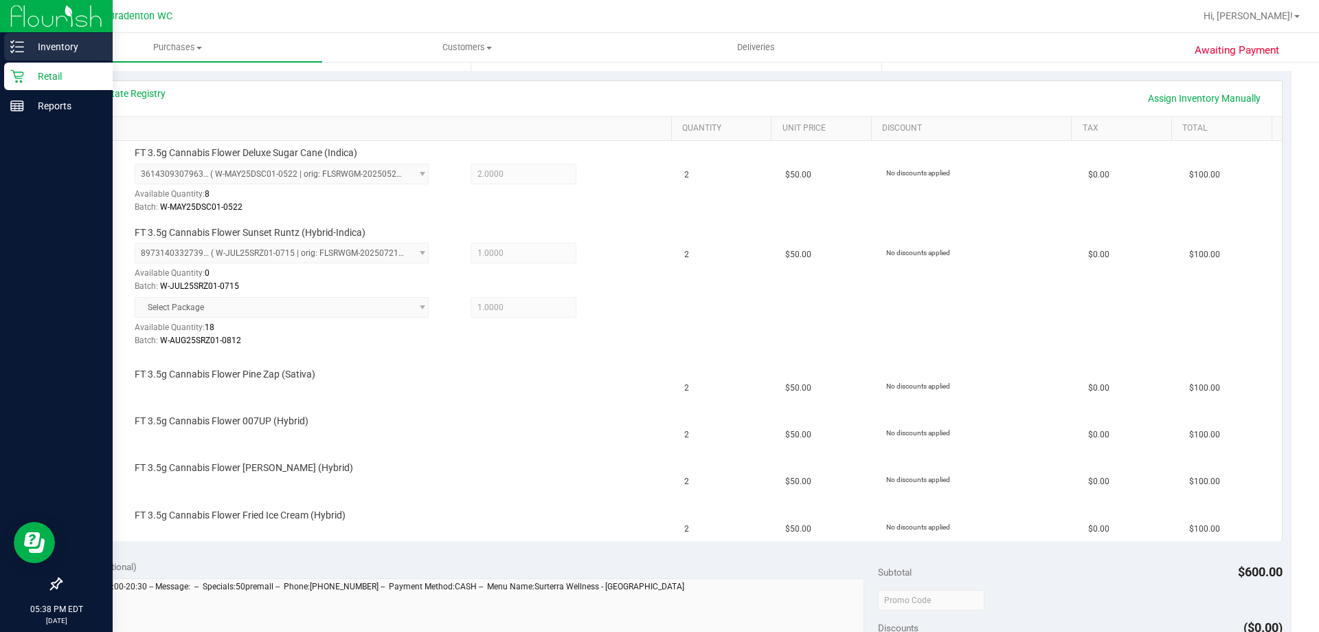
click at [68, 45] on p "Inventory" at bounding box center [65, 46] width 82 height 16
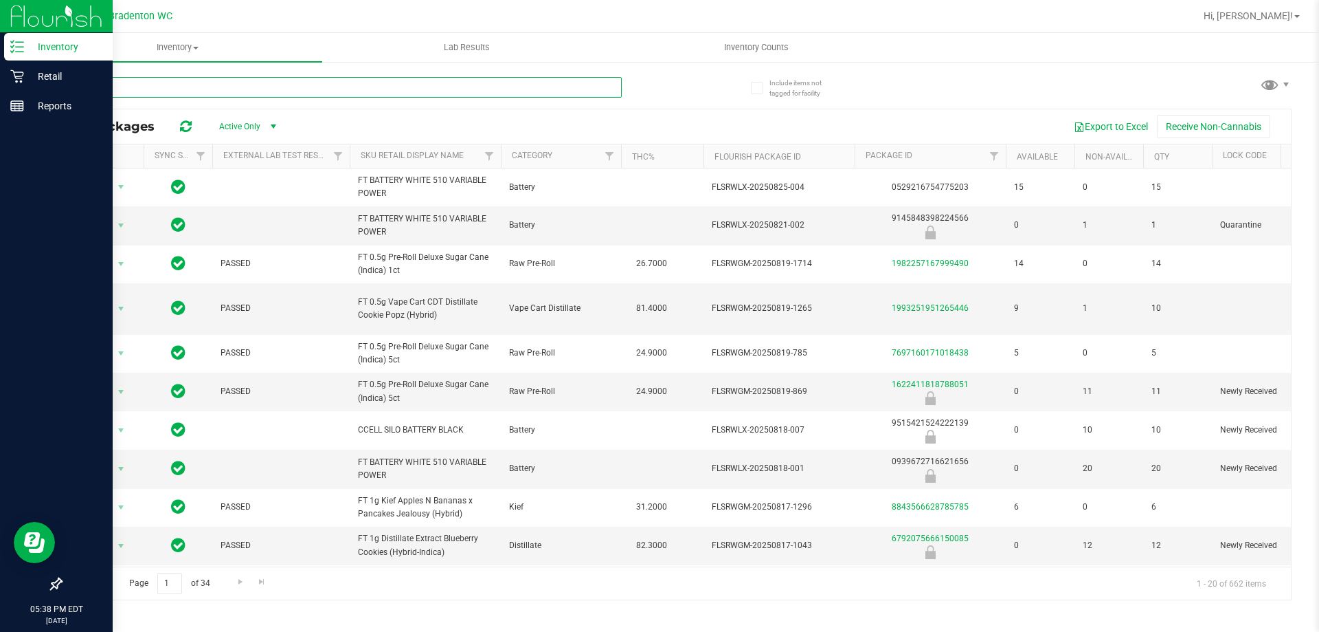
click at [136, 85] on input "text" at bounding box center [340, 87] width 561 height 21
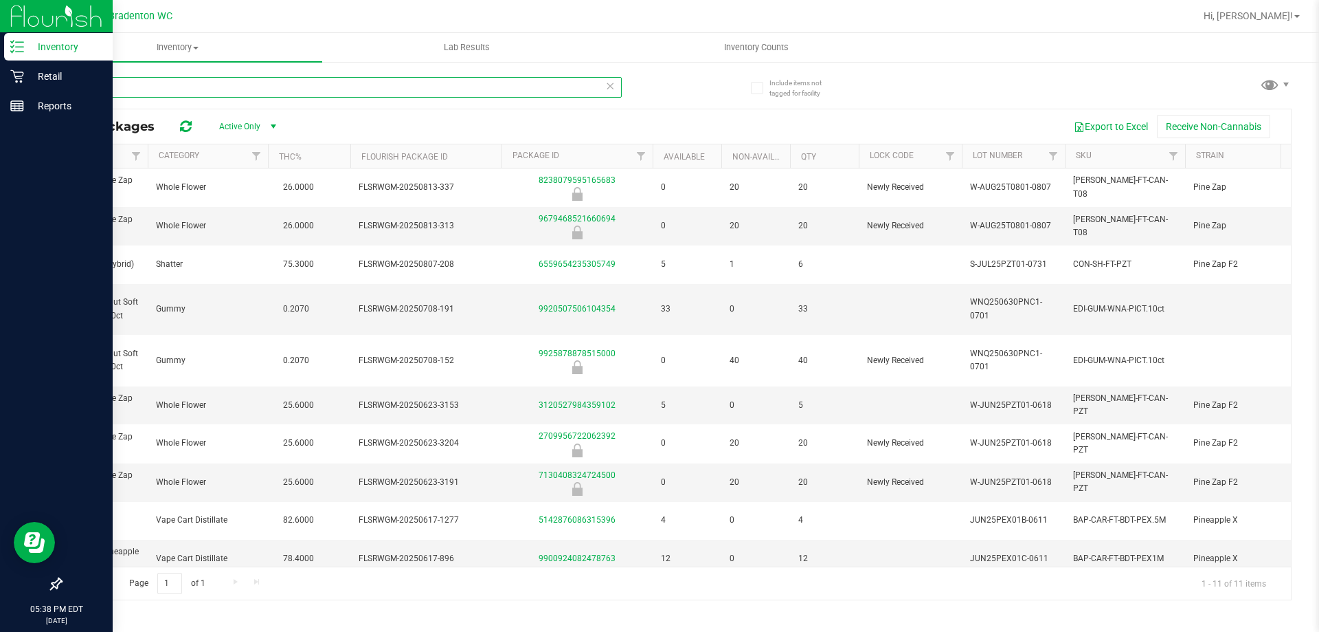
scroll to position [0, 354]
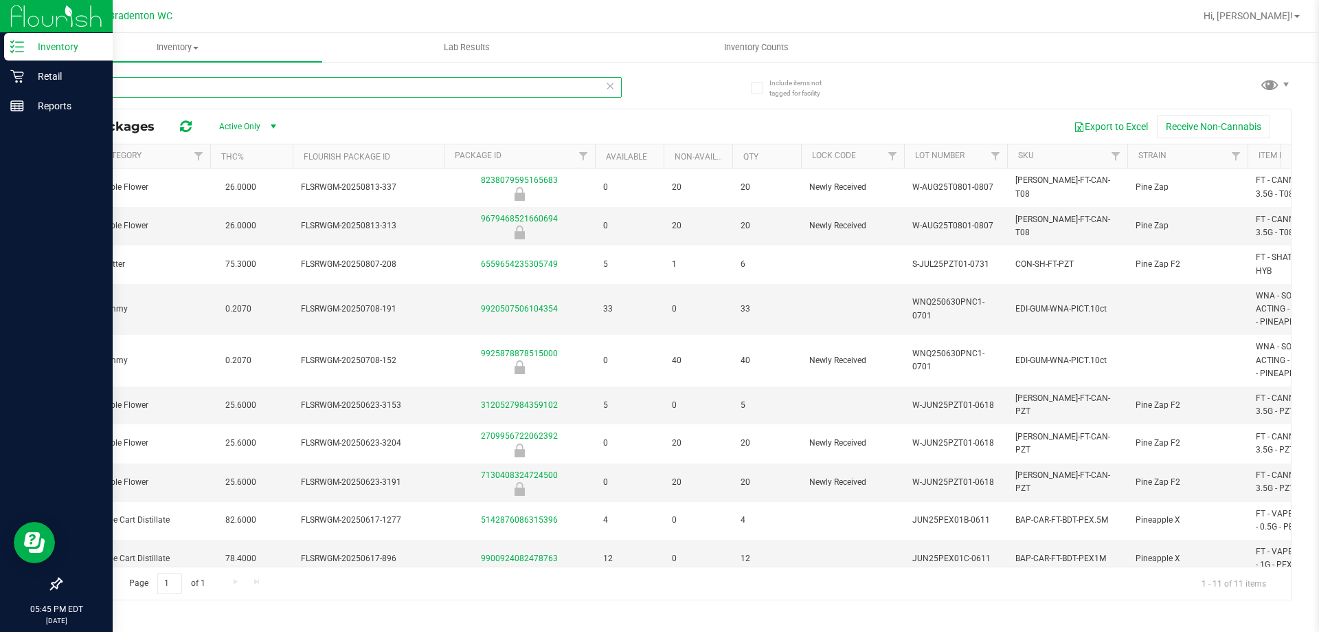
type input "p"
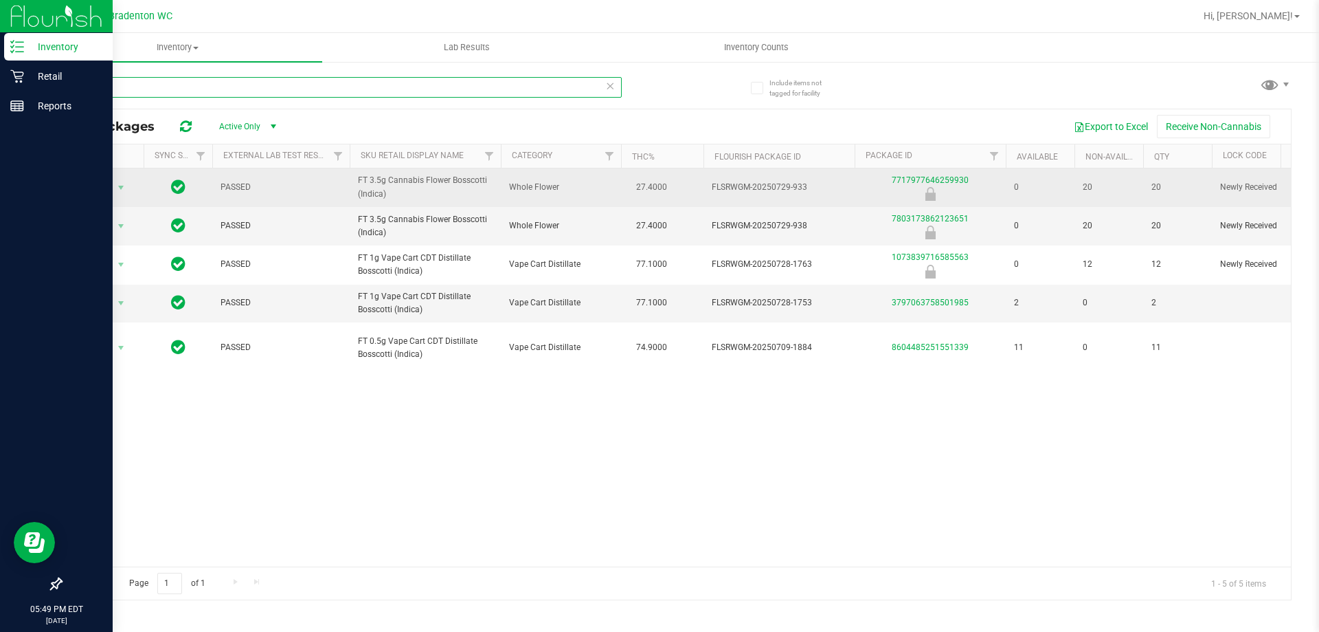
type input "bct"
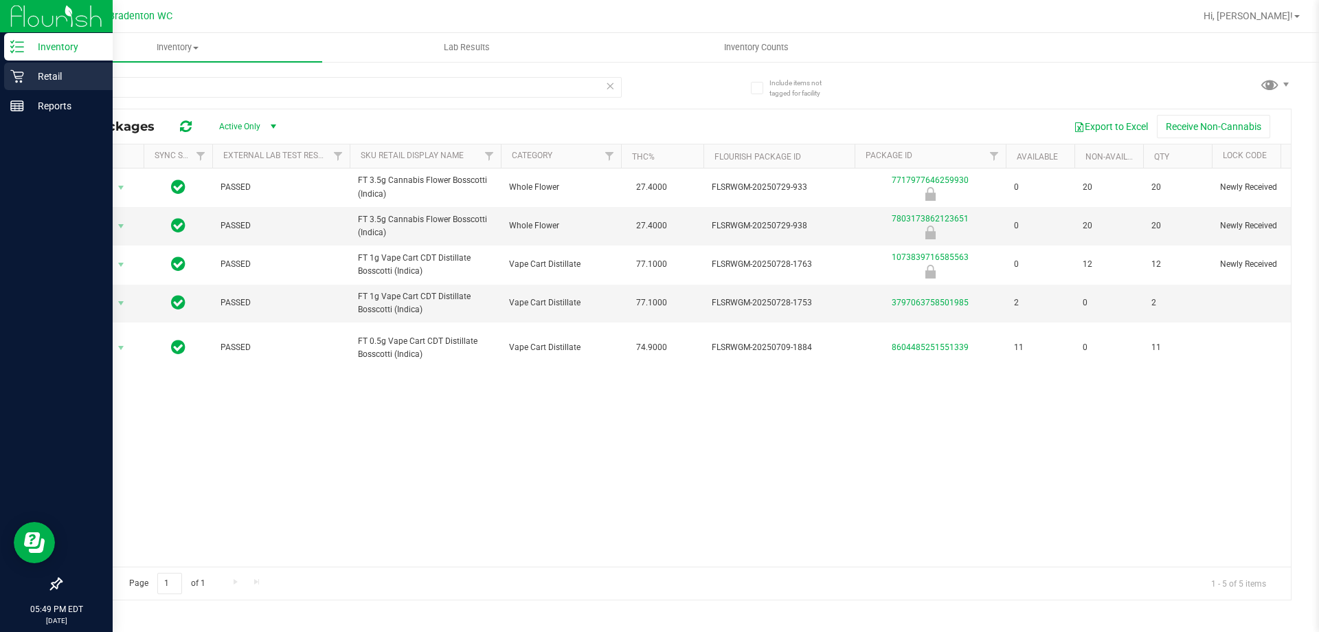
click at [7, 78] on div "Retail" at bounding box center [58, 76] width 109 height 27
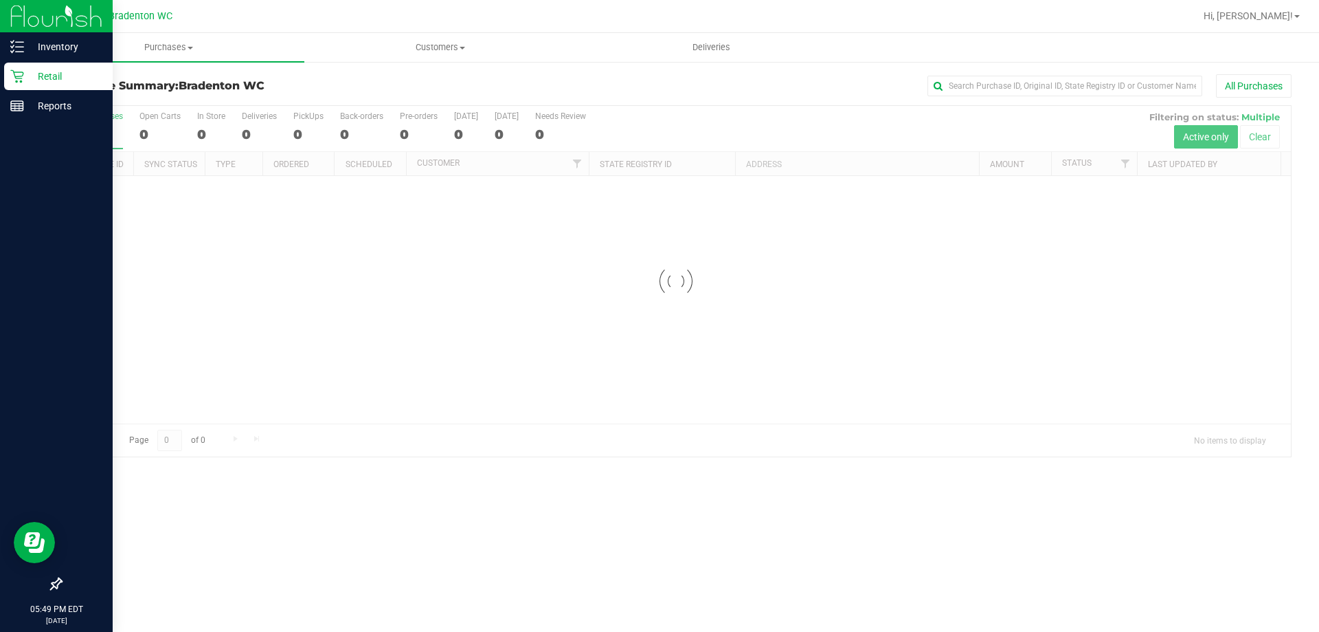
click at [302, 118] on div at bounding box center [676, 281] width 1230 height 350
click at [293, 128] on div at bounding box center [676, 281] width 1230 height 350
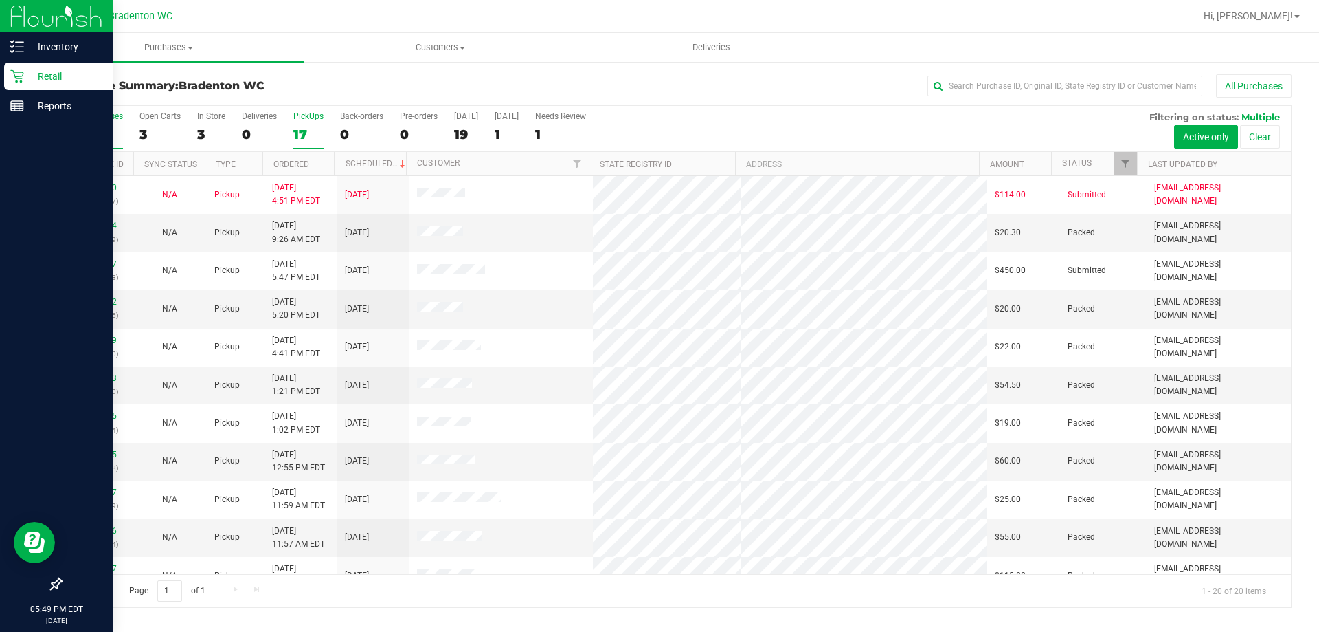
click at [298, 134] on div "17" at bounding box center [308, 134] width 30 height 16
click at [0, 0] on input "PickUps 17" at bounding box center [0, 0] width 0 height 0
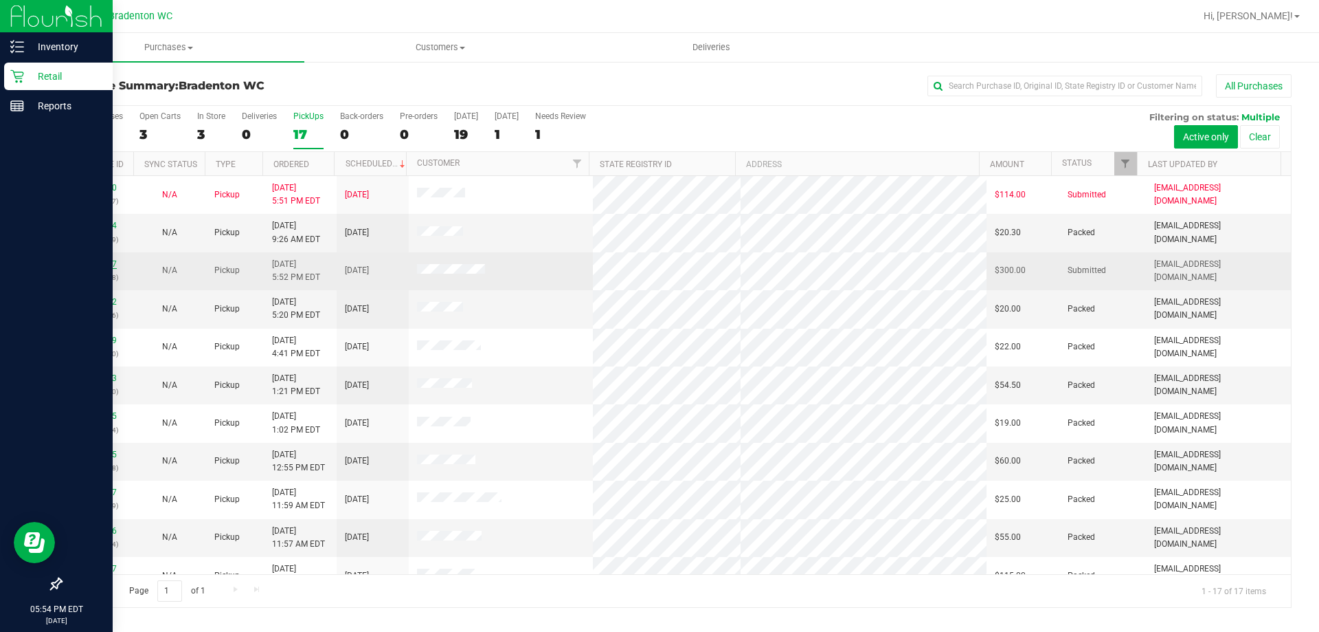
click at [97, 263] on link "11858187" at bounding box center [97, 264] width 38 height 10
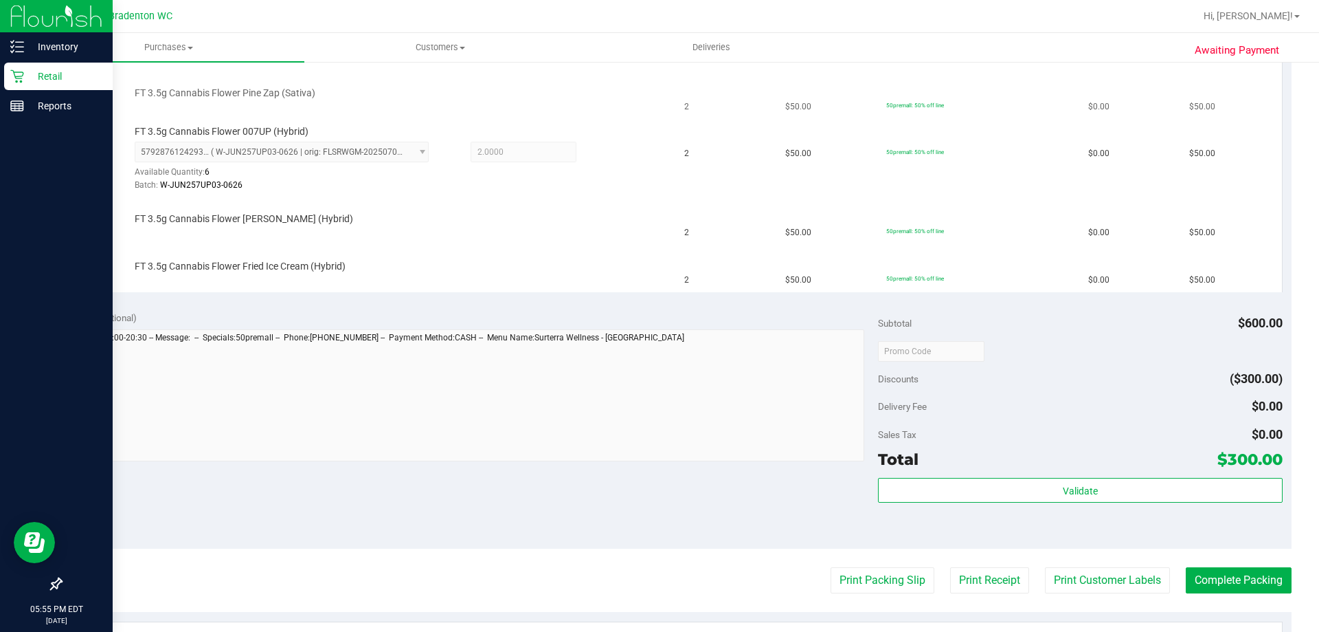
scroll to position [344, 0]
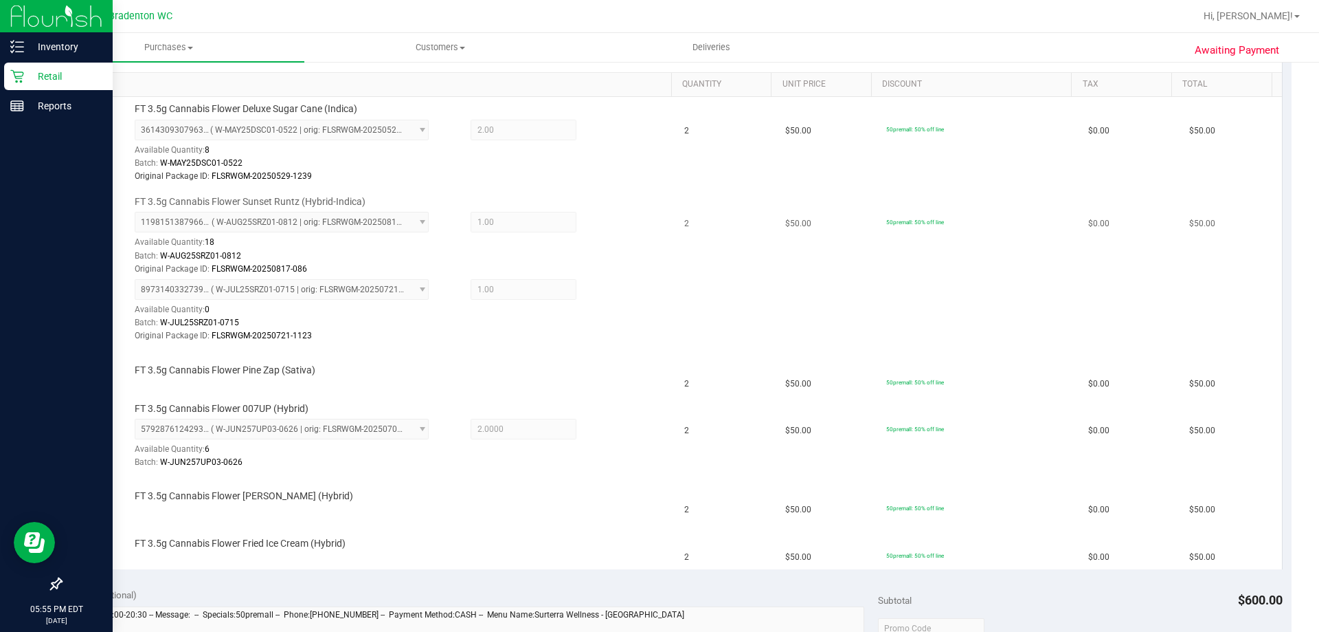
click at [726, 340] on td "2" at bounding box center [726, 269] width 101 height 159
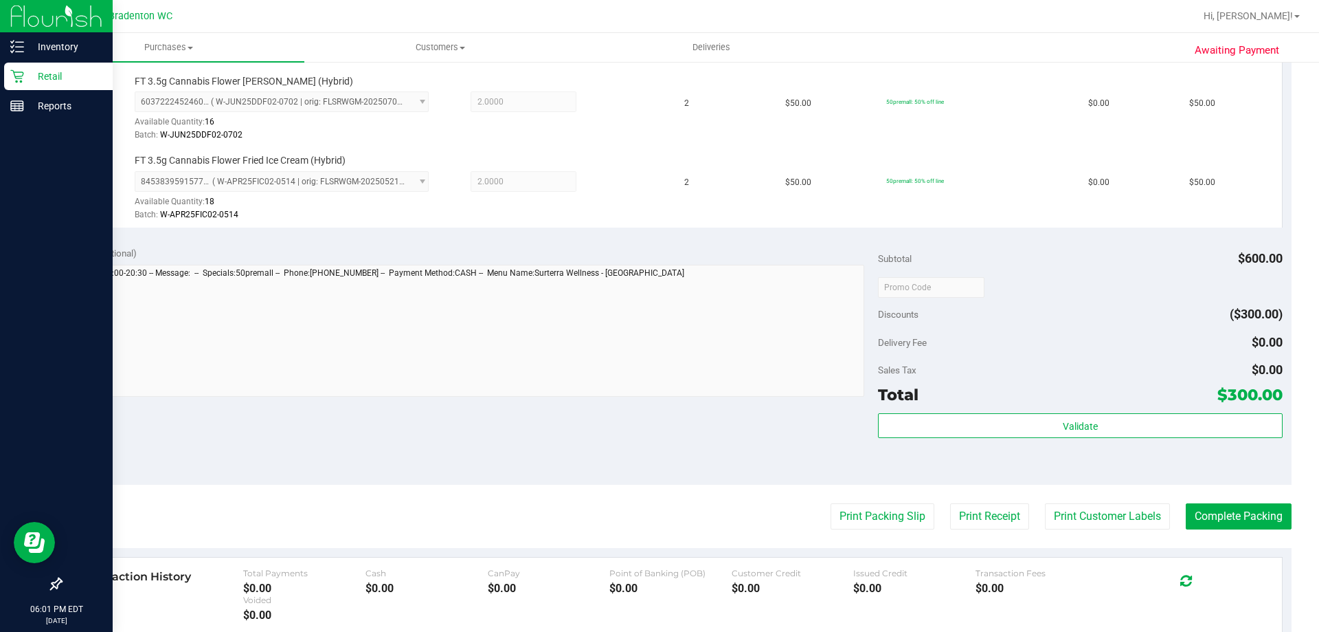
scroll to position [784, 0]
click at [883, 509] on button "Print Packing Slip" at bounding box center [883, 515] width 104 height 26
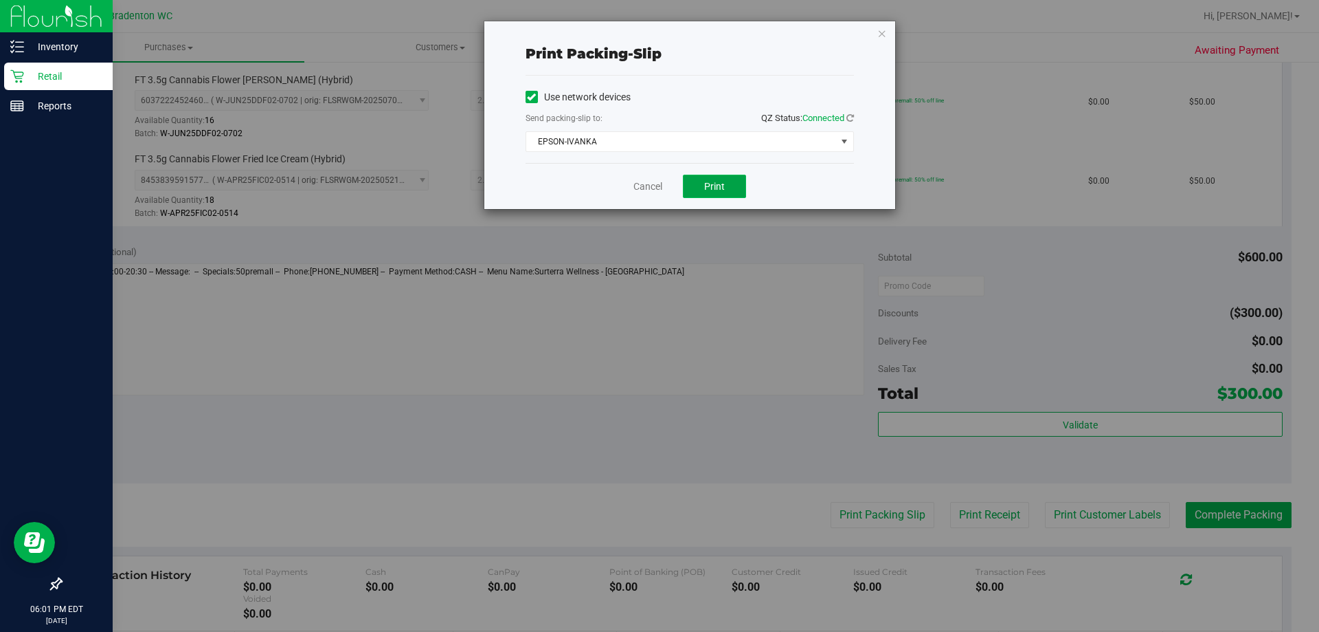
click at [722, 186] on span "Print" at bounding box center [714, 186] width 21 height 11
click at [592, 315] on div "Print packing-slip Use network devices Send packing-slip to: QZ Status: Connect…" at bounding box center [665, 316] width 1330 height 632
click at [883, 26] on icon "button" at bounding box center [883, 33] width 10 height 16
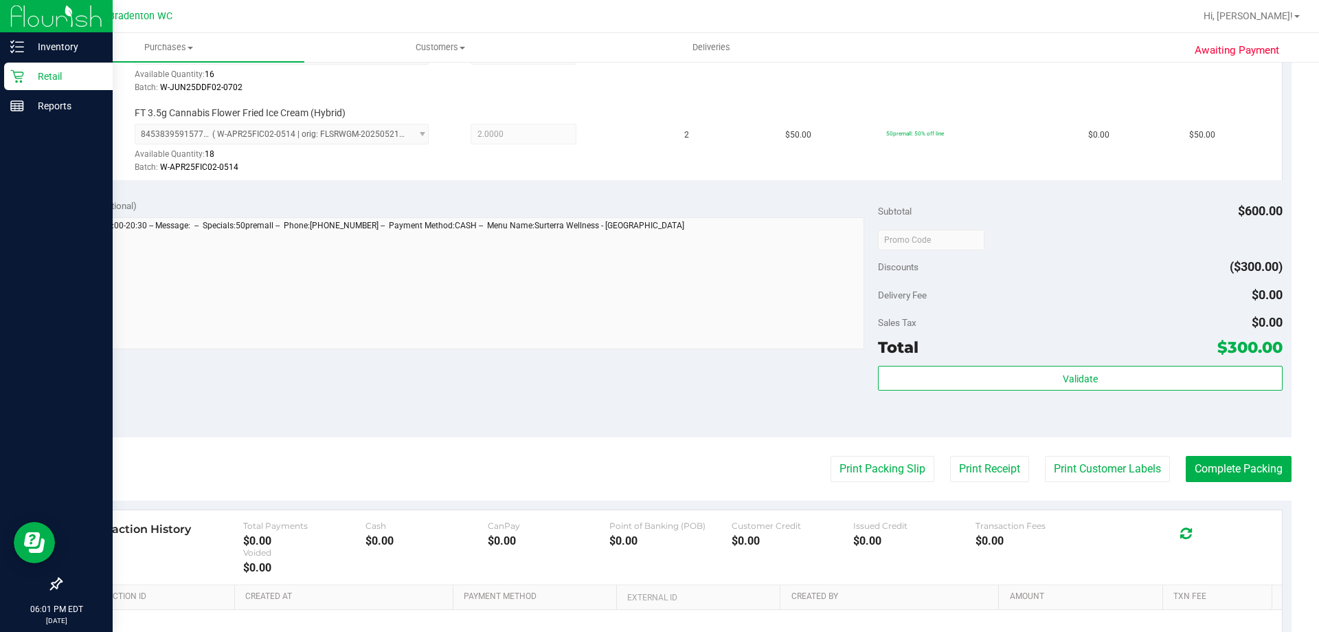
scroll to position [833, 0]
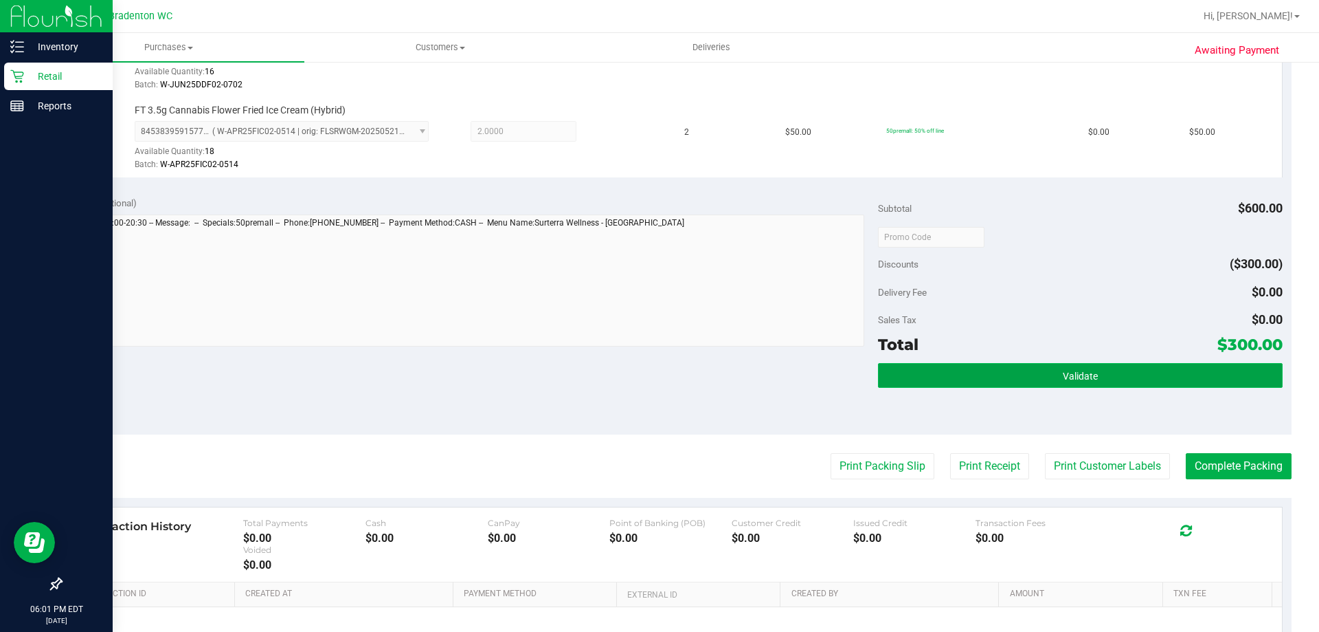
click at [974, 376] on button "Validate" at bounding box center [1080, 375] width 404 height 25
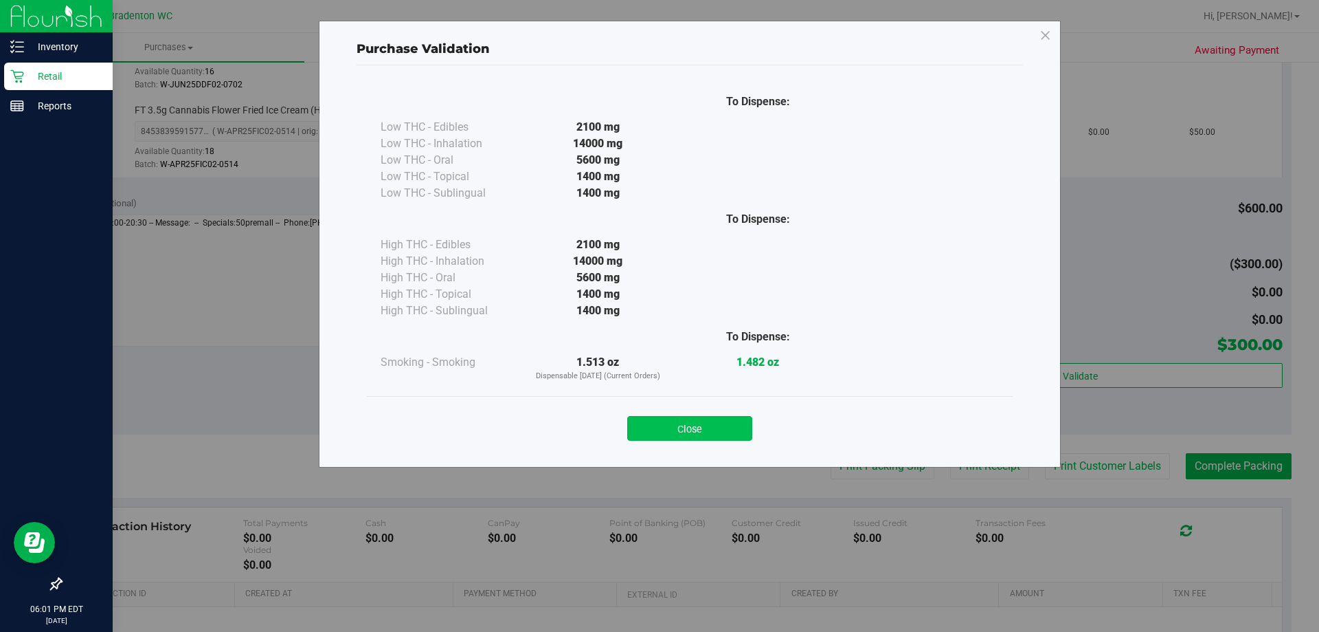
click at [690, 418] on button "Close" at bounding box center [689, 428] width 125 height 25
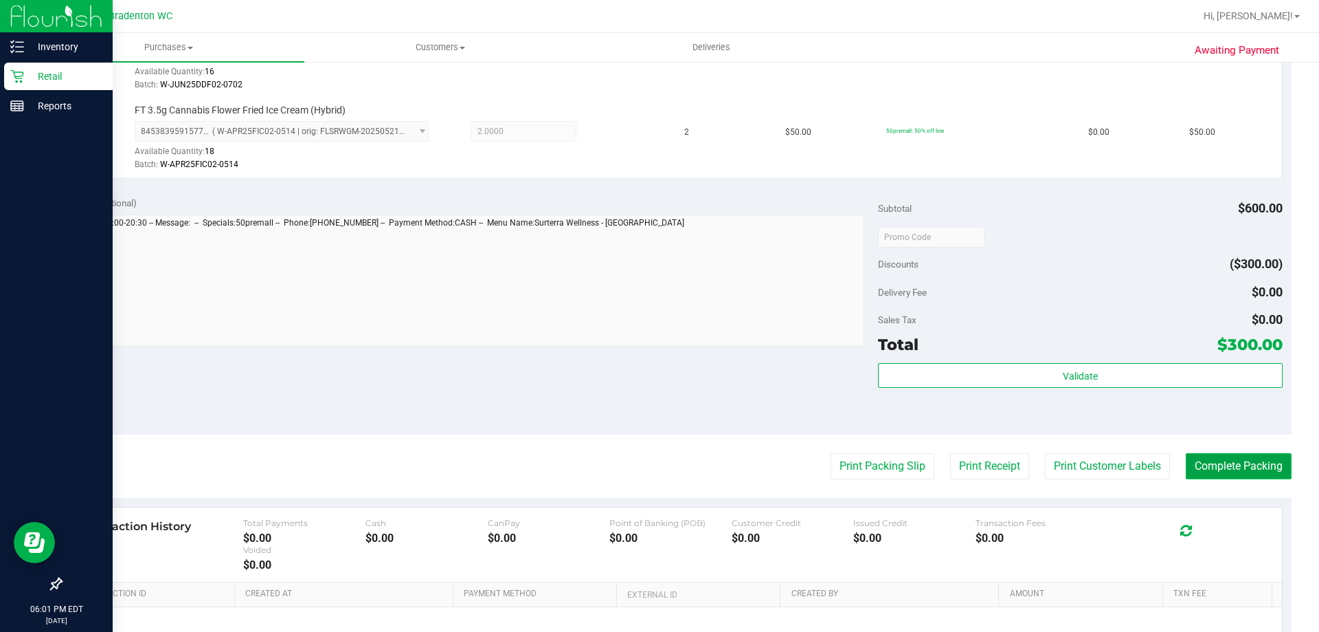
click at [1231, 468] on button "Complete Packing" at bounding box center [1239, 466] width 106 height 26
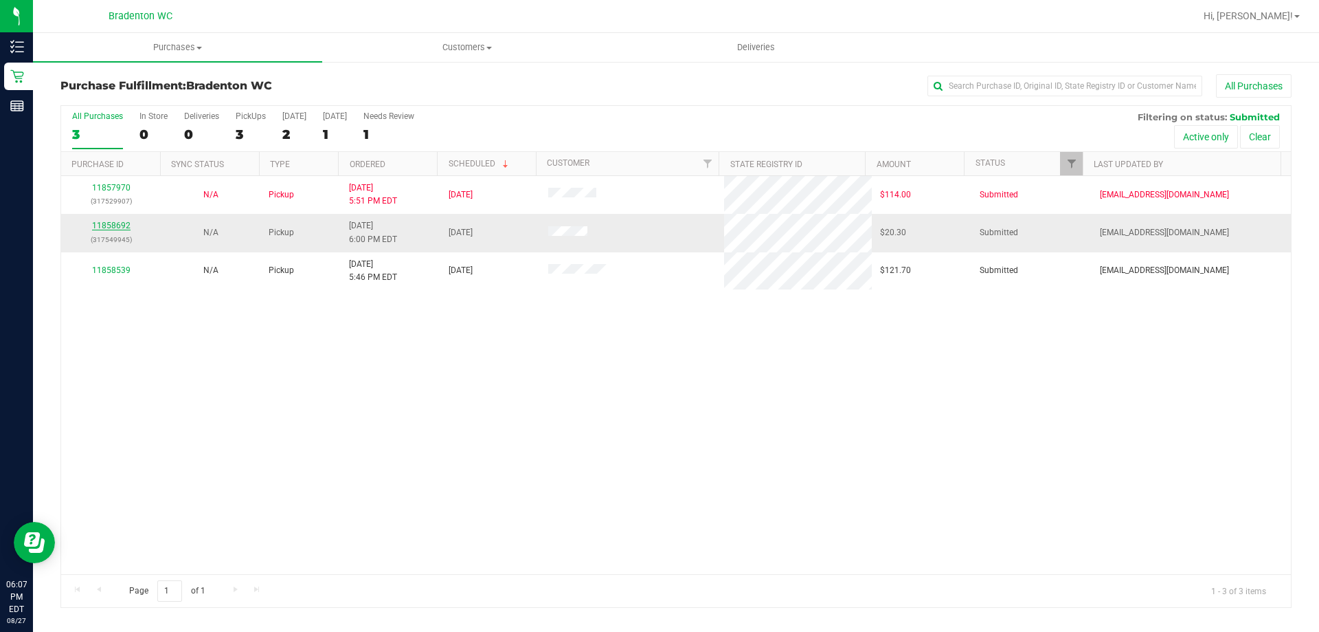
click at [122, 221] on link "11858692" at bounding box center [111, 226] width 38 height 10
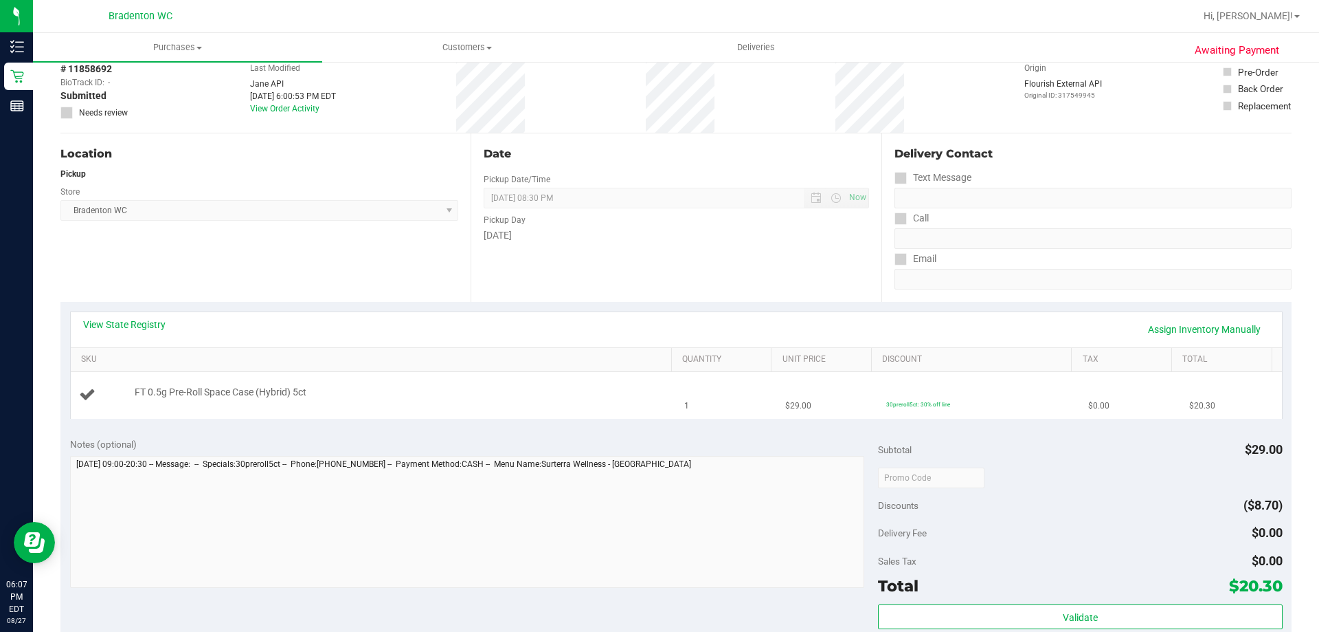
scroll to position [137, 0]
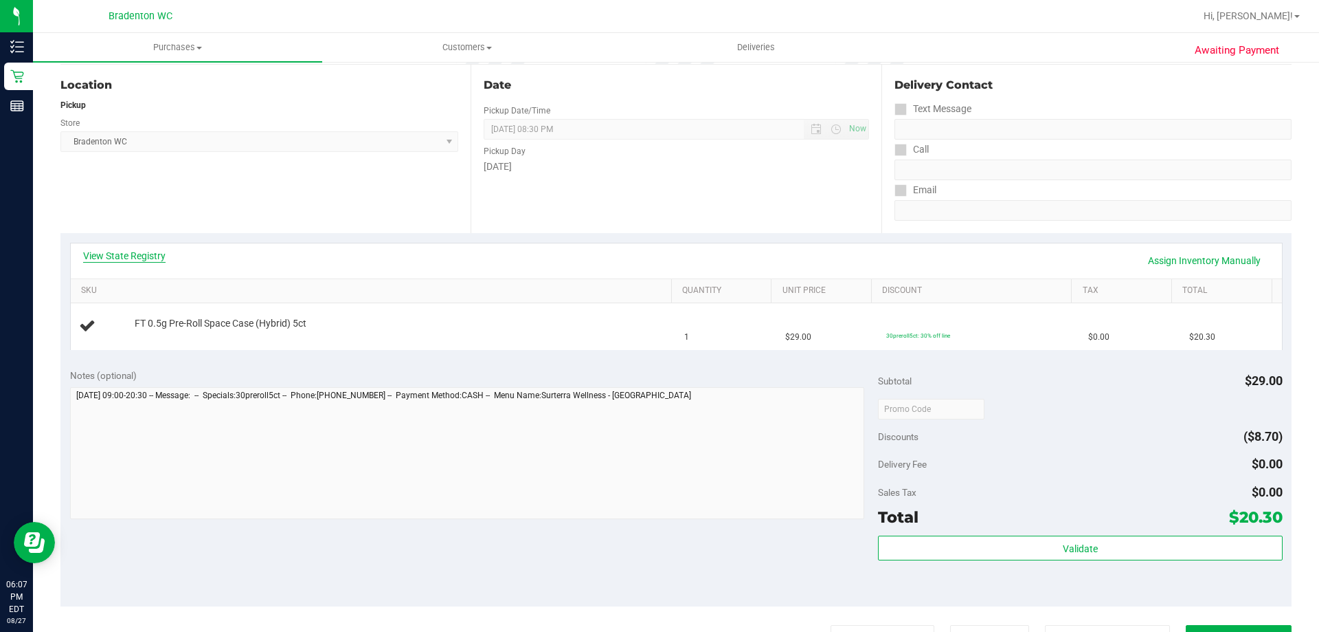
click at [111, 252] on link "View State Registry" at bounding box center [124, 256] width 82 height 14
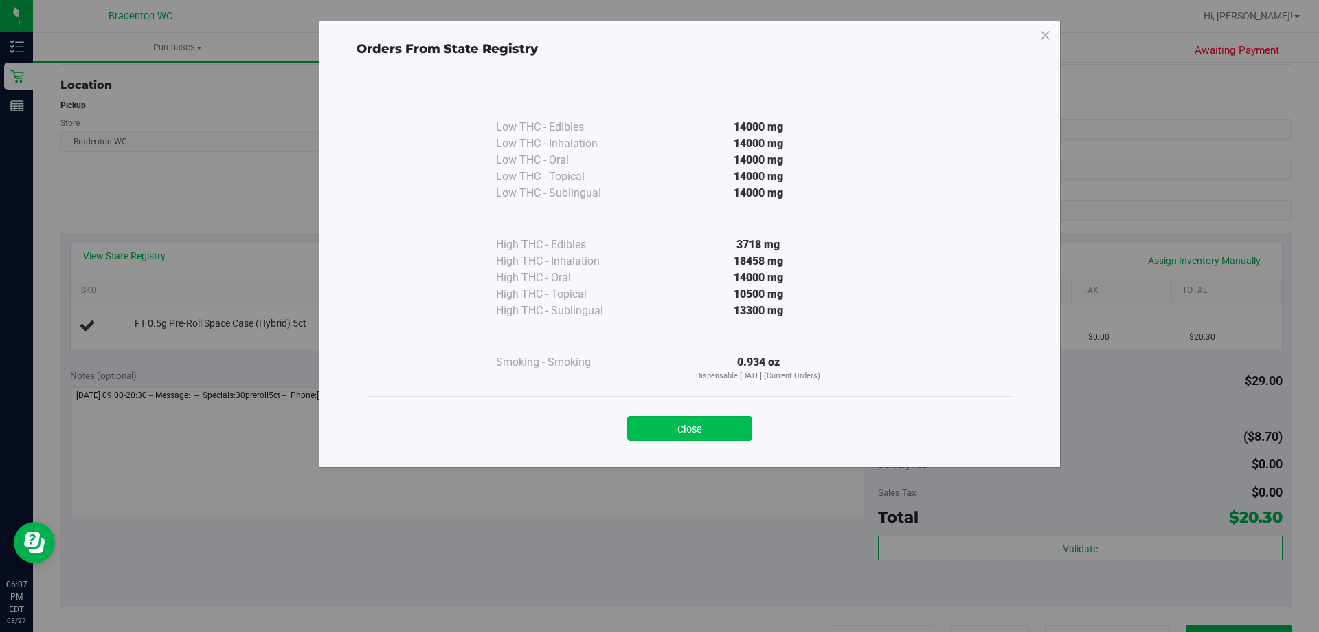
click at [682, 424] on button "Close" at bounding box center [689, 428] width 125 height 25
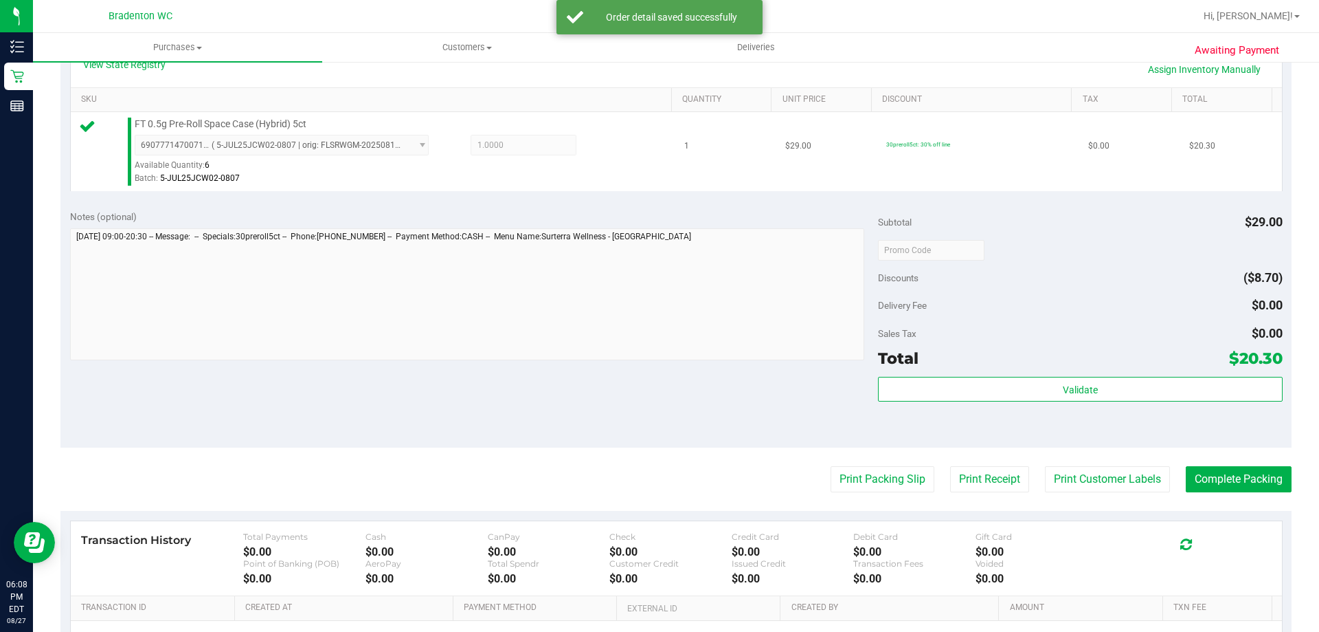
scroll to position [412, 0]
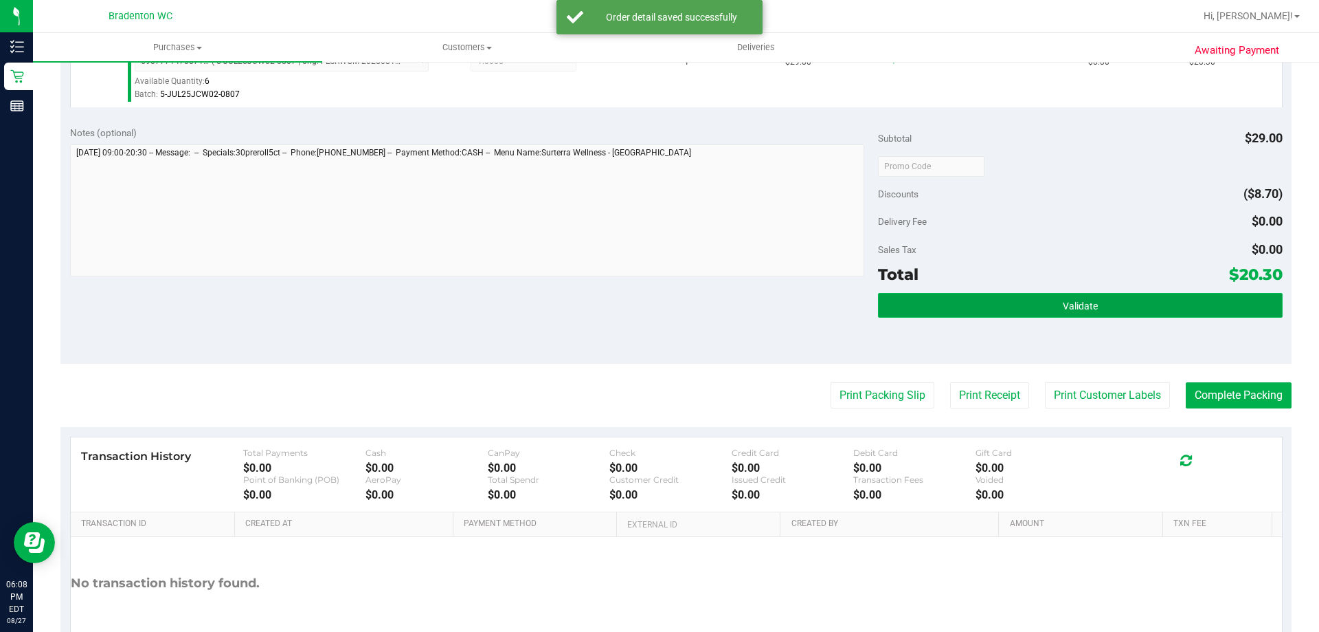
click at [950, 298] on button "Validate" at bounding box center [1080, 305] width 404 height 25
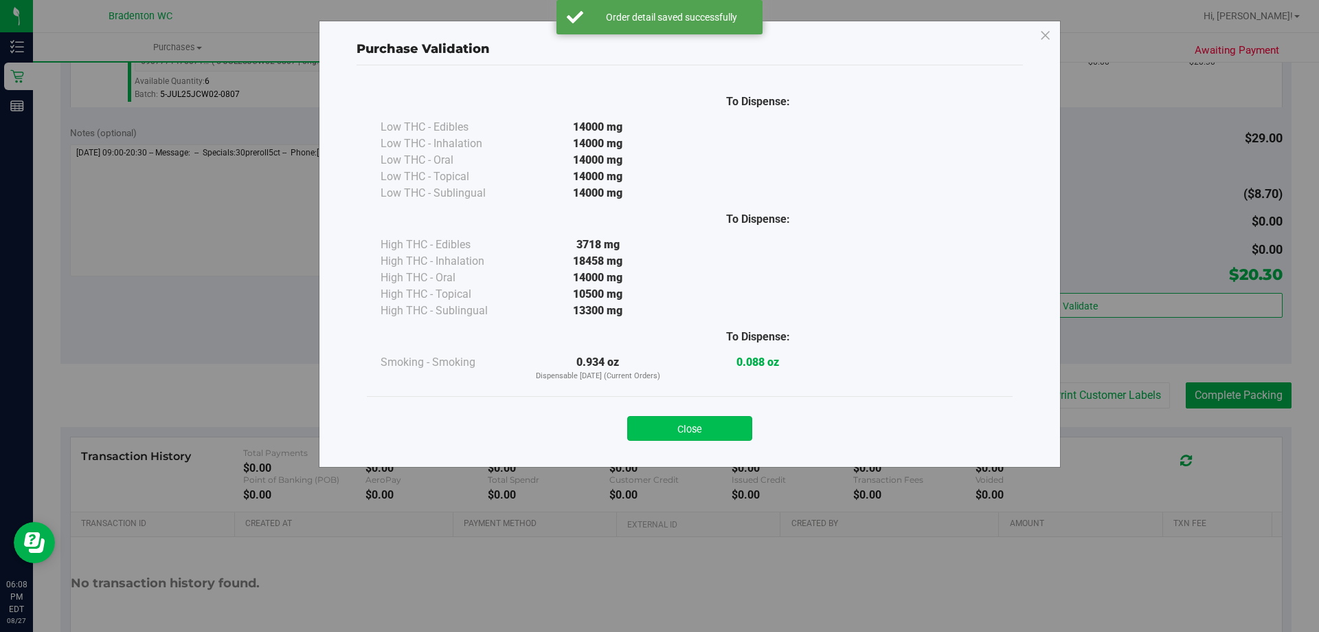
click at [685, 430] on button "Close" at bounding box center [689, 428] width 125 height 25
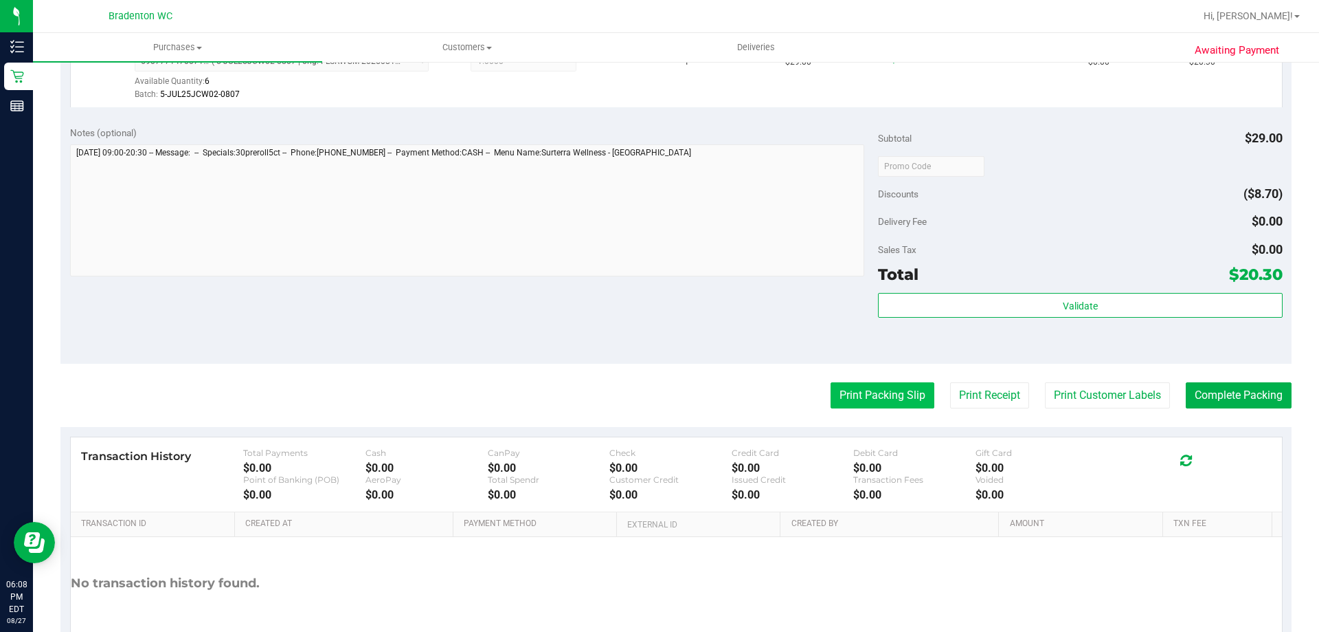
click at [841, 393] on button "Print Packing Slip" at bounding box center [883, 395] width 104 height 26
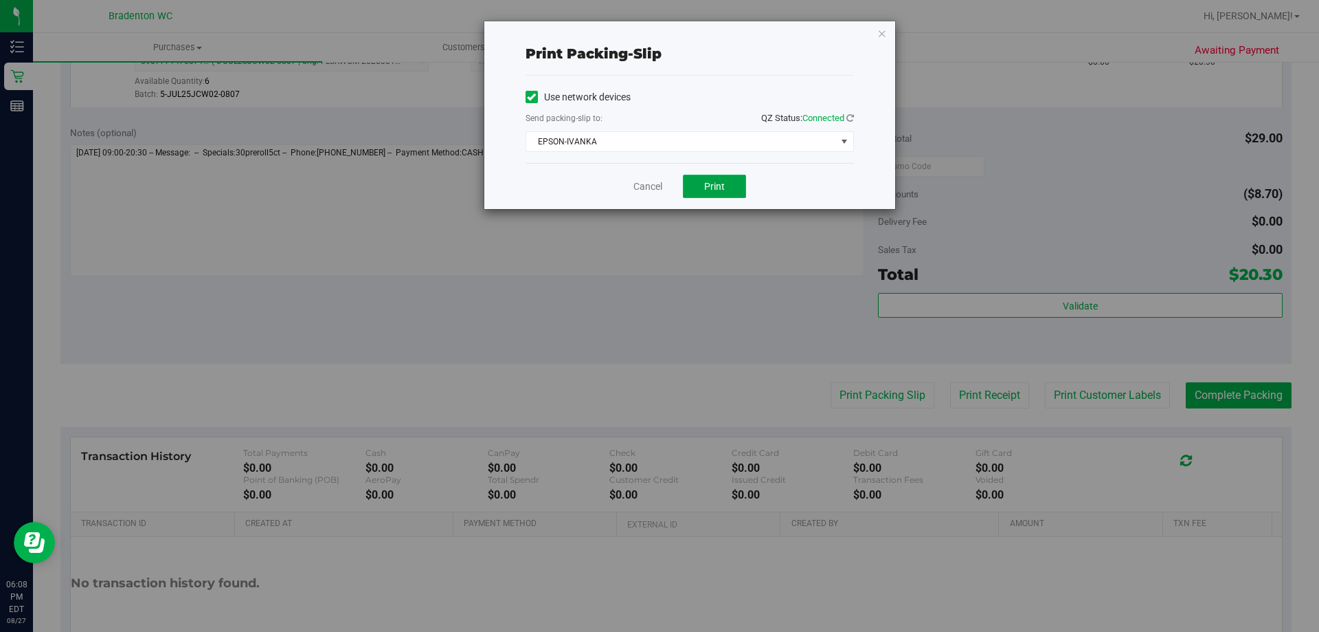
click at [692, 186] on button "Print" at bounding box center [714, 186] width 63 height 23
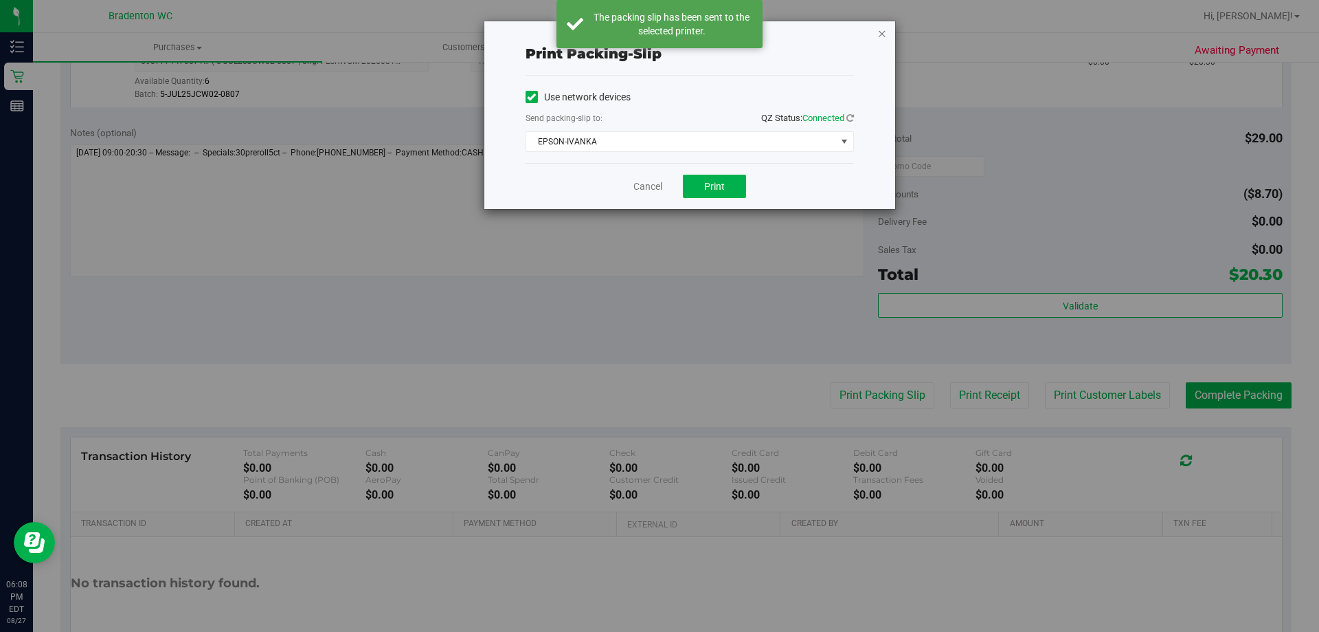
click at [883, 38] on icon "button" at bounding box center [883, 33] width 10 height 16
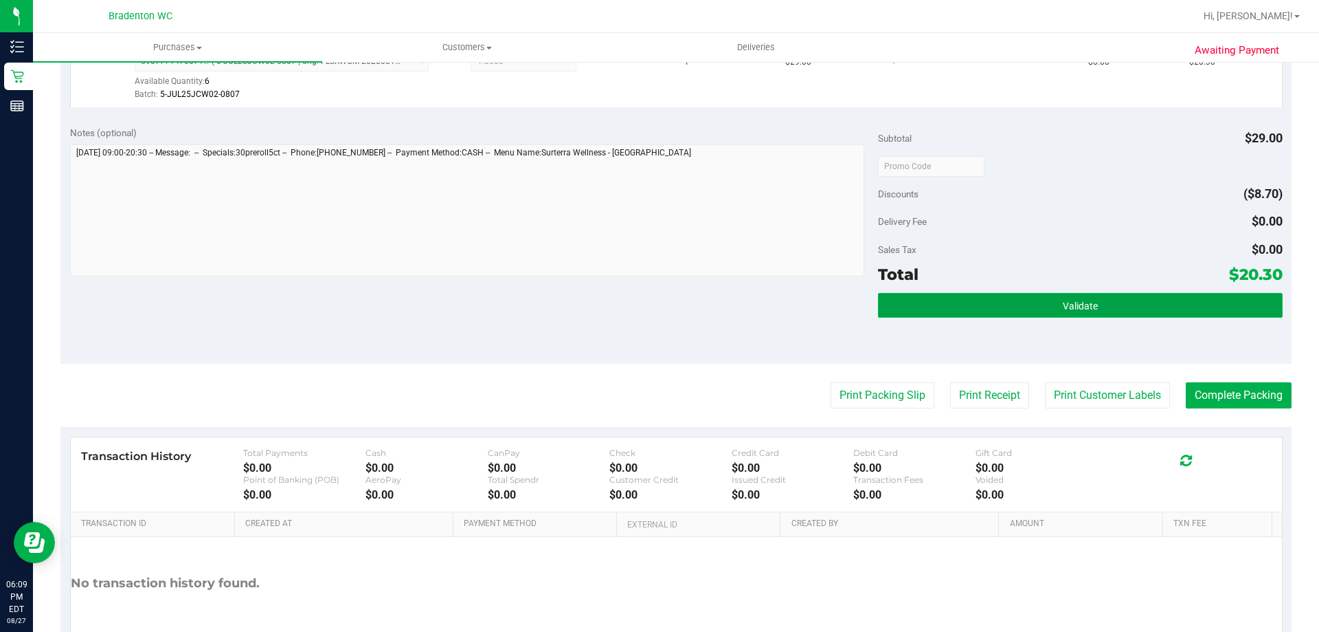
click at [1064, 309] on span "Validate" at bounding box center [1080, 305] width 35 height 11
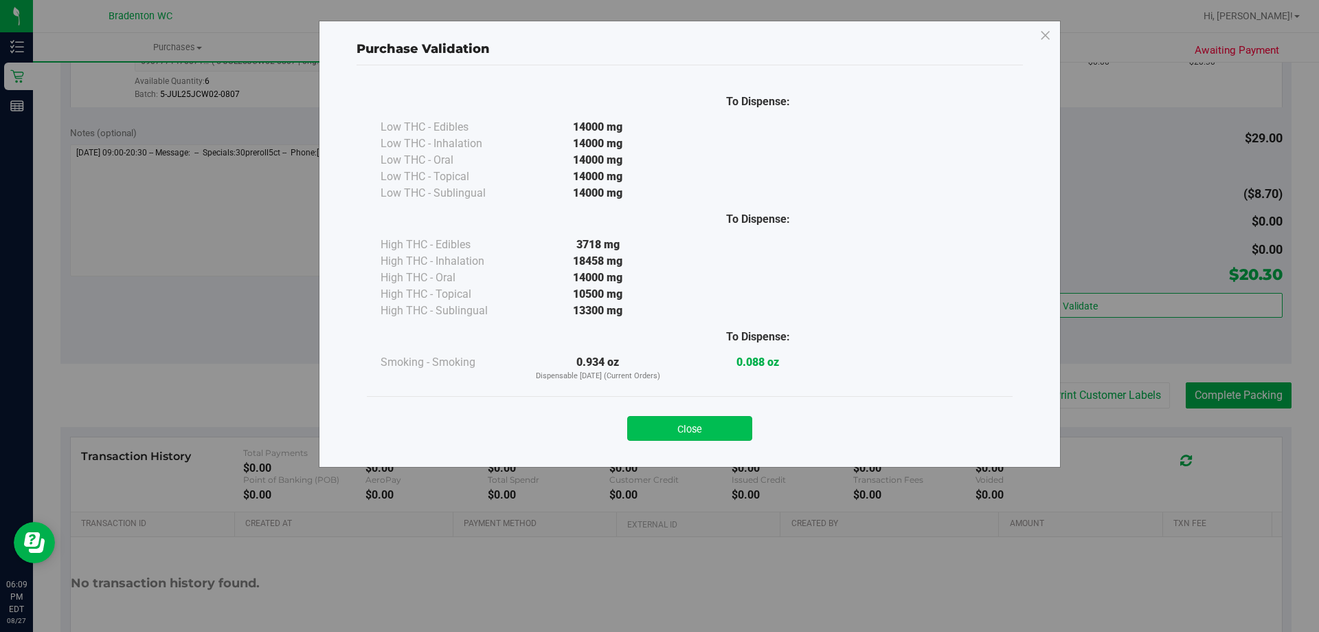
click at [713, 429] on button "Close" at bounding box center [689, 428] width 125 height 25
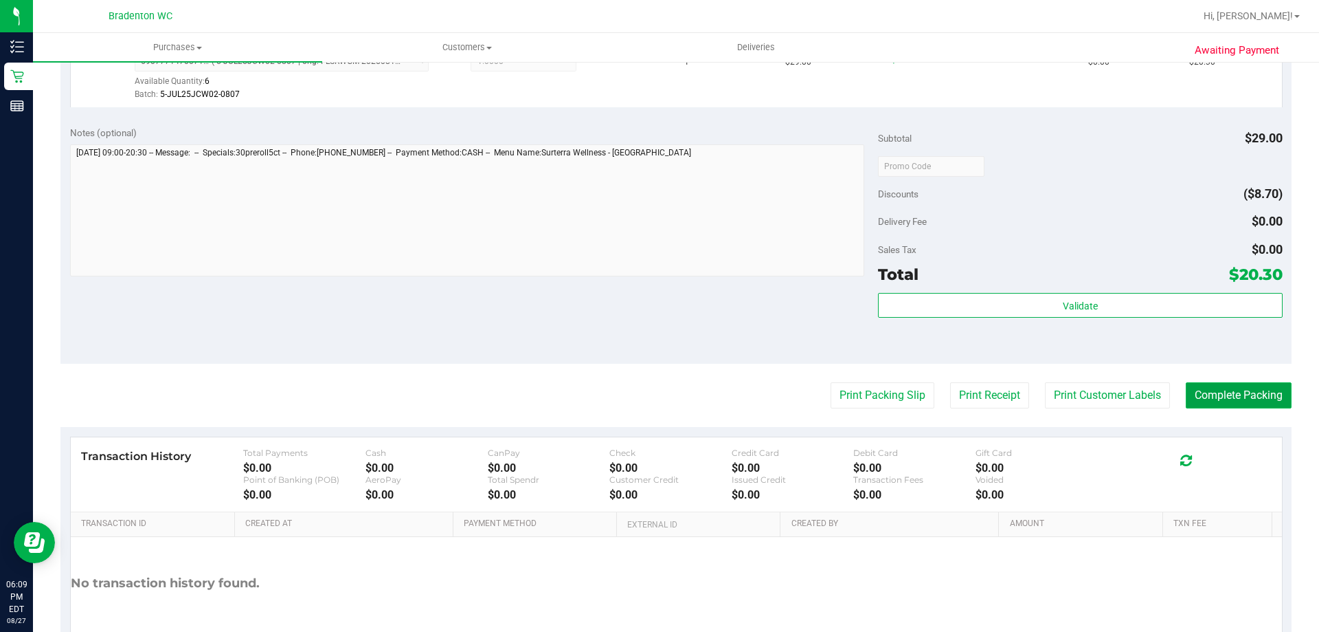
click at [1187, 388] on button "Complete Packing" at bounding box center [1239, 395] width 106 height 26
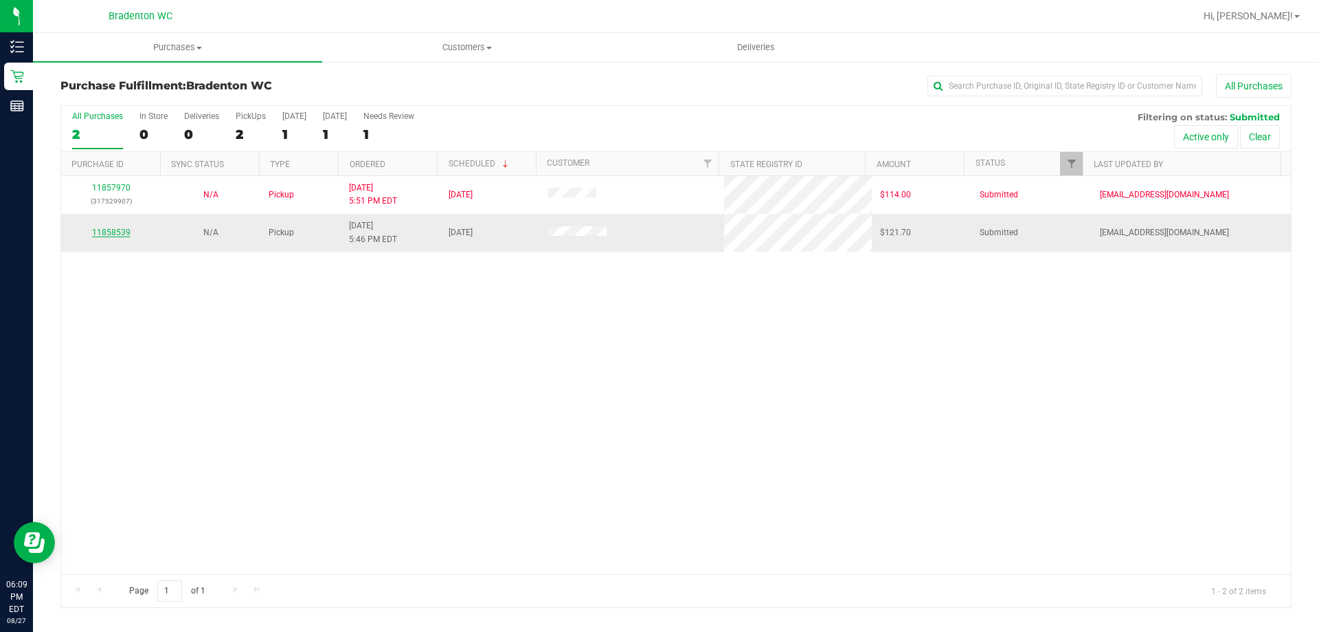
click at [98, 230] on link "11858539" at bounding box center [111, 232] width 38 height 10
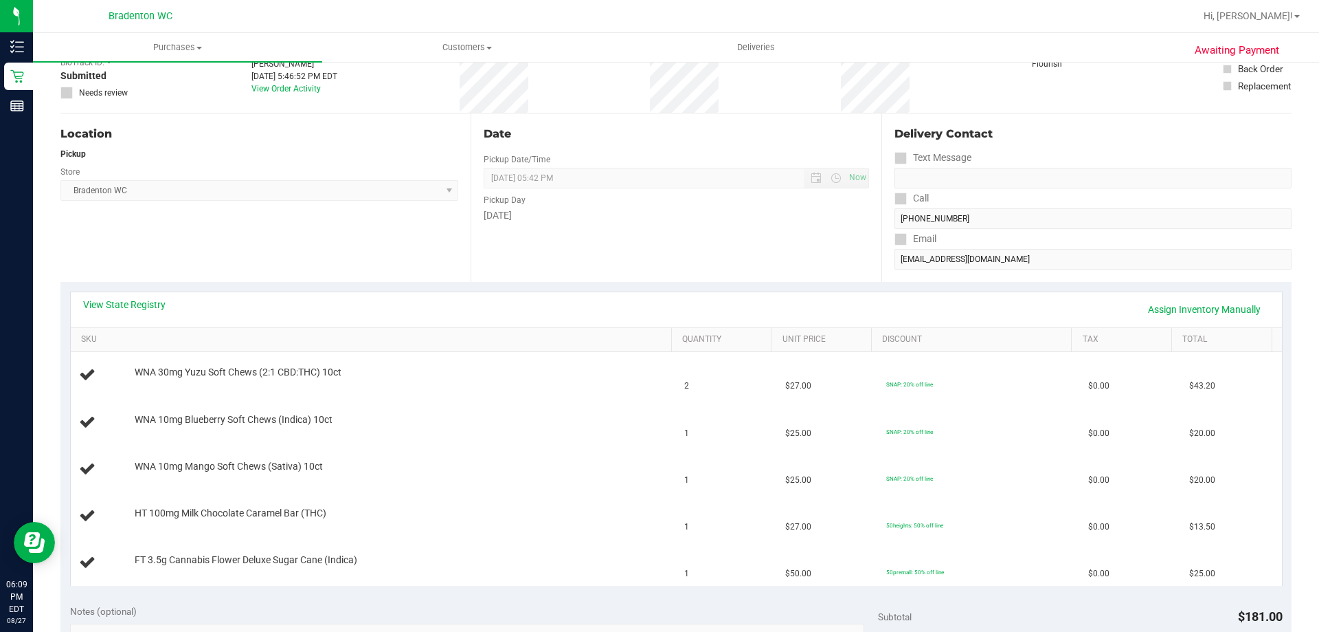
scroll to position [69, 0]
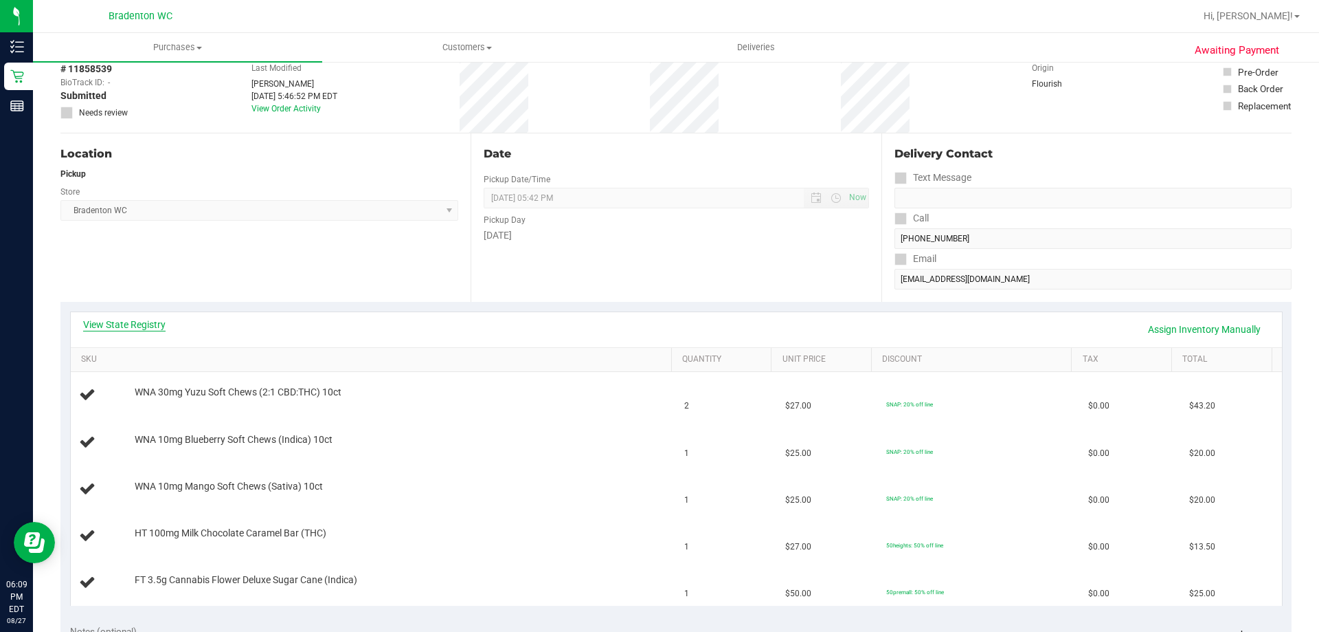
click at [109, 322] on link "View State Registry" at bounding box center [124, 324] width 82 height 14
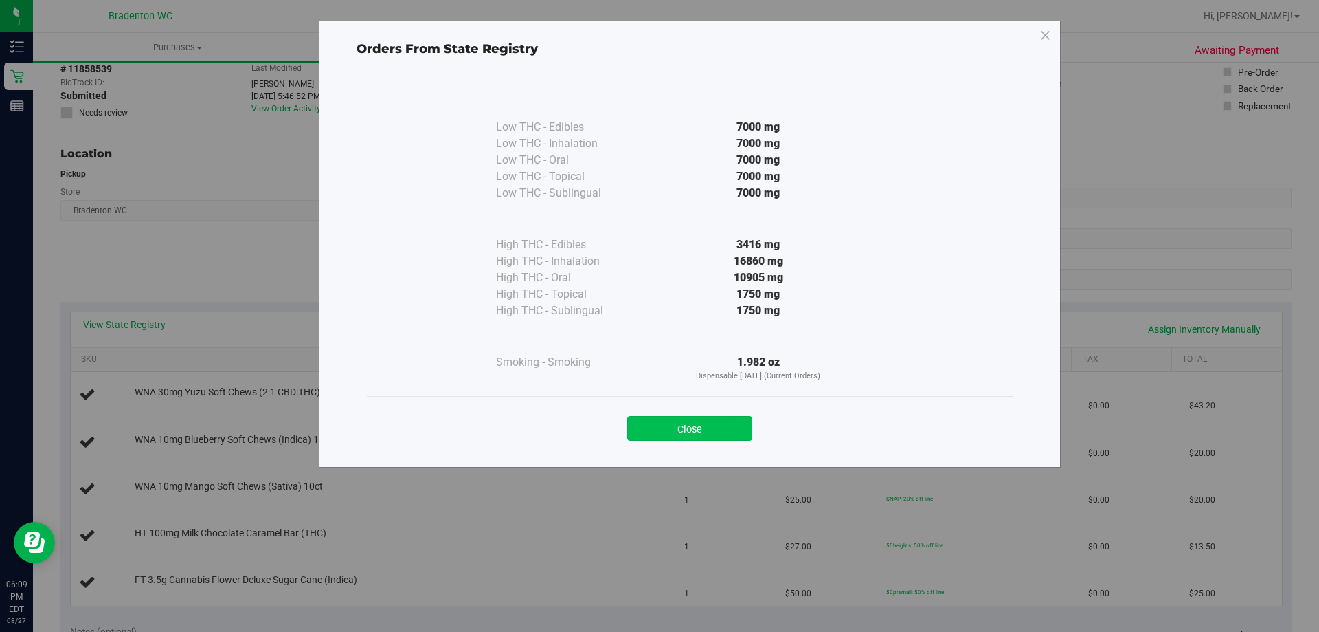
click at [656, 425] on button "Close" at bounding box center [689, 428] width 125 height 25
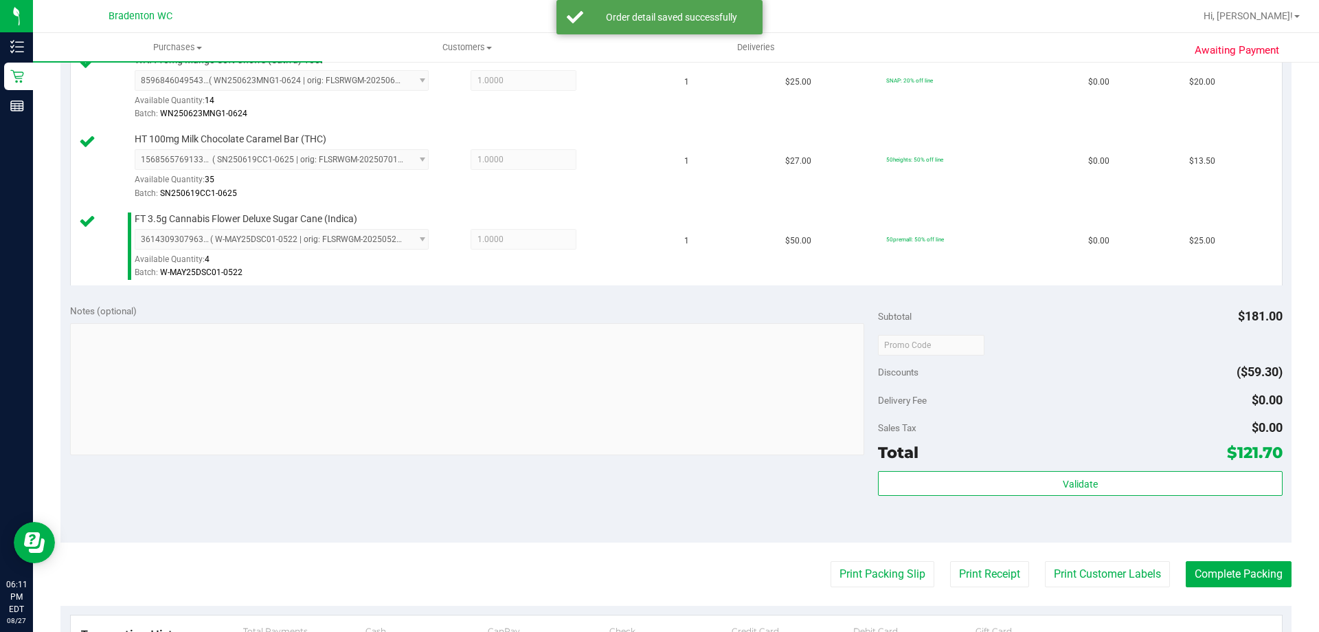
scroll to position [618, 0]
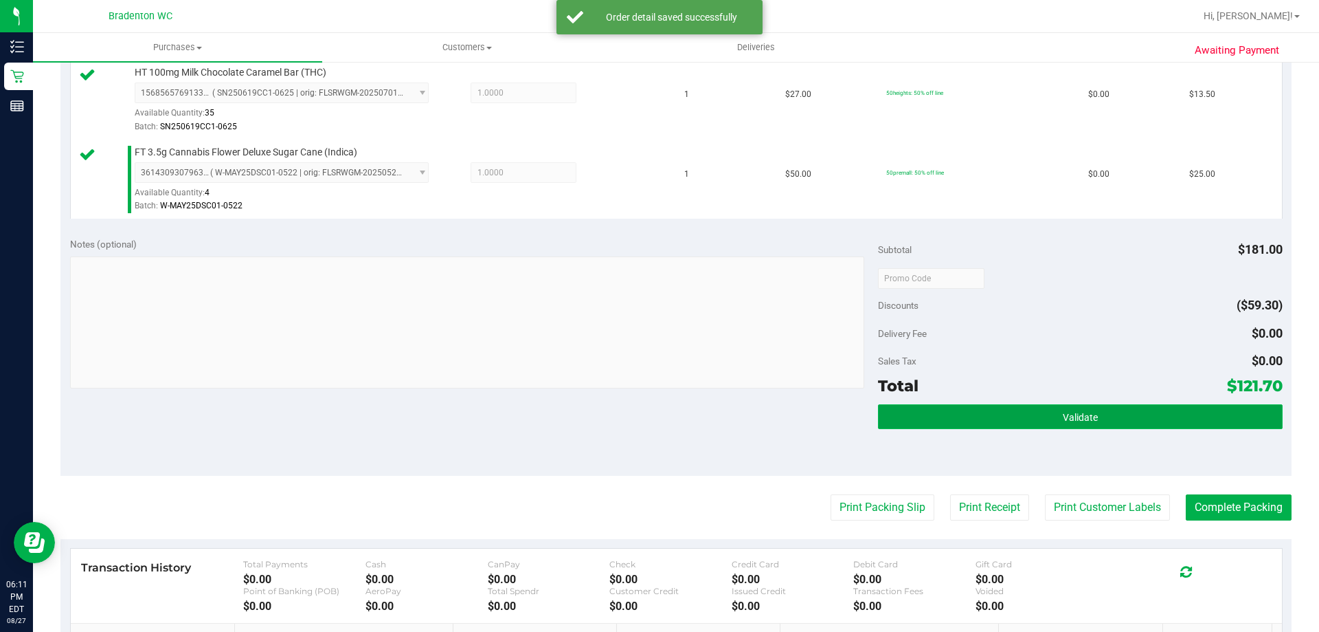
click at [1056, 410] on button "Validate" at bounding box center [1080, 416] width 404 height 25
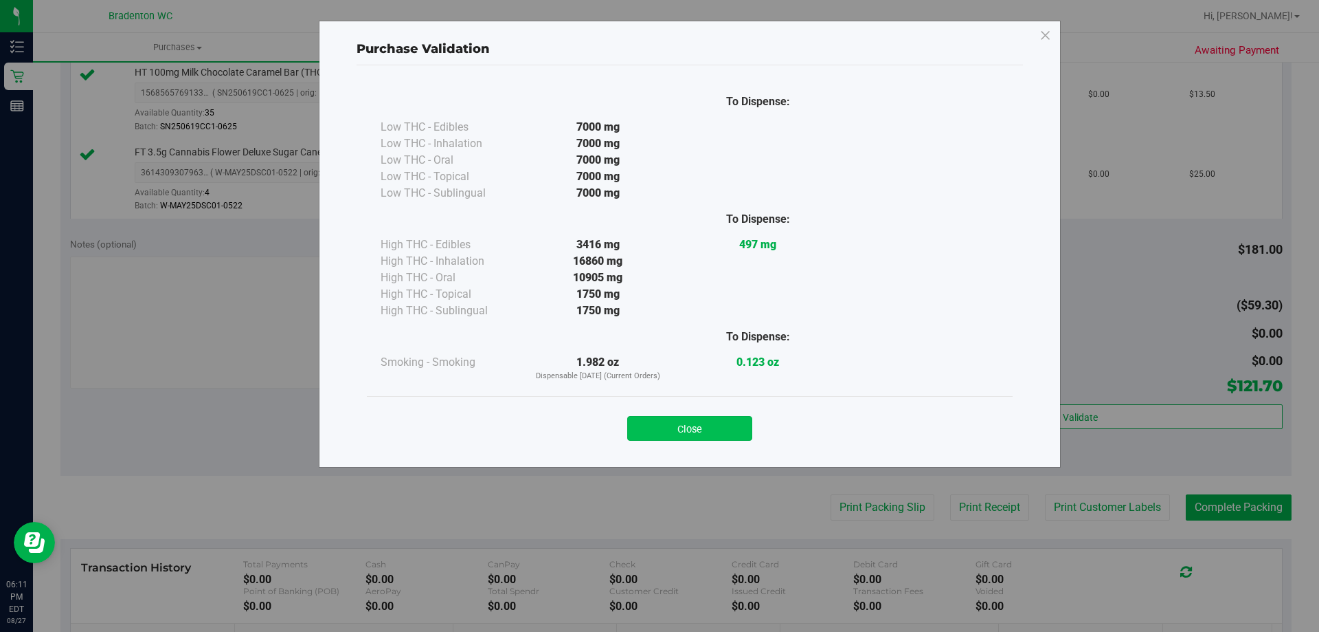
click at [681, 425] on button "Close" at bounding box center [689, 428] width 125 height 25
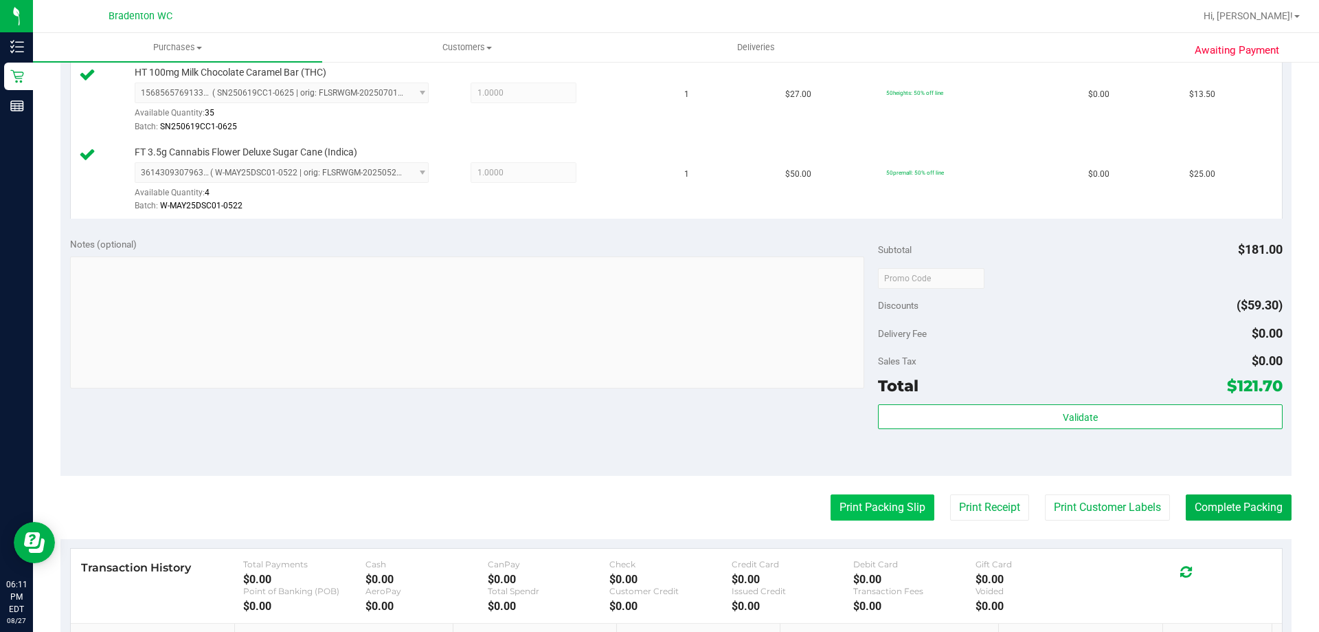
click at [851, 510] on button "Print Packing Slip" at bounding box center [883, 507] width 104 height 26
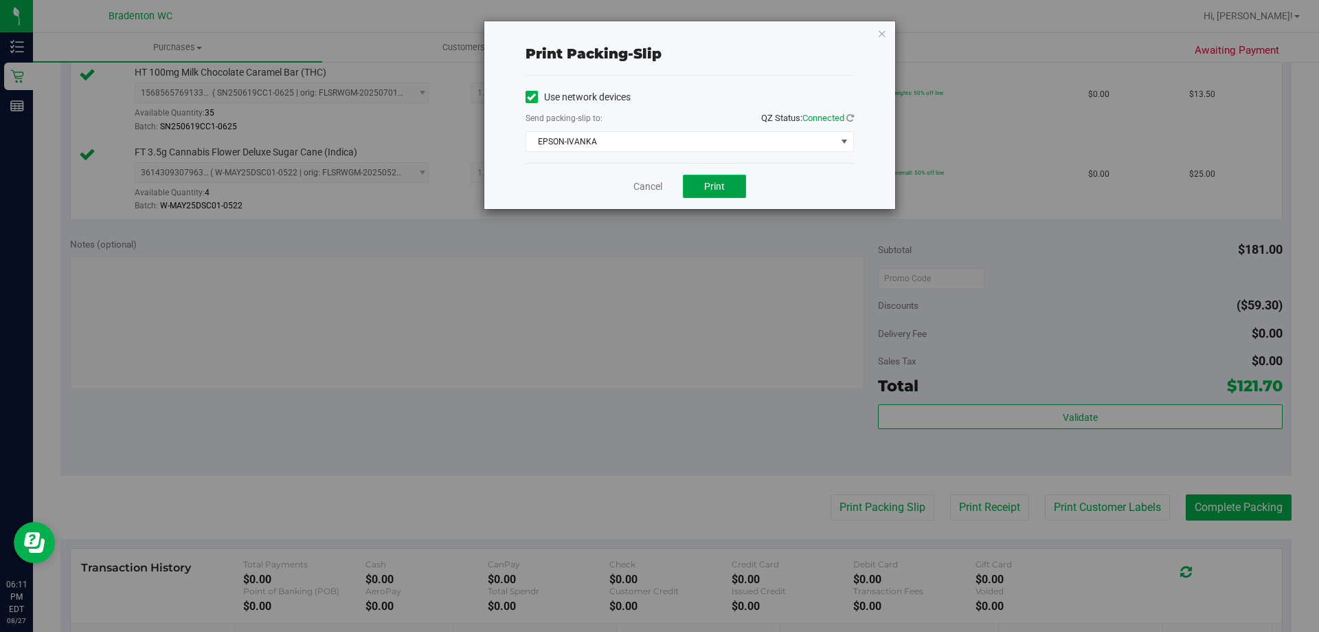
click at [726, 189] on button "Print" at bounding box center [714, 186] width 63 height 23
click at [882, 33] on icon "button" at bounding box center [883, 33] width 10 height 16
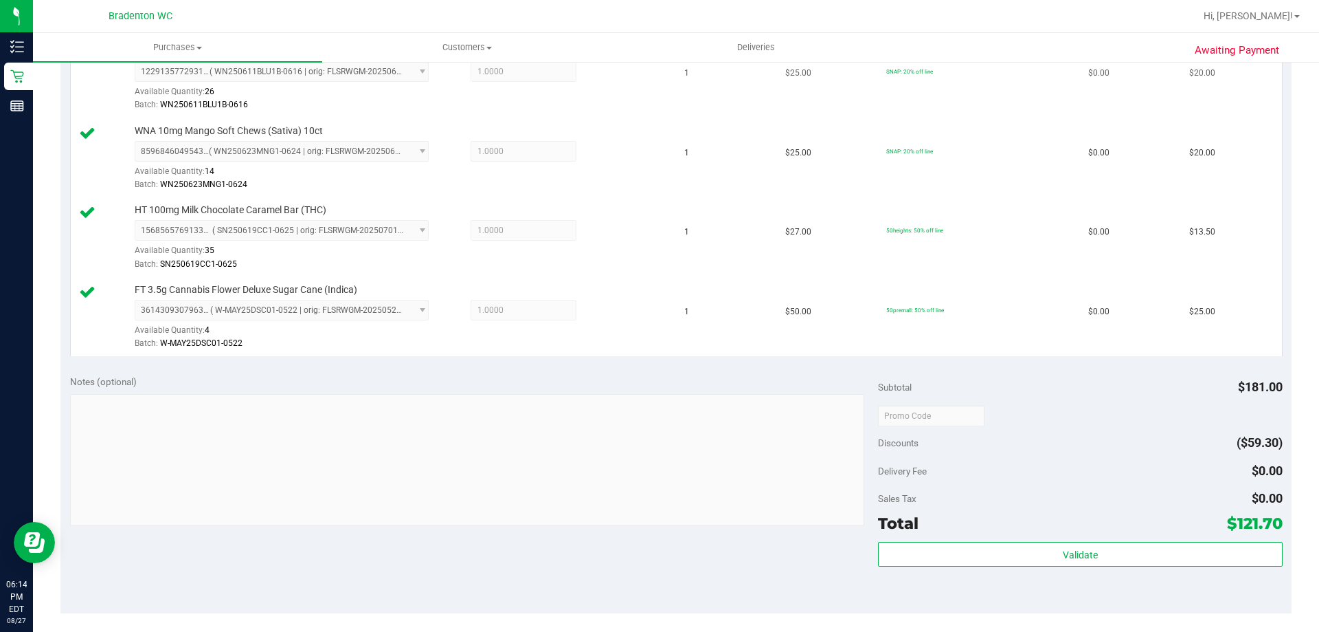
scroll to position [137, 0]
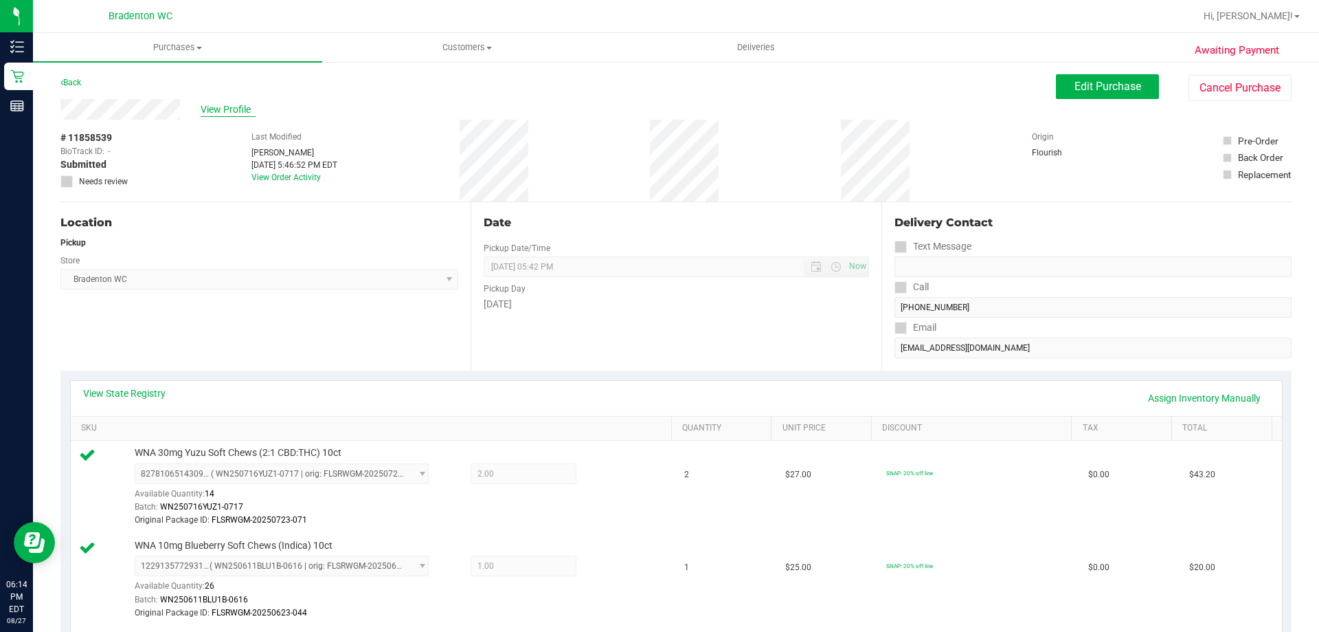
click at [233, 112] on span "View Profile" at bounding box center [228, 109] width 55 height 14
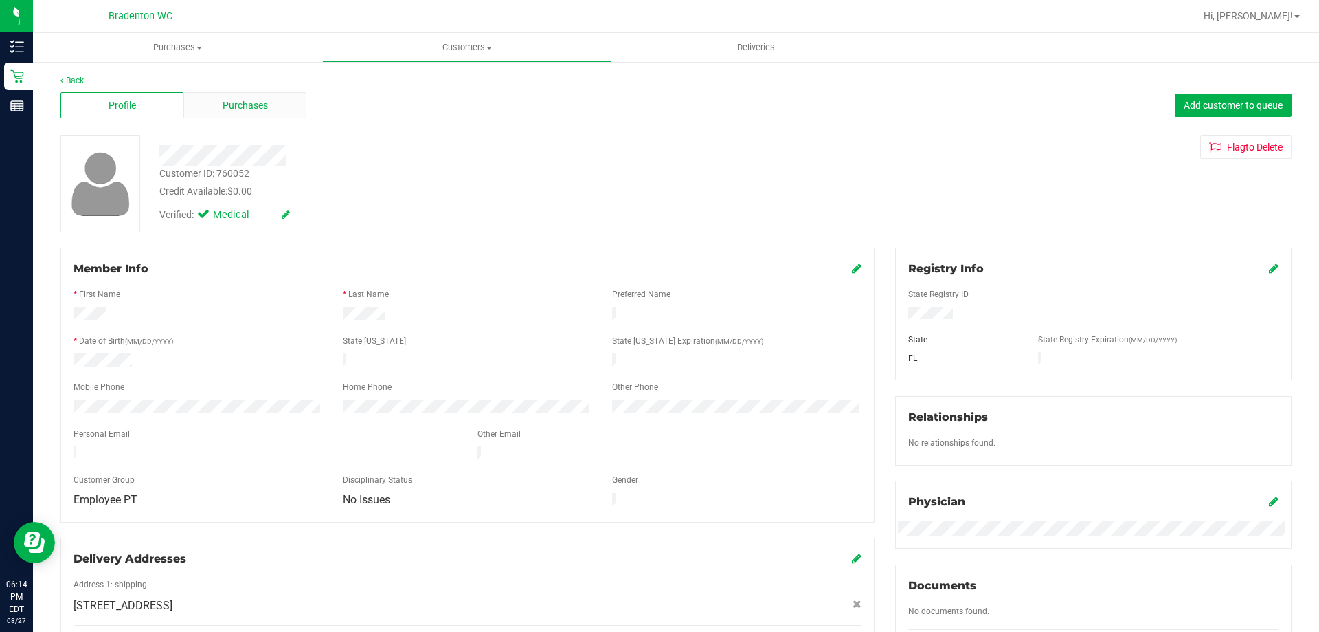
click at [247, 96] on div "Purchases" at bounding box center [244, 105] width 123 height 26
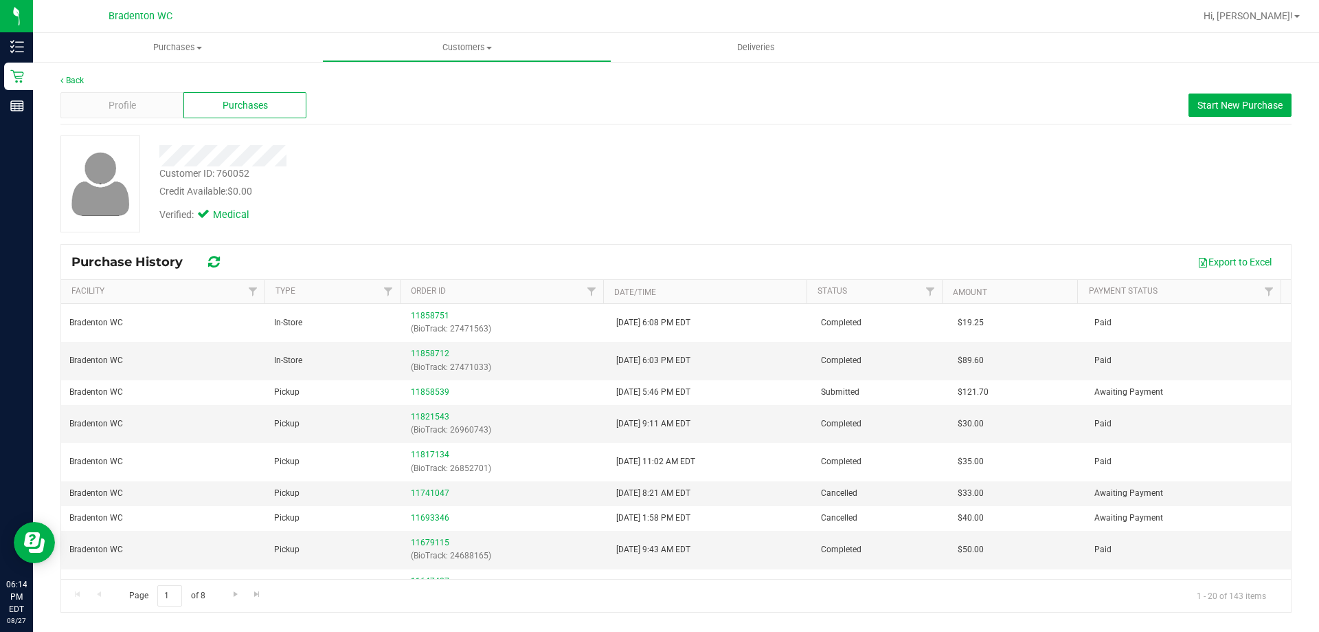
scroll to position [1, 0]
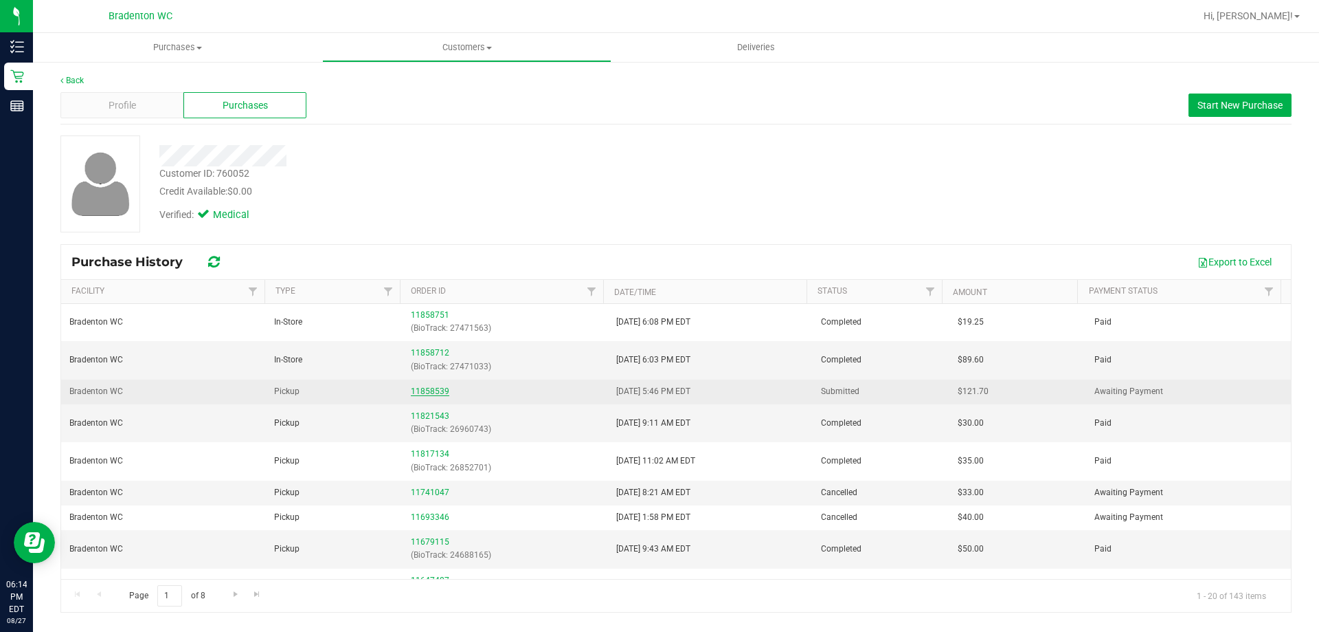
click at [421, 390] on link "11858539" at bounding box center [430, 391] width 38 height 10
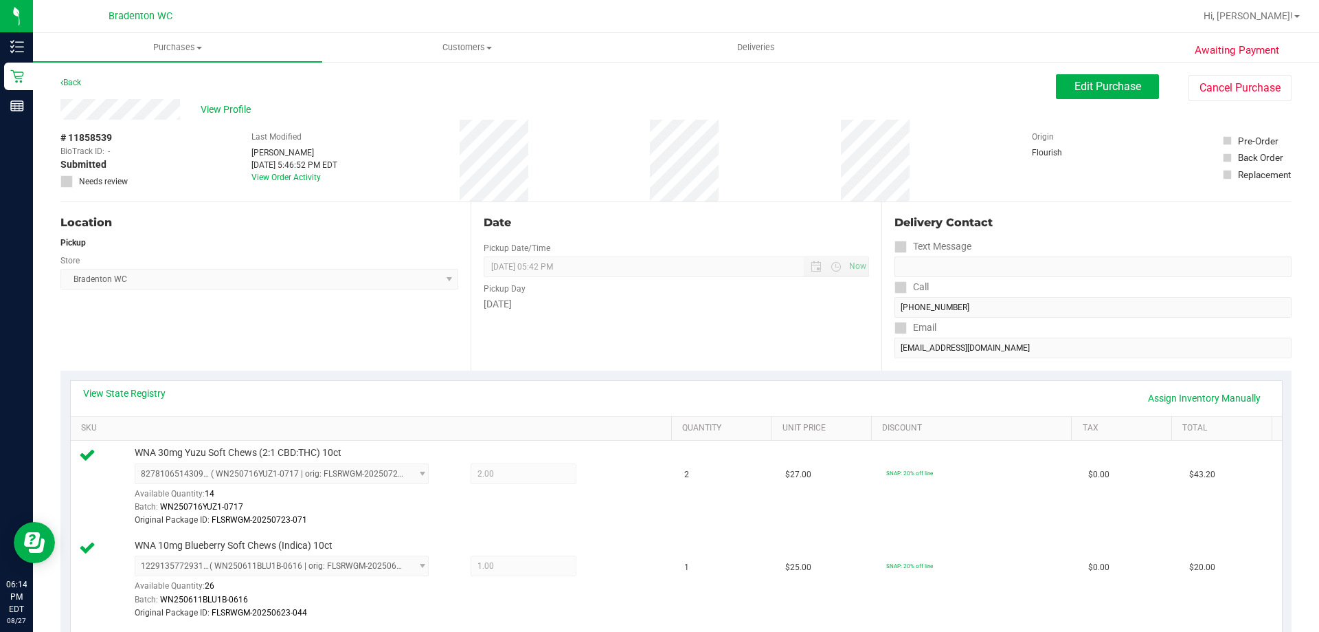
click at [1237, 114] on div "View Profile # 11858539 BioTrack ID: - Submitted Needs review Last Modified Mar…" at bounding box center [675, 150] width 1231 height 103
click at [1219, 84] on button "Cancel Purchase" at bounding box center [1240, 88] width 103 height 26
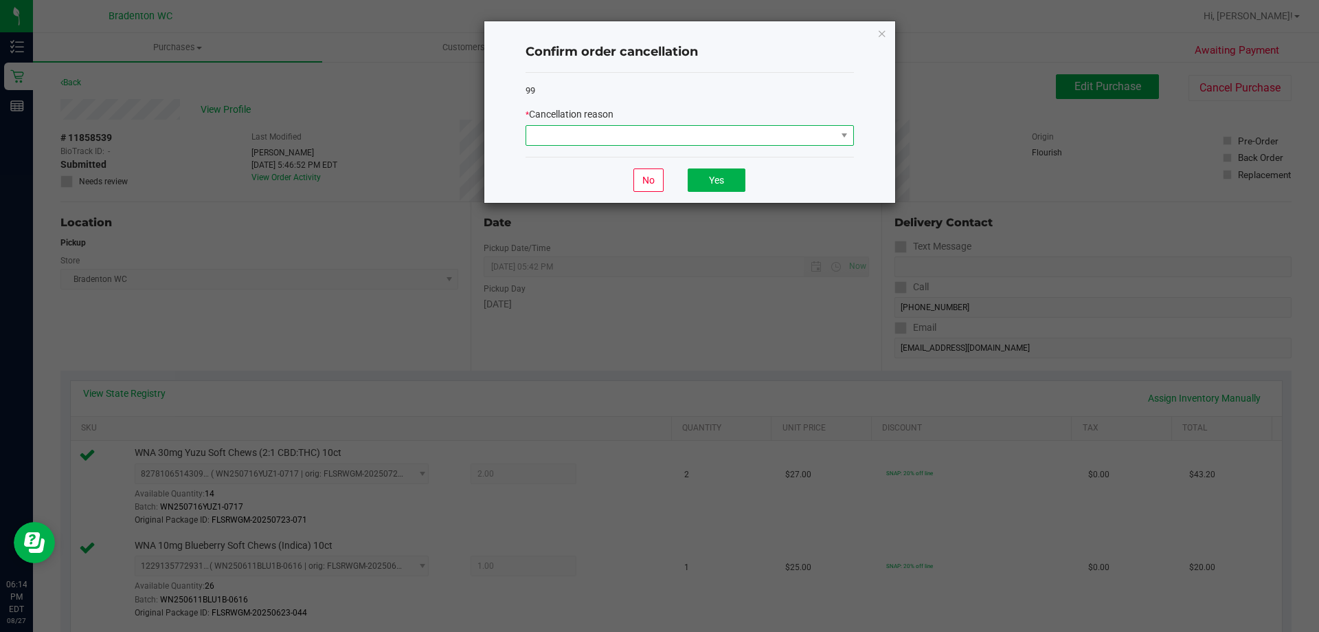
click at [790, 136] on span at bounding box center [681, 135] width 310 height 19
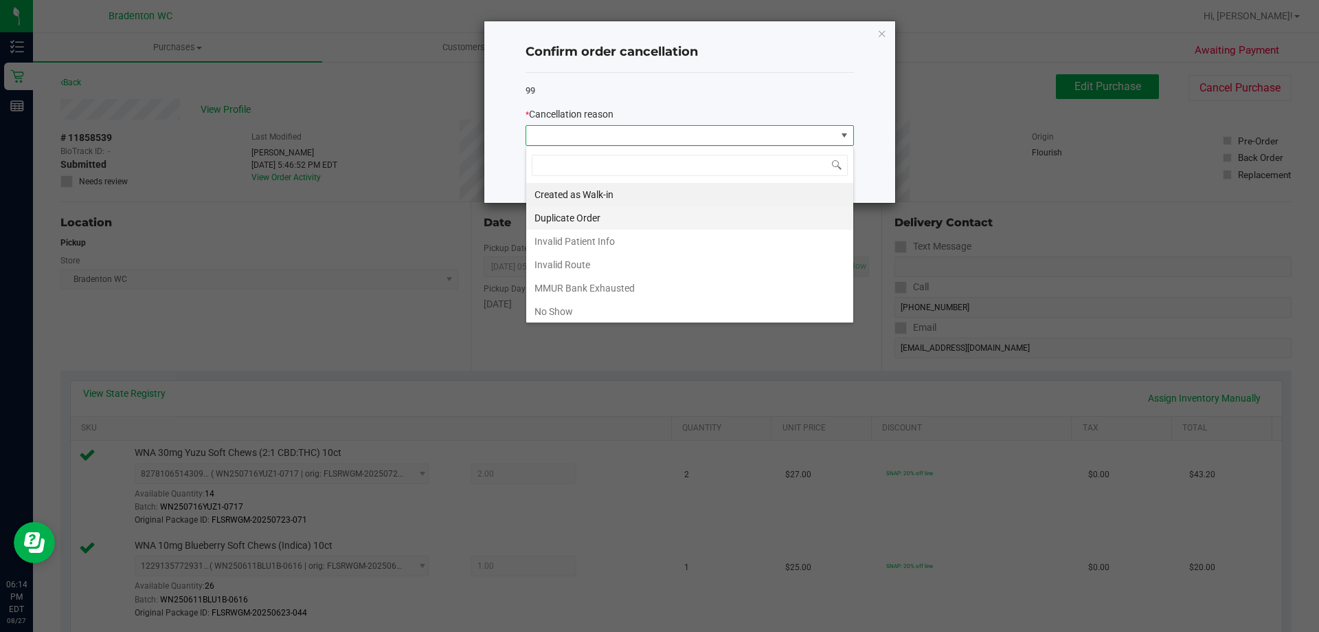
click at [594, 214] on li "Duplicate Order" at bounding box center [689, 217] width 327 height 23
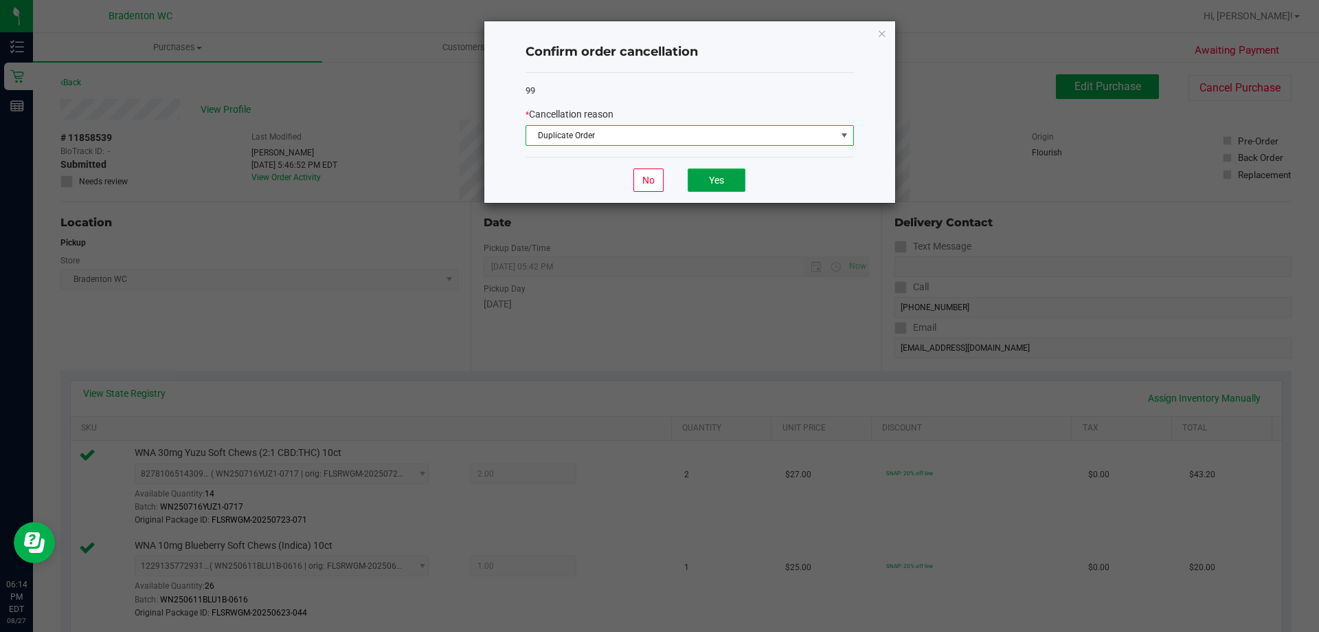
click at [724, 190] on button "Yes" at bounding box center [717, 179] width 58 height 23
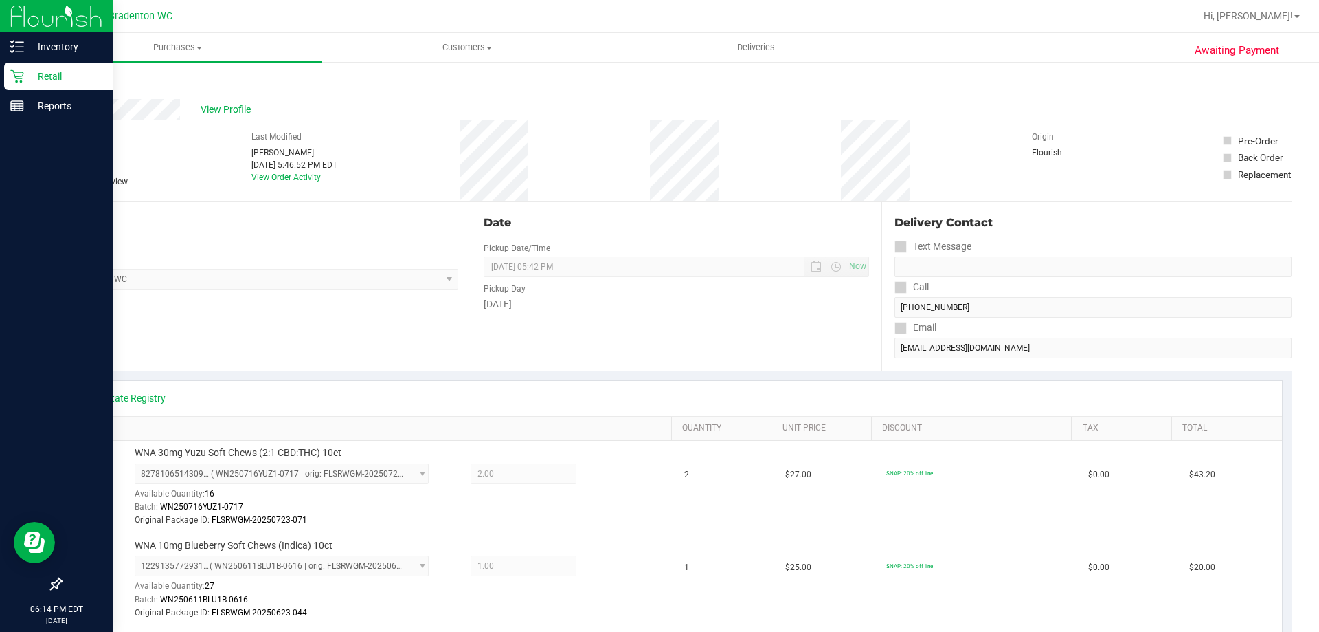
click at [55, 76] on p "Retail" at bounding box center [65, 76] width 82 height 16
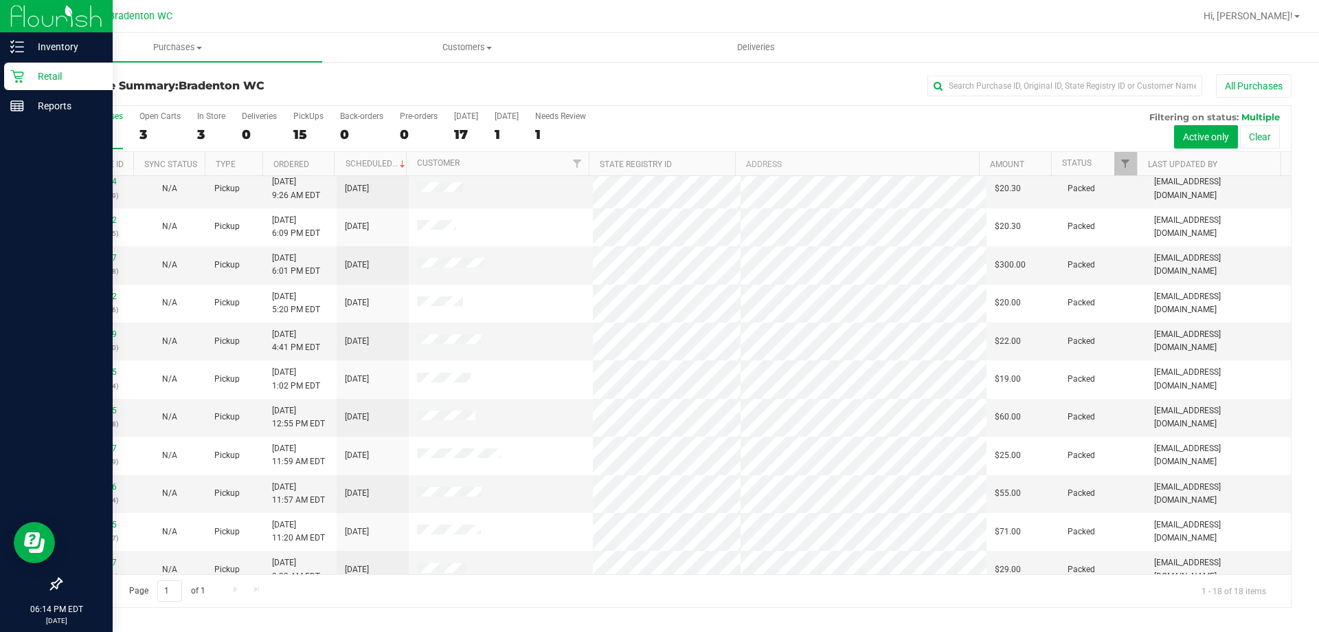
scroll to position [69, 0]
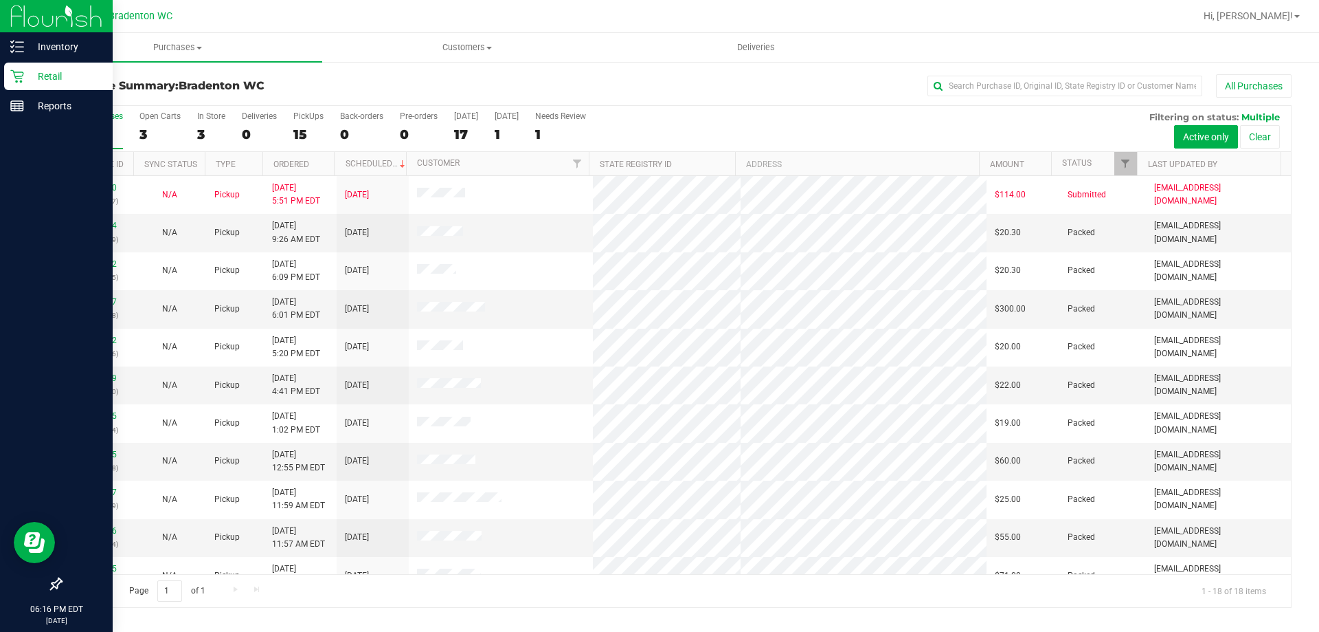
click at [58, 73] on p "Retail" at bounding box center [65, 76] width 82 height 16
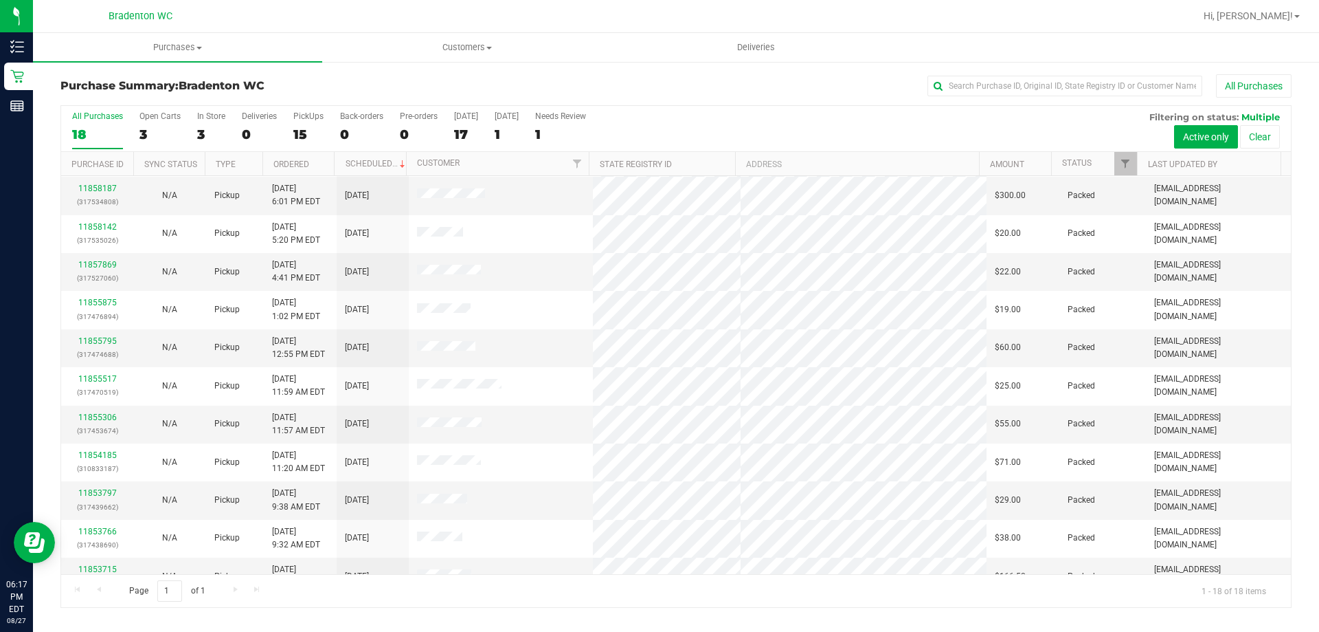
scroll to position [12, 0]
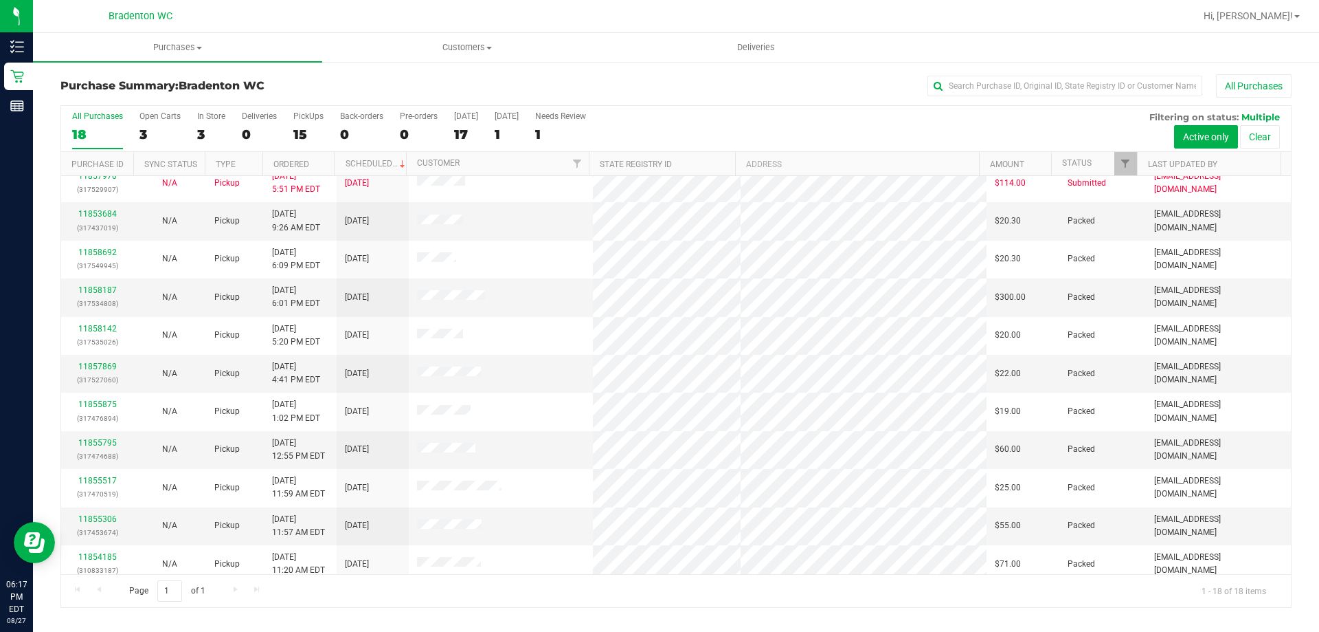
click at [701, 81] on div "All Purchases" at bounding box center [881, 85] width 821 height 23
